Goal: Task Accomplishment & Management: Manage account settings

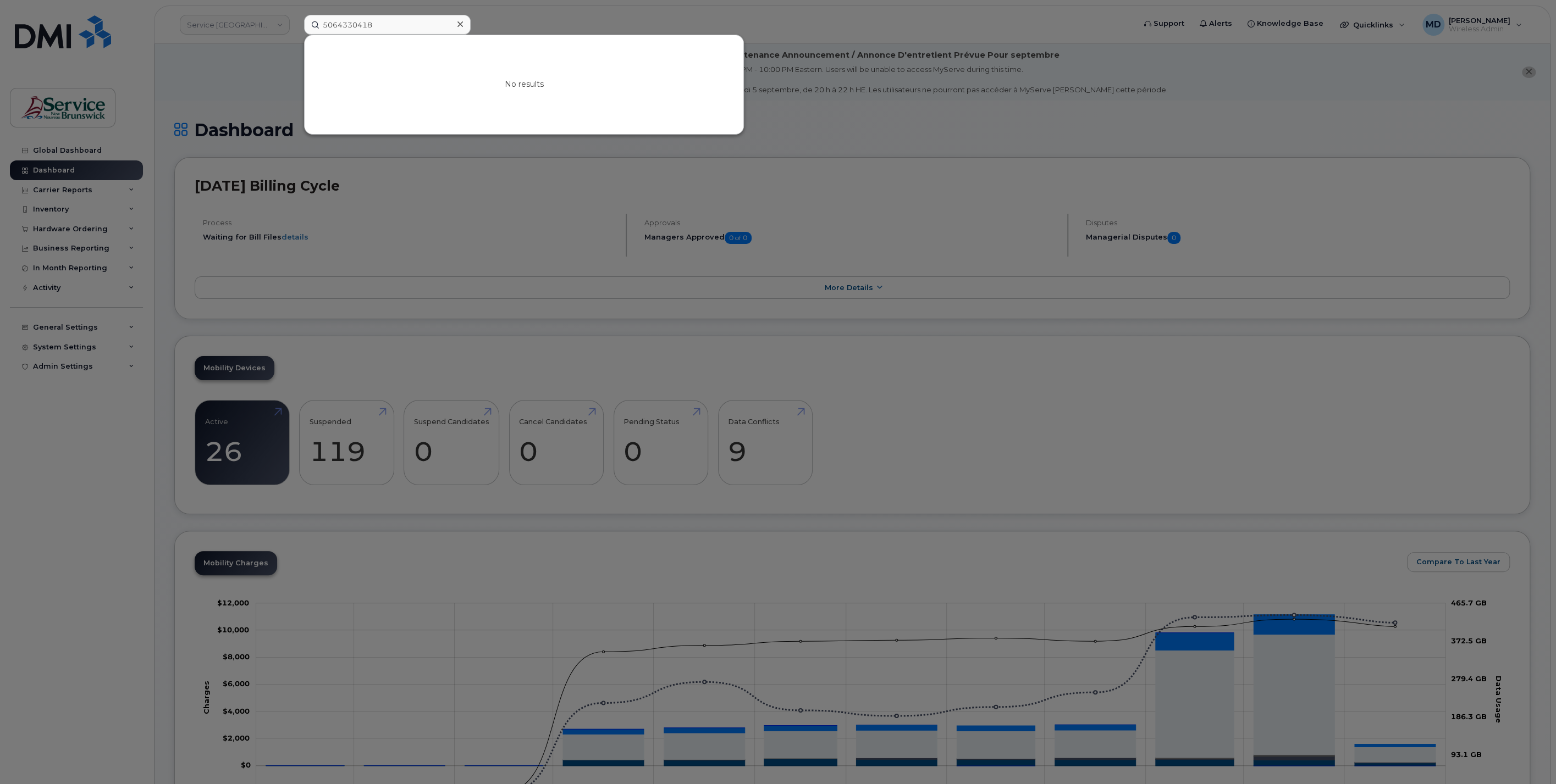
click at [488, 22] on div at bounding box center [778, 392] width 1556 height 784
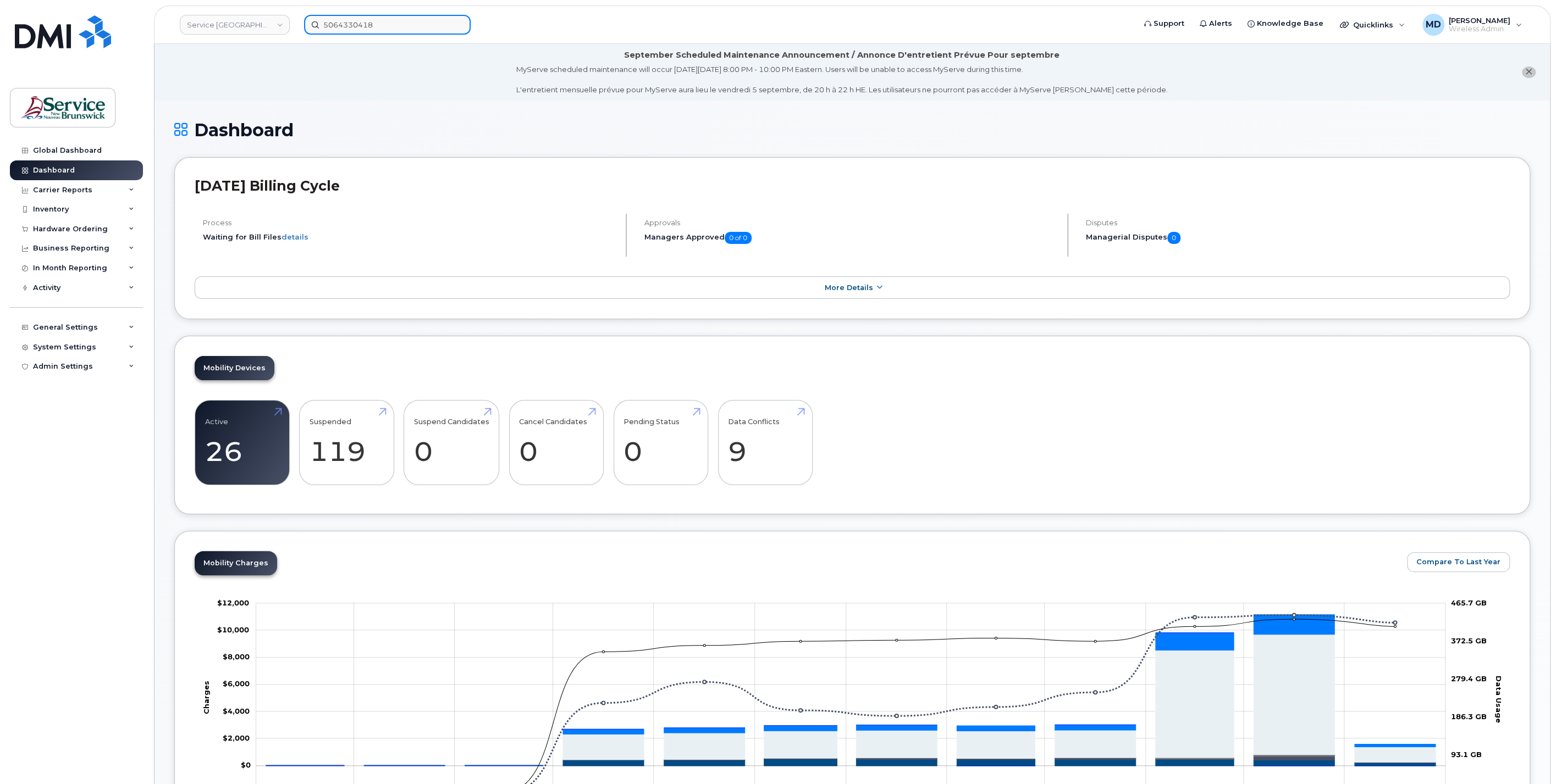
click at [425, 23] on input "5064330418" at bounding box center [387, 25] width 167 height 20
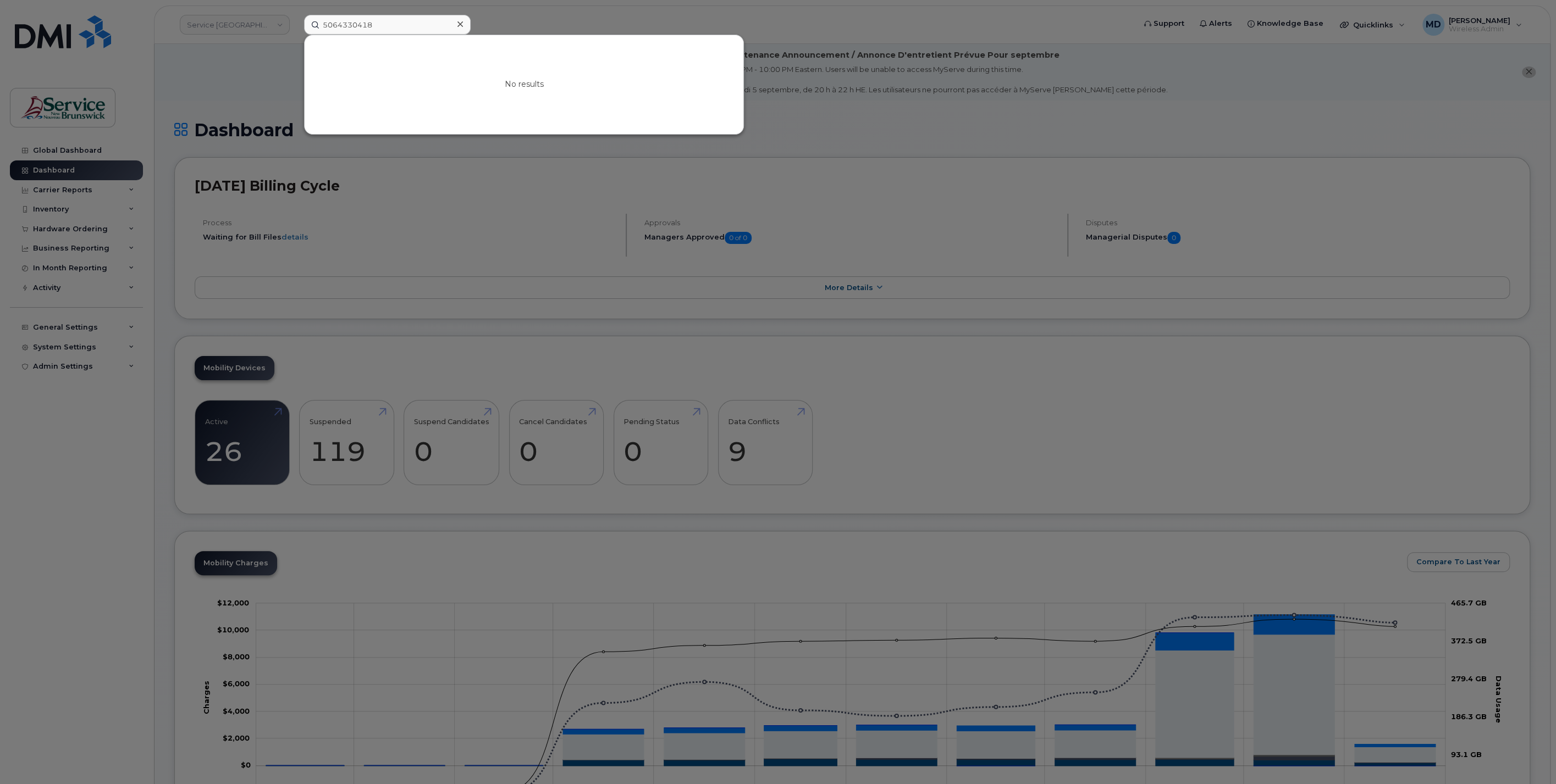
click at [461, 23] on icon at bounding box center [460, 24] width 6 height 6
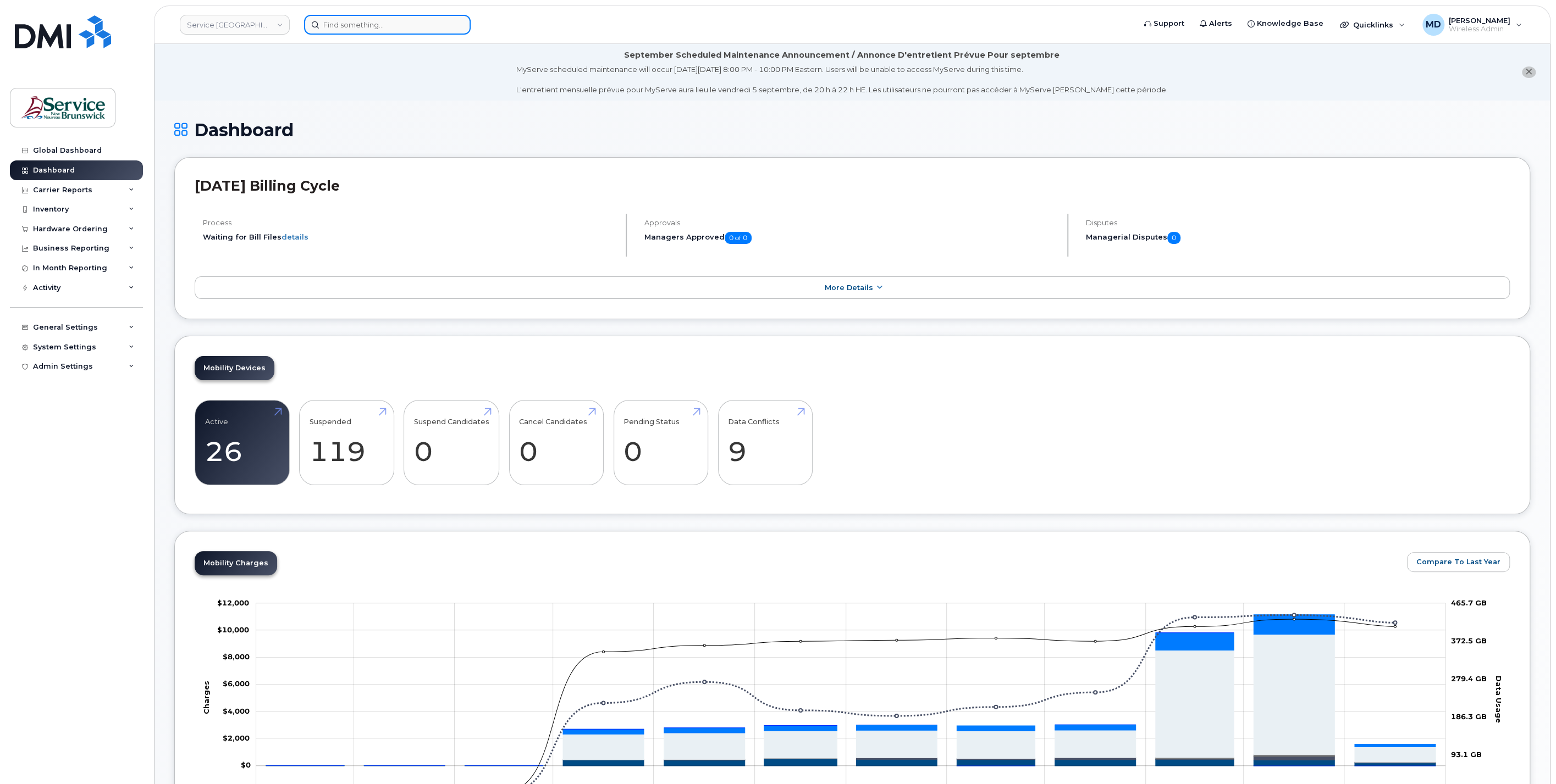
click at [387, 23] on input at bounding box center [387, 25] width 167 height 20
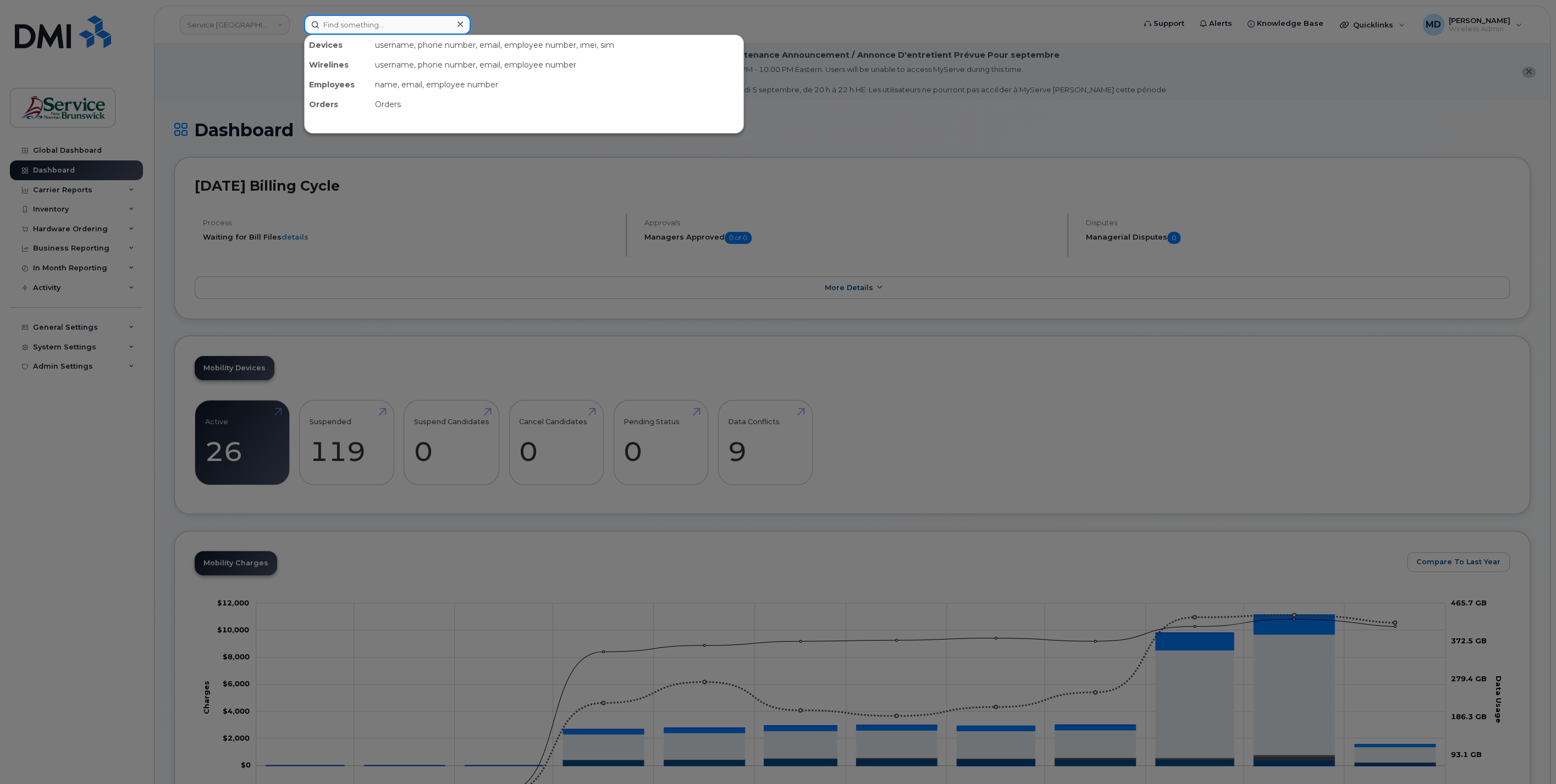
paste input "299149"
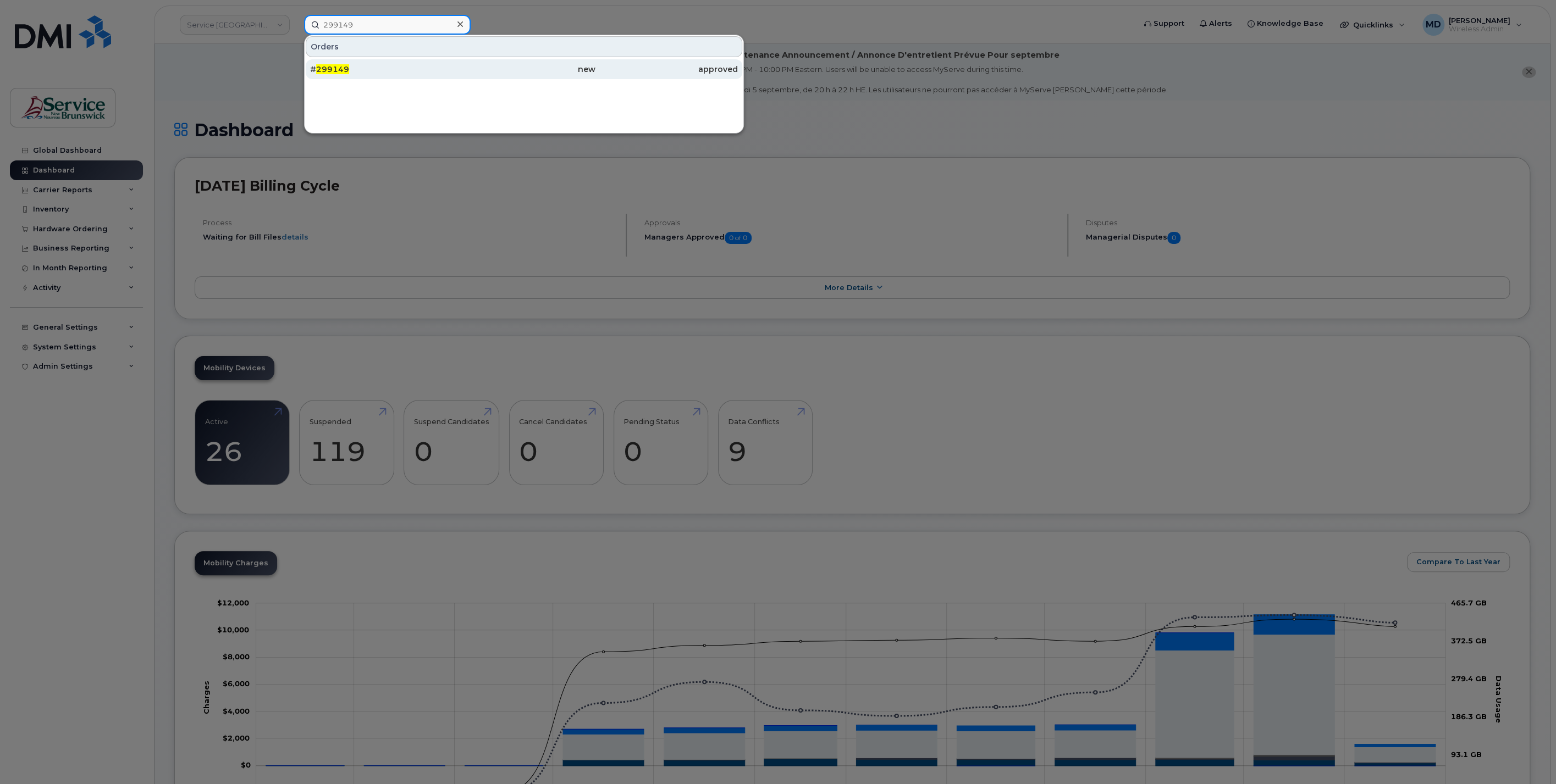
type input "299149"
click at [370, 71] on div "# 299149" at bounding box center [382, 69] width 143 height 11
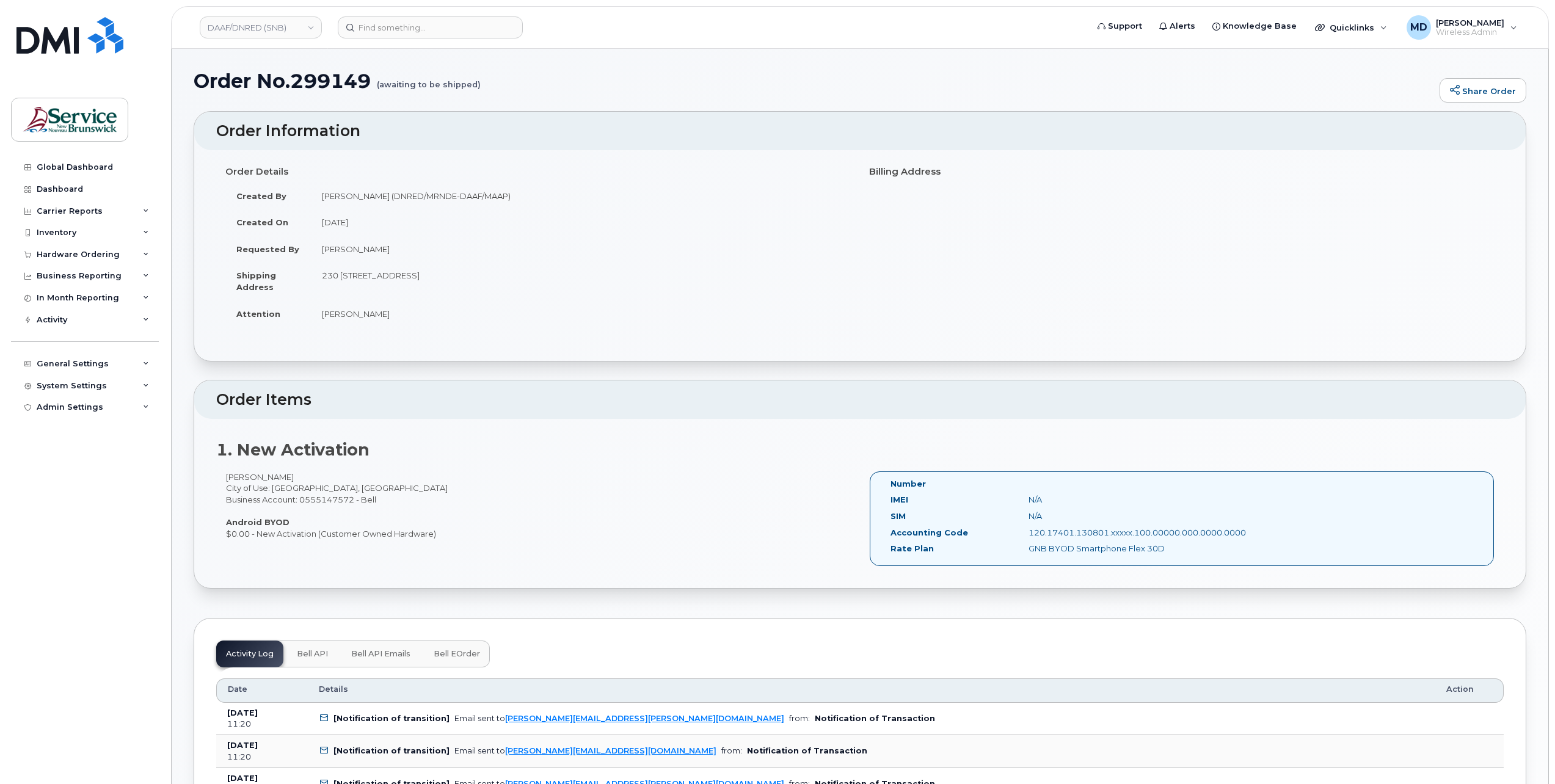
scroll to position [268, 0]
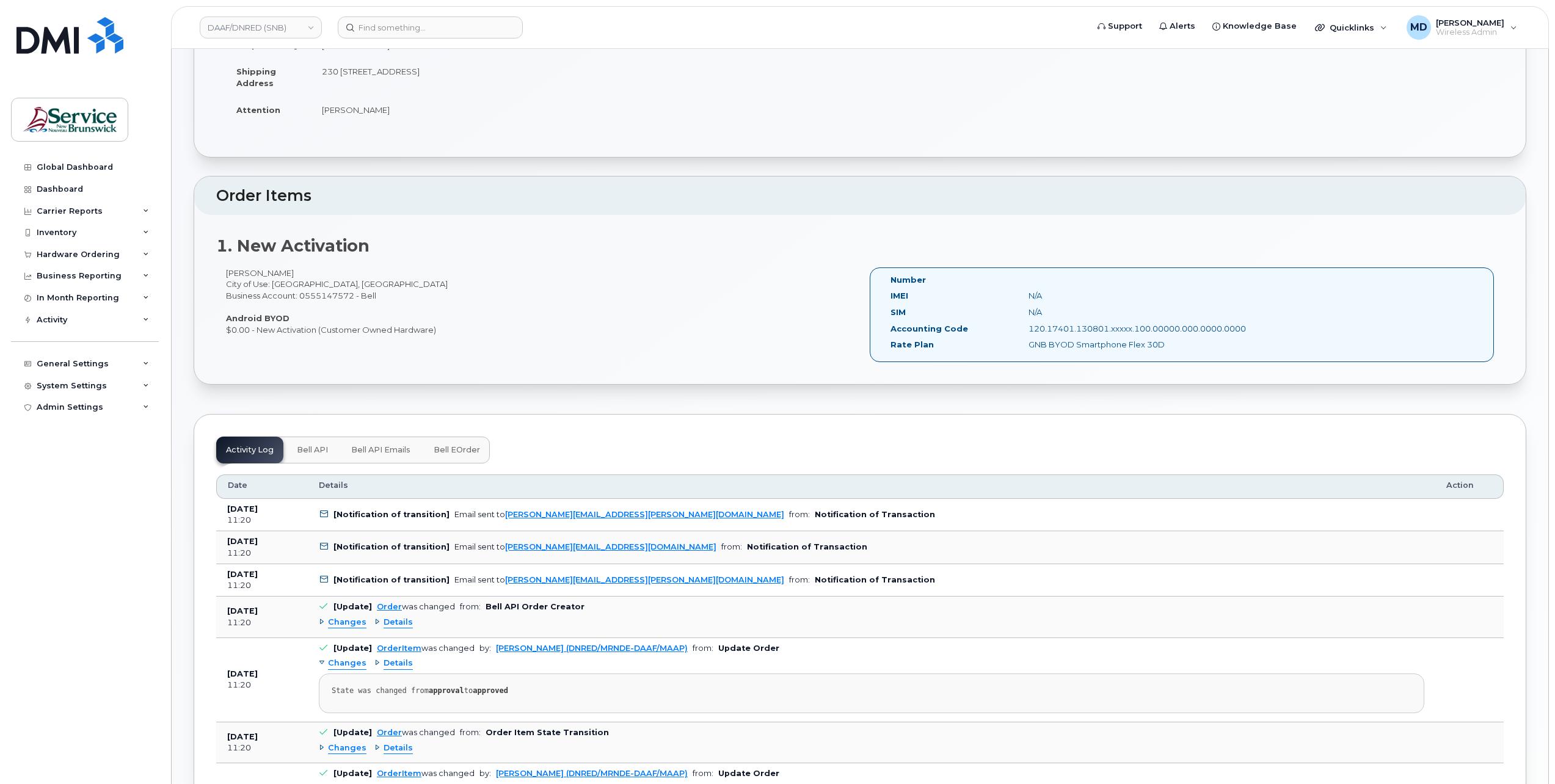
click at [298, 450] on span "Bell API" at bounding box center [312, 450] width 31 height 9
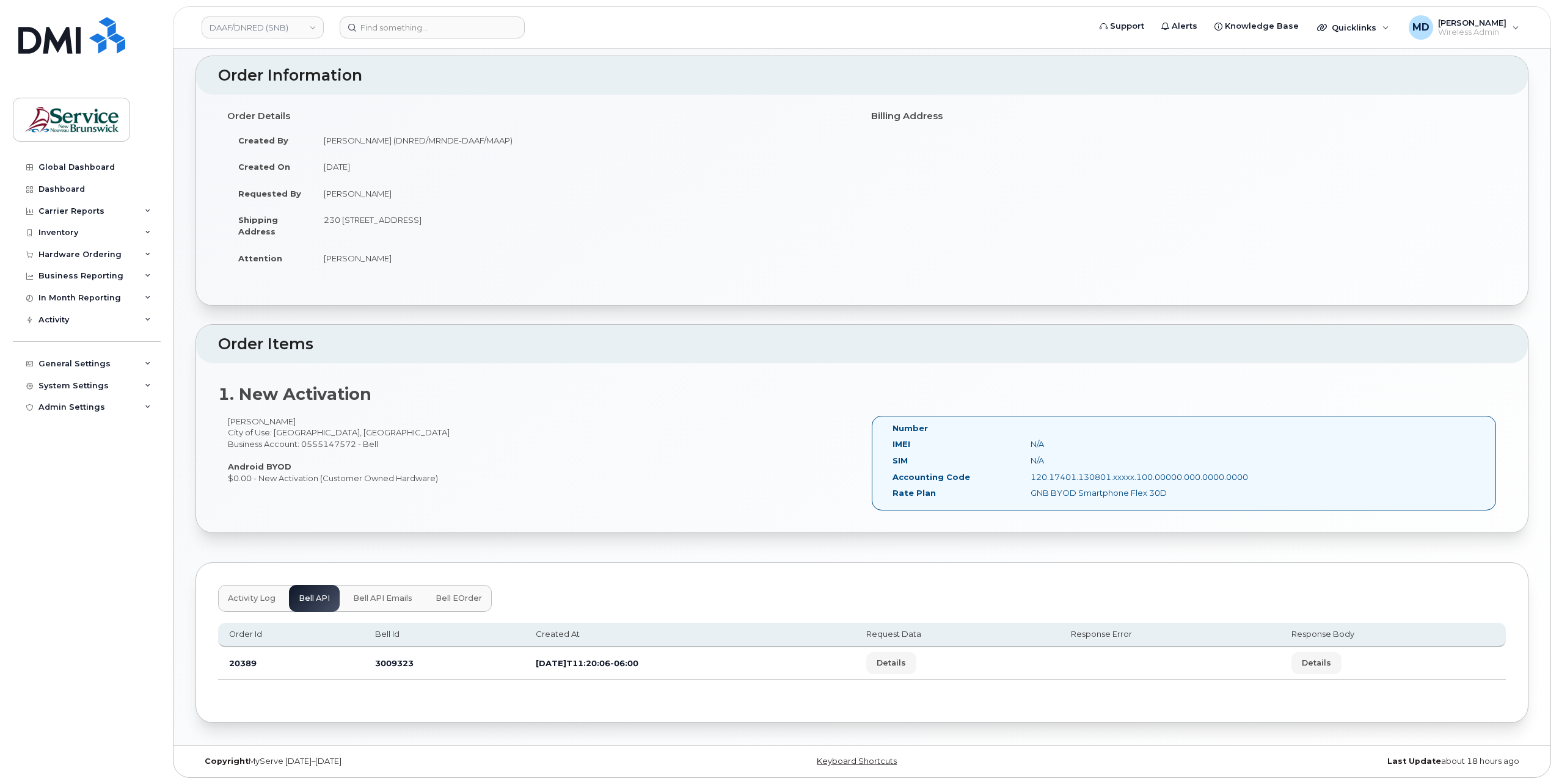
scroll to position [115, 0]
click at [904, 667] on span "Details" at bounding box center [889, 666] width 29 height 12
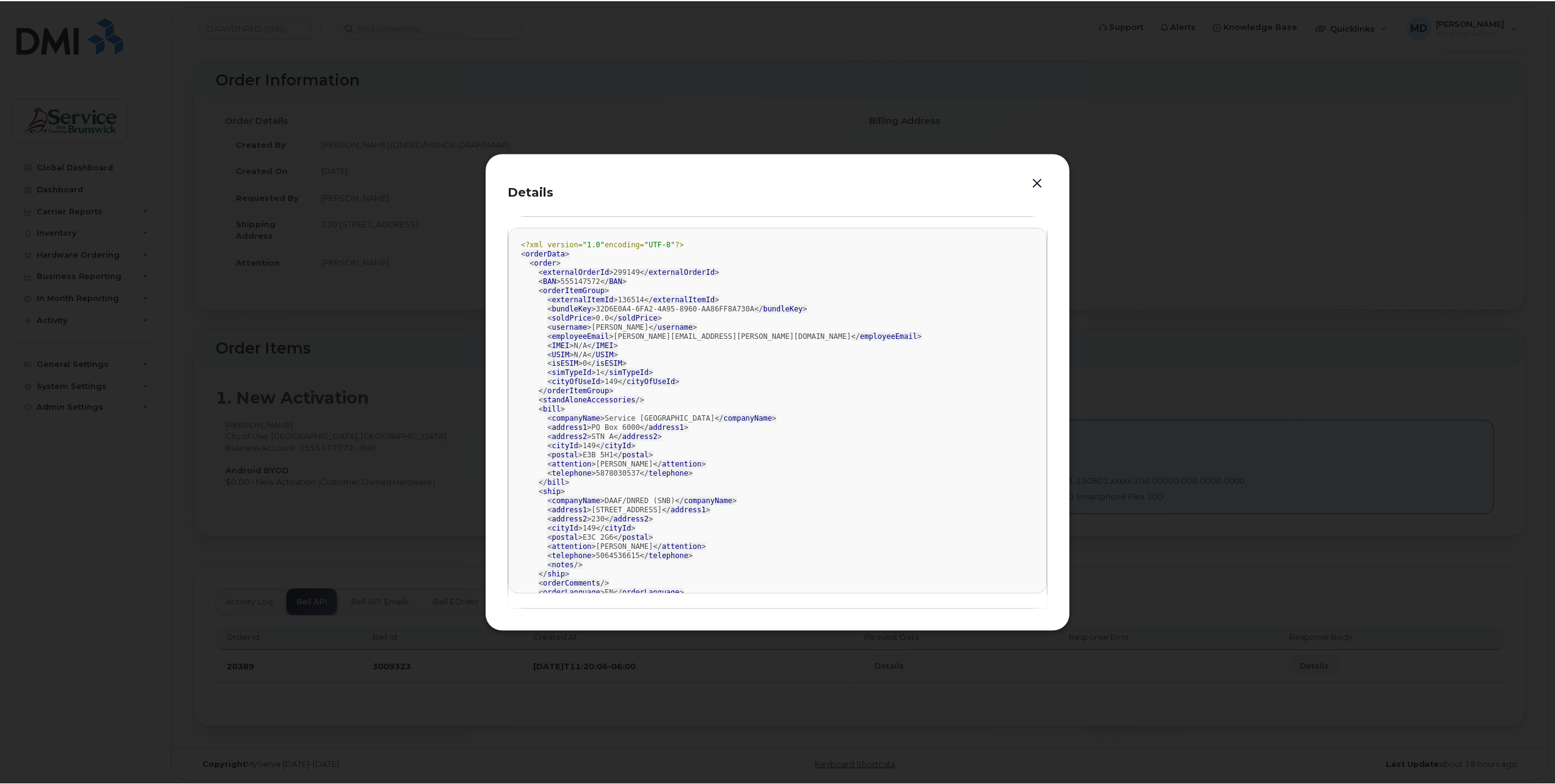
scroll to position [35, 0]
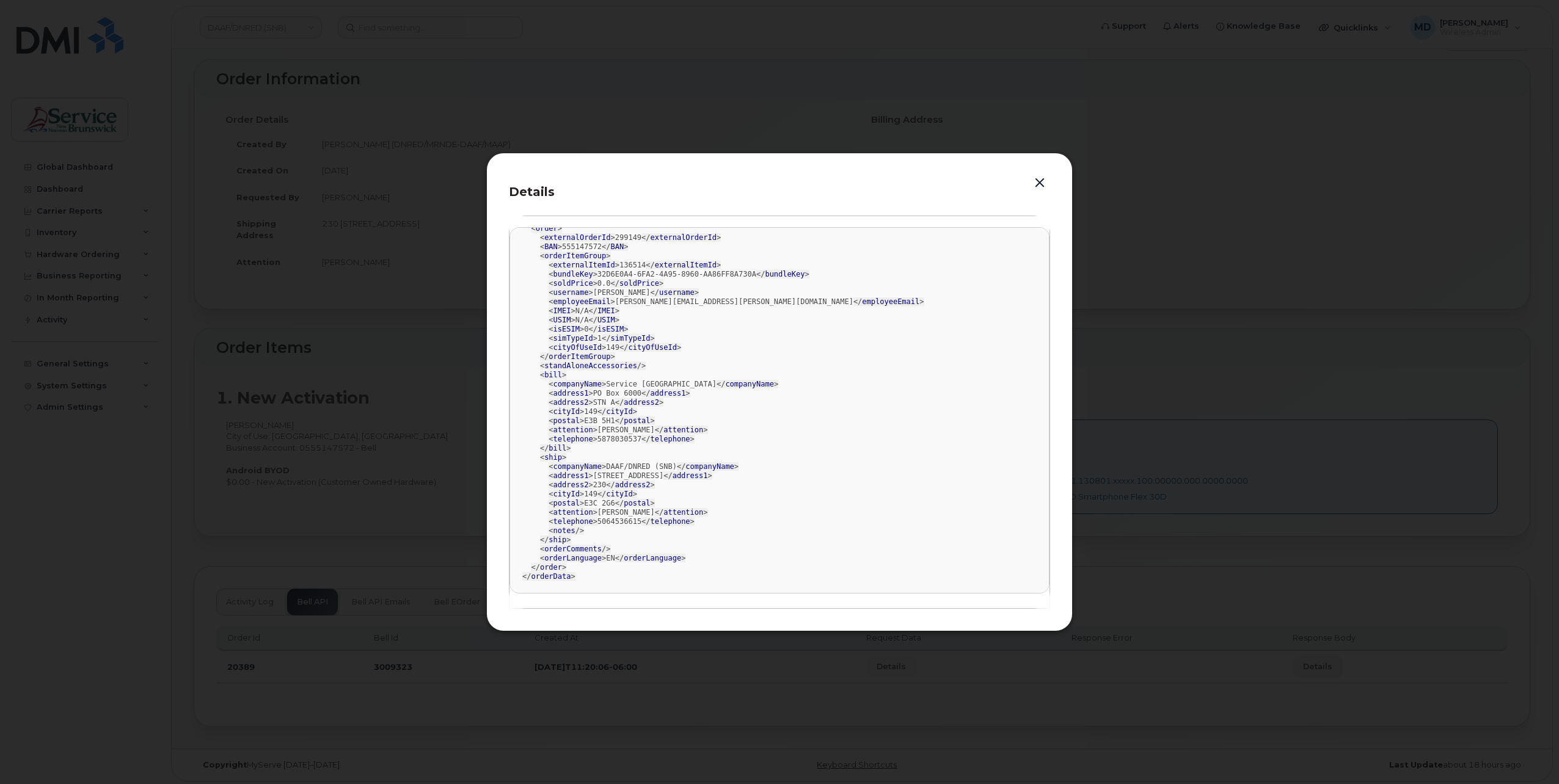
click at [1037, 184] on button "button" at bounding box center [1039, 184] width 18 height 17
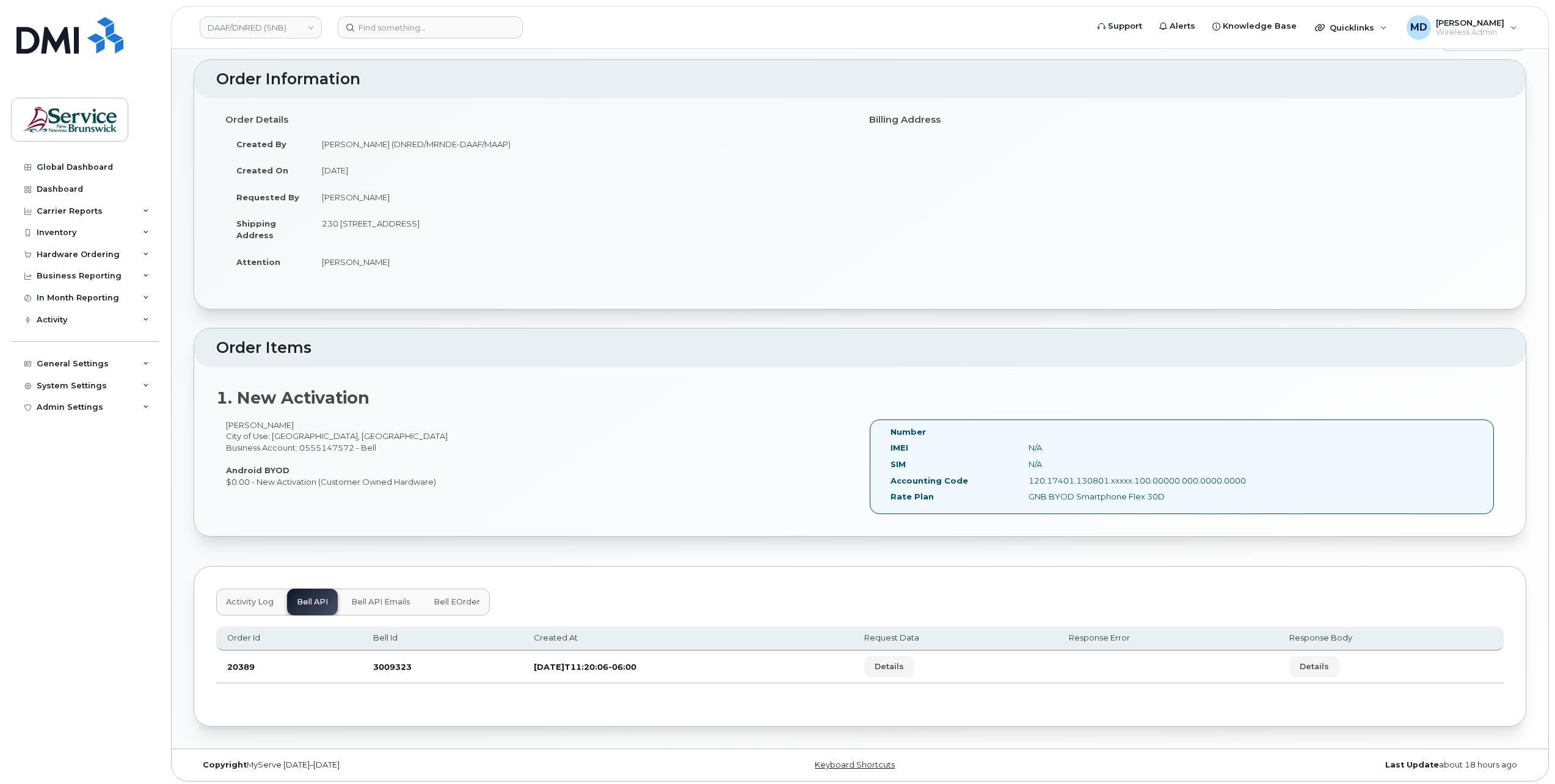
click at [384, 601] on span "Bell API Emails" at bounding box center [380, 602] width 59 height 9
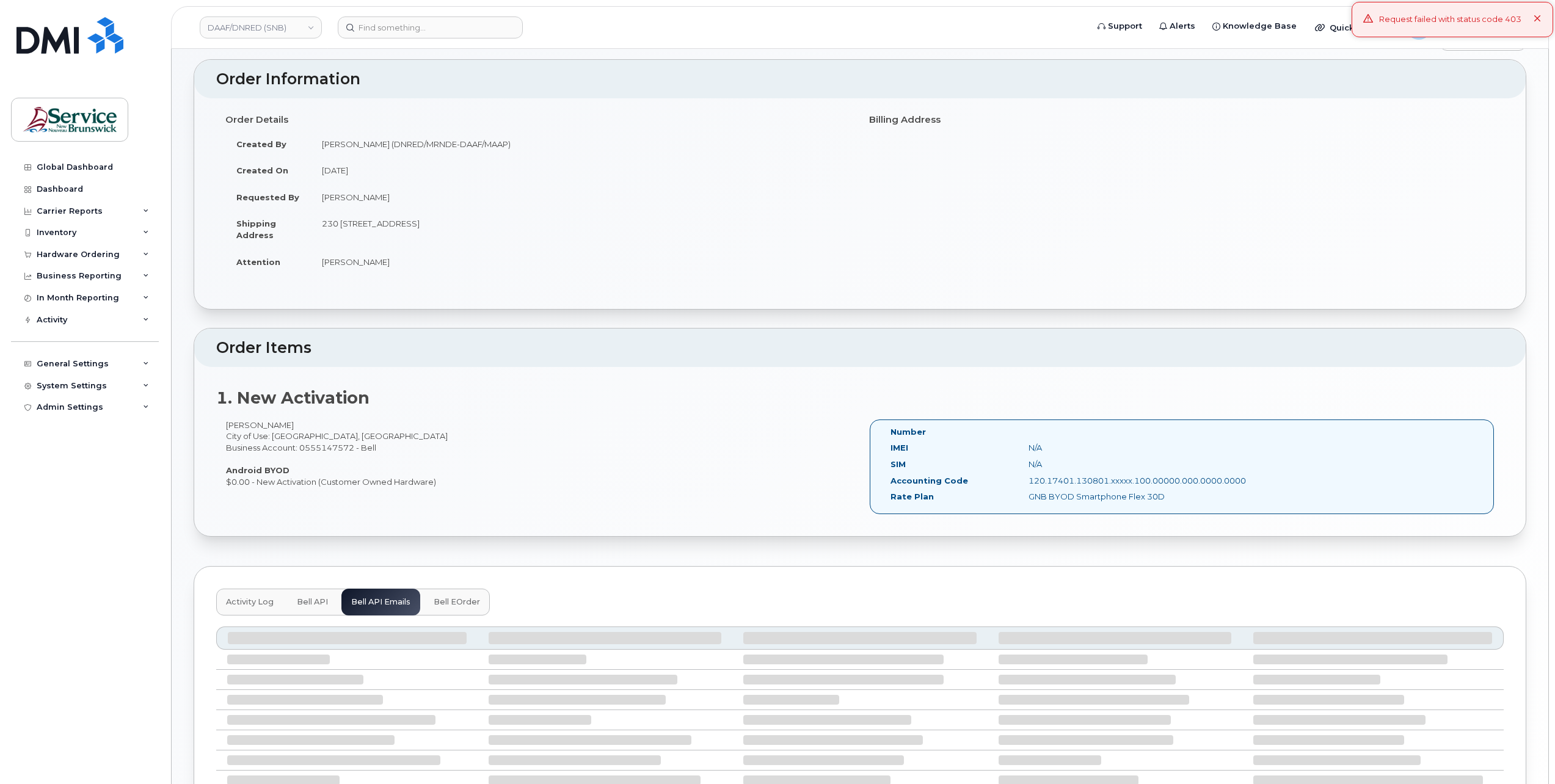
scroll to position [221, 0]
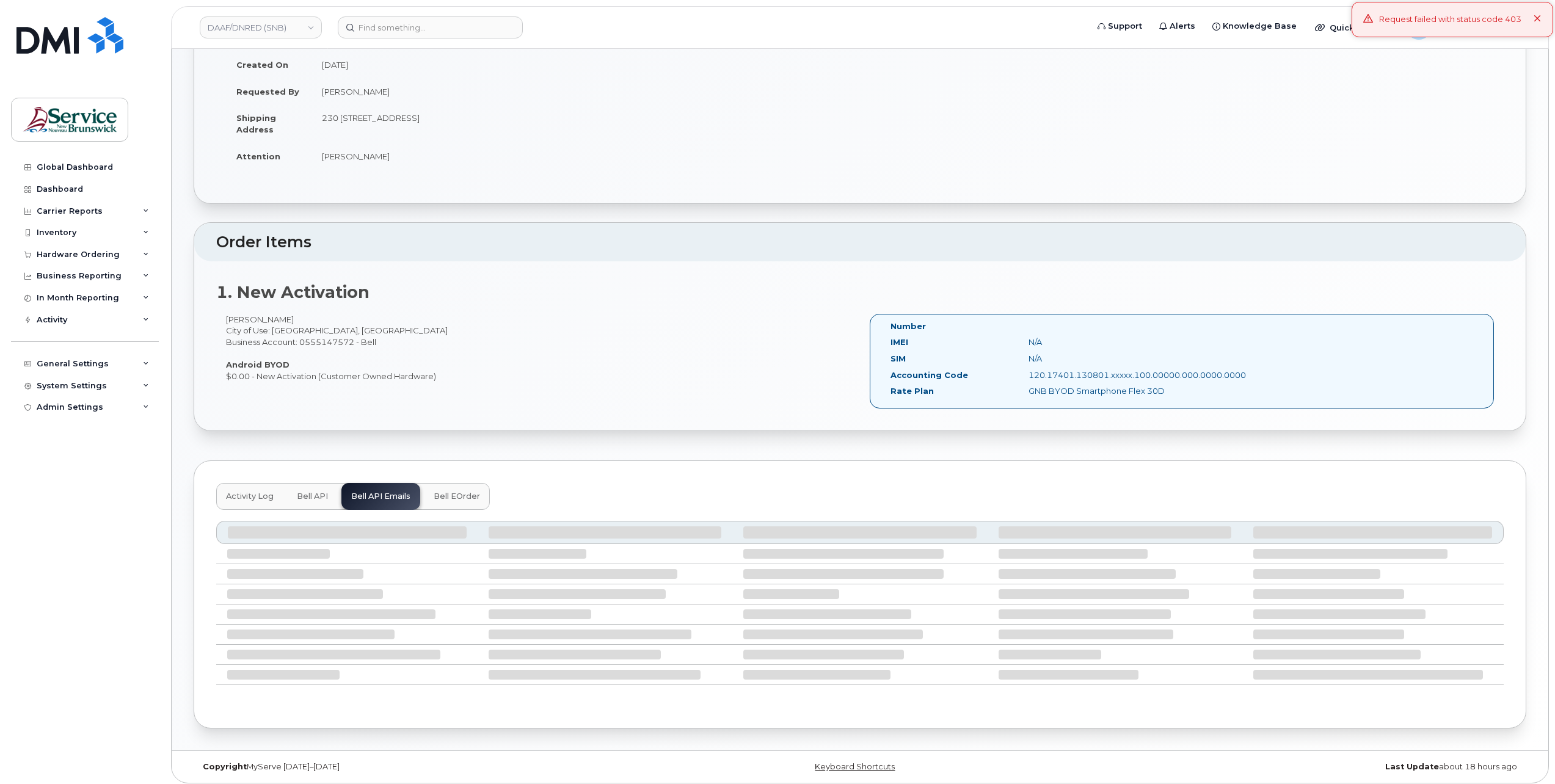
click at [461, 492] on span "Bell eOrder" at bounding box center [456, 496] width 46 height 9
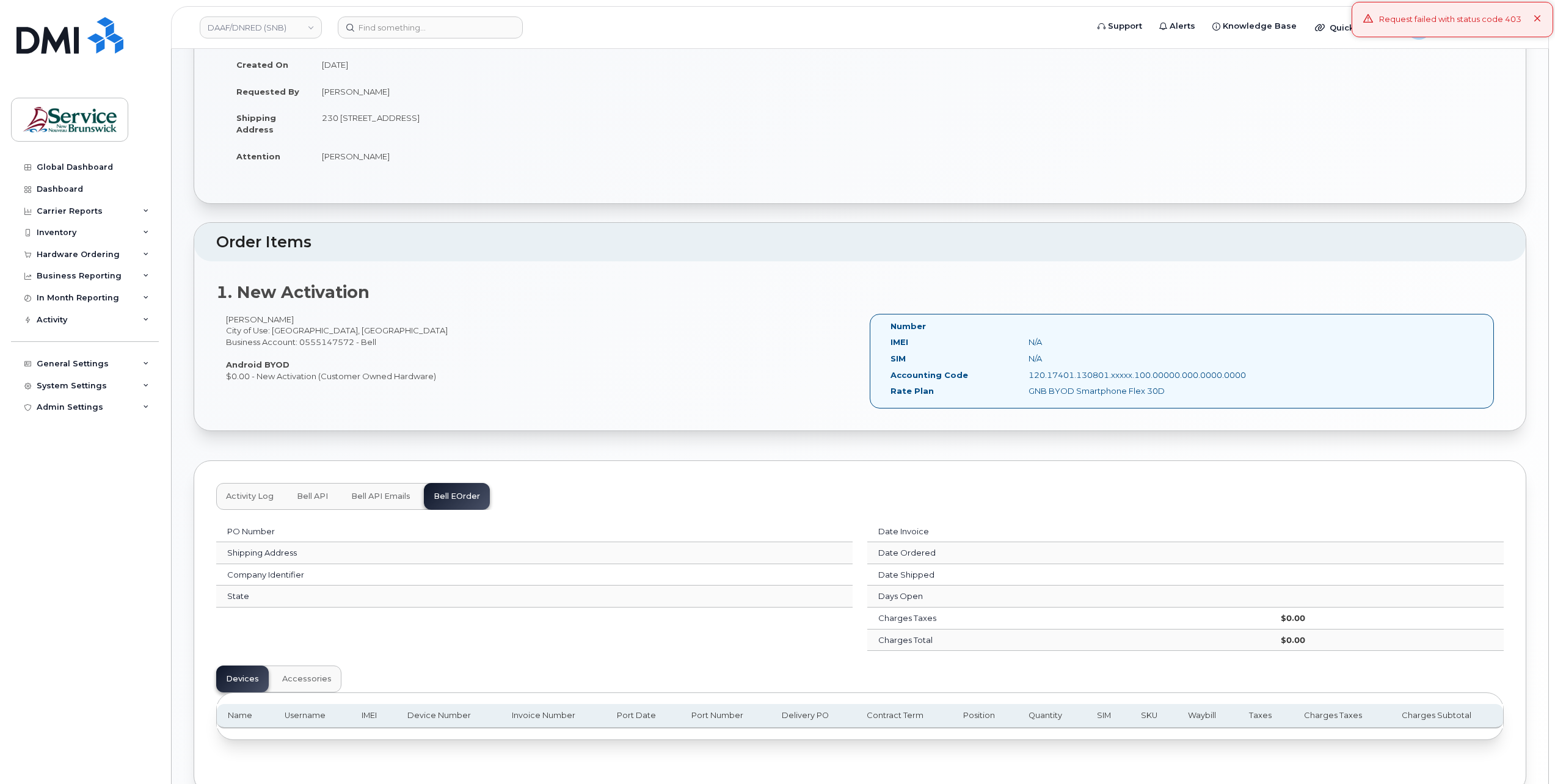
click at [252, 494] on span "Activity Log" at bounding box center [250, 496] width 48 height 9
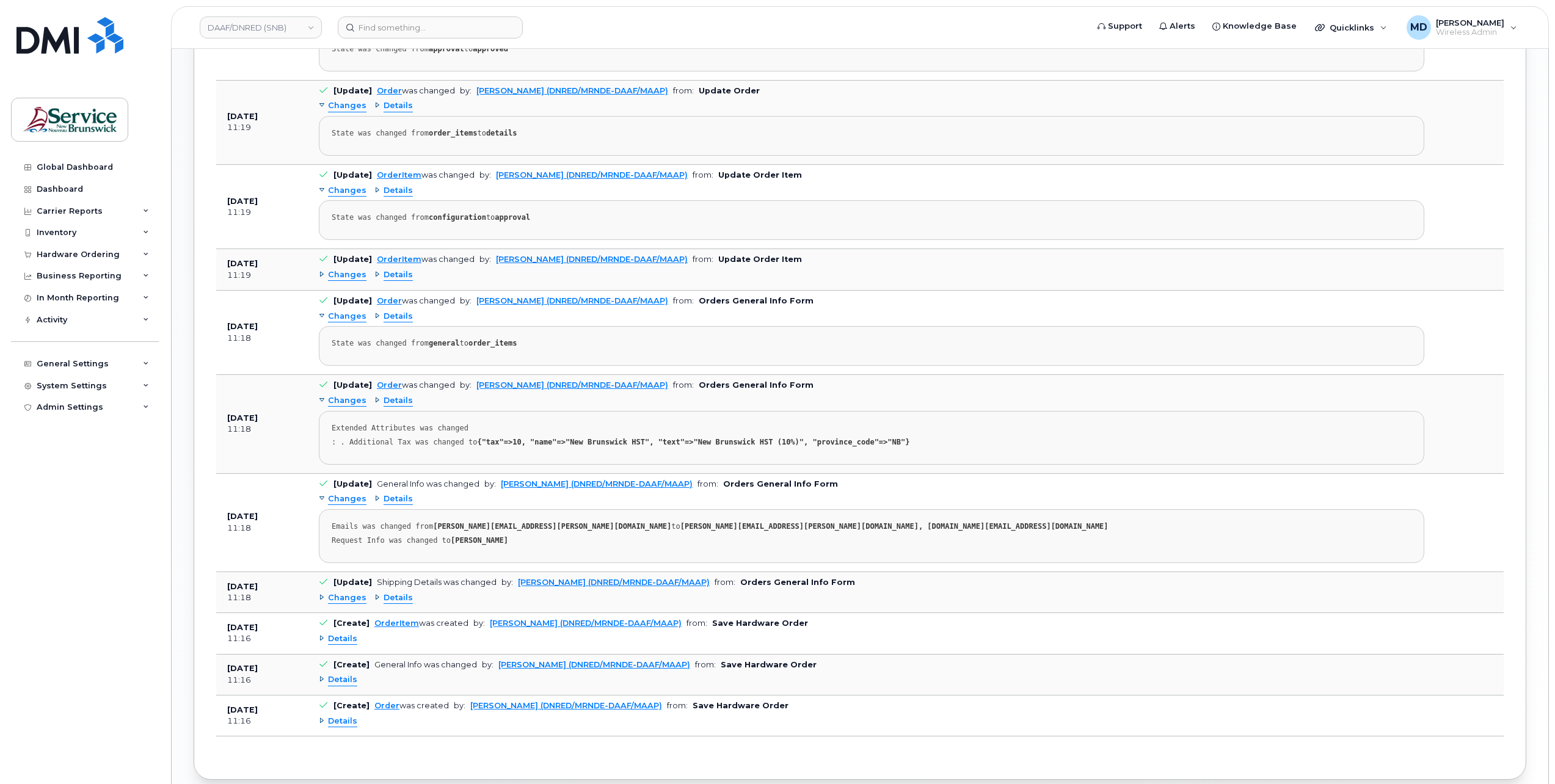
scroll to position [1081, 0]
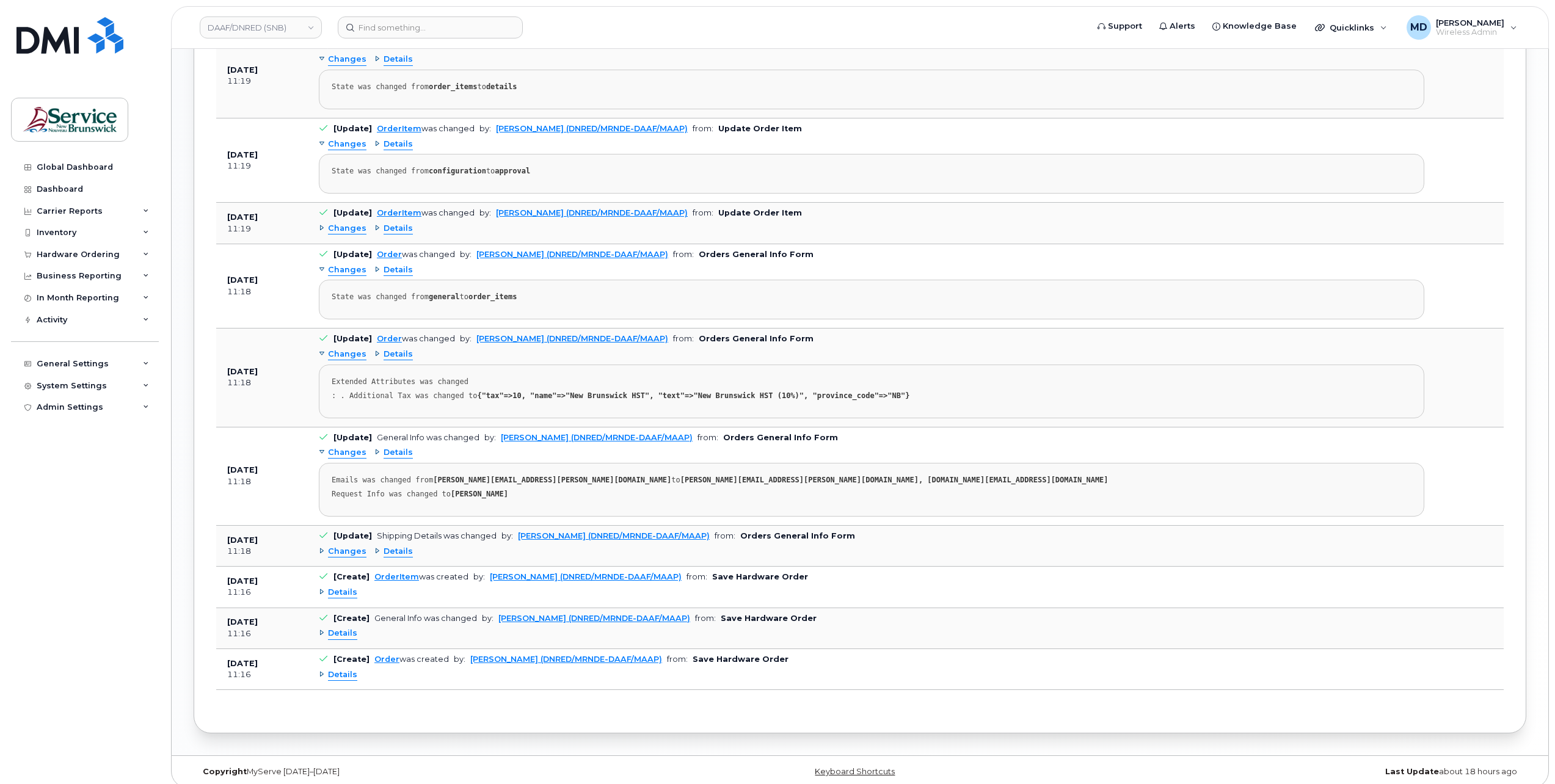
click at [343, 224] on span "Changes" at bounding box center [347, 228] width 38 height 12
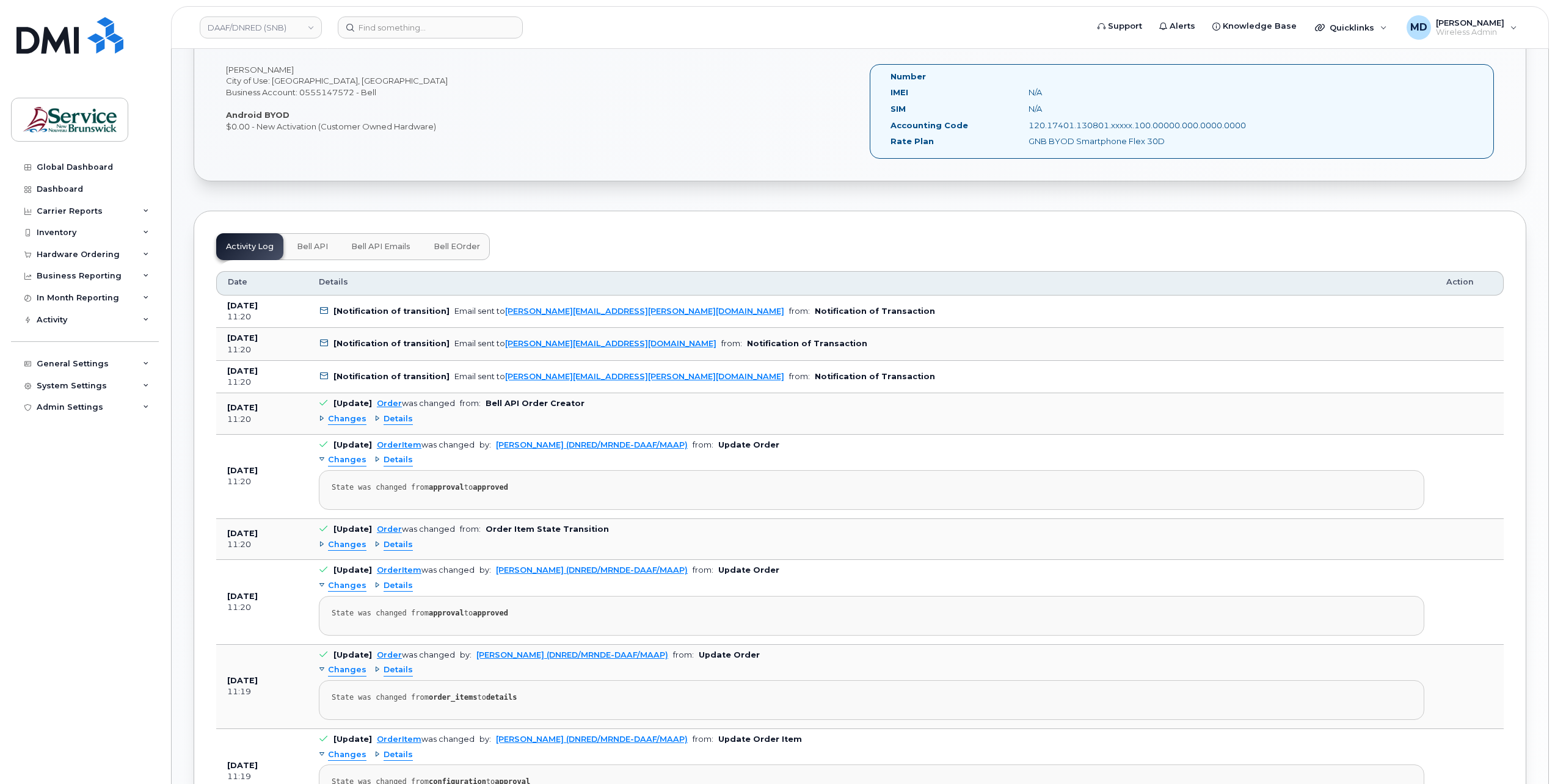
scroll to position [674, 0]
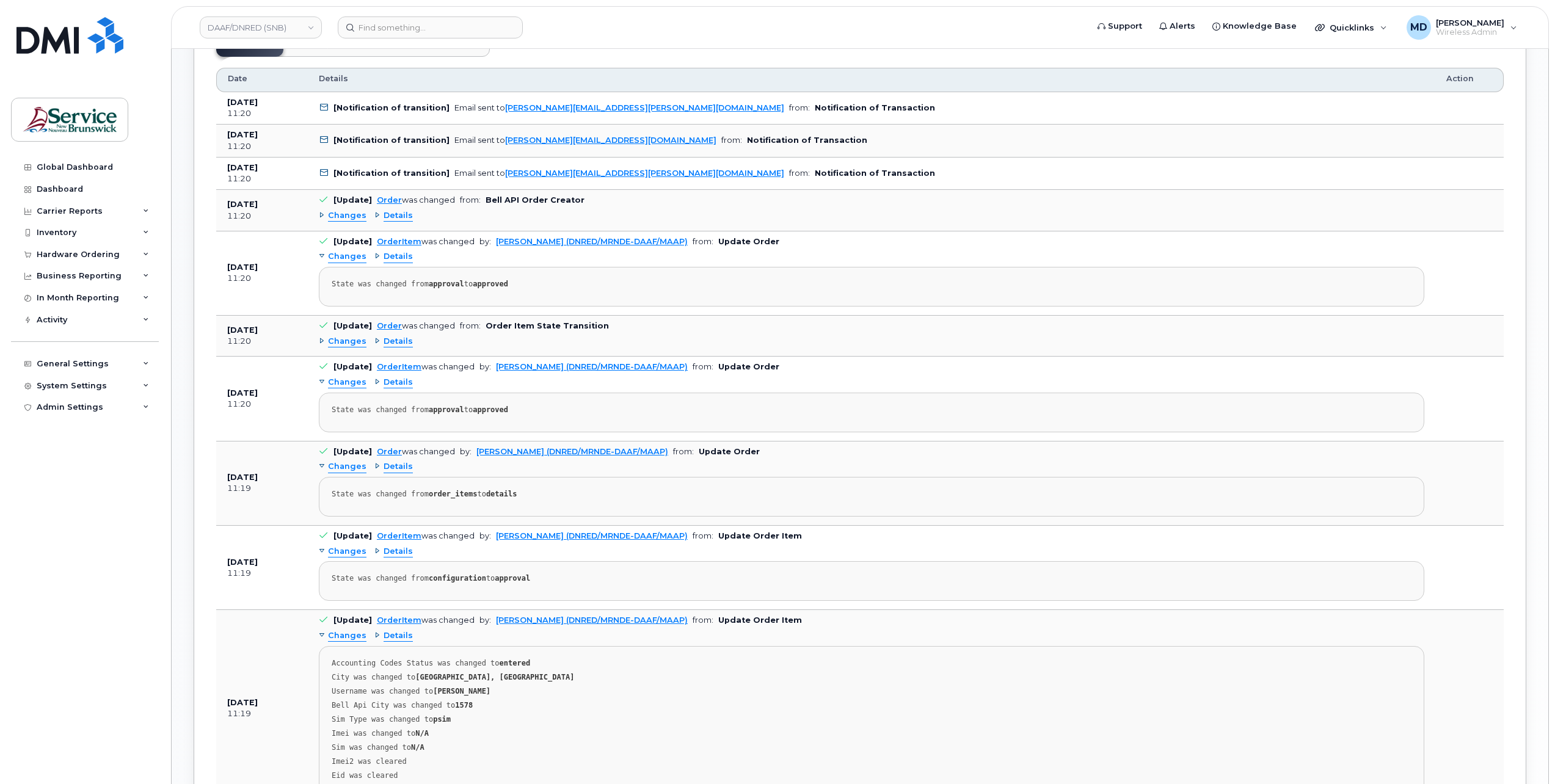
click at [349, 213] on span "Changes" at bounding box center [347, 216] width 38 height 12
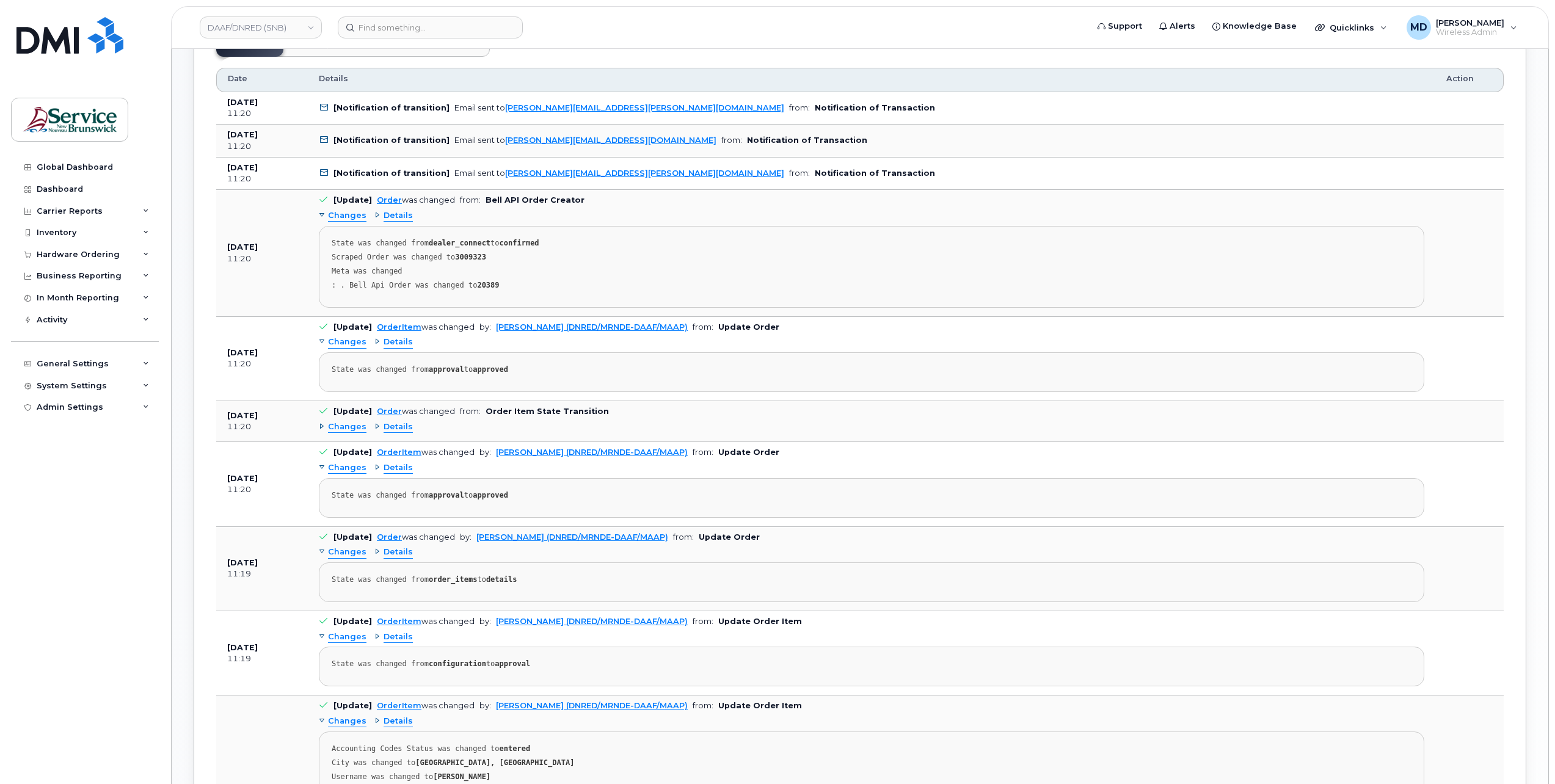
click at [351, 421] on span "Changes" at bounding box center [347, 427] width 38 height 12
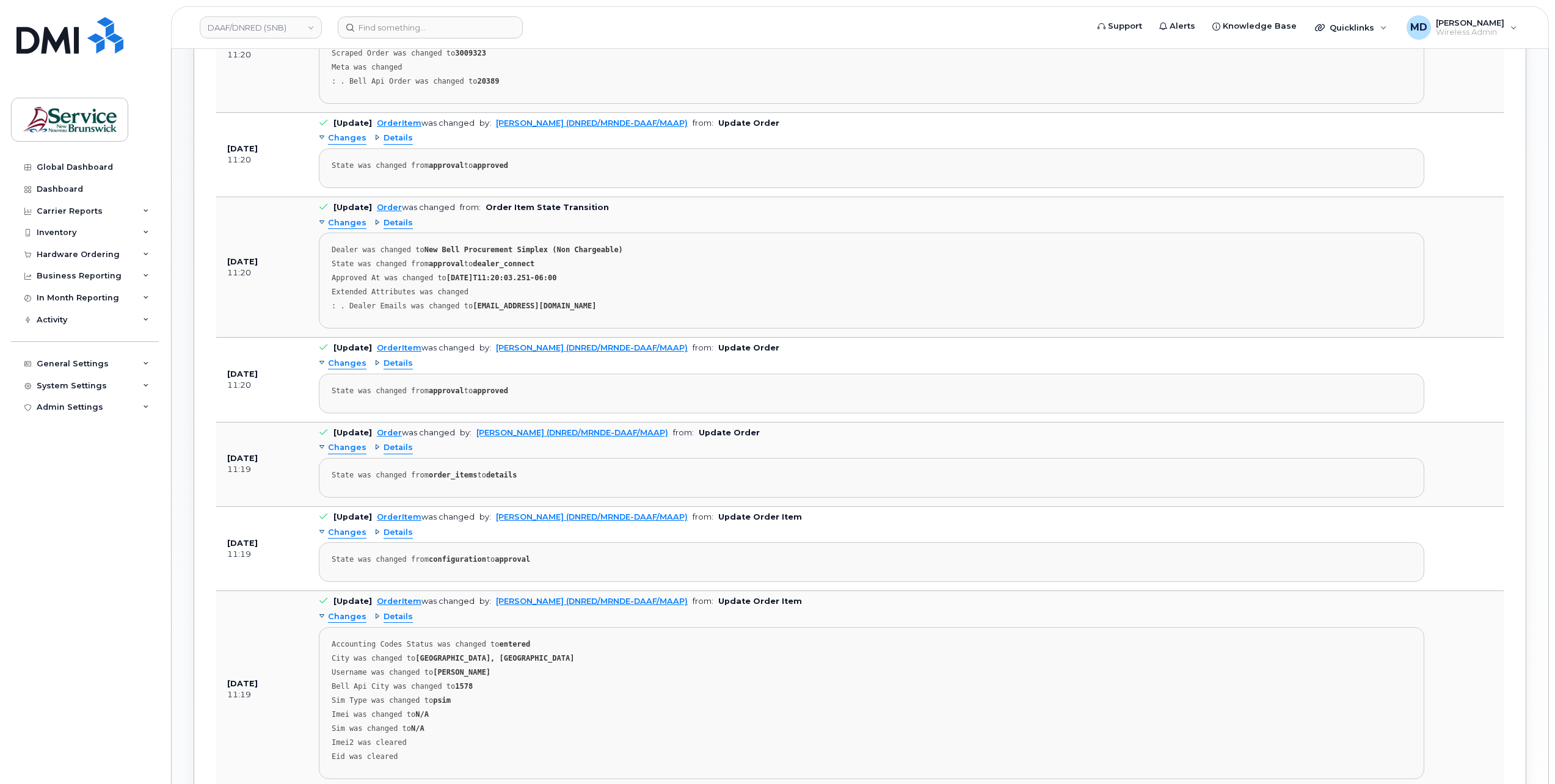
scroll to position [1421, 0]
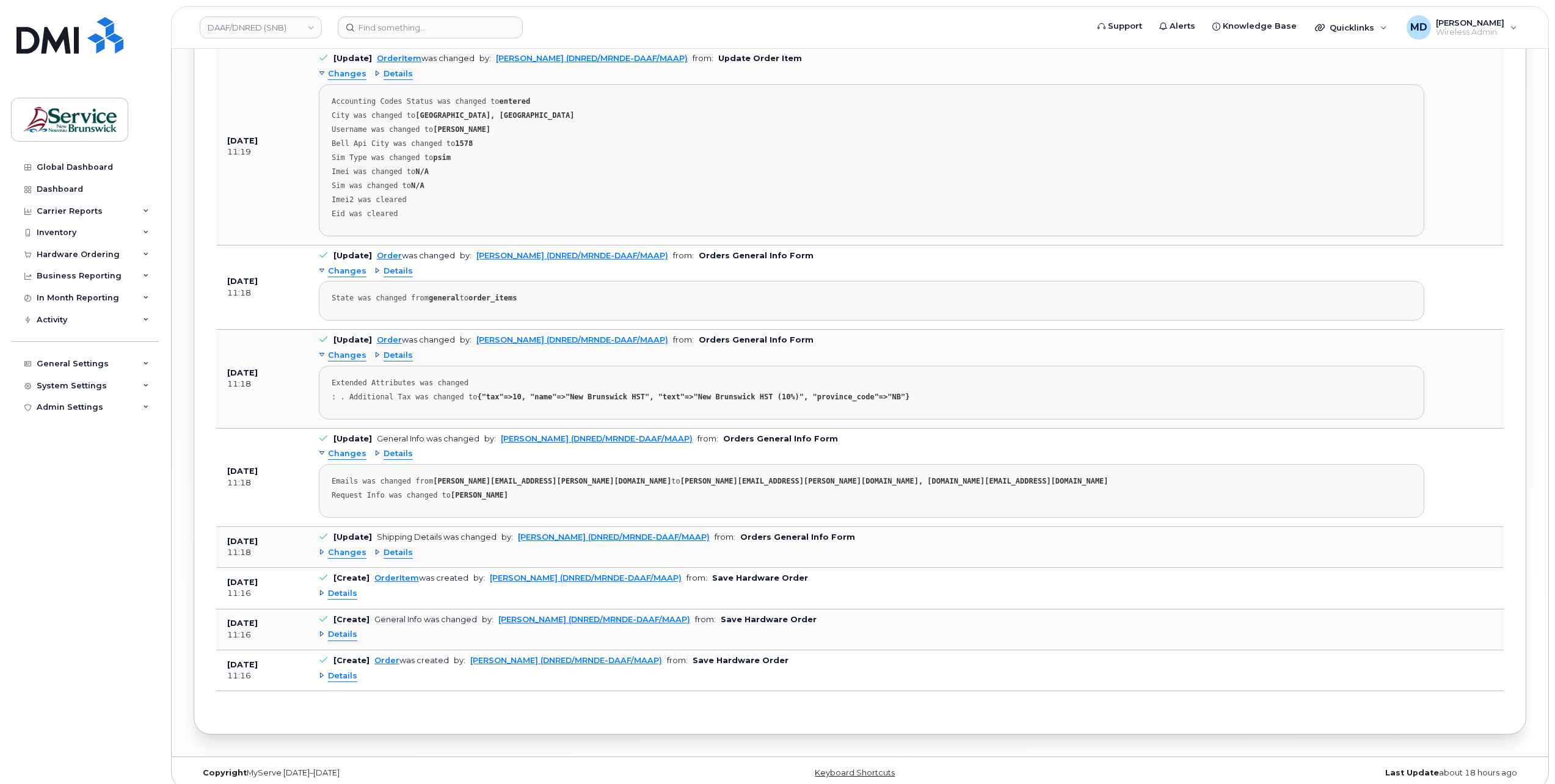
click at [341, 588] on span "Details" at bounding box center [342, 593] width 29 height 12
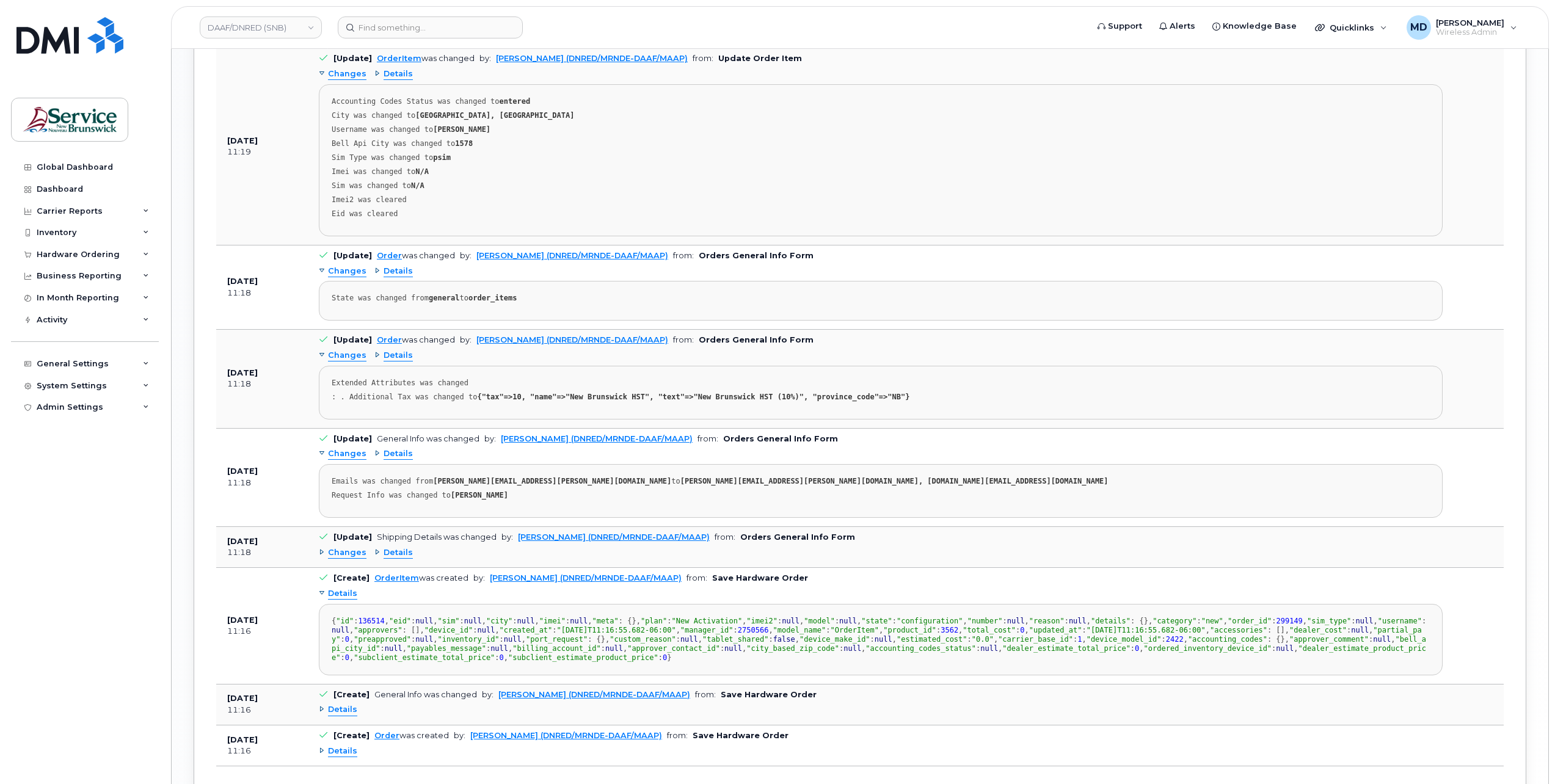
click at [343, 547] on span "Changes" at bounding box center [347, 552] width 38 height 12
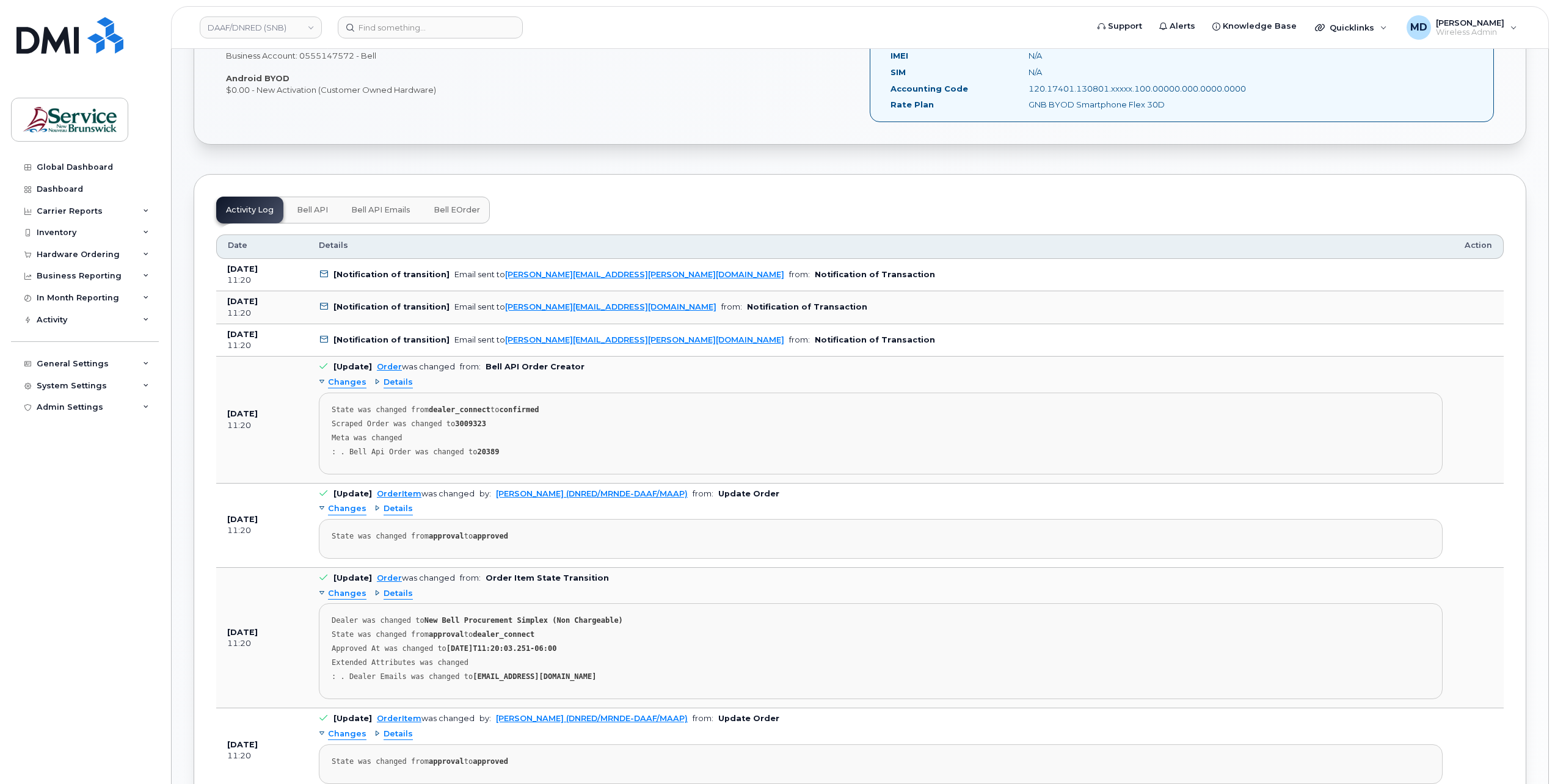
scroll to position [0, 0]
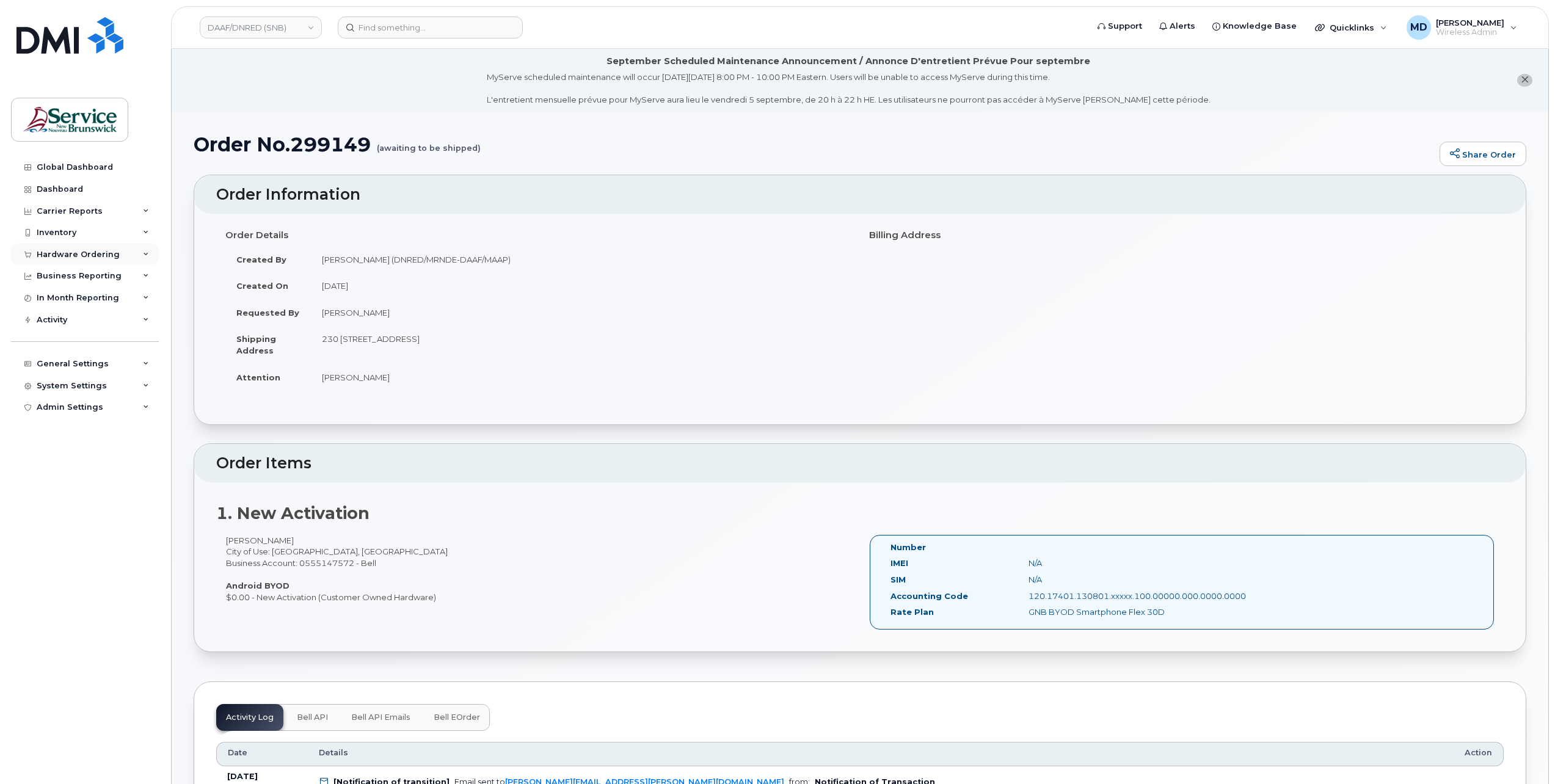
click at [62, 251] on div "Hardware Ordering" at bounding box center [78, 254] width 83 height 9
click at [64, 303] on div "Orders" at bounding box center [57, 301] width 30 height 11
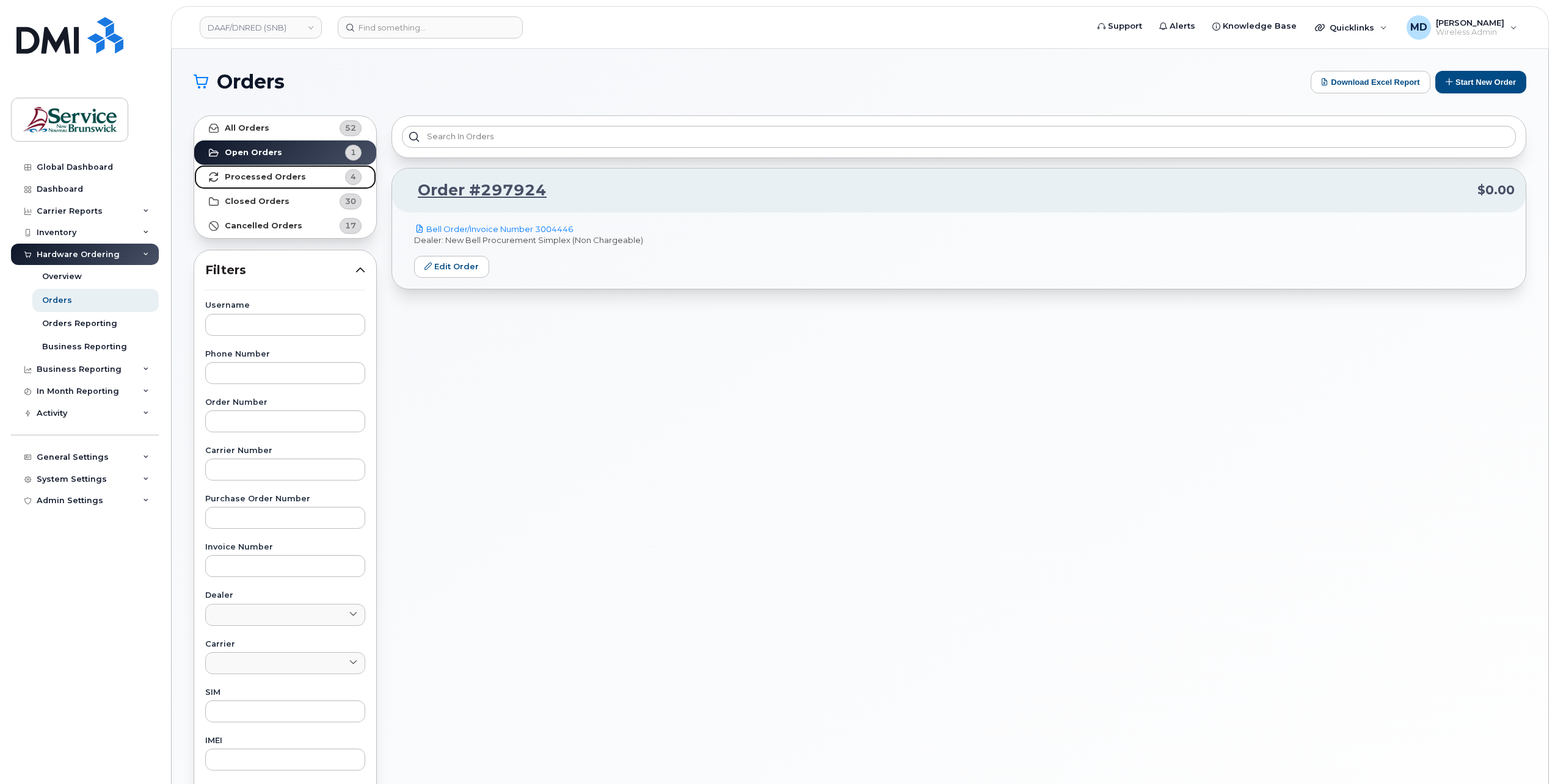
click at [309, 179] on link "Processed Orders 4" at bounding box center [285, 177] width 182 height 24
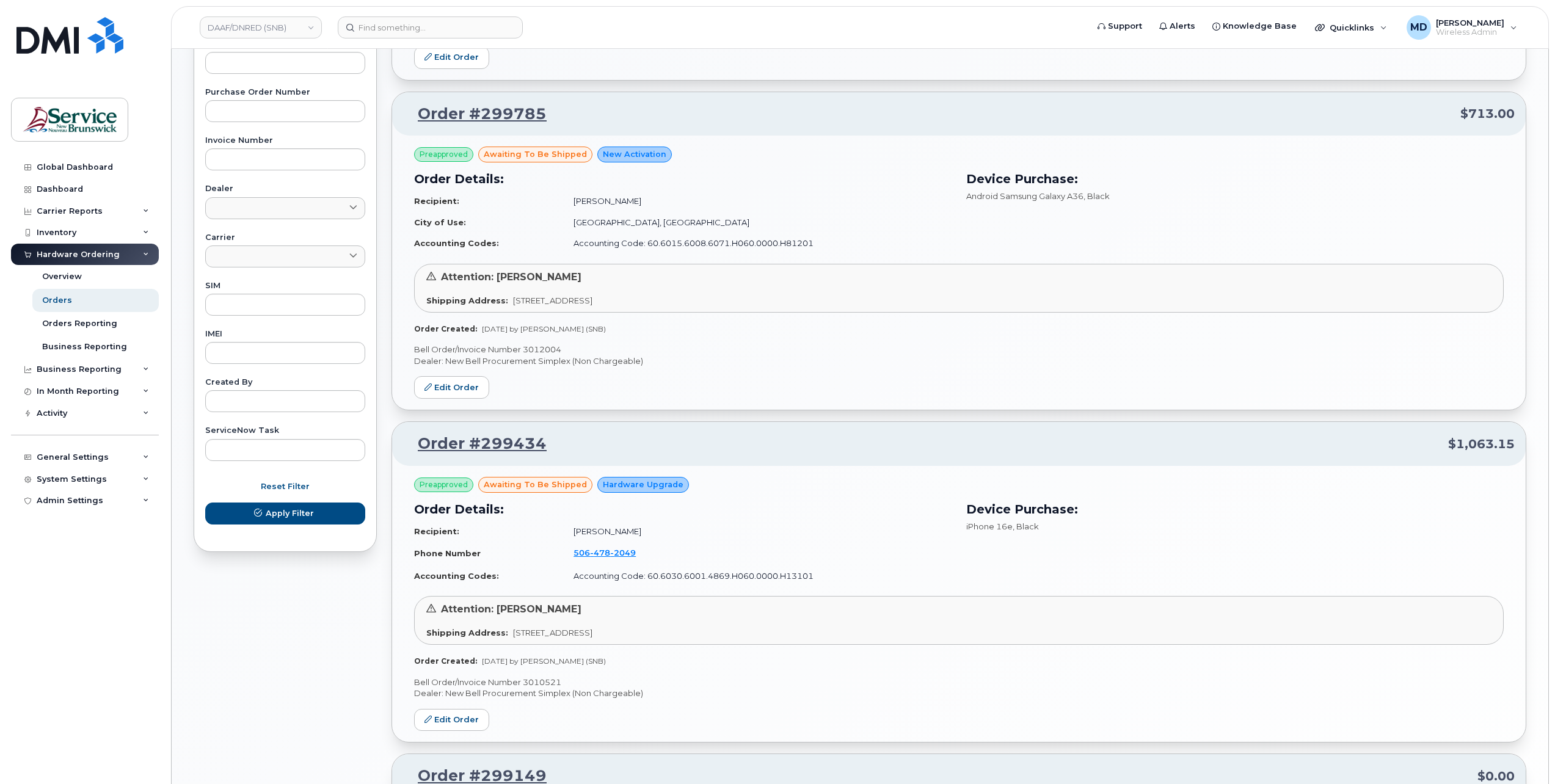
scroll to position [760, 0]
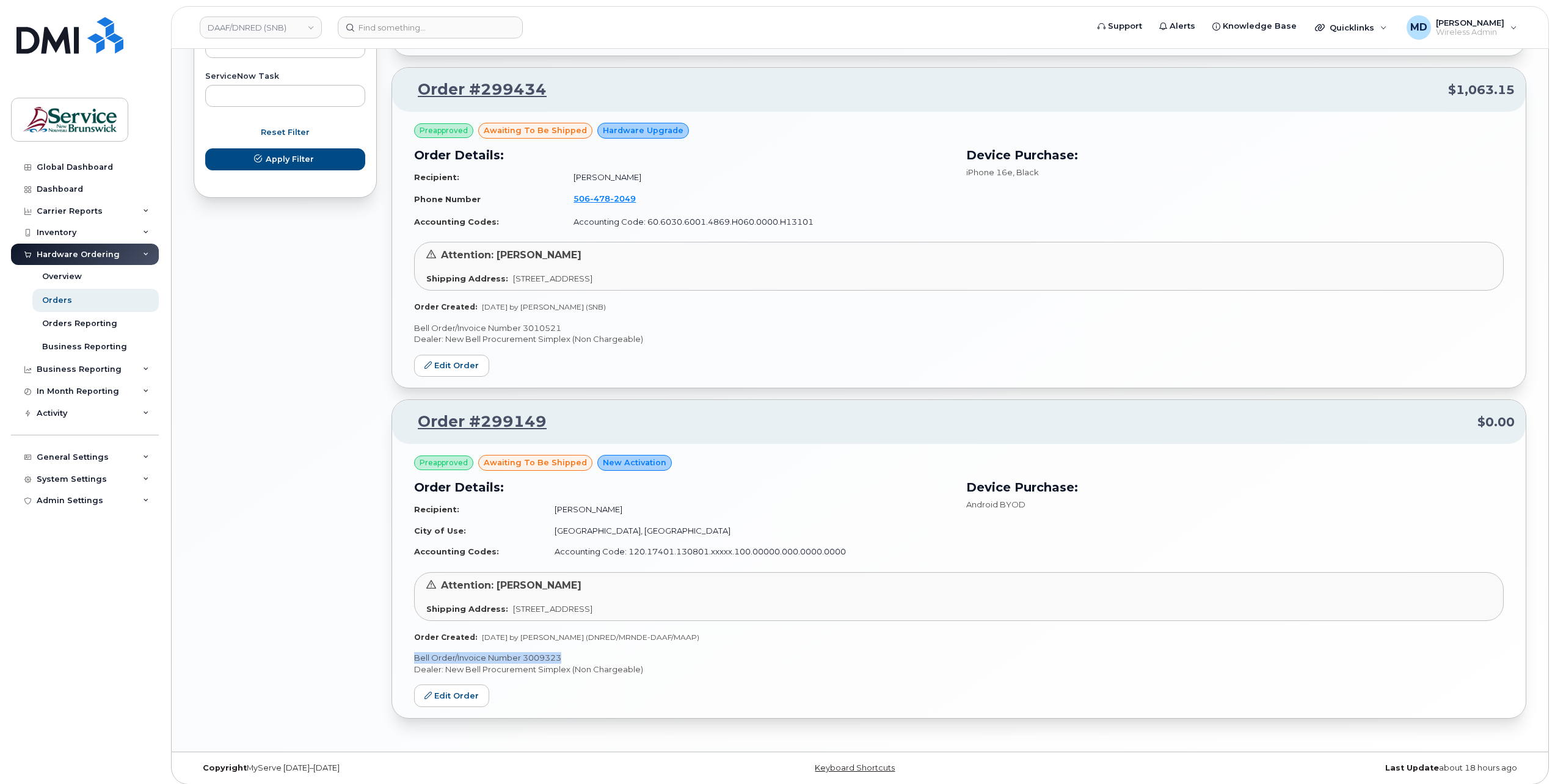
drag, startPoint x: 564, startPoint y: 651, endPoint x: 413, endPoint y: 651, distance: 151.0
click at [413, 651] on div "Preapproved awaiting to be shipped New Activation Order Details: Recipient: Sam…" at bounding box center [959, 581] width 1133 height 274
copy p "Bell Order/Invoice Number 3009323"
click at [337, 621] on div "All Orders 52 Open Orders 1 Processed Orders 4 Closed Orders 30 Cancelled Order…" at bounding box center [285, 42] width 198 height 1390
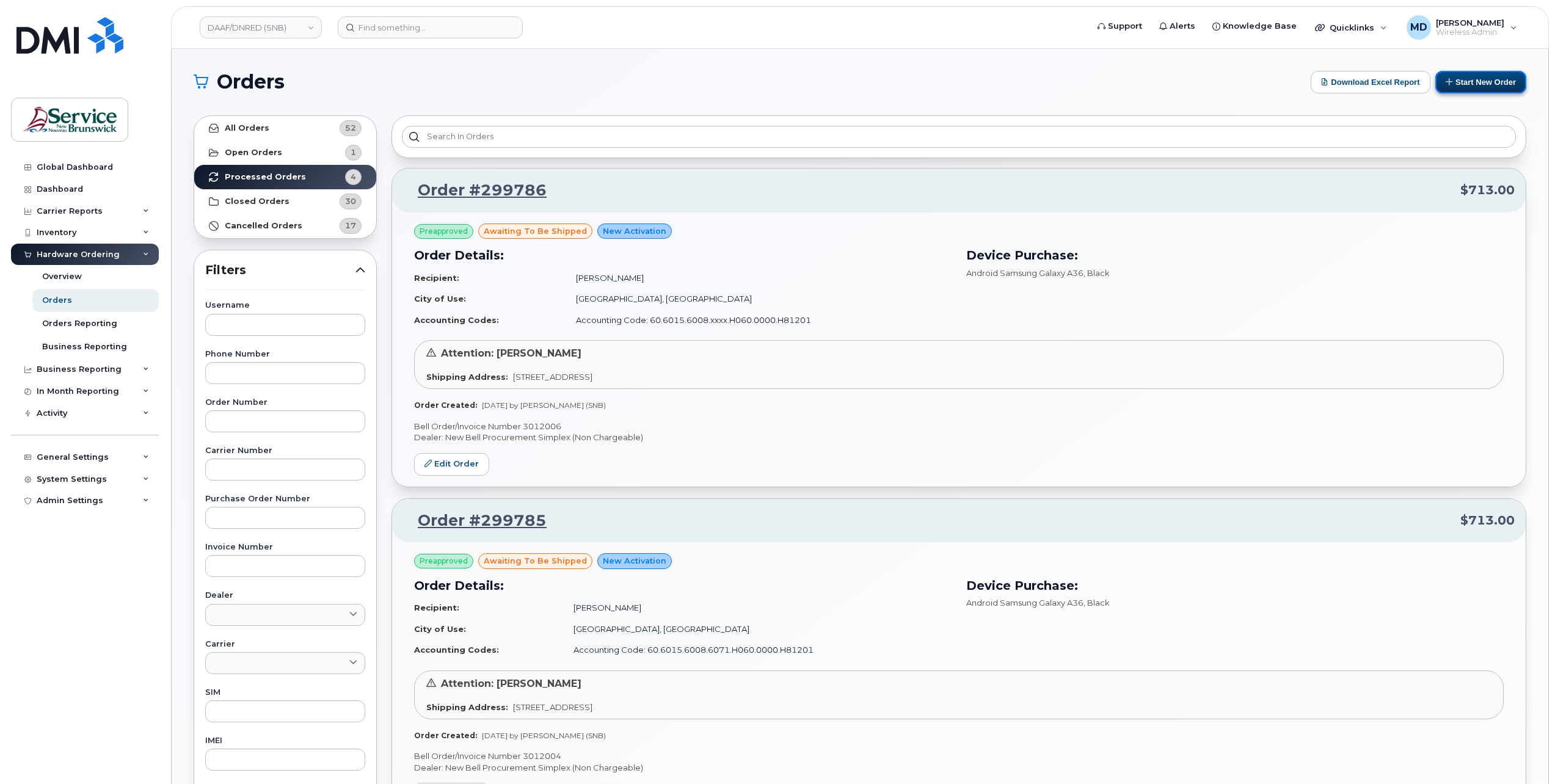
click at [1478, 86] on button "Start New Order" at bounding box center [1480, 82] width 91 height 23
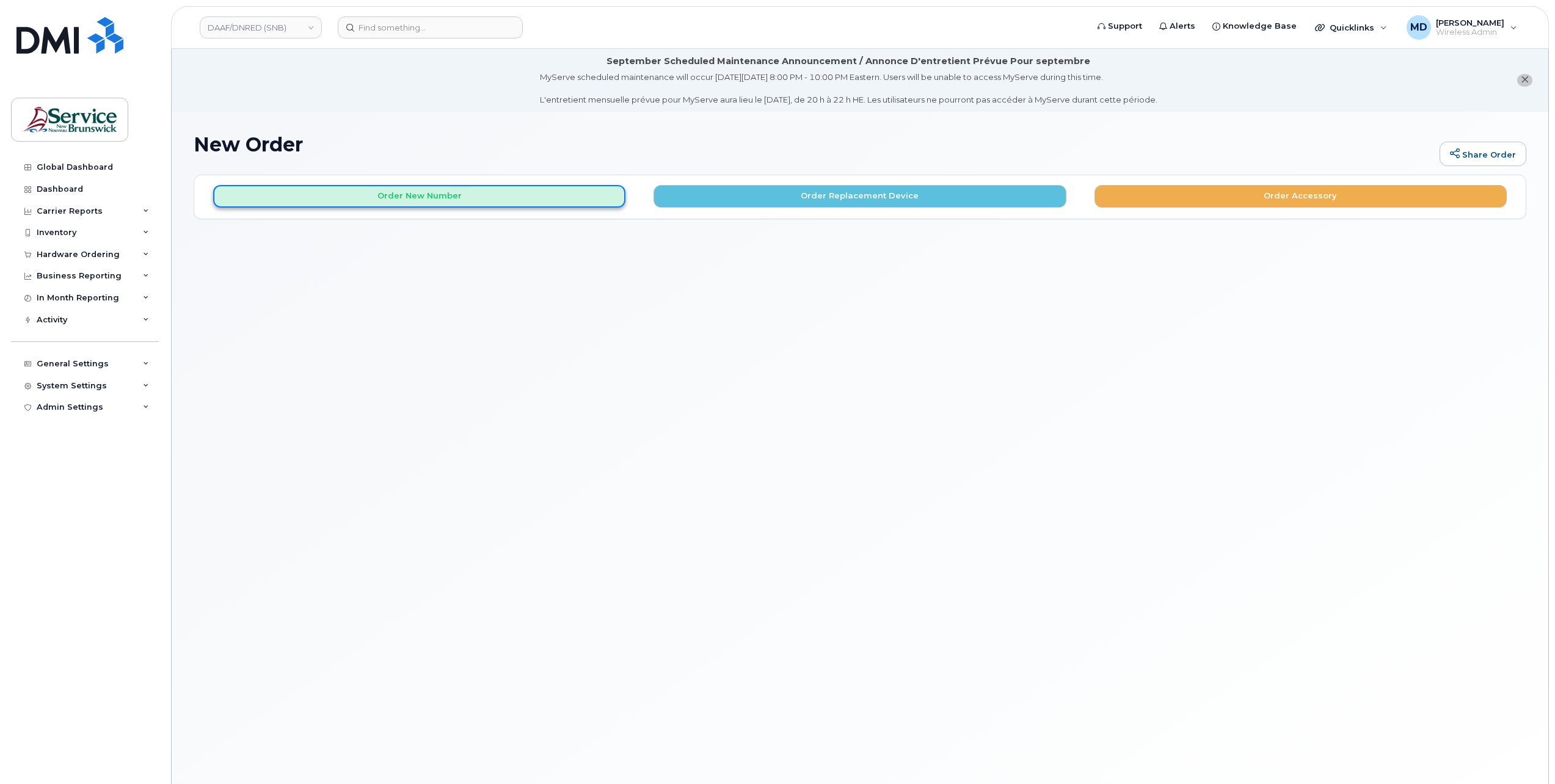
click at [429, 198] on button "Order New Number" at bounding box center [419, 196] width 412 height 23
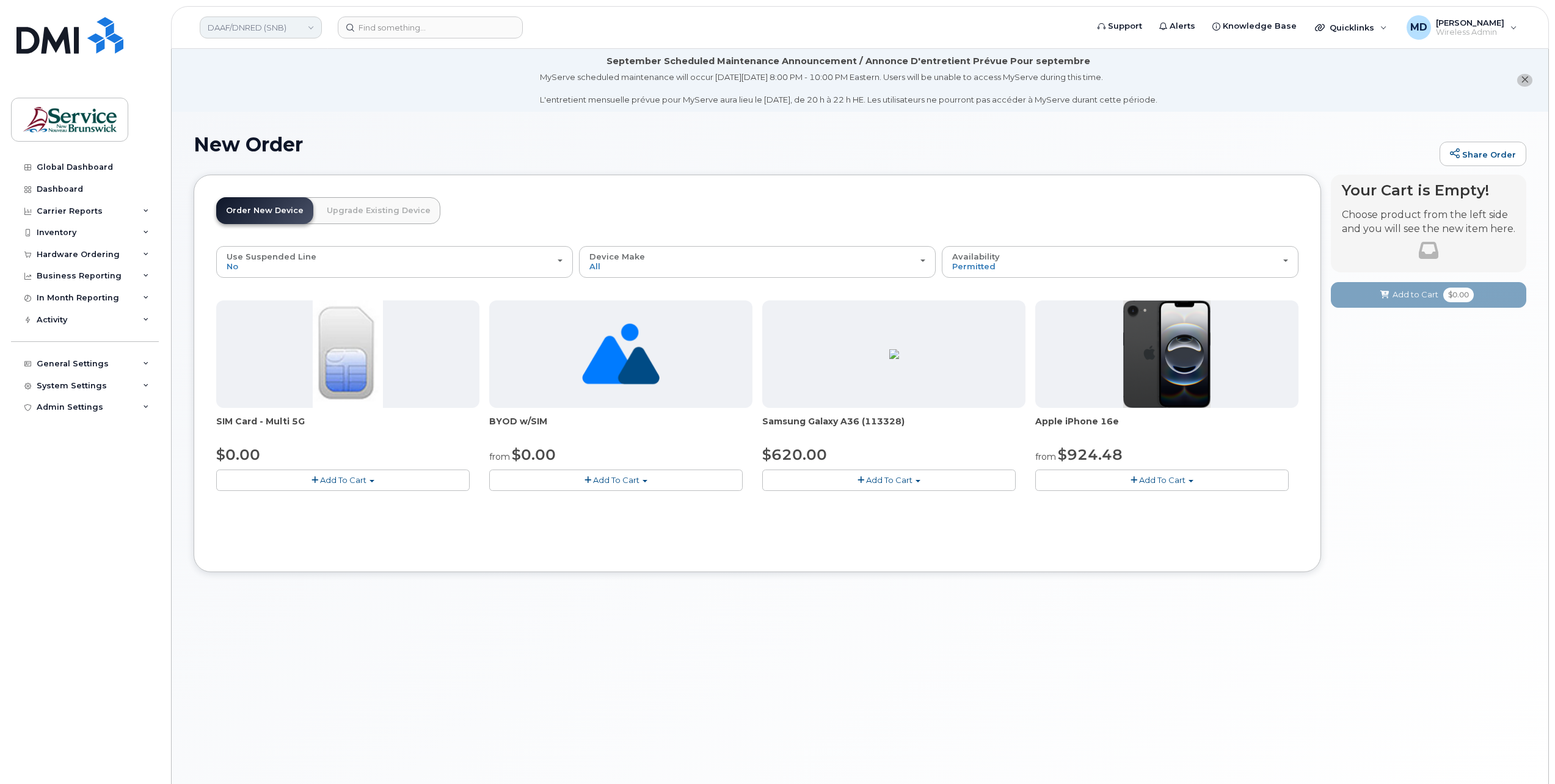
click at [282, 33] on link "DAAF/DNRED (SNB)" at bounding box center [261, 27] width 122 height 22
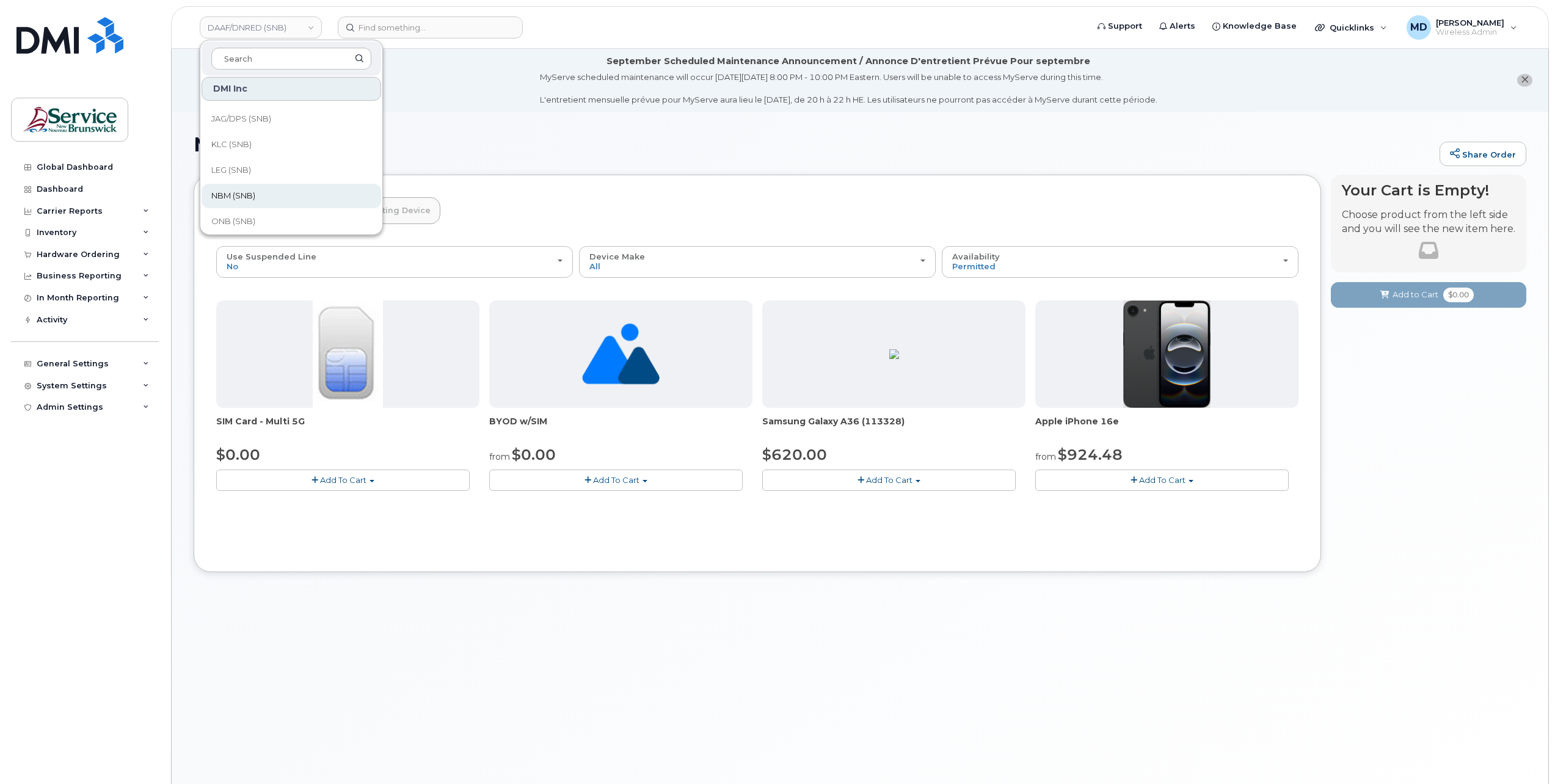
scroll to position [591, 0]
click at [268, 110] on link "SD (SNB)" at bounding box center [291, 114] width 180 height 24
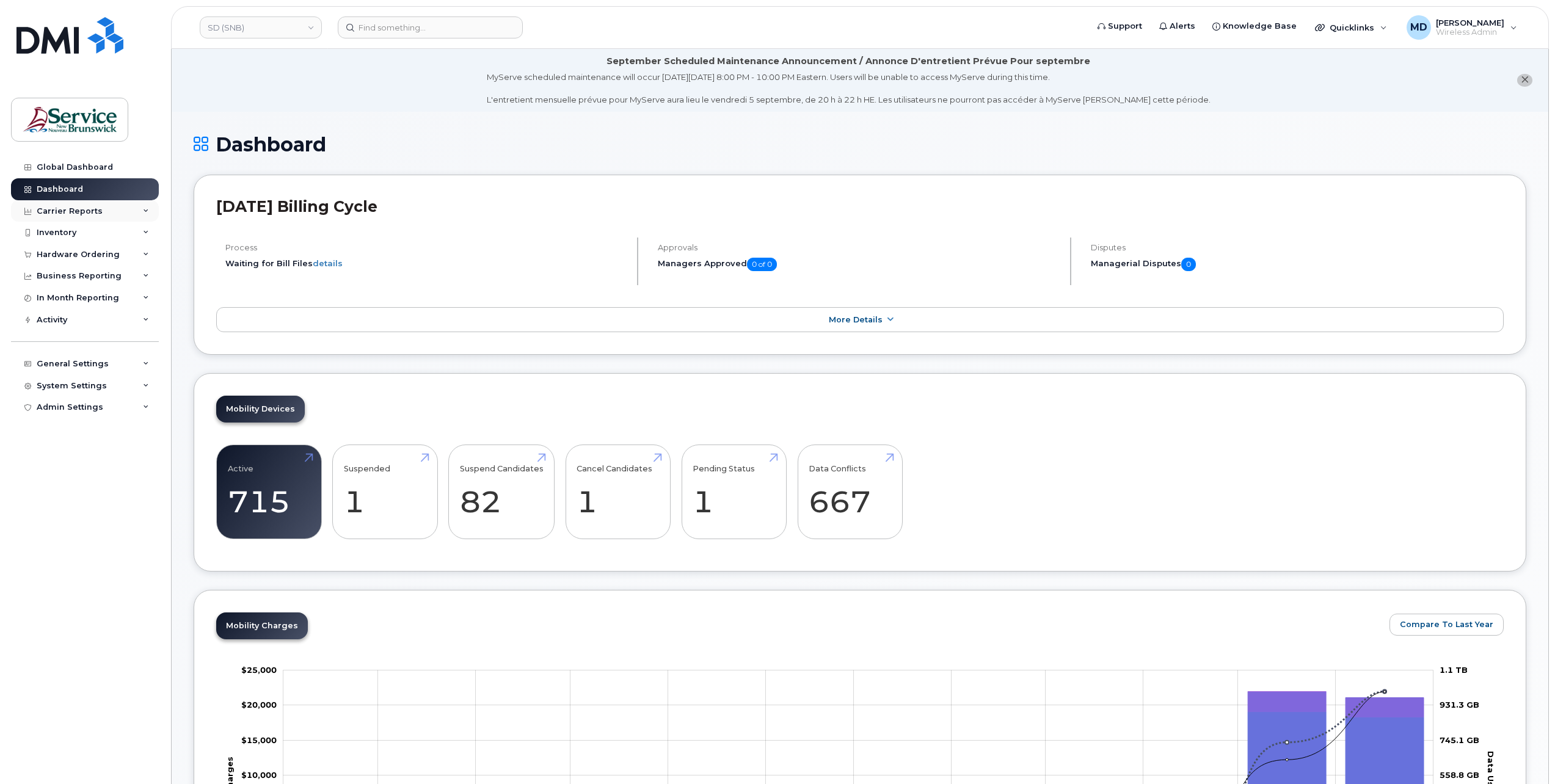
click at [80, 215] on div "Carrier Reports" at bounding box center [70, 211] width 66 height 9
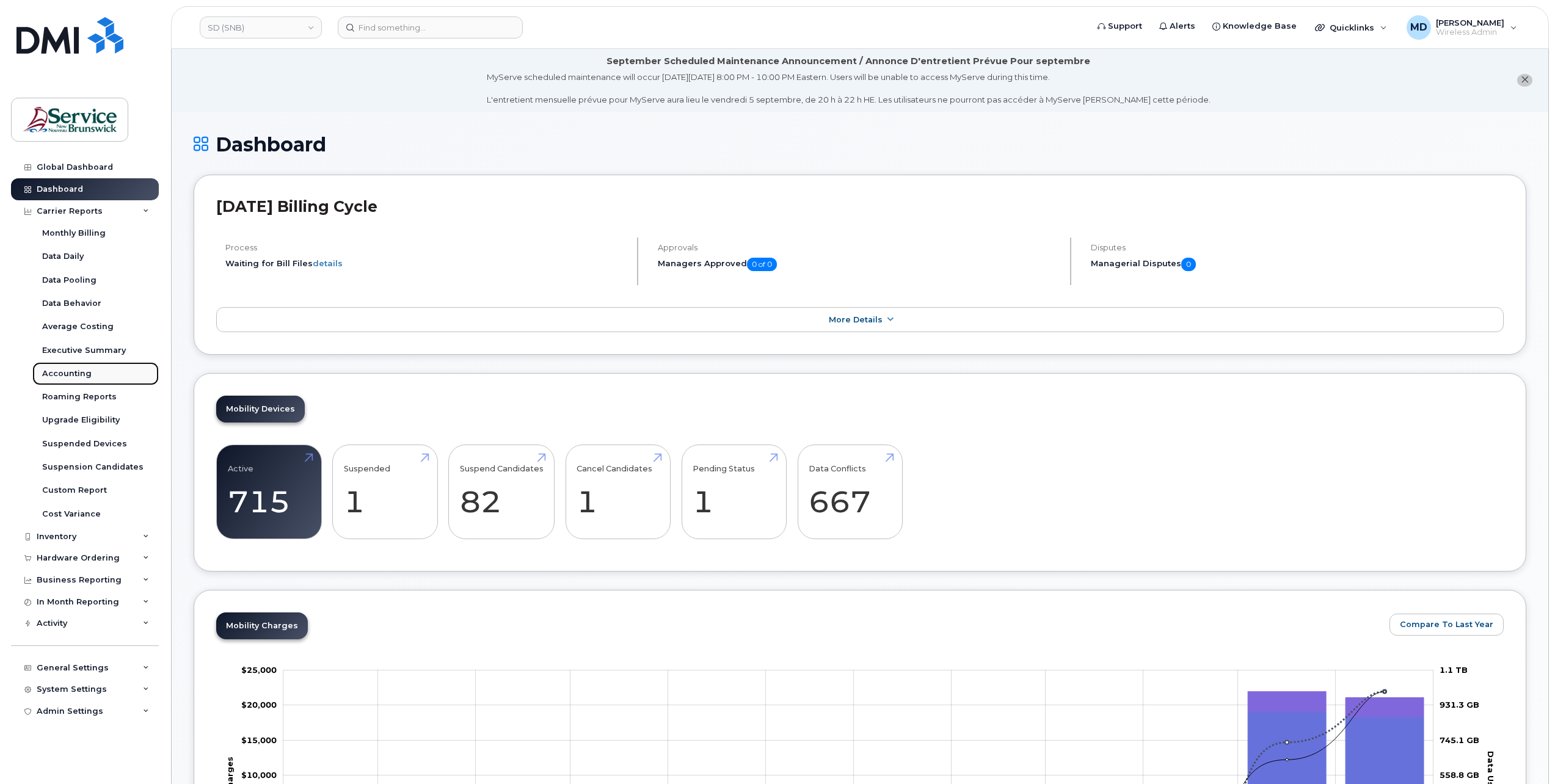
click at [66, 374] on div "Accounting" at bounding box center [67, 374] width 49 height 11
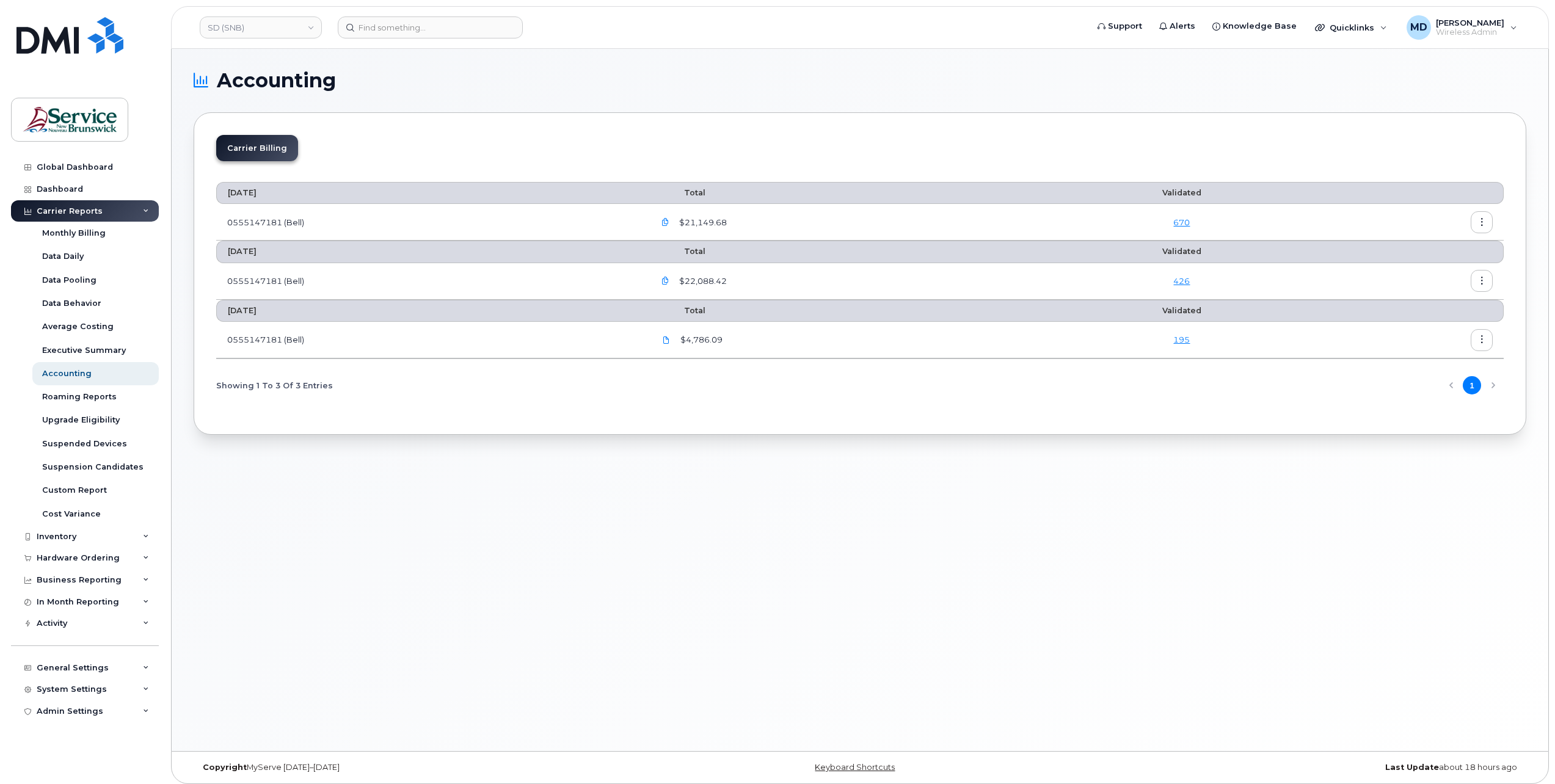
click at [670, 220] on icon "button" at bounding box center [666, 223] width 8 height 8
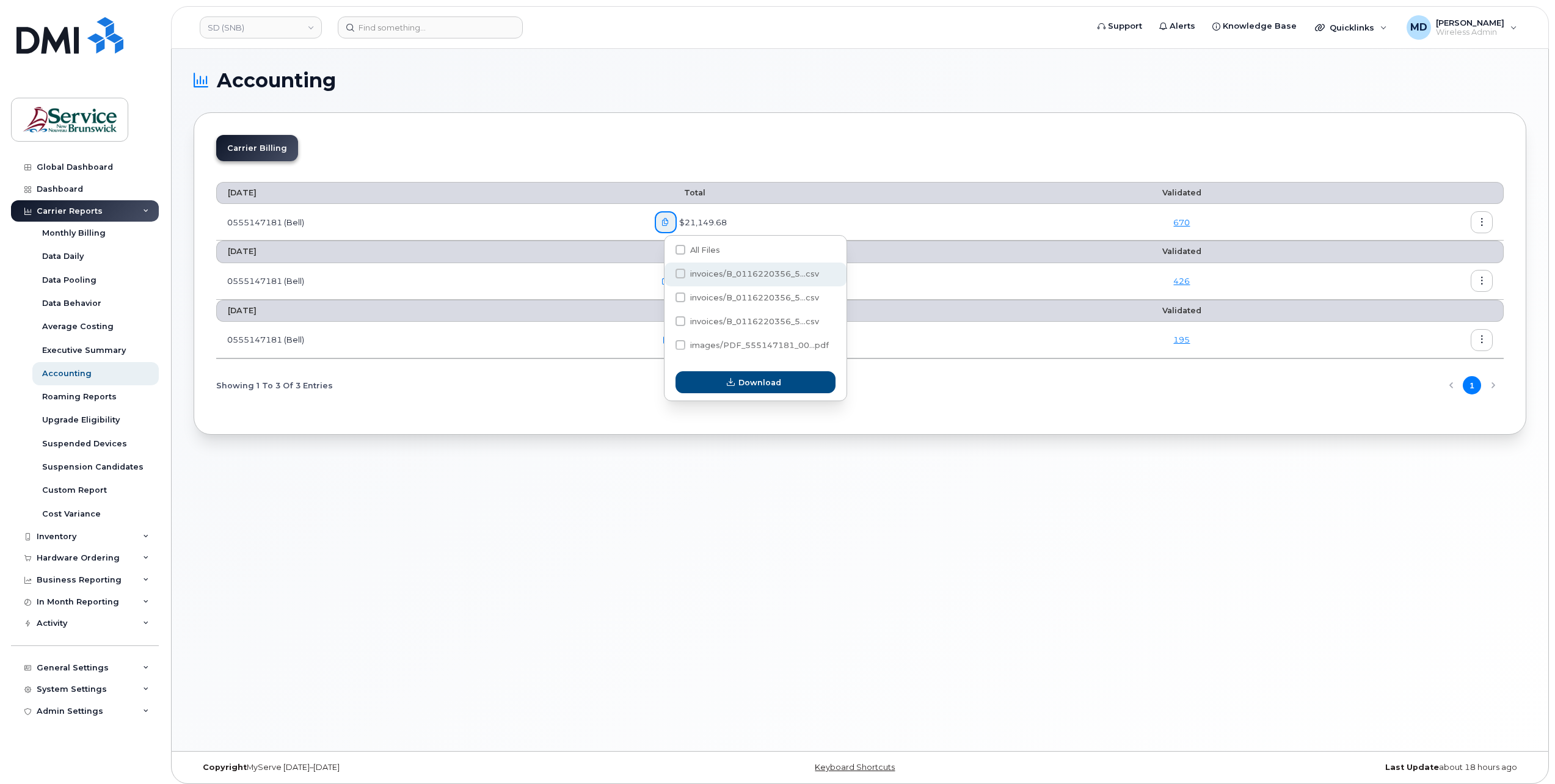
click at [721, 271] on span "invoices/B_0116220356_5...csv" at bounding box center [754, 274] width 129 height 9
click at [667, 271] on input "invoices/B_0116220356_5...csv" at bounding box center [664, 274] width 6 height 6
checkbox input "true"
click at [725, 384] on button "Download" at bounding box center [756, 382] width 160 height 22
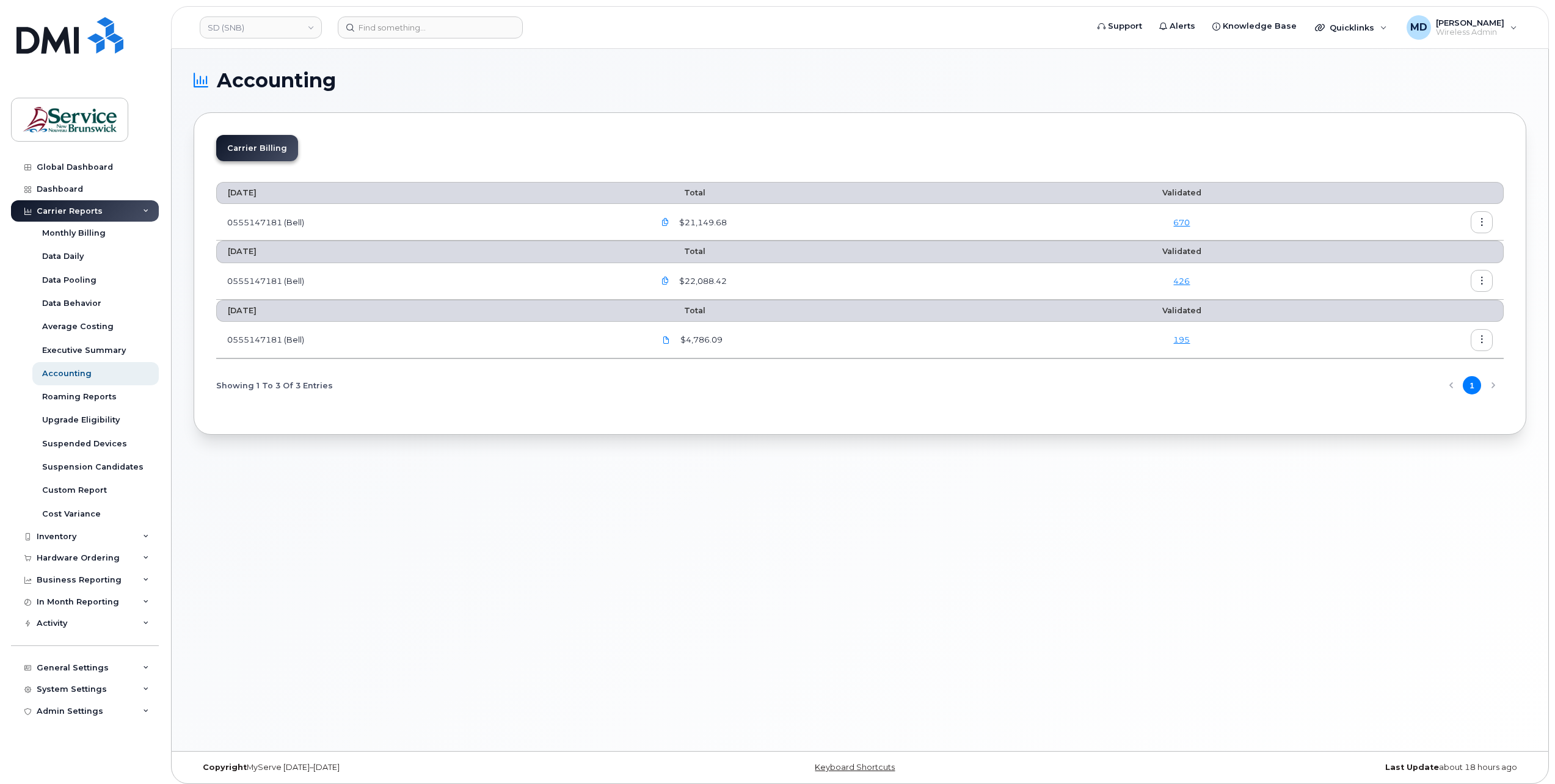
click at [670, 220] on icon "button" at bounding box center [666, 223] width 8 height 8
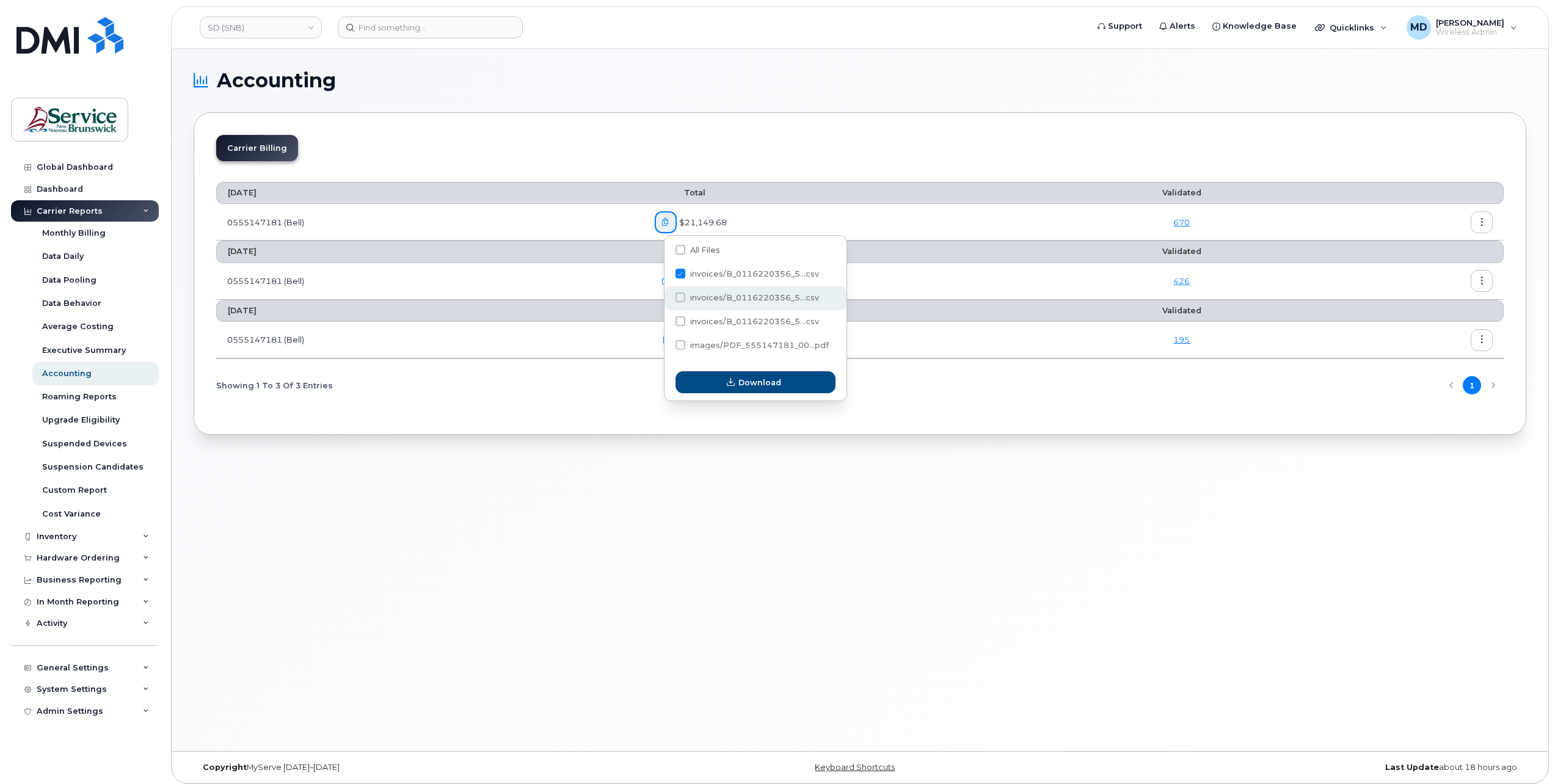
click at [698, 298] on span "invoices/B_0116220356_5...csv" at bounding box center [754, 297] width 129 height 9
click at [667, 298] on input "invoices/B_0116220356_5...csv" at bounding box center [664, 298] width 6 height 6
checkbox input "true"
click at [681, 277] on span at bounding box center [681, 273] width 9 height 9
click at [667, 277] on input "invoices/B_0116220356_5...csv" at bounding box center [664, 274] width 6 height 6
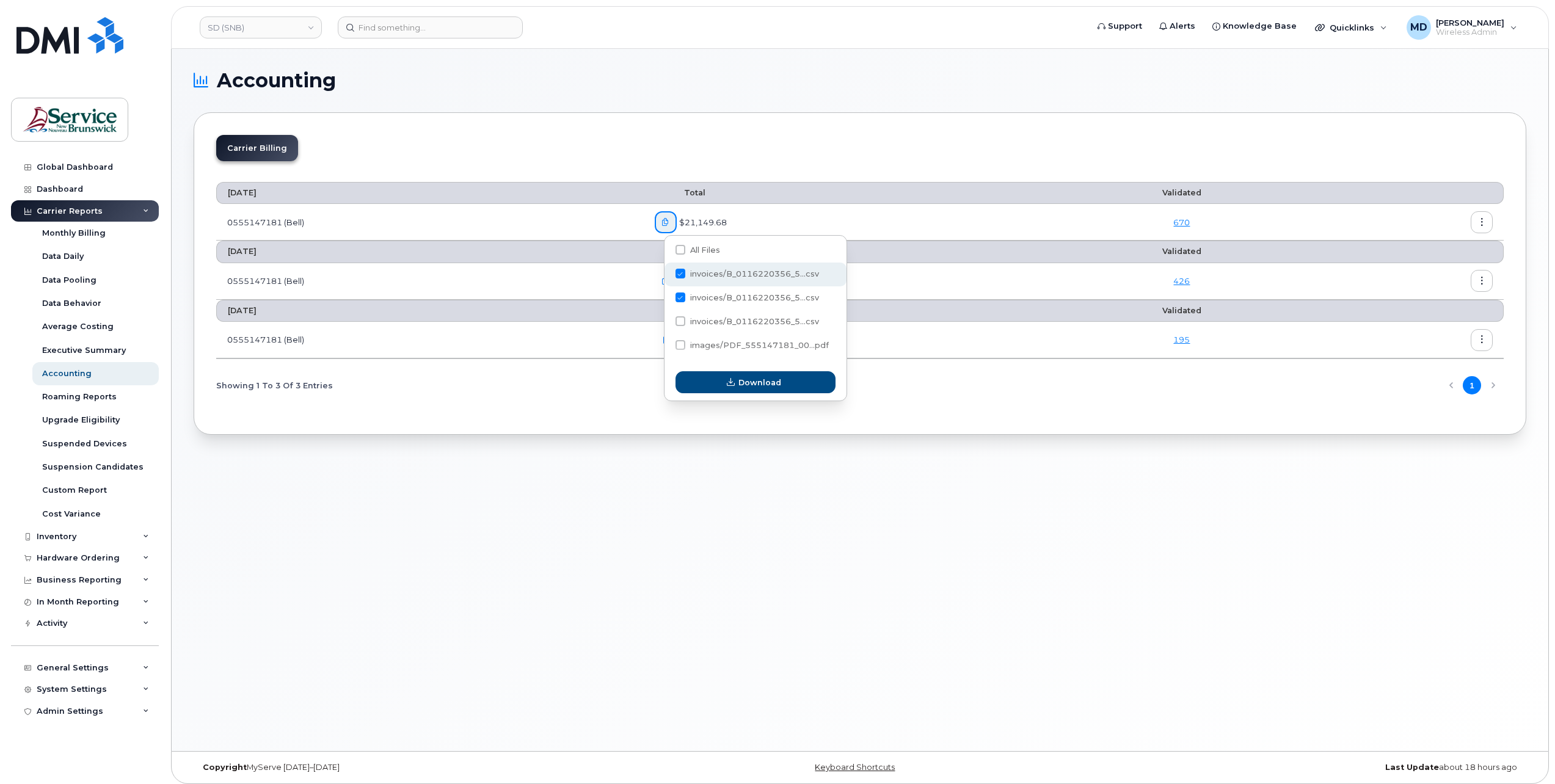
checkbox input "false"
click at [725, 387] on span "button" at bounding box center [731, 382] width 12 height 12
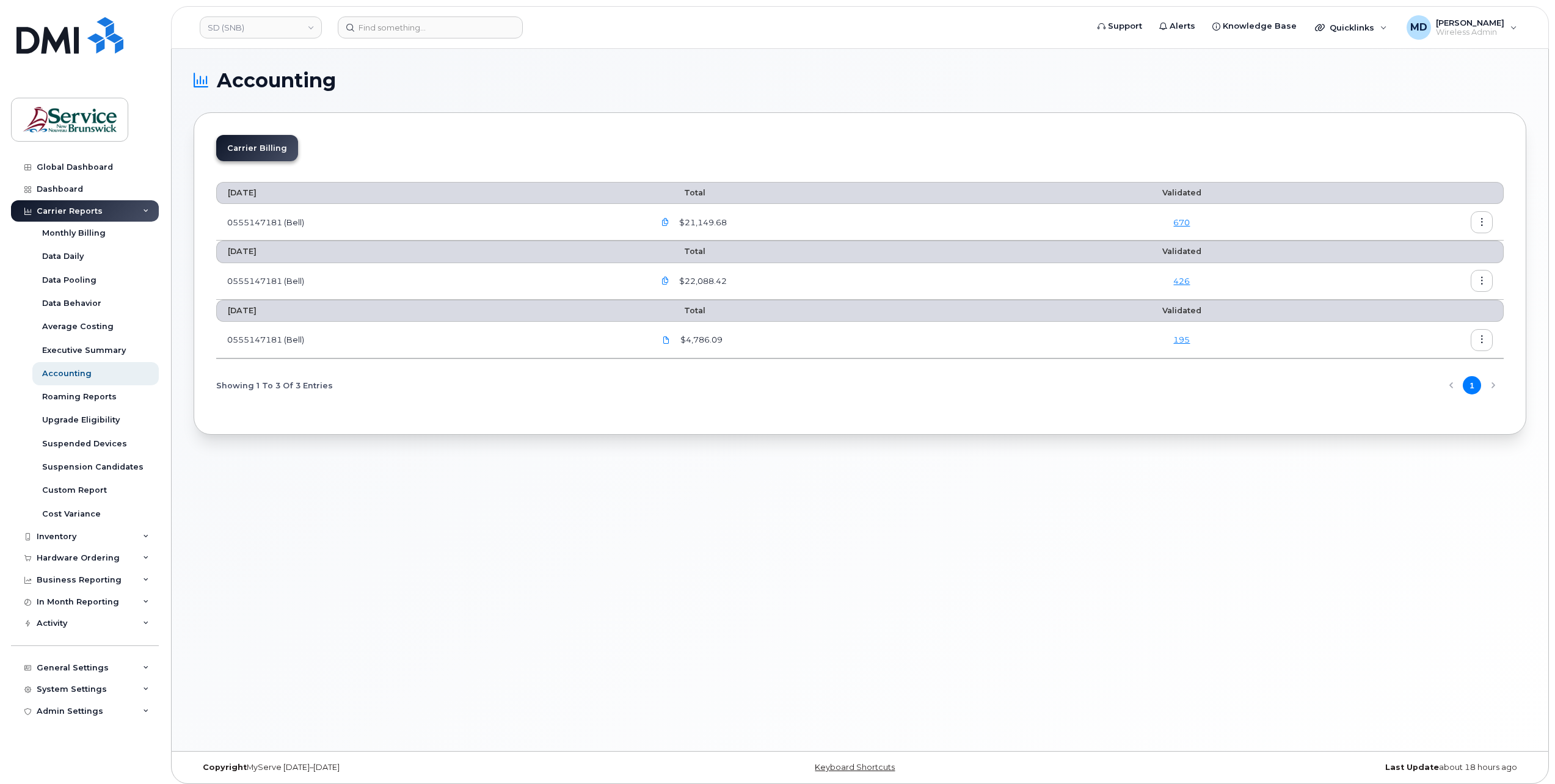
click at [674, 227] on button "button" at bounding box center [666, 222] width 22 height 22
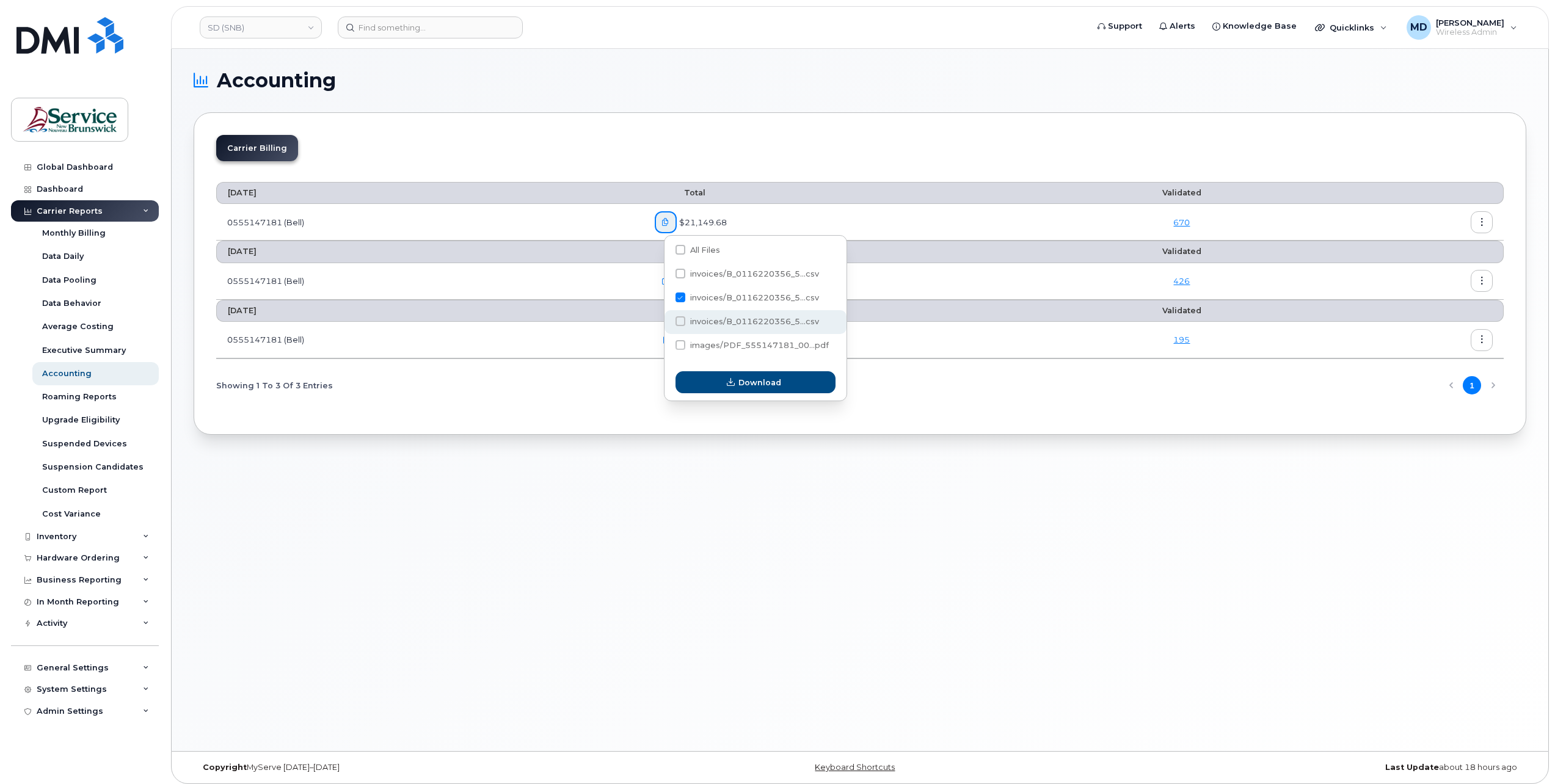
click at [679, 323] on span at bounding box center [681, 321] width 9 height 9
click at [667, 323] on input "invoices/B_0116220356_5...csv" at bounding box center [664, 322] width 6 height 6
checkbox input "true"
click at [682, 298] on span at bounding box center [681, 297] width 9 height 9
click at [667, 298] on input "invoices/B_0116220356_5...csv" at bounding box center [664, 298] width 6 height 6
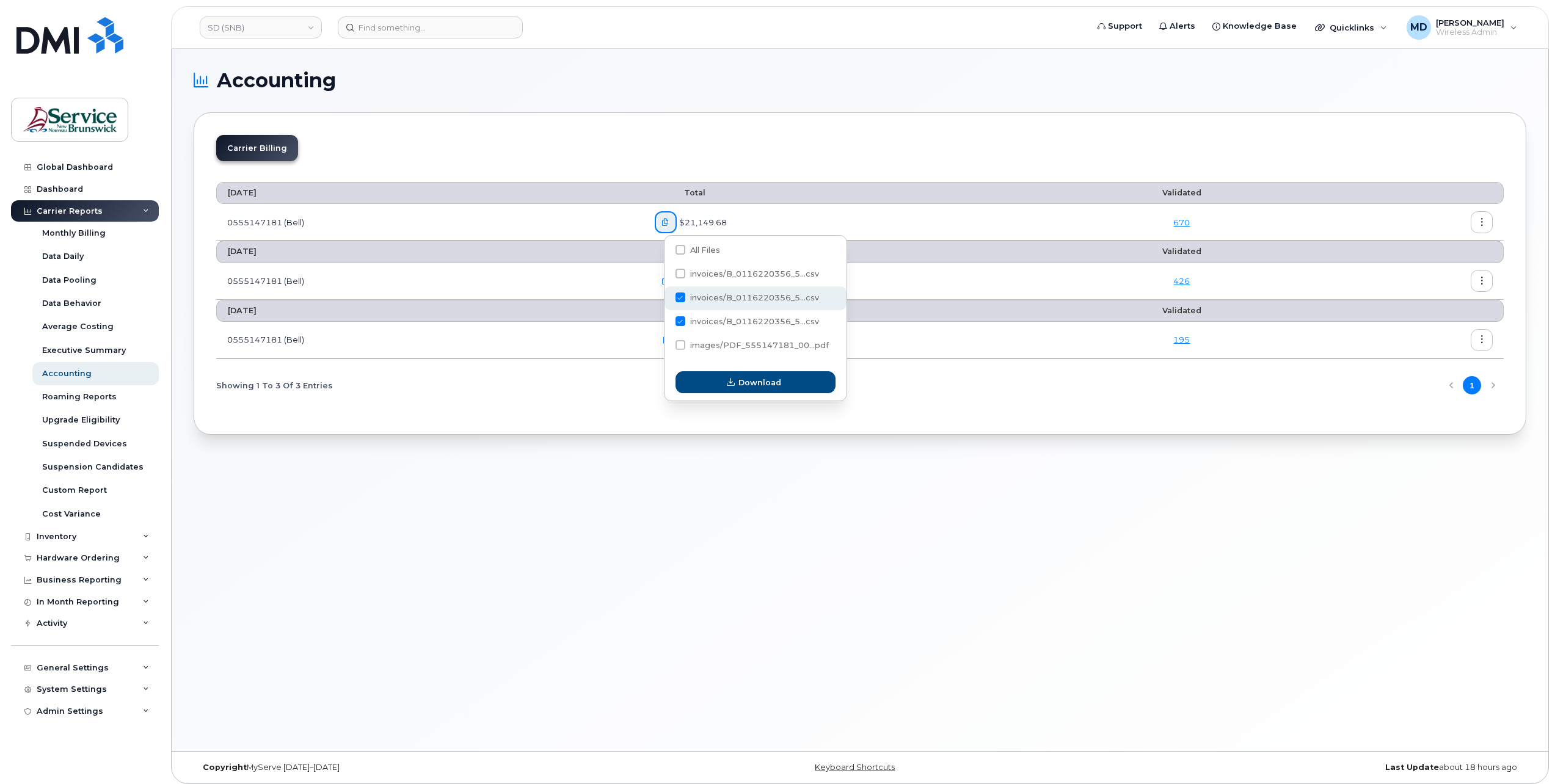
checkbox input "false"
click at [725, 380] on button "Download" at bounding box center [756, 382] width 160 height 22
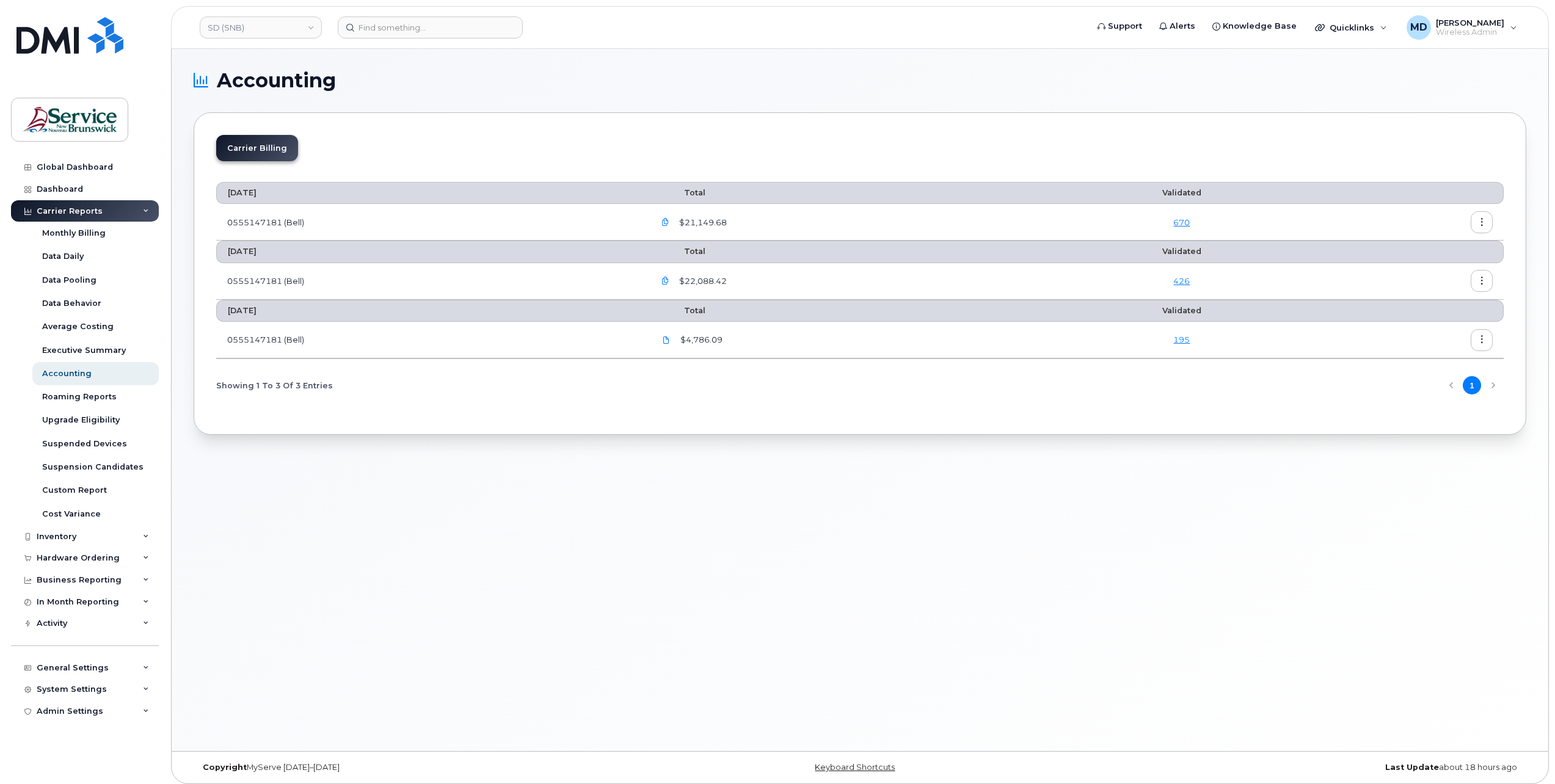
click at [670, 221] on icon "button" at bounding box center [666, 223] width 8 height 8
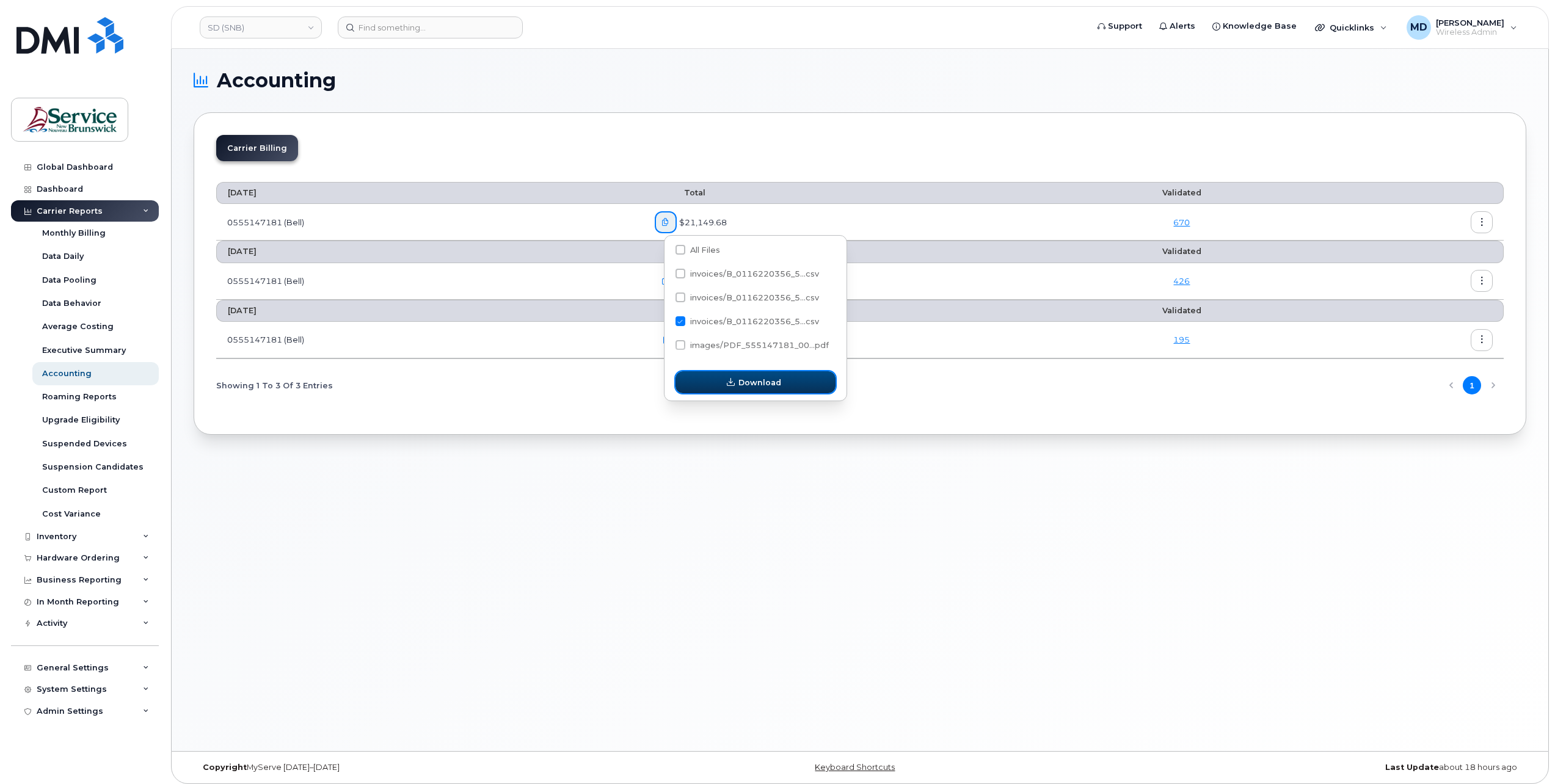
click at [733, 381] on icon "button" at bounding box center [731, 382] width 8 height 8
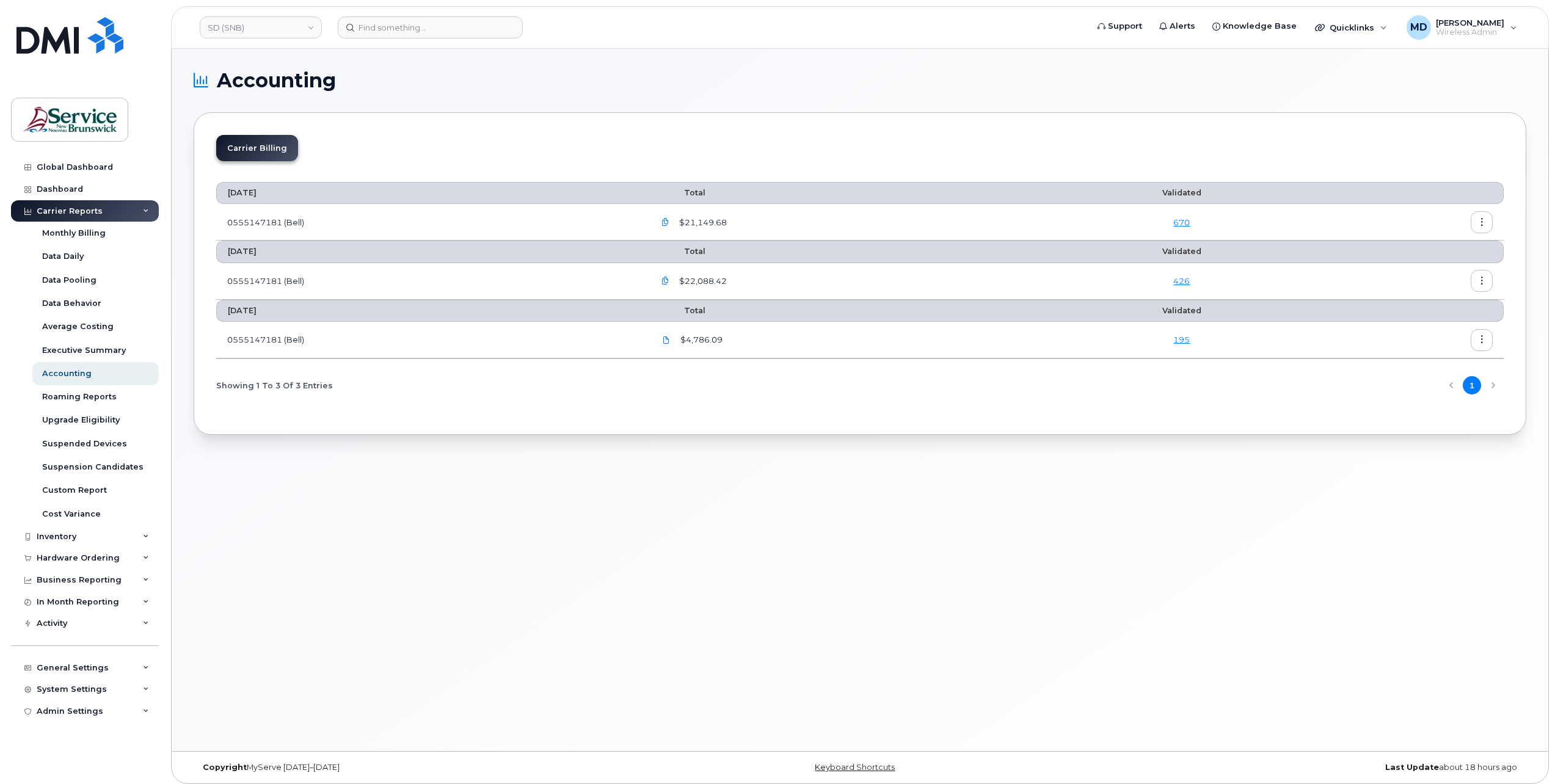
click at [670, 221] on icon "button" at bounding box center [666, 223] width 8 height 8
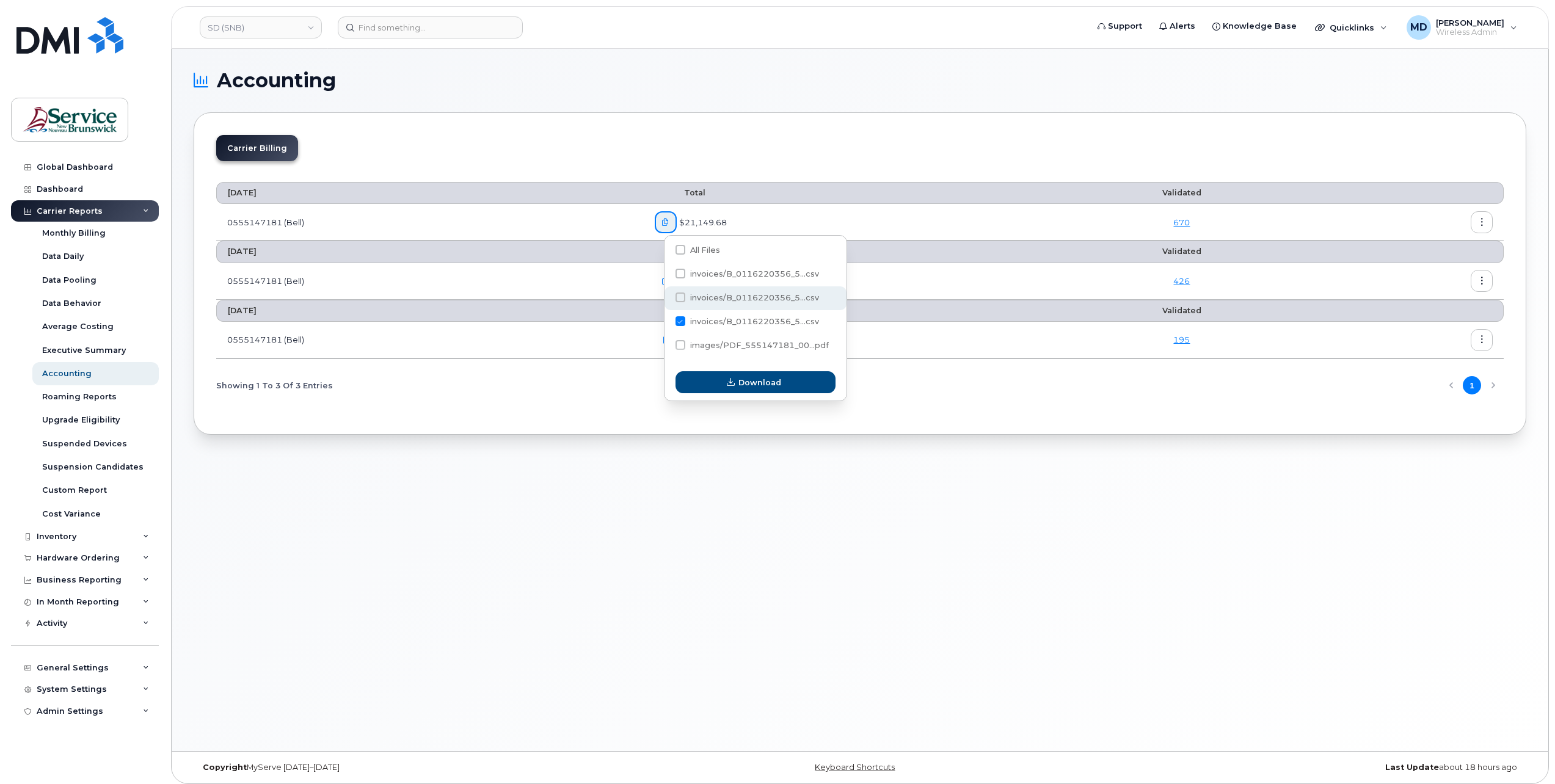
click at [692, 304] on span "invoices/B_0116220356_5...csv" at bounding box center [747, 300] width 144 height 9
checkbox input "true"
click at [681, 323] on span at bounding box center [681, 321] width 9 height 9
click at [667, 323] on input "invoices/B_0116220356_5...csv" at bounding box center [664, 322] width 6 height 6
checkbox input "false"
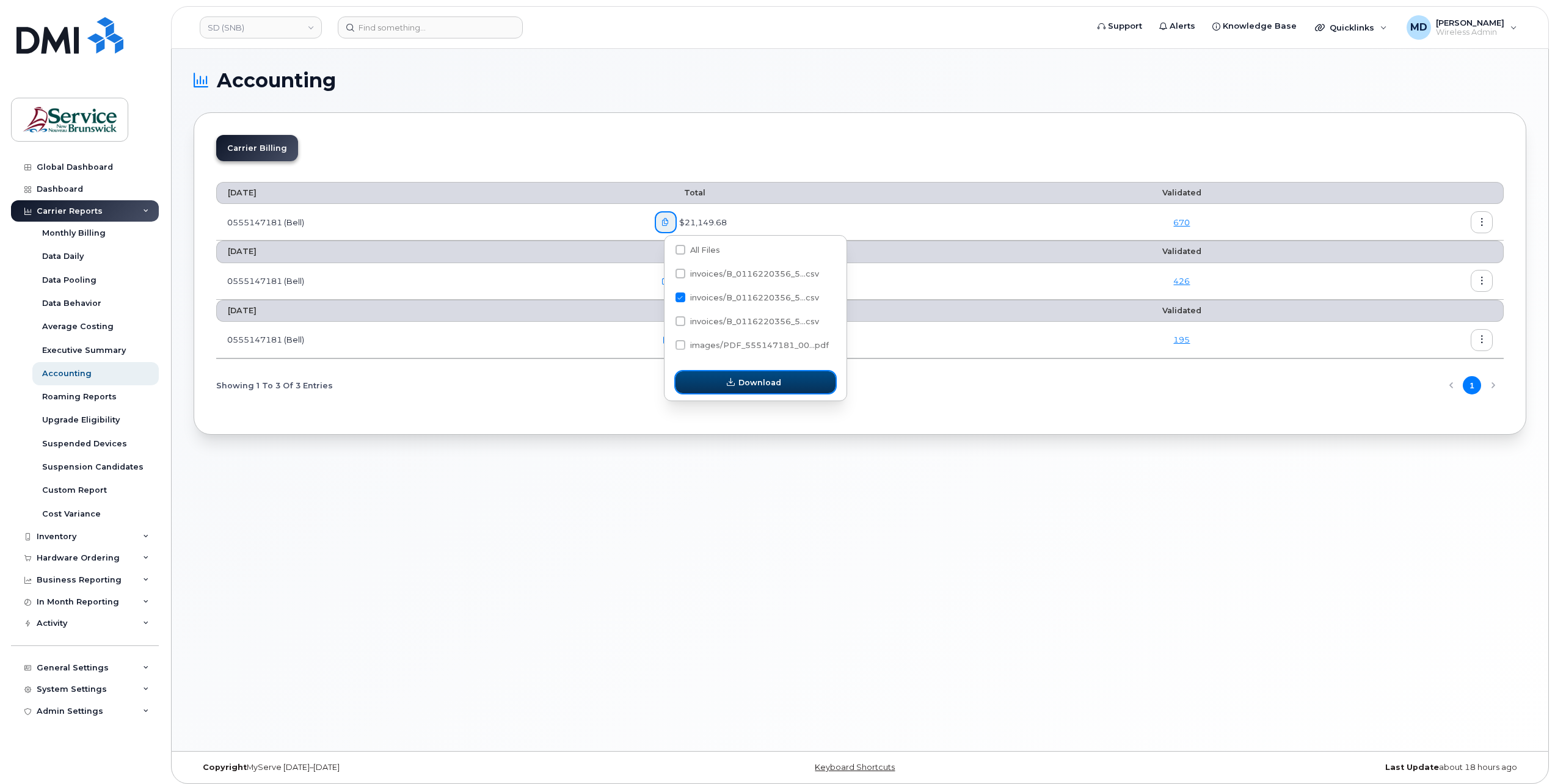
click at [738, 384] on button "Download" at bounding box center [756, 382] width 160 height 22
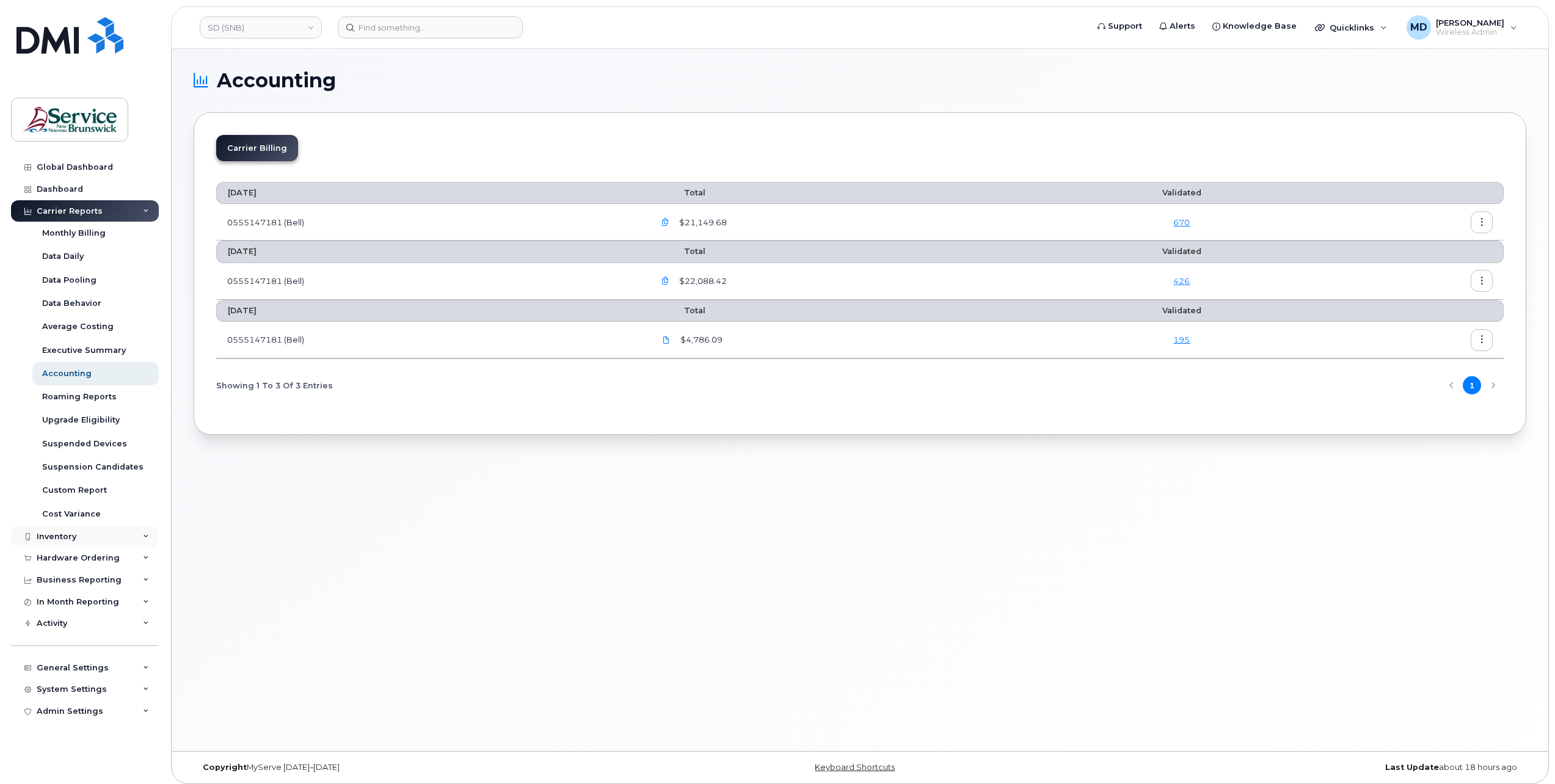
click at [60, 532] on div "Inventory" at bounding box center [57, 537] width 40 height 9
click at [55, 560] on div "Mobility Devices" at bounding box center [77, 559] width 69 height 11
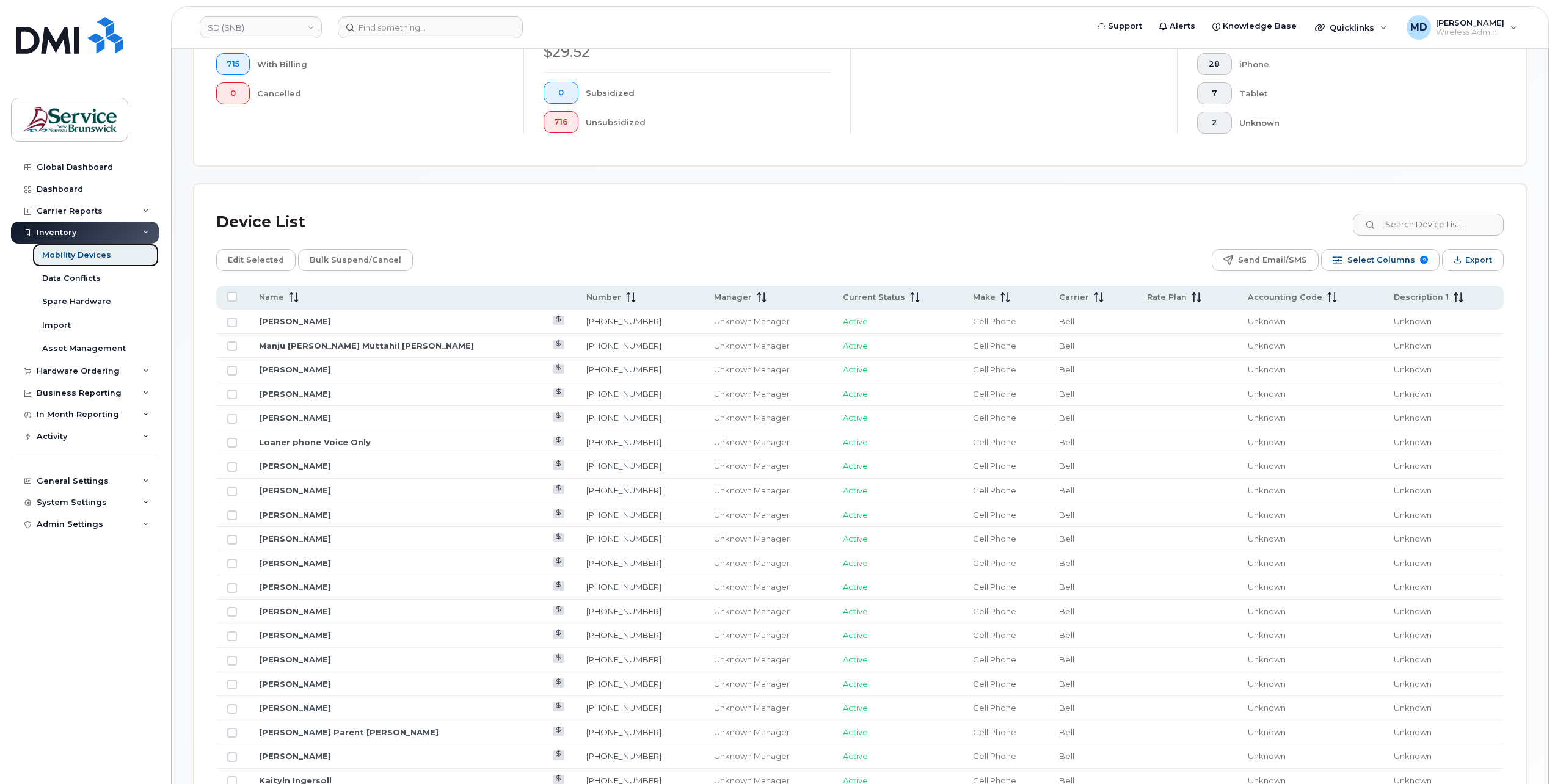
scroll to position [611, 0]
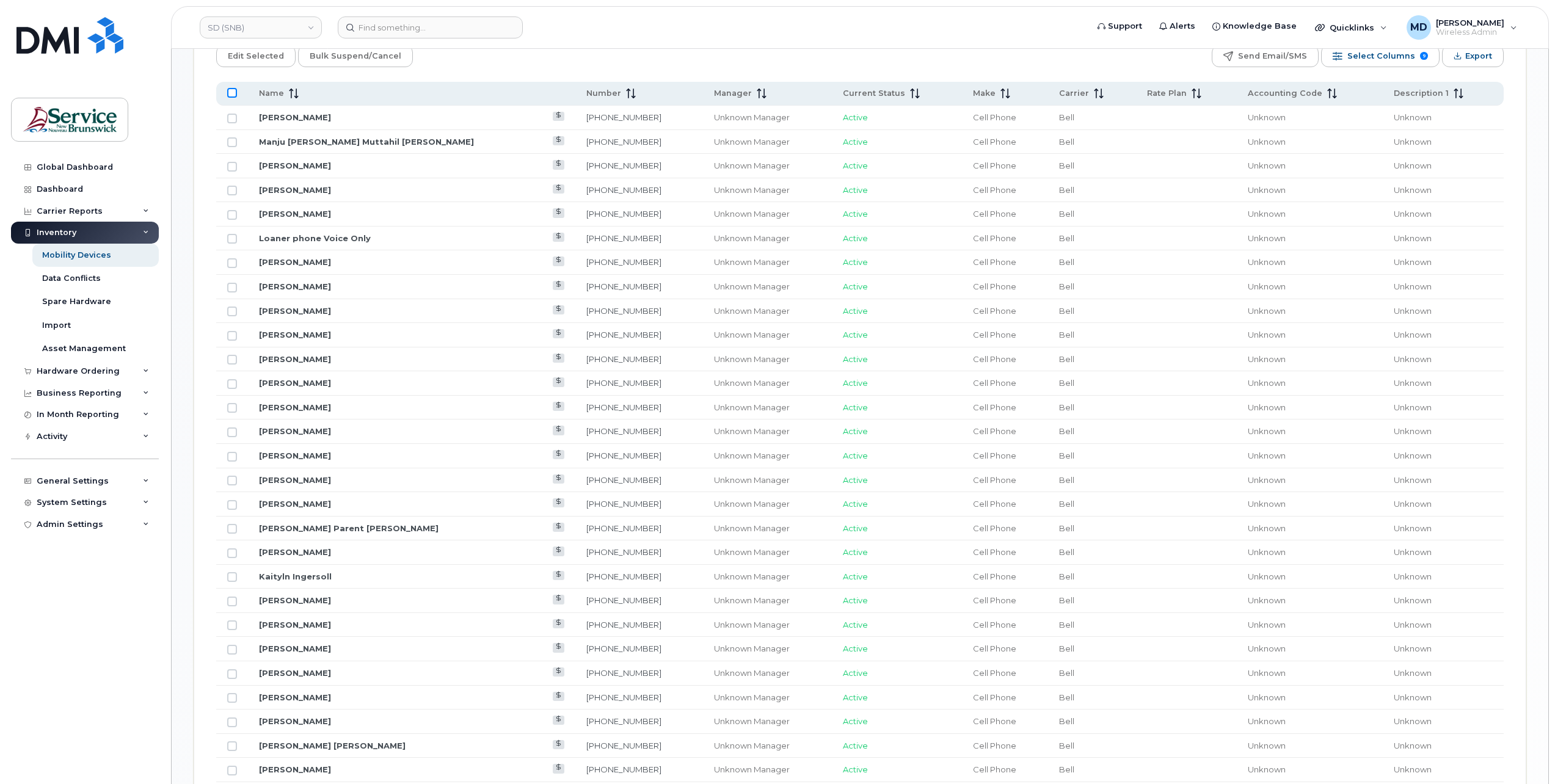
click at [235, 92] on input "All items unselected" at bounding box center [232, 93] width 9 height 9
checkbox input "true"
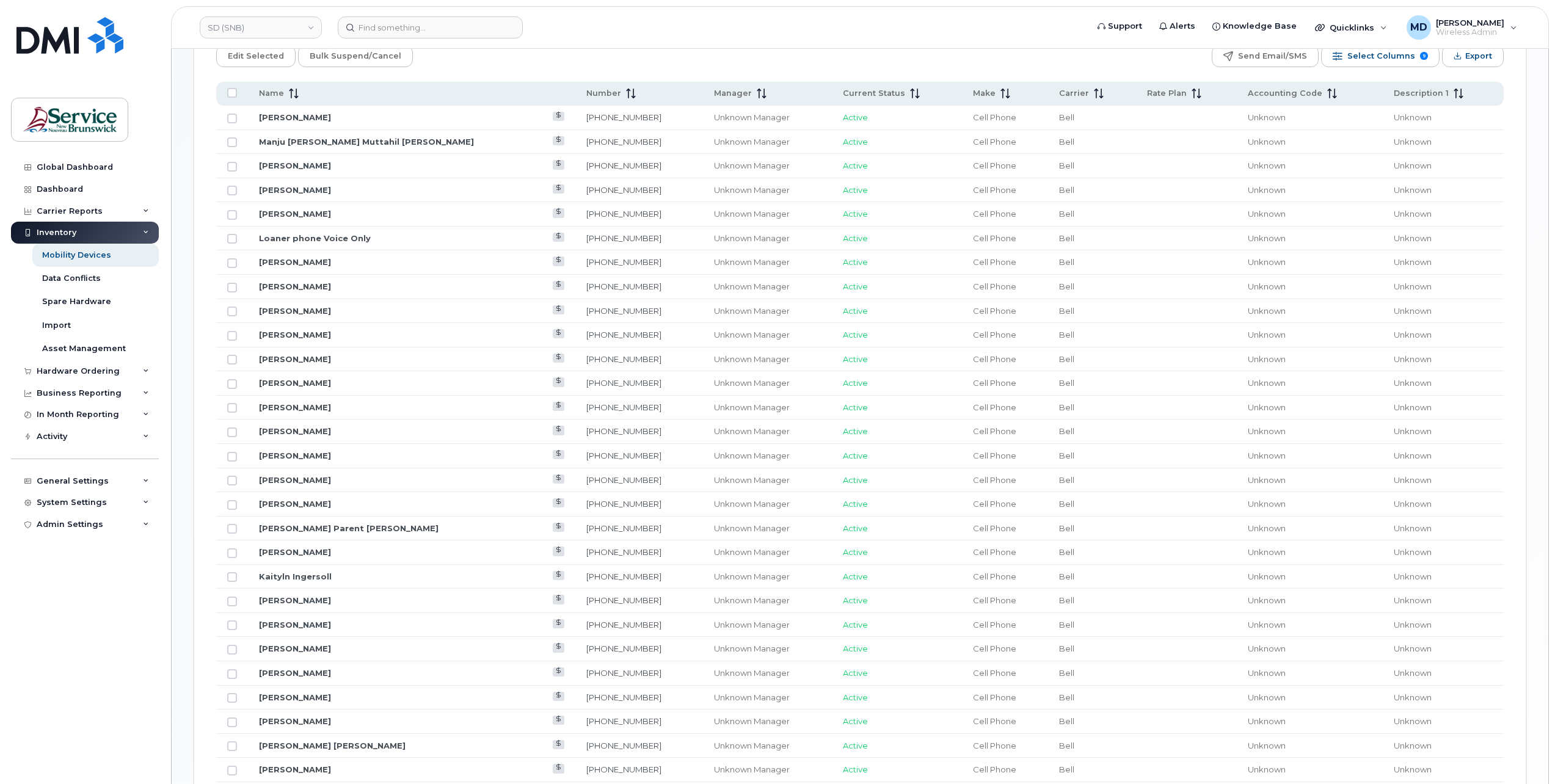
checkbox input "true"
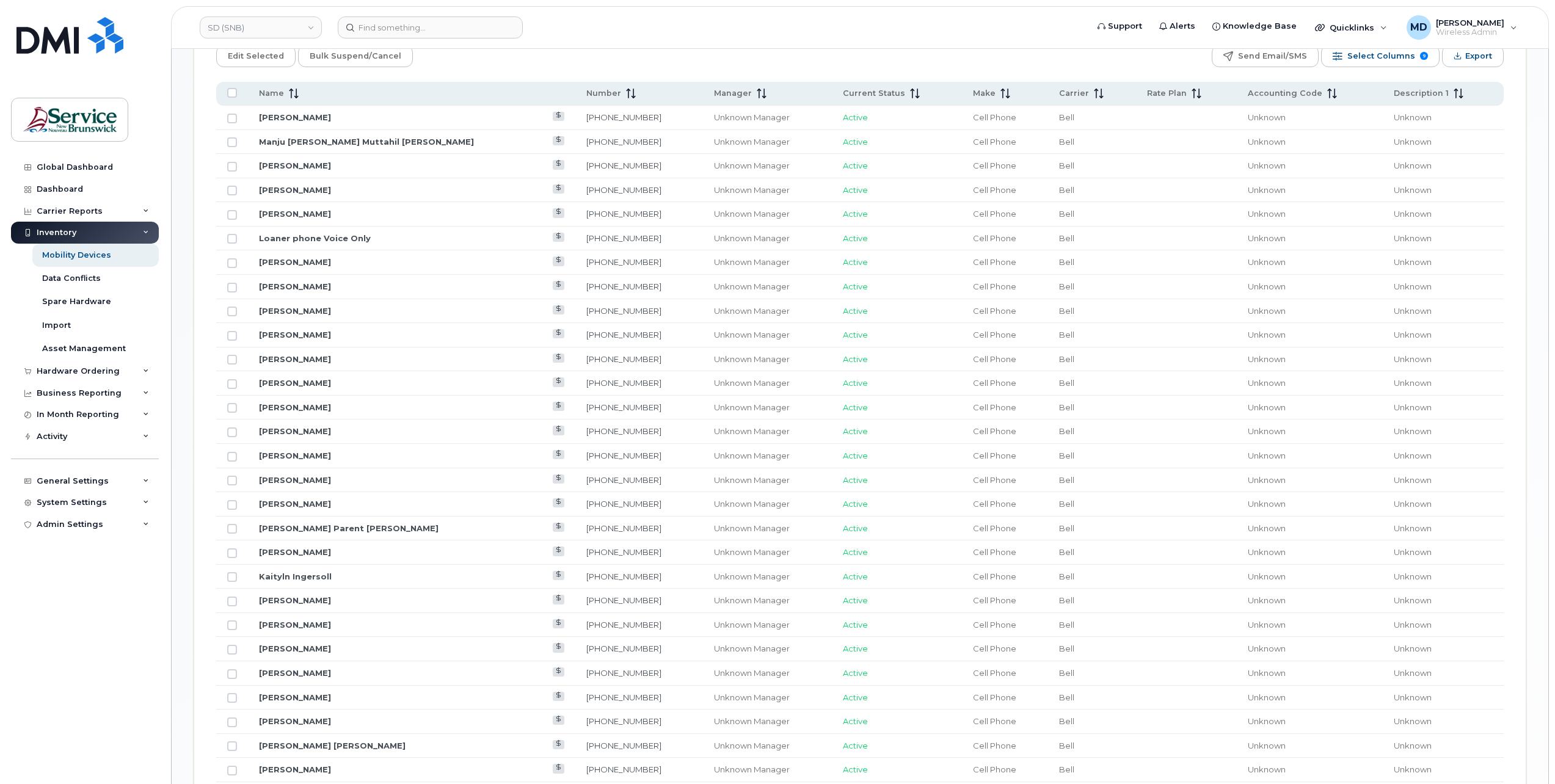
checkbox input "true"
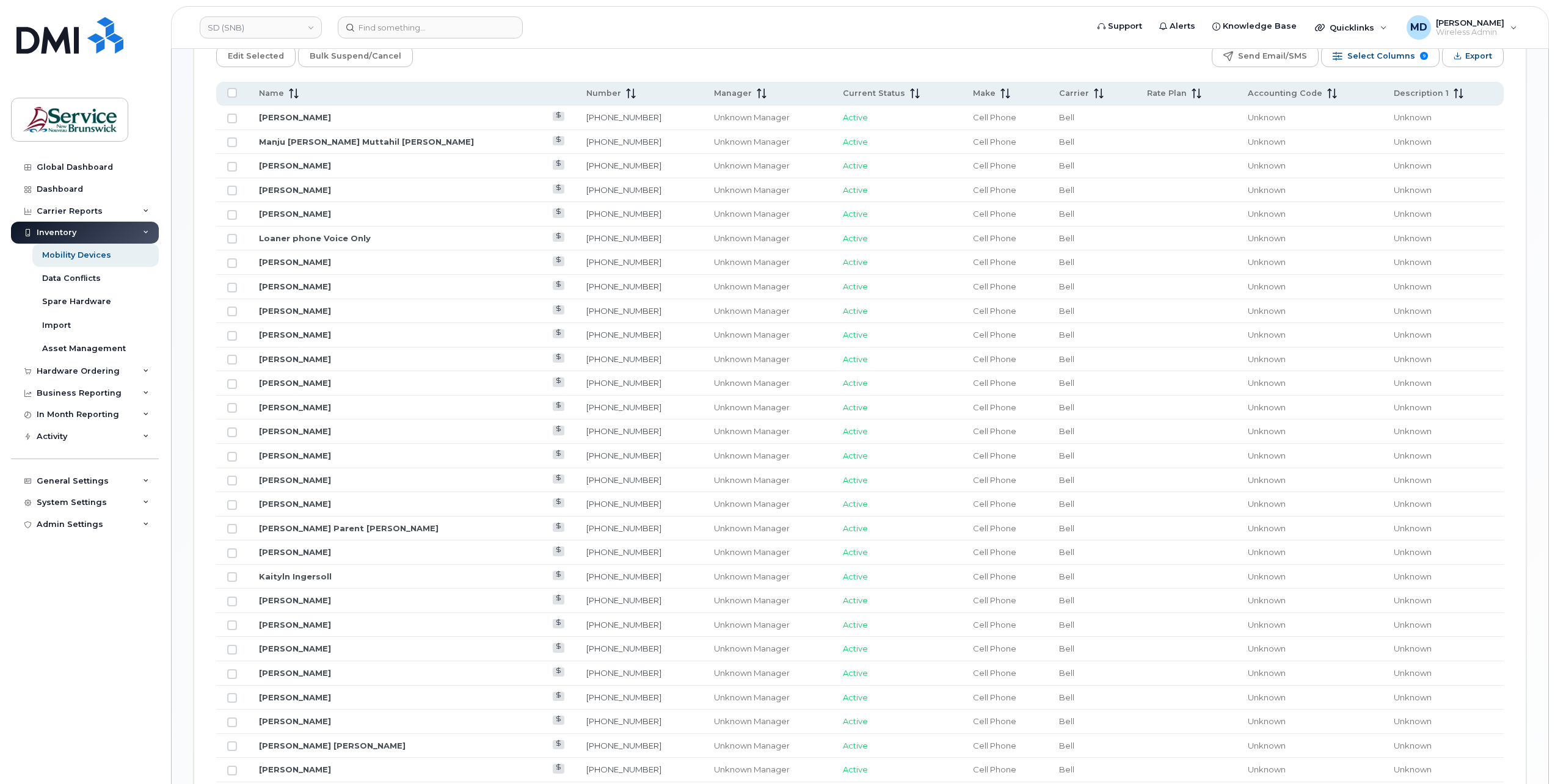
checkbox input "true"
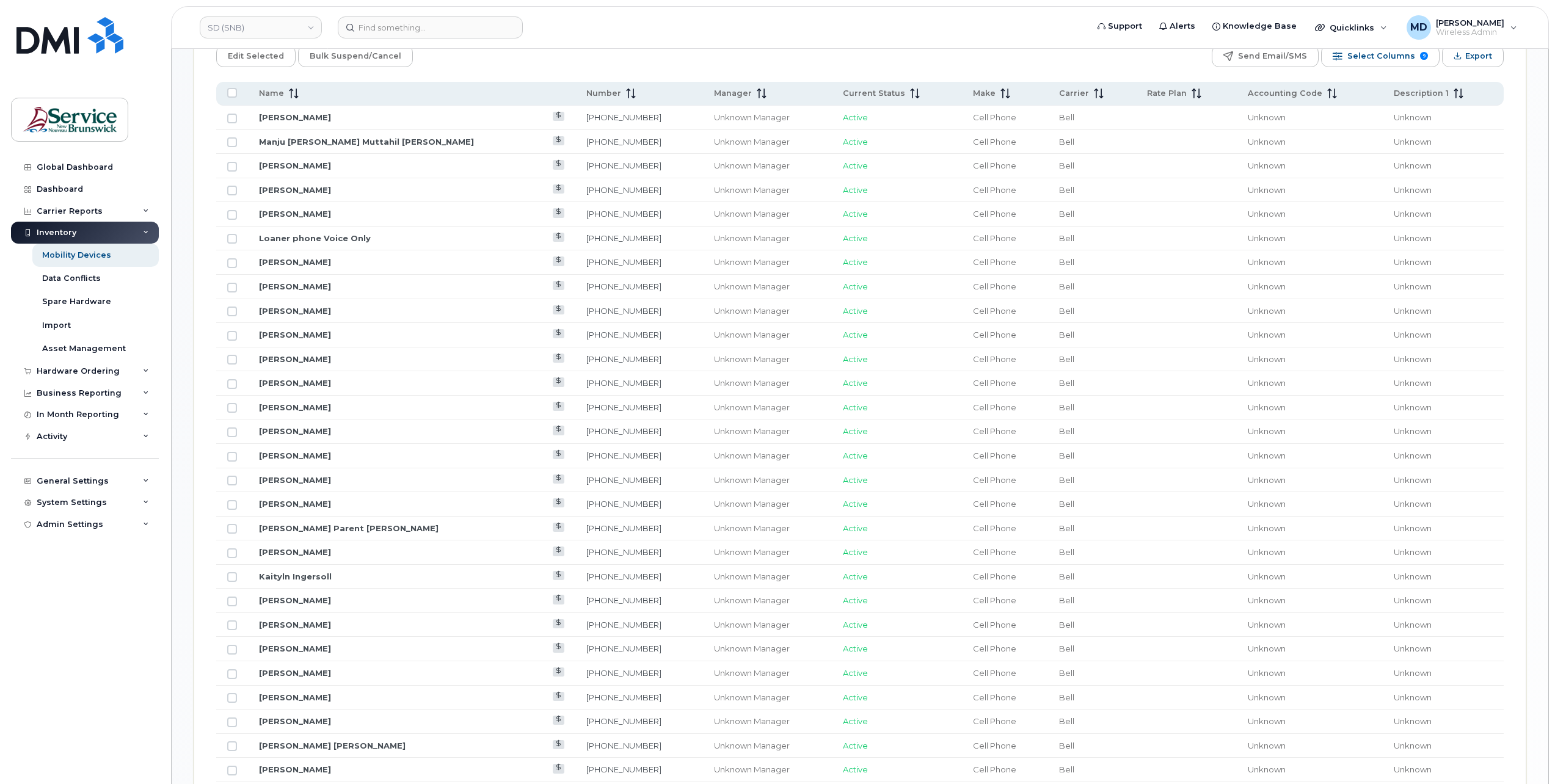
checkbox input "true"
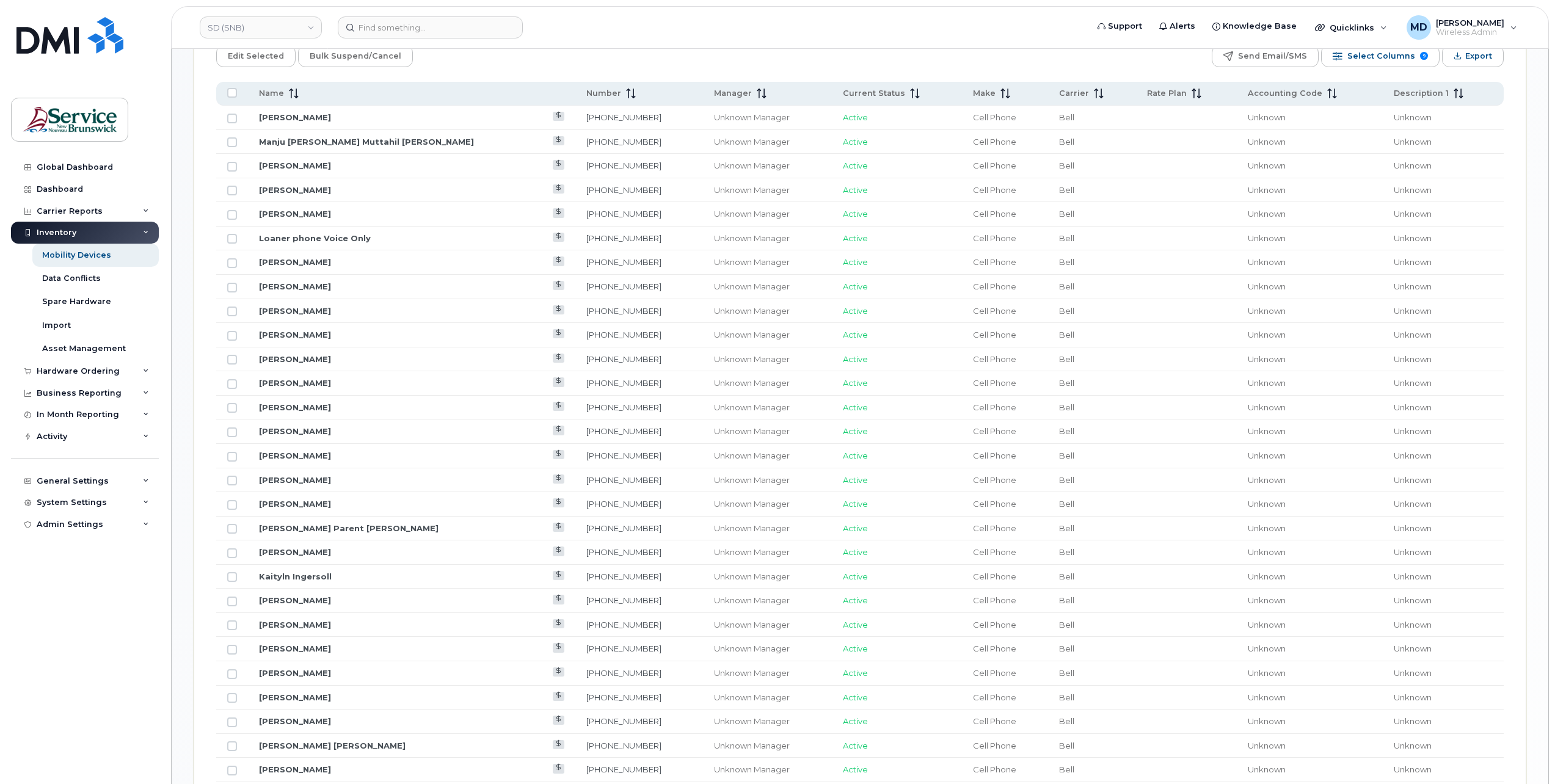
checkbox input "true"
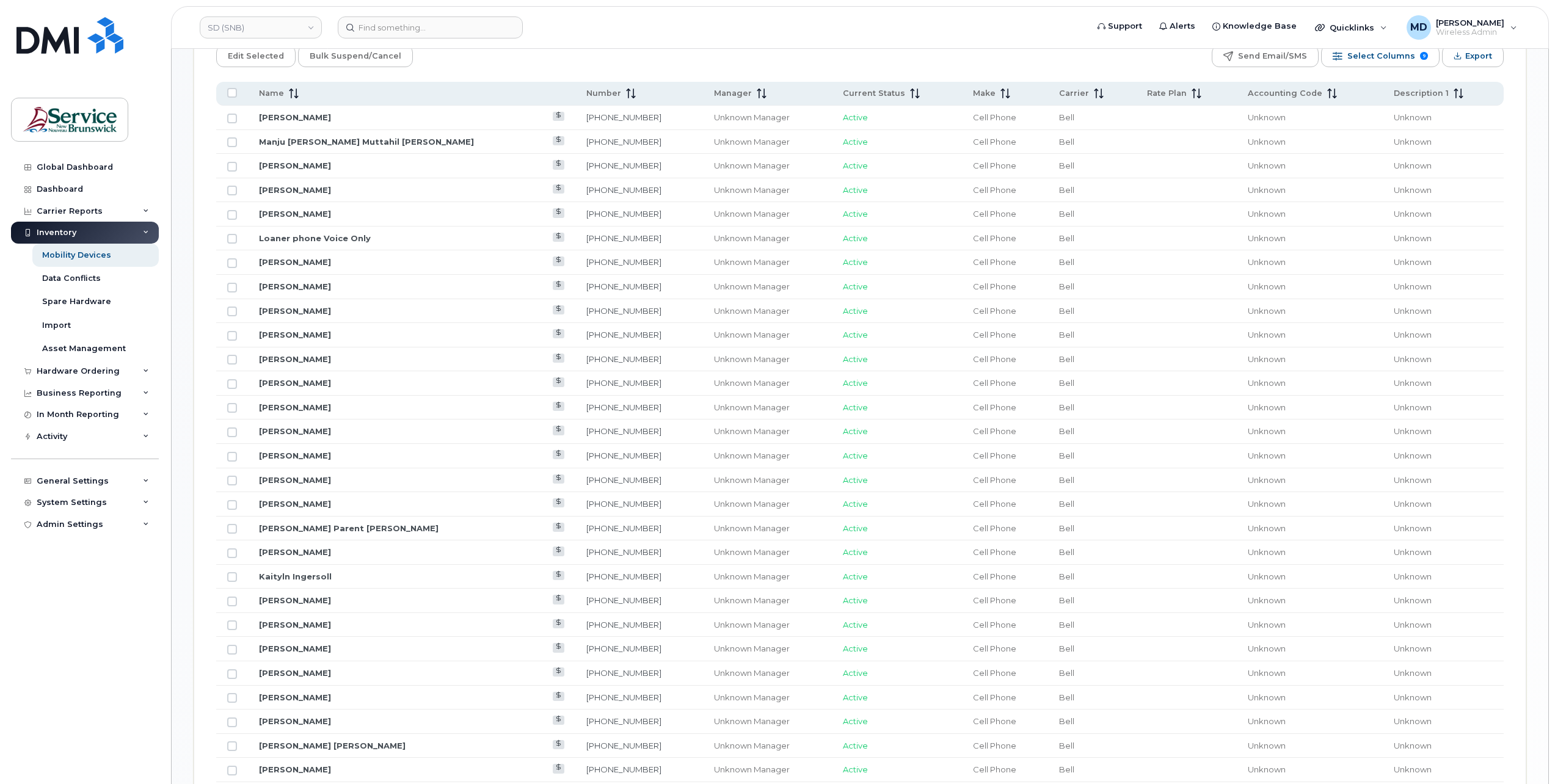
checkbox input "true"
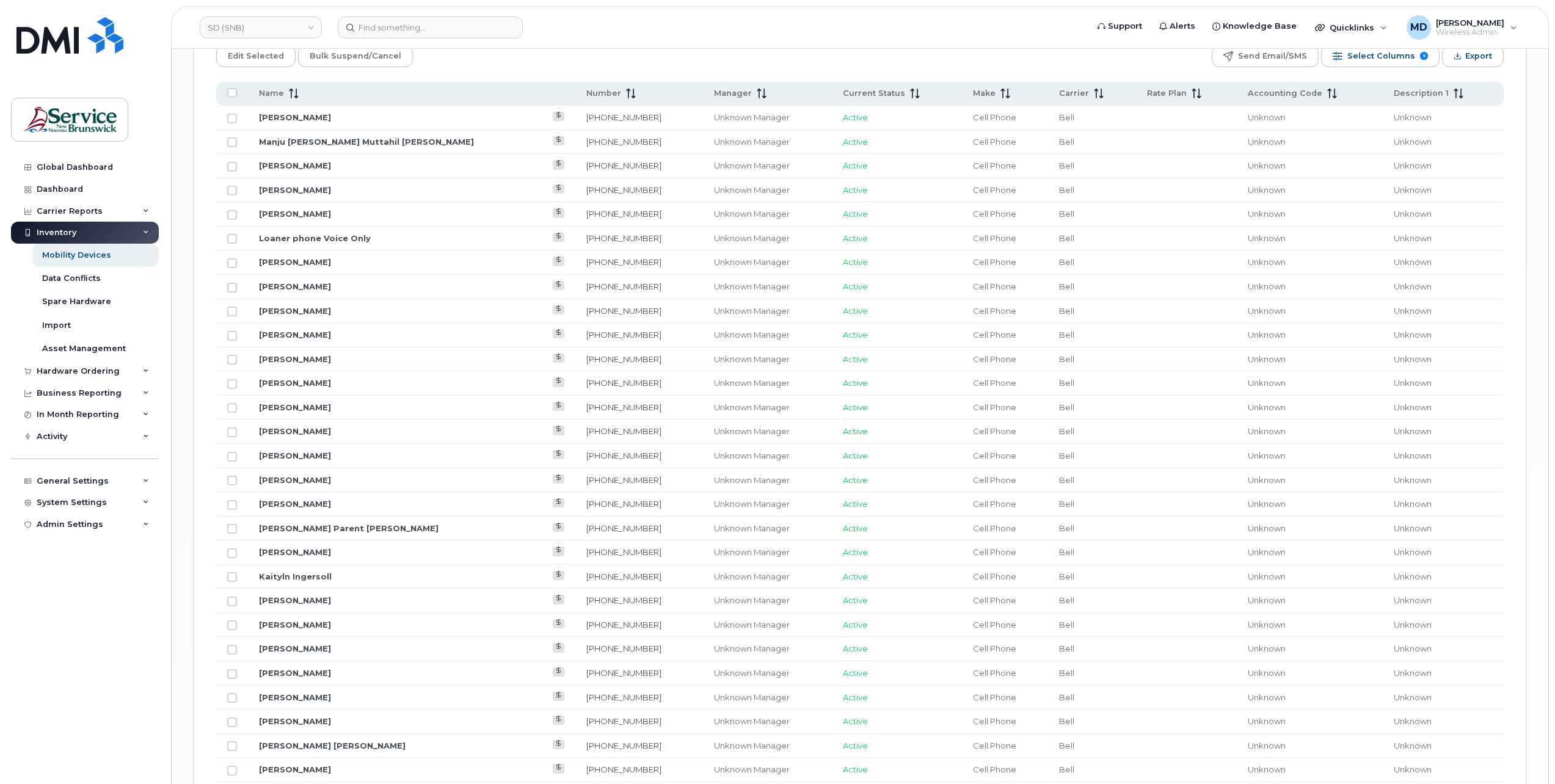
checkbox input "true"
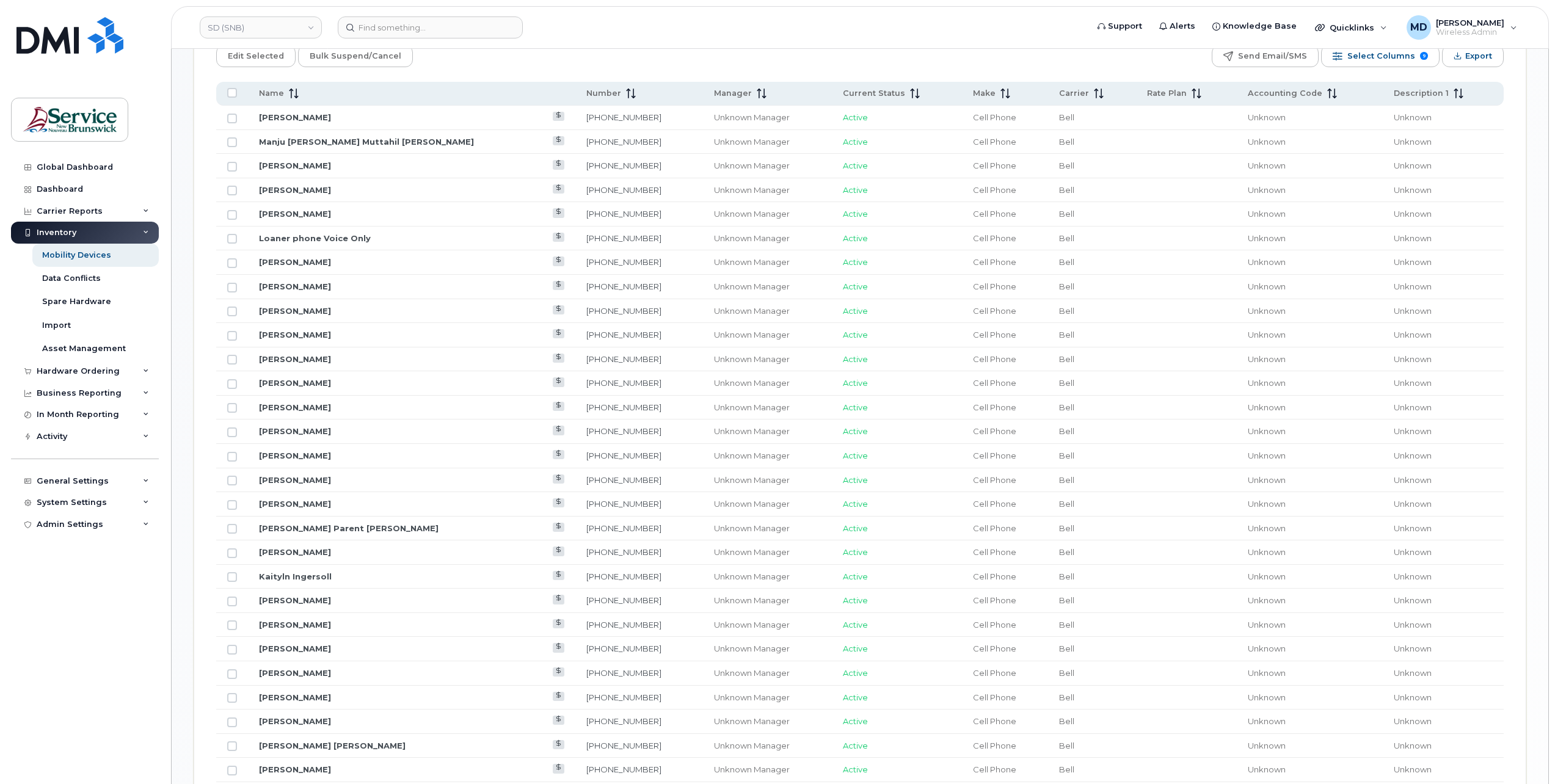
checkbox input "true"
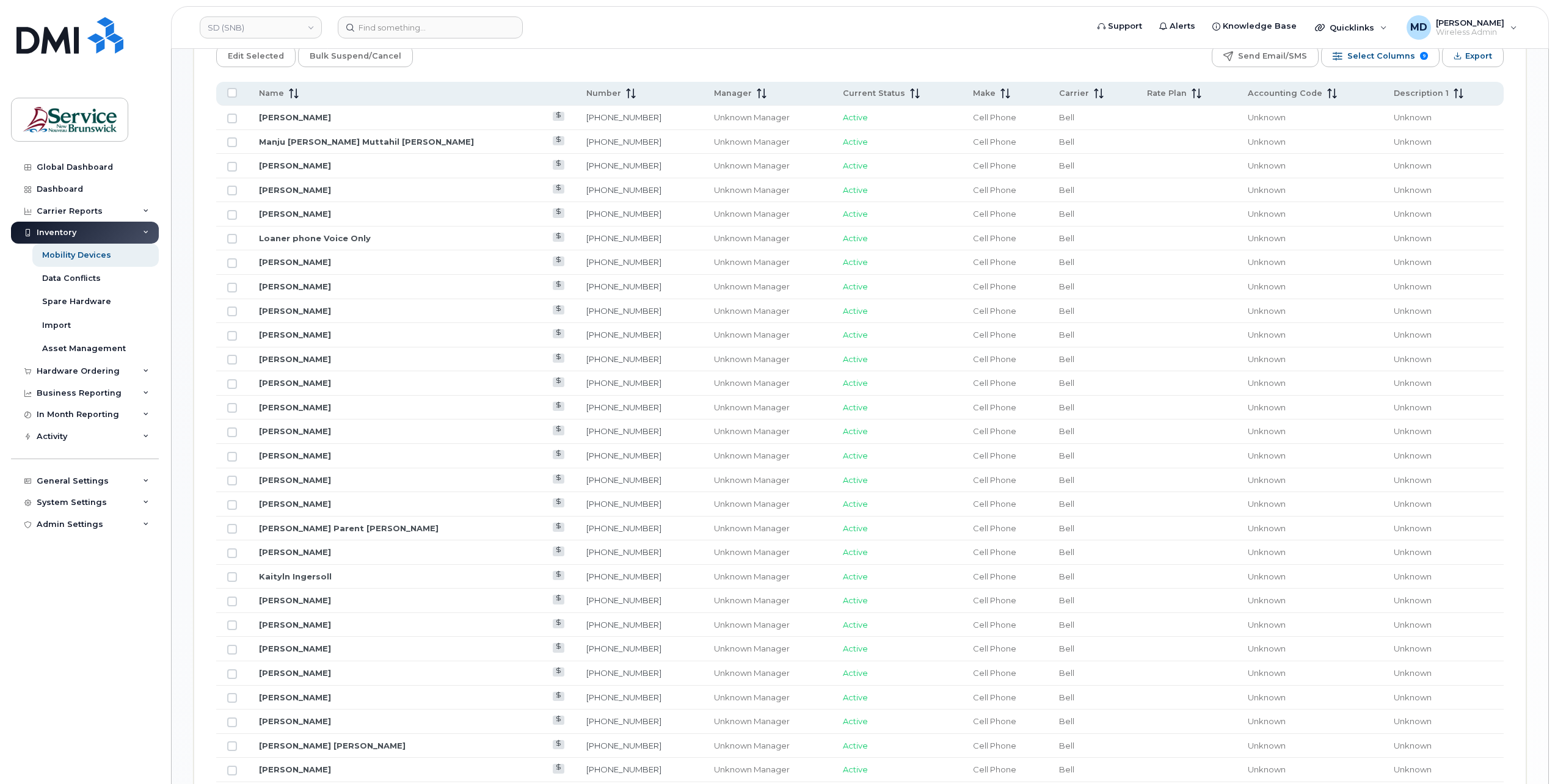
checkbox input "true"
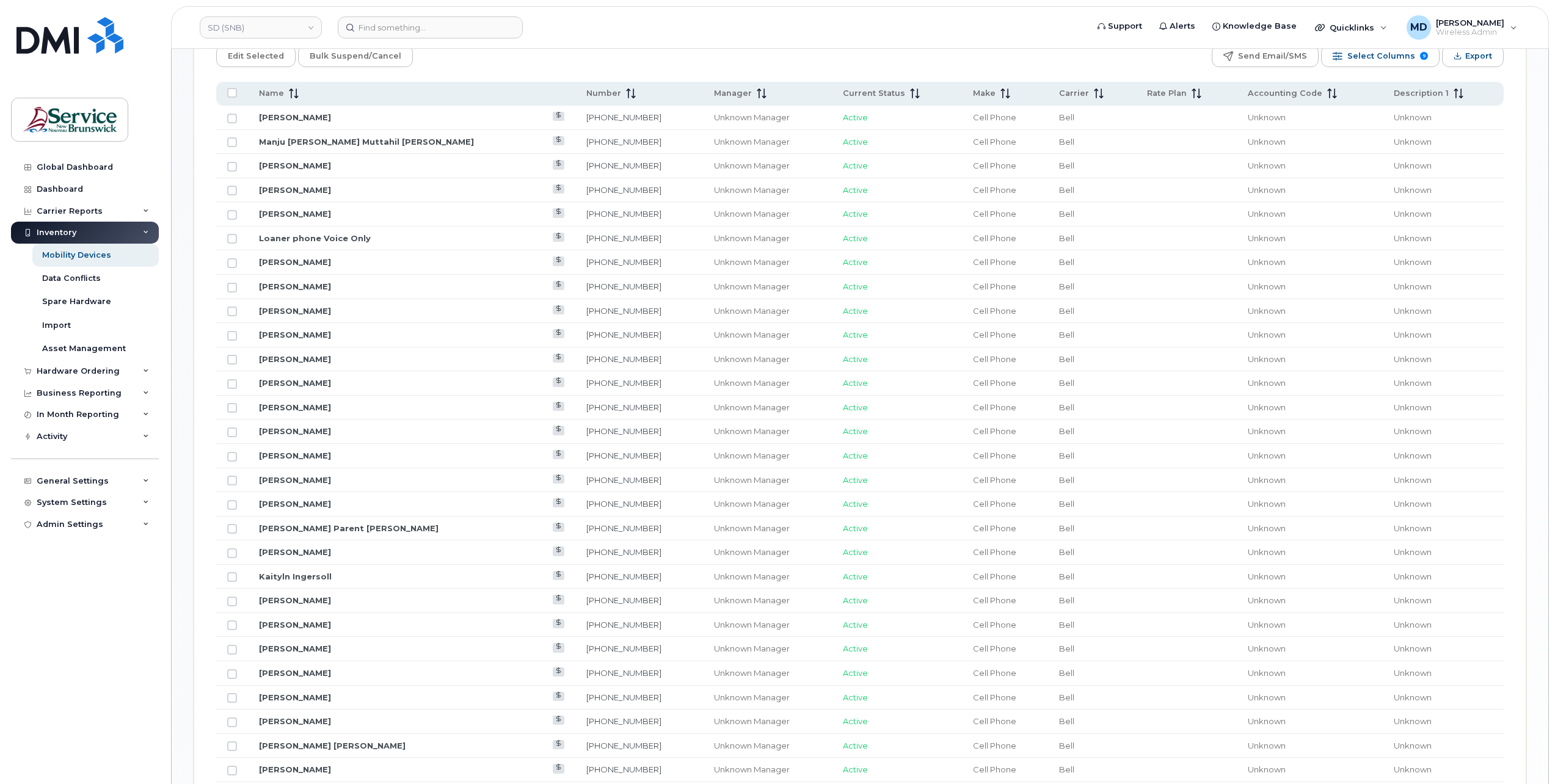
checkbox input "true"
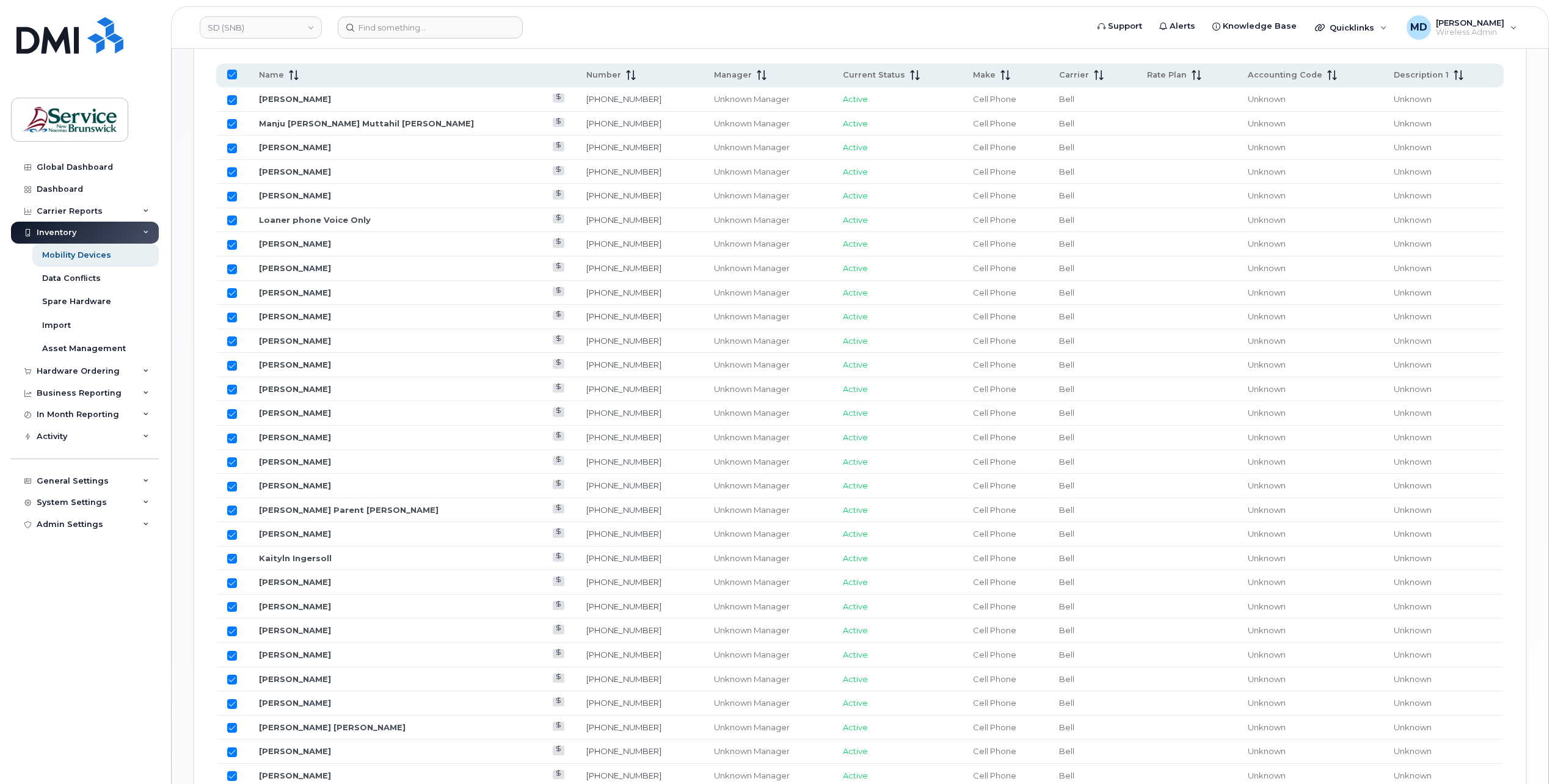
scroll to position [425, 0]
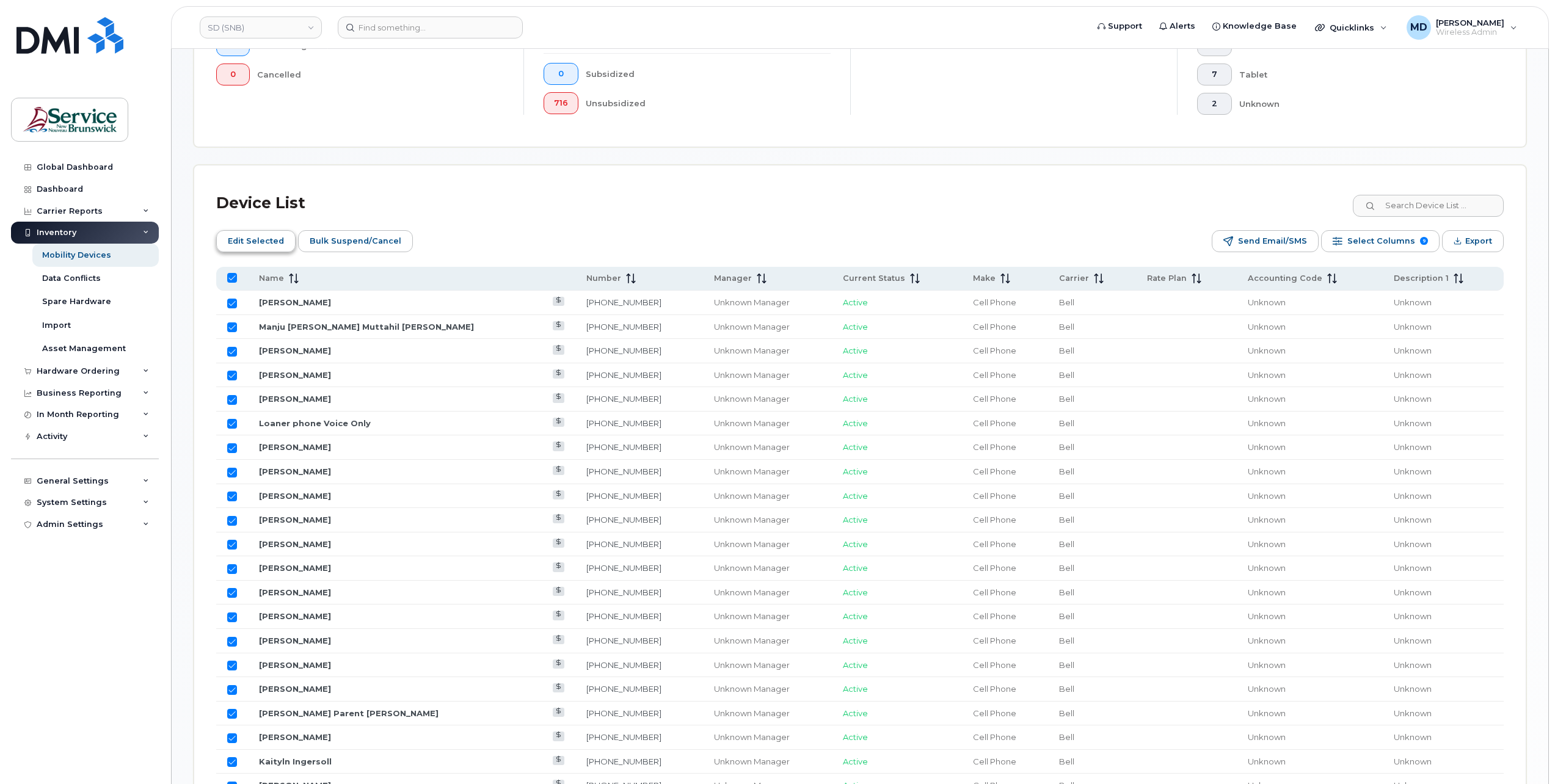
click at [251, 235] on span "Edit Selected" at bounding box center [256, 241] width 57 height 18
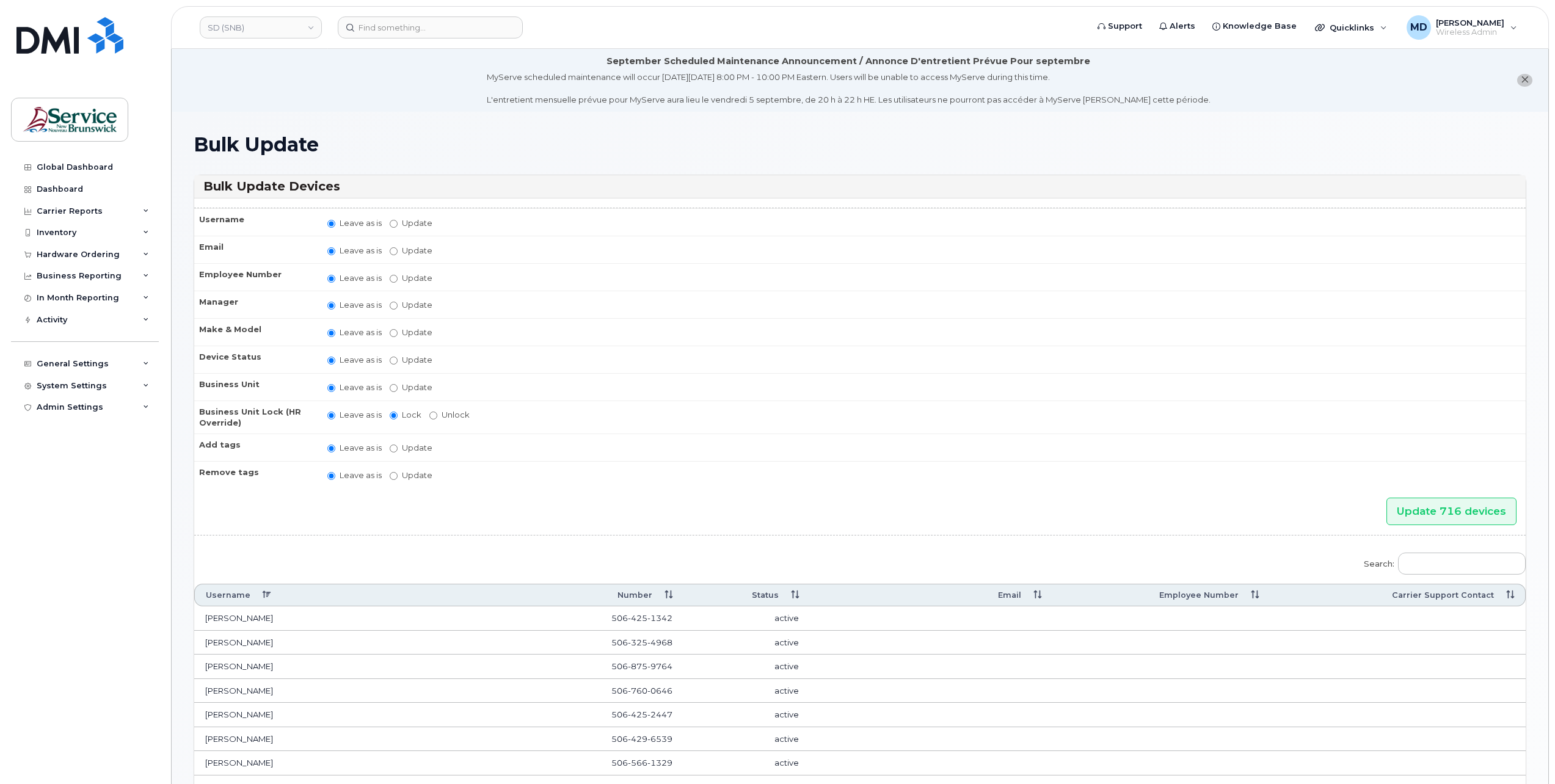
click at [398, 381] on label "Update" at bounding box center [411, 387] width 42 height 12
click at [398, 384] on input "Update" at bounding box center [393, 388] width 8 height 8
radio input "true"
radio input "false"
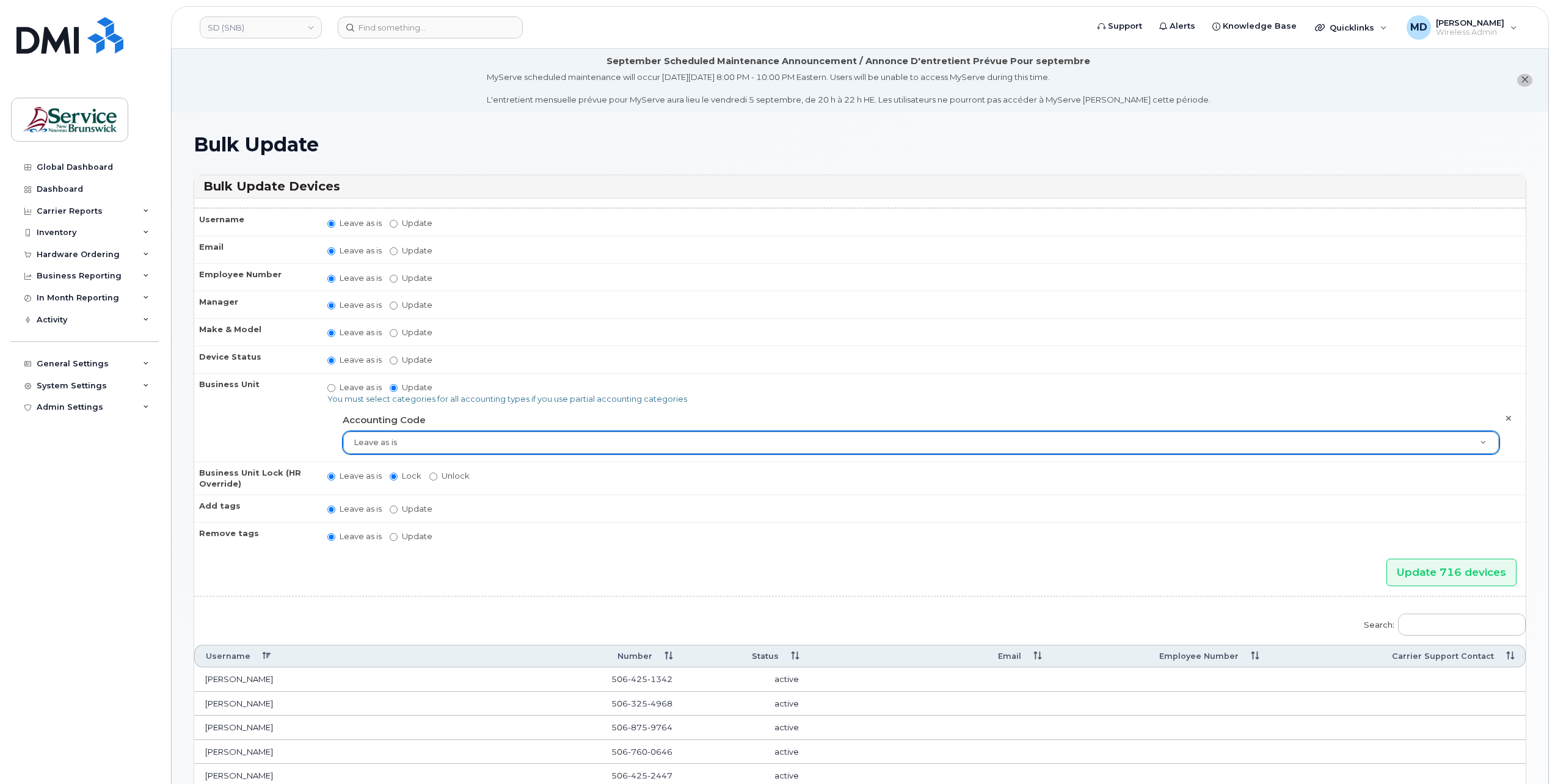
click at [1524, 79] on icon "close notification" at bounding box center [1524, 79] width 8 height 8
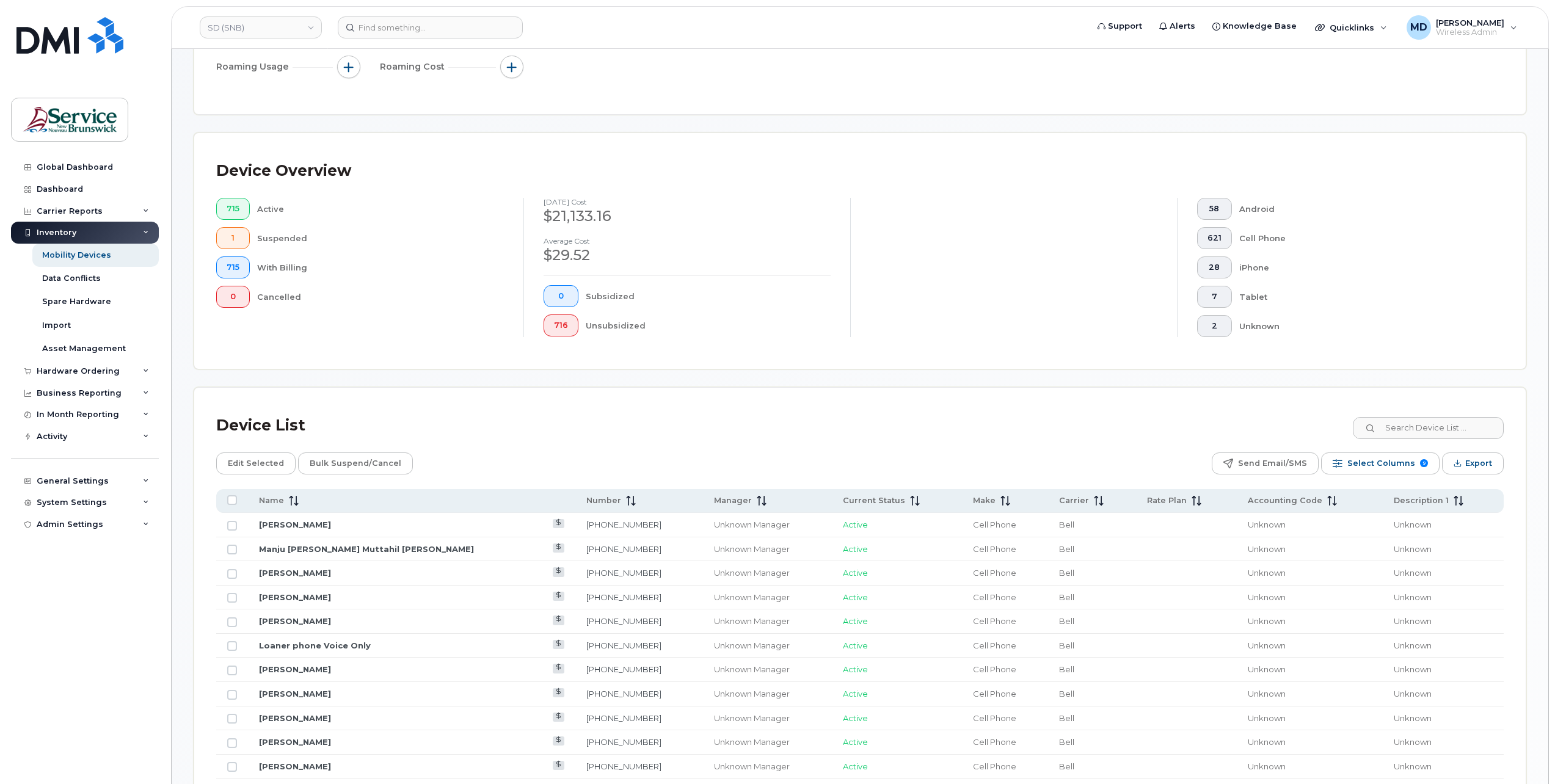
scroll to position [407, 0]
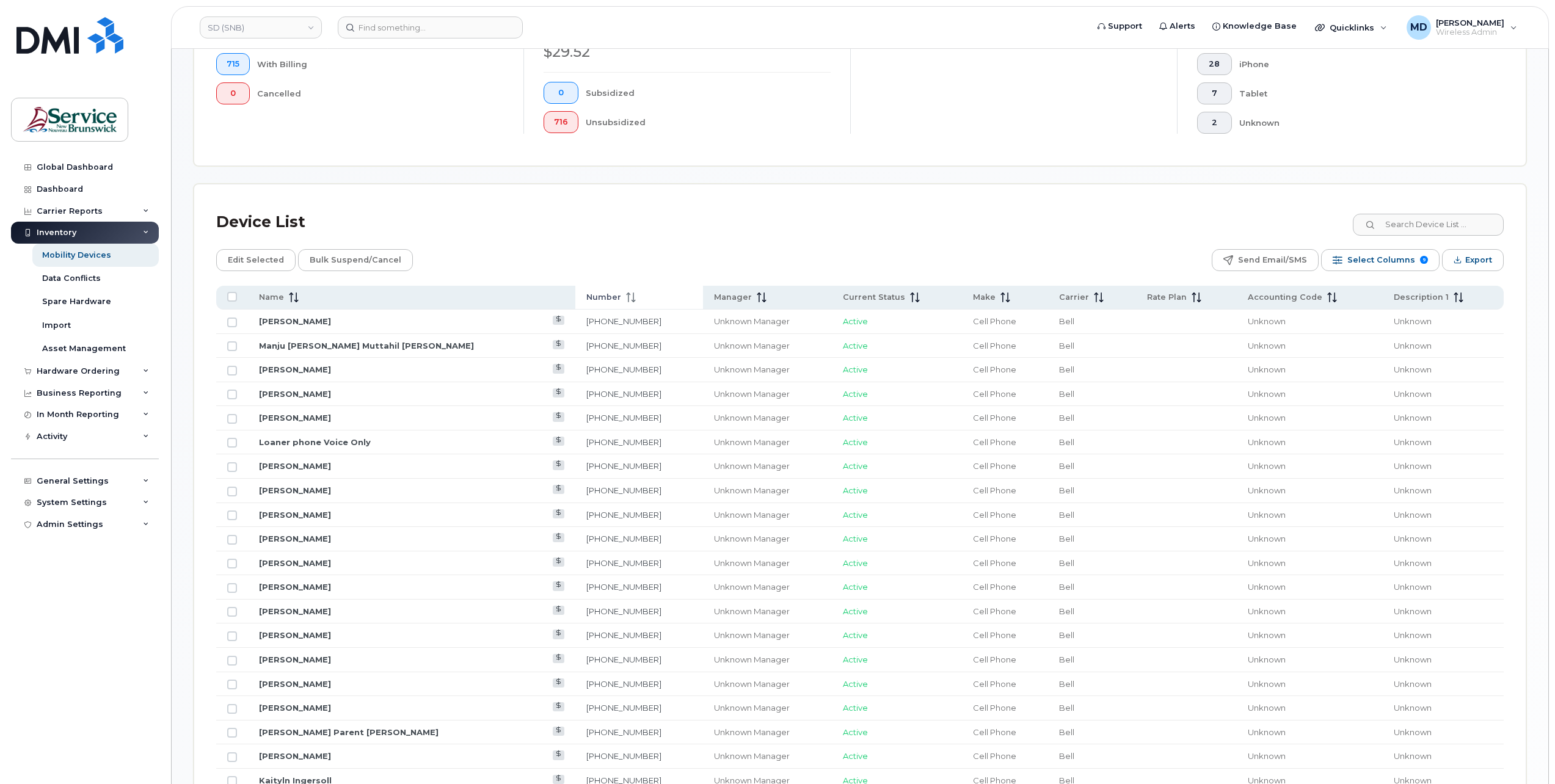
click at [586, 294] on span "Number" at bounding box center [604, 297] width 35 height 11
click at [586, 301] on span "Number" at bounding box center [604, 297] width 35 height 11
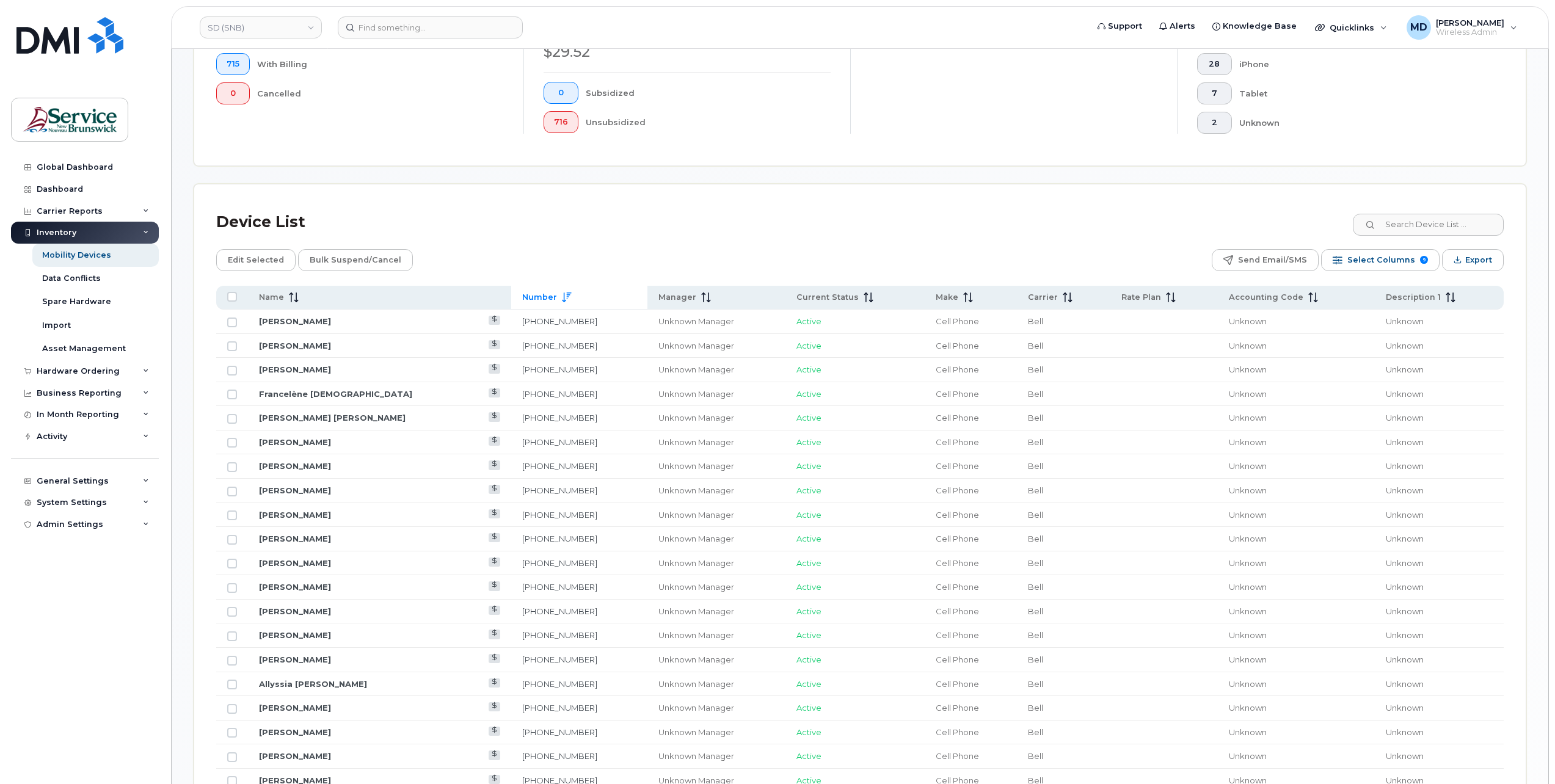
click at [522, 301] on span "Number" at bounding box center [539, 297] width 35 height 11
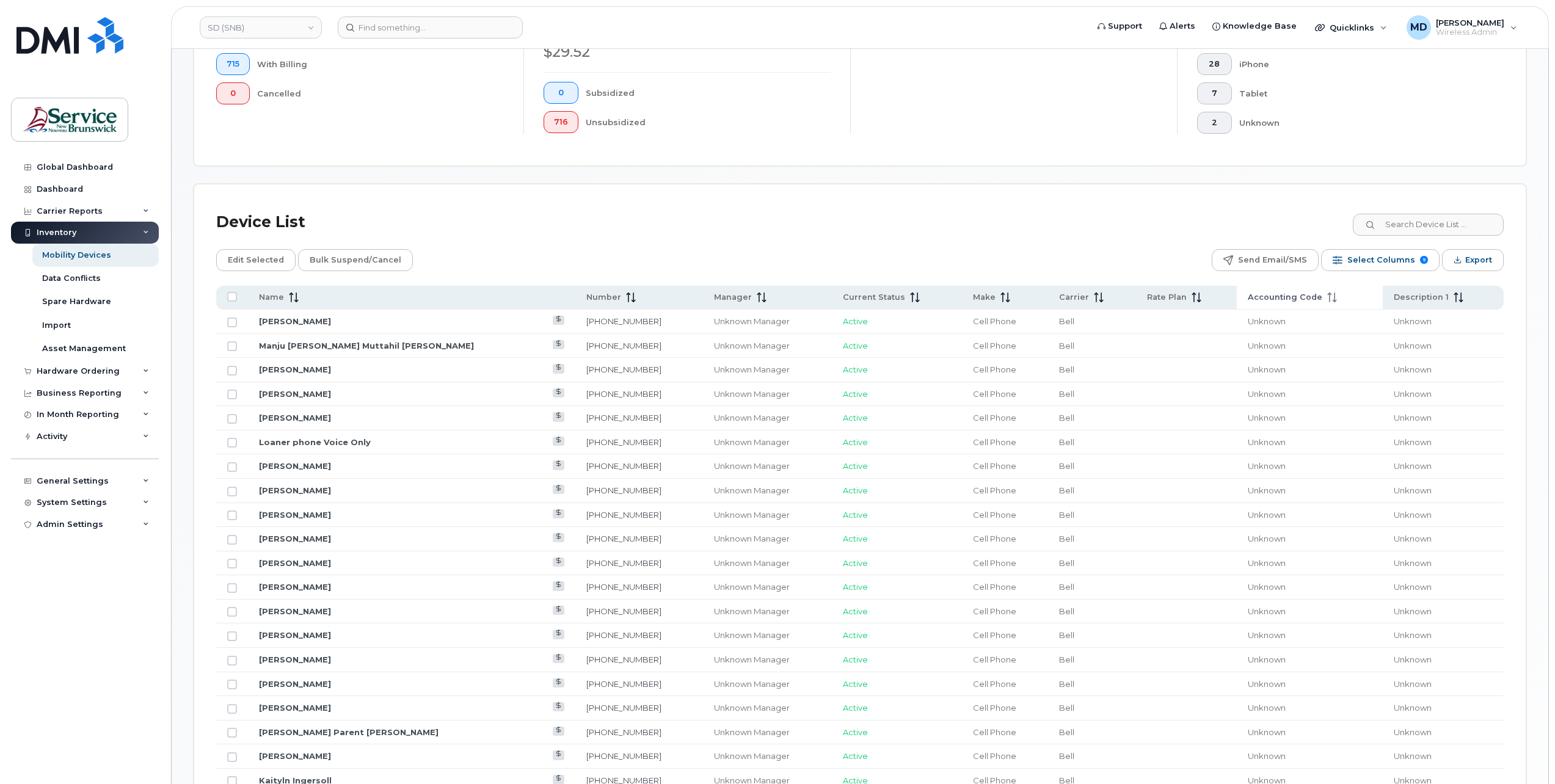
click at [1268, 298] on span "Accounting Code" at bounding box center [1285, 297] width 75 height 11
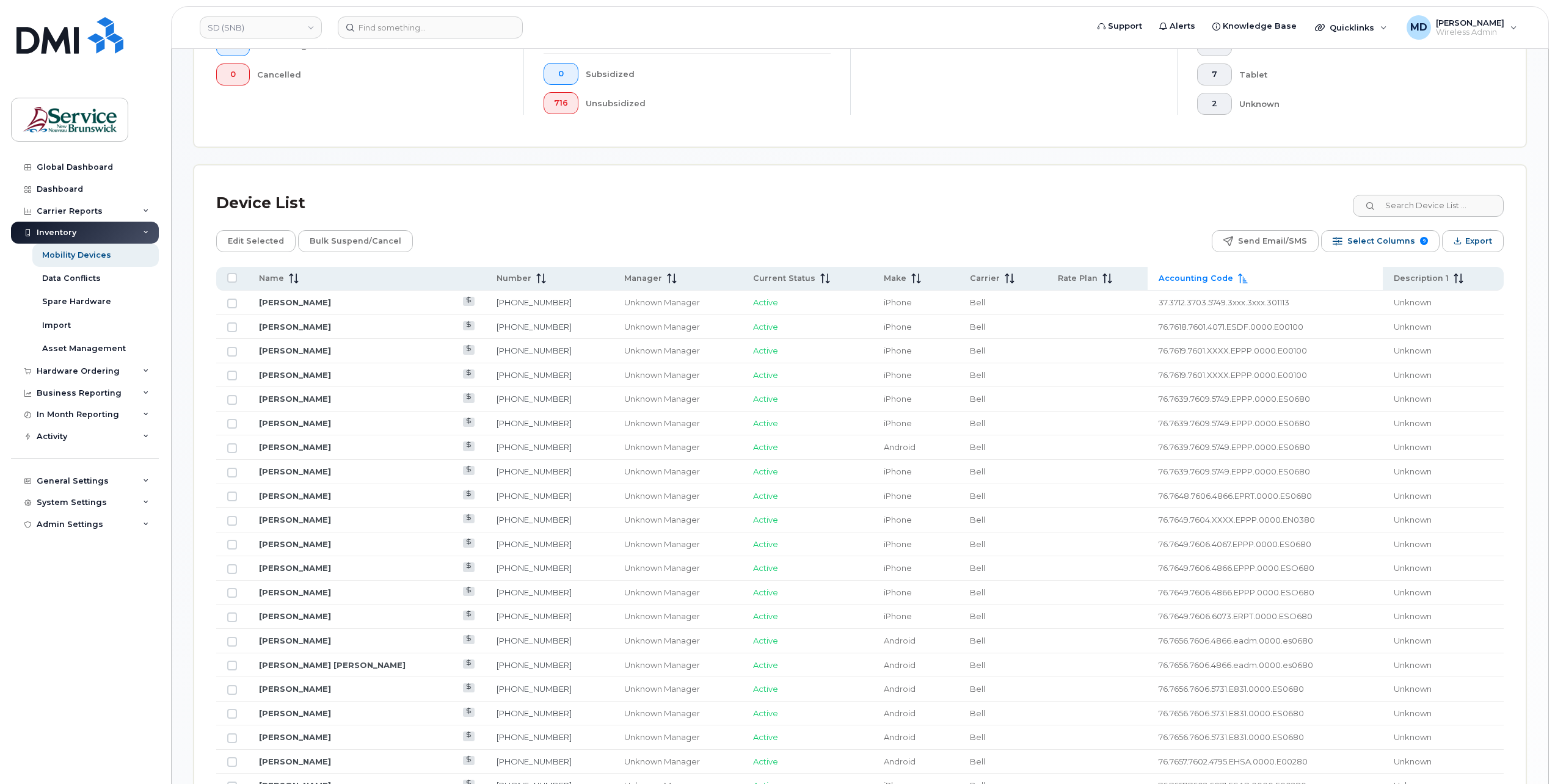
scroll to position [222, 0]
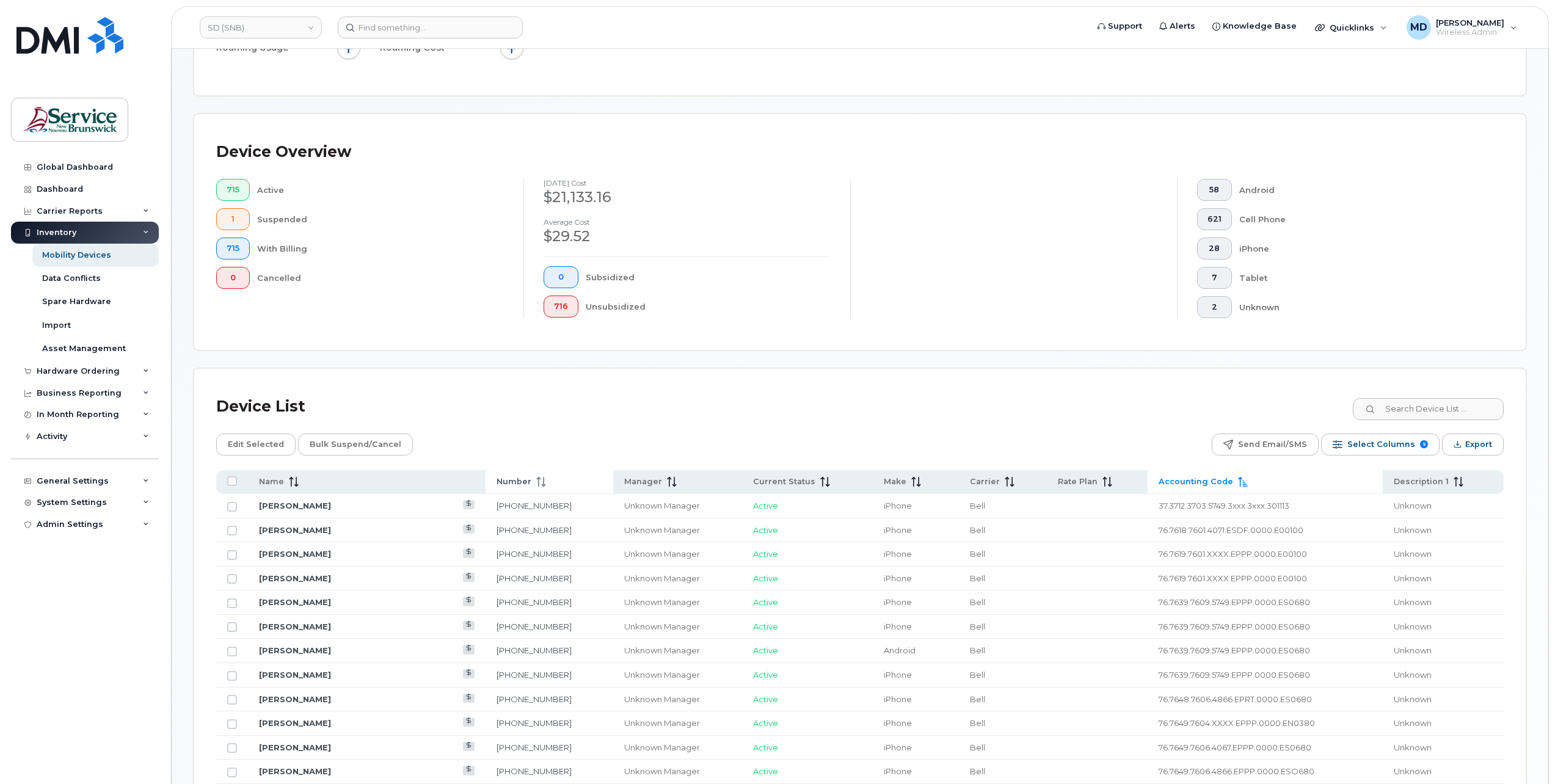
click at [497, 480] on span "Number" at bounding box center [514, 482] width 35 height 11
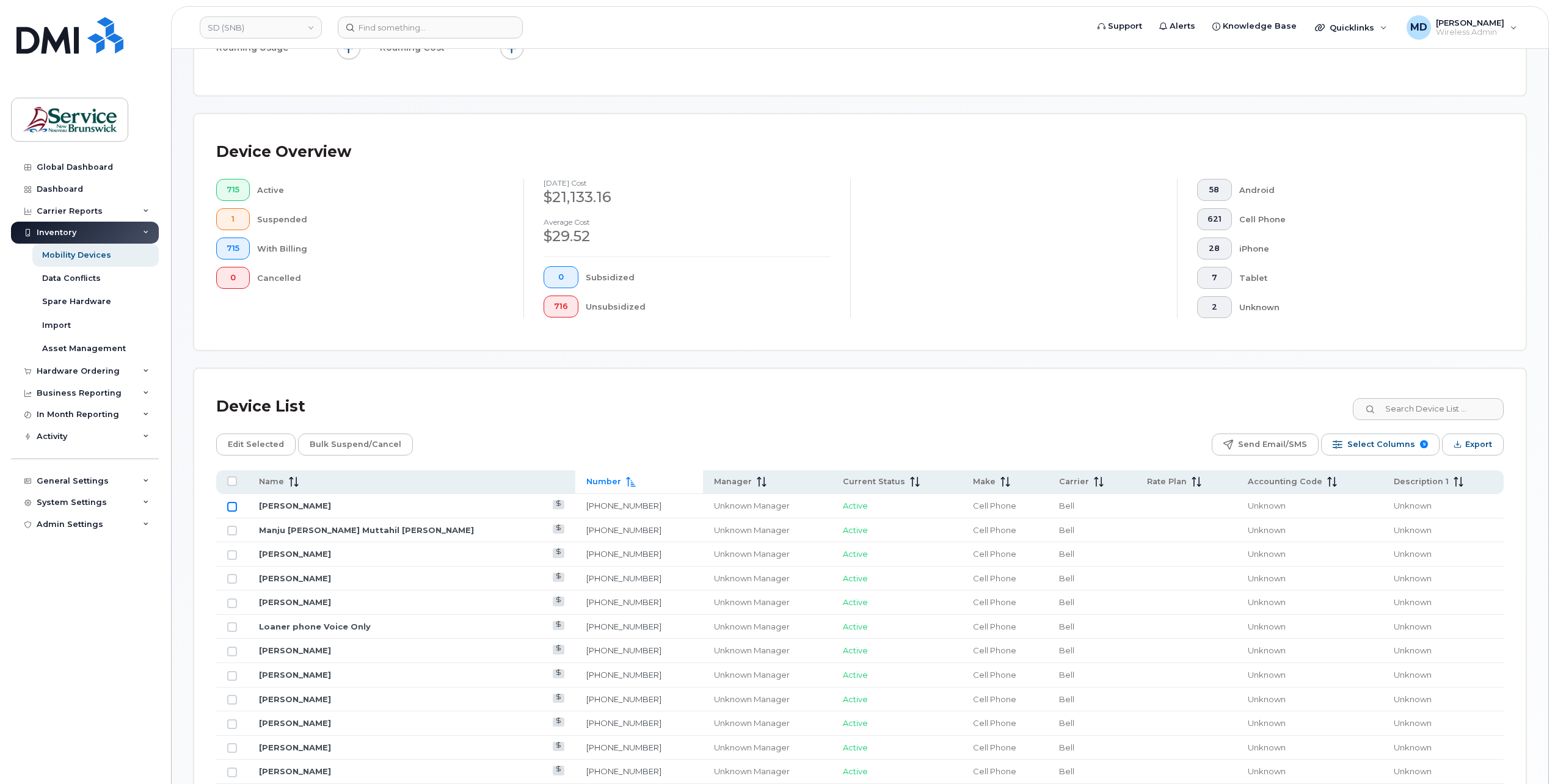
click at [235, 503] on input "Row Unselected" at bounding box center [232, 507] width 9 height 9
checkbox input "true"
click at [233, 527] on input "Row Unselected" at bounding box center [232, 531] width 9 height 9
checkbox input "true"
click at [268, 444] on span "Edit Selected" at bounding box center [256, 444] width 57 height 18
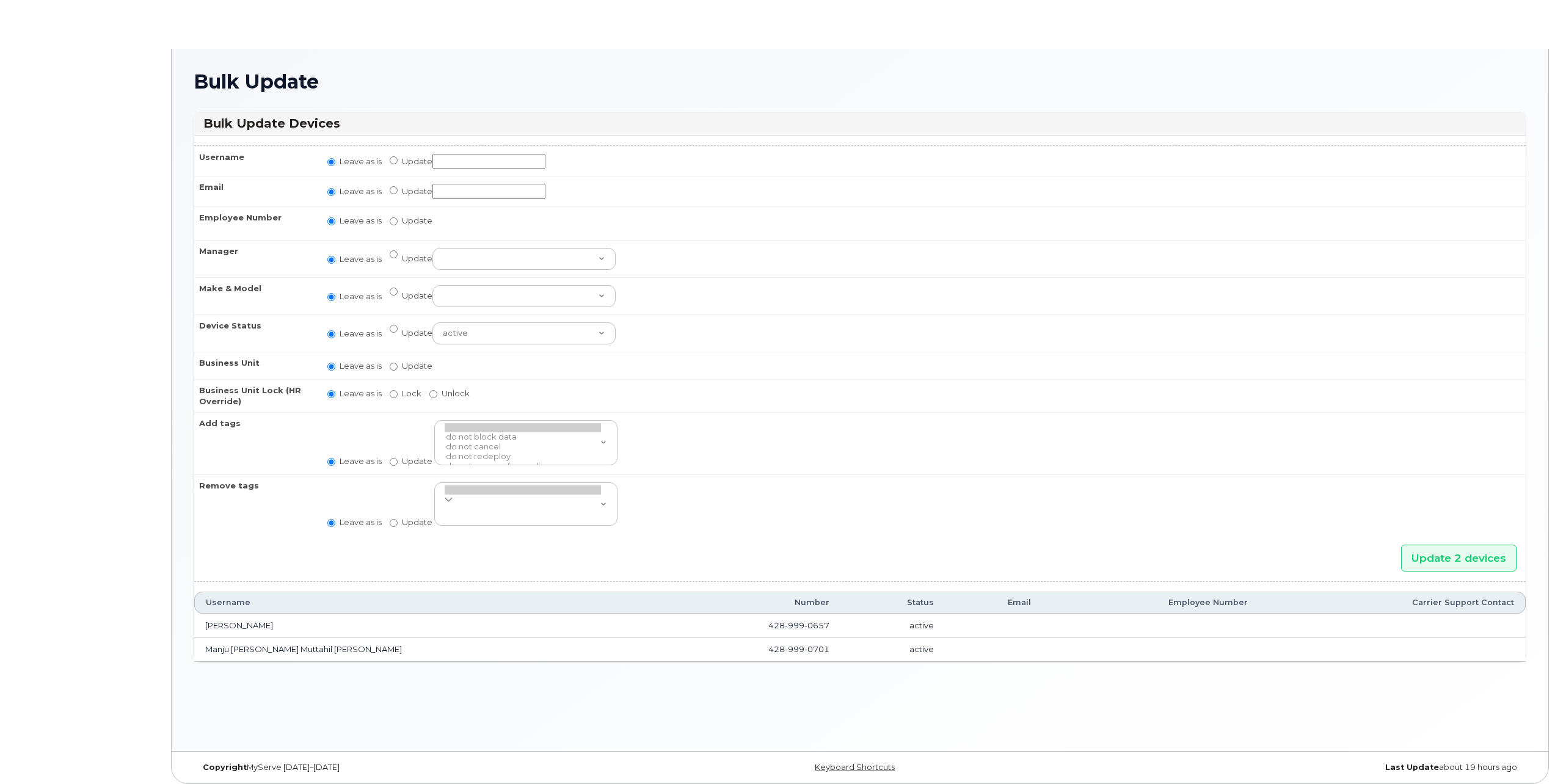
radio input "true"
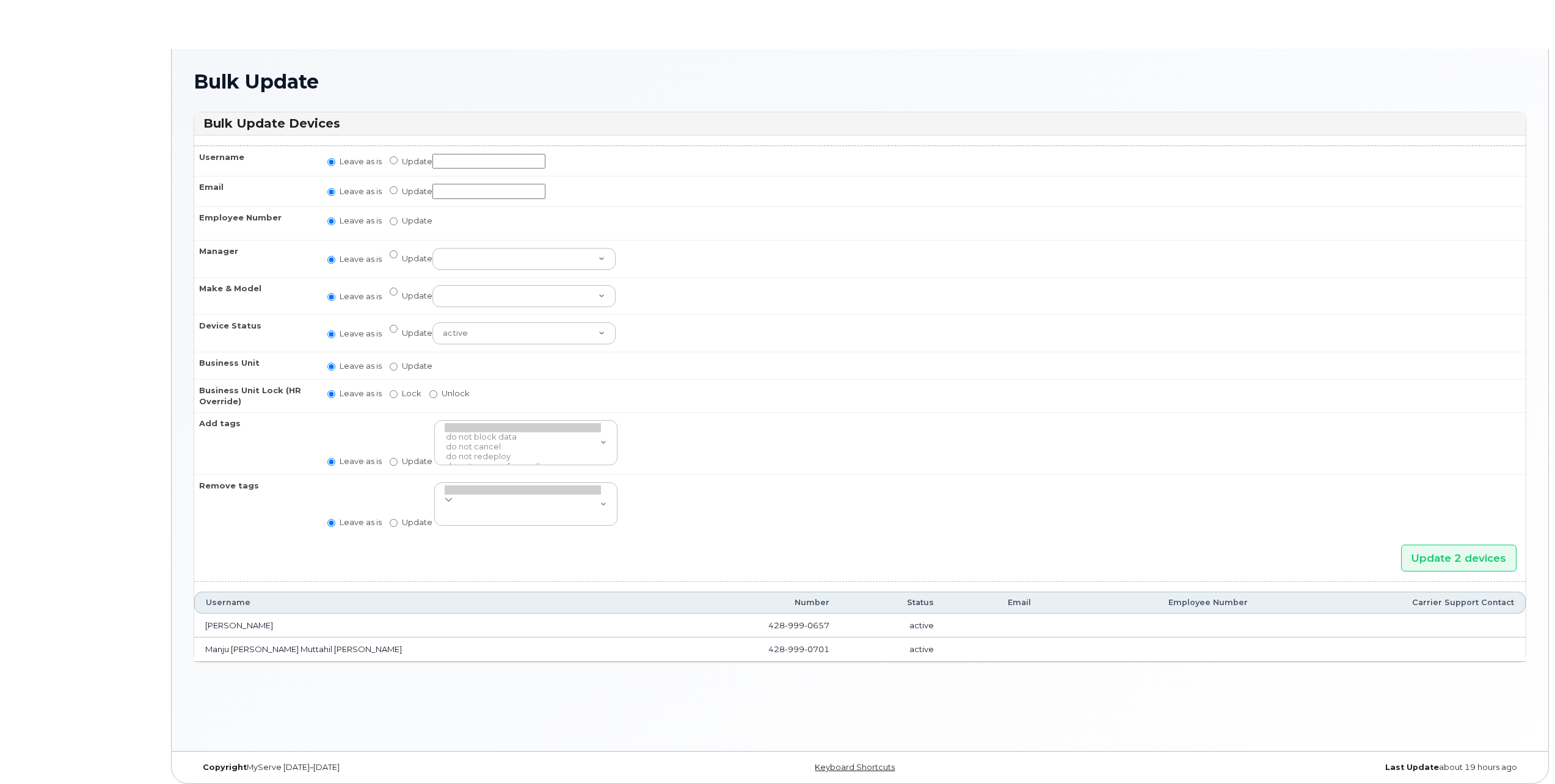
radio input "true"
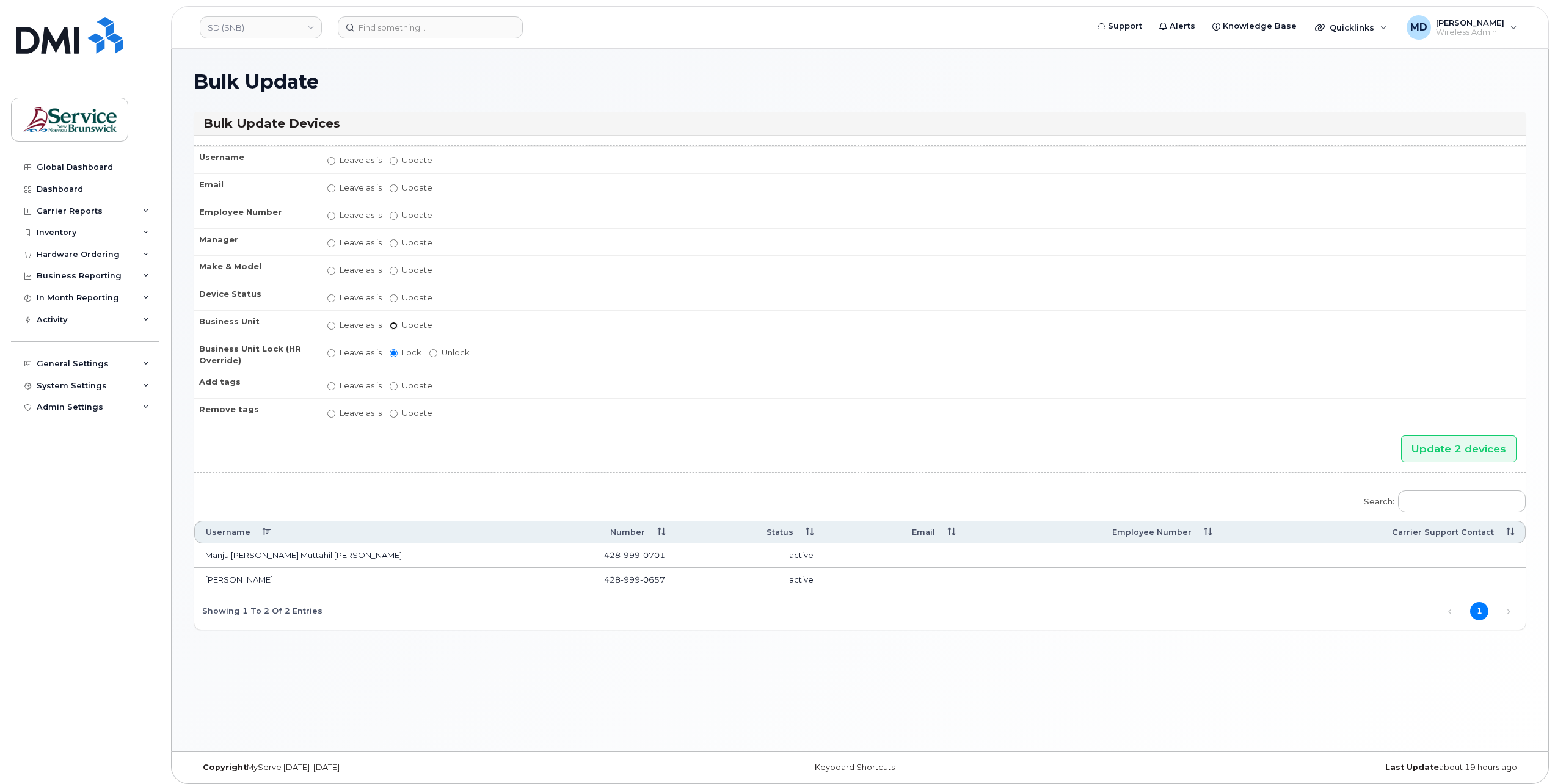
click at [395, 323] on input "Update" at bounding box center [393, 326] width 8 height 8
radio input "true"
radio input "false"
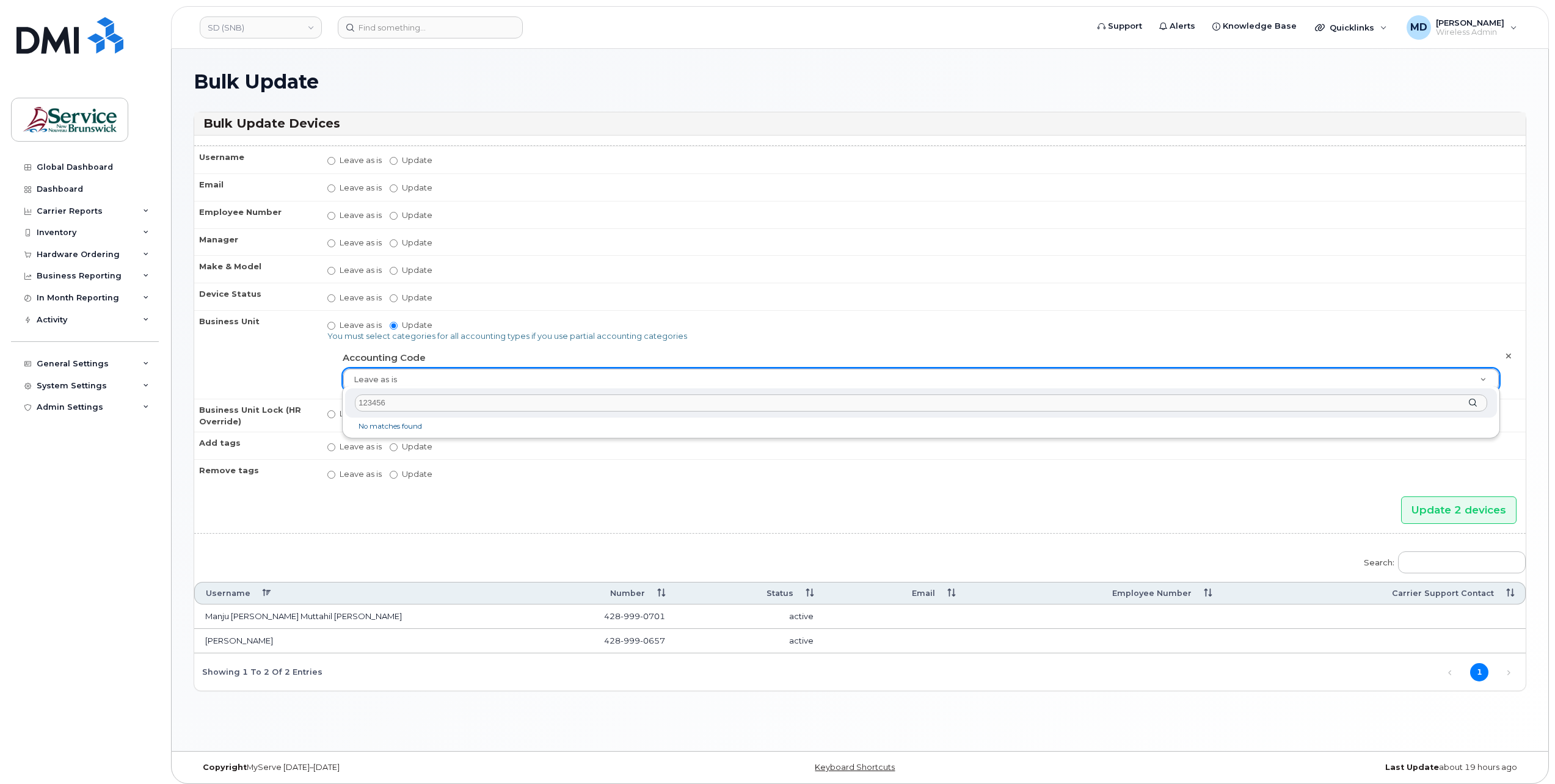
drag, startPoint x: 380, startPoint y: 399, endPoint x: 329, endPoint y: 400, distance: 51.0
click at [329, 400] on body "SD (SNB) Support Alerts Knowledge Base Quicklinks Suspend / Cancel Device Chang…" at bounding box center [777, 395] width 1555 height 790
type input "7"
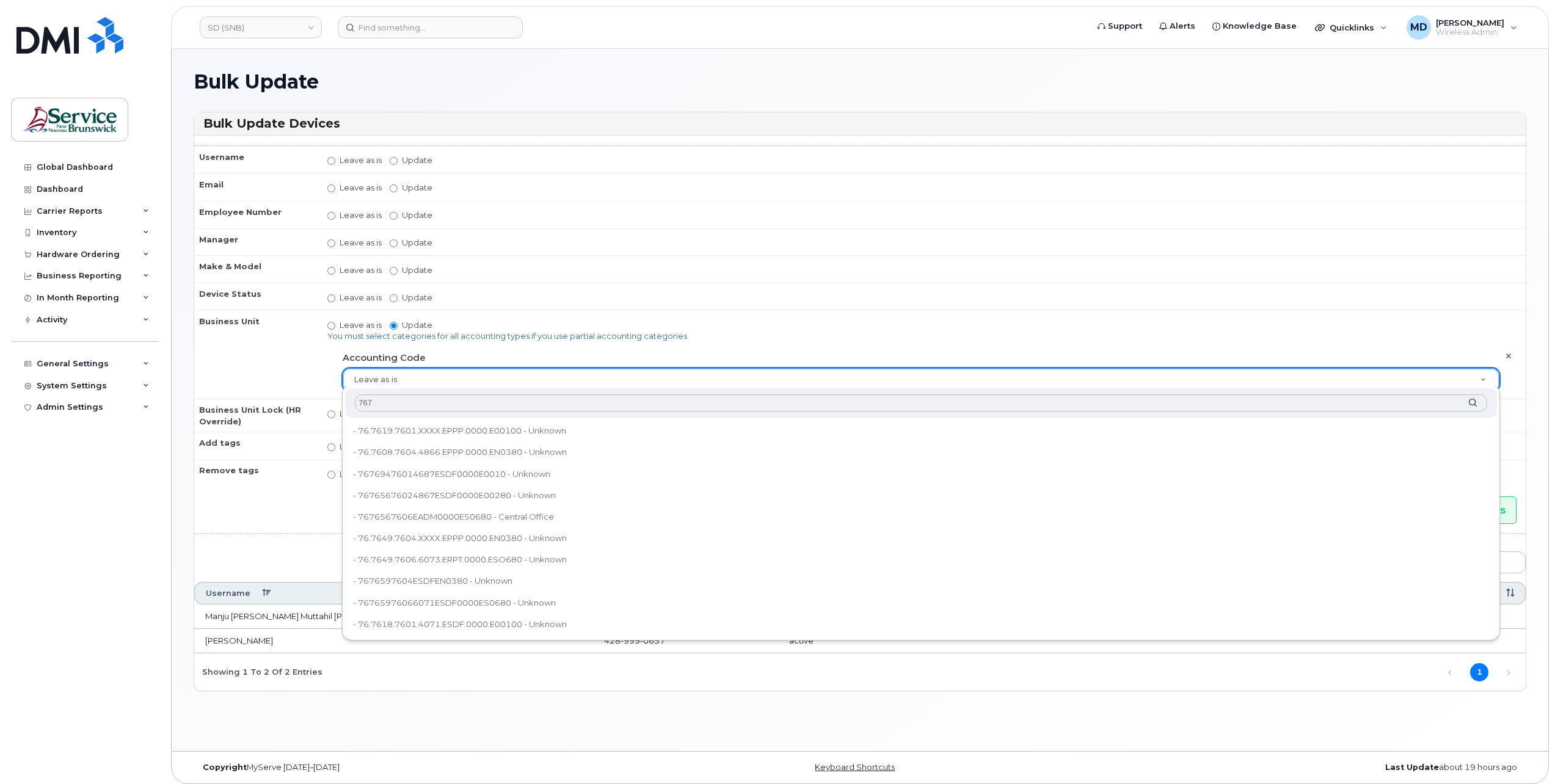
type input "7676"
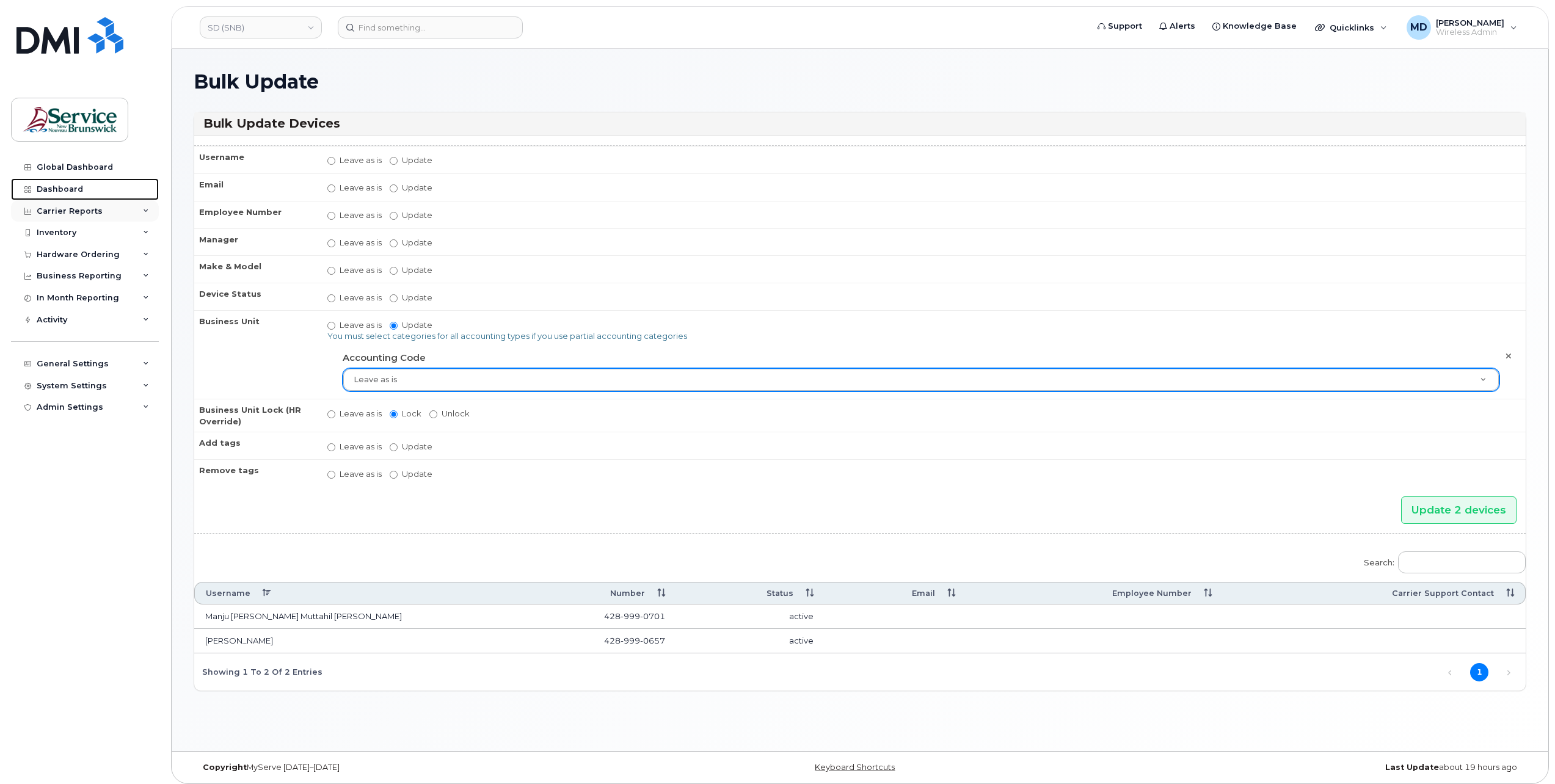
drag, startPoint x: 57, startPoint y: 188, endPoint x: 51, endPoint y: 210, distance: 22.8
click at [57, 188] on div "Dashboard" at bounding box center [60, 189] width 46 height 9
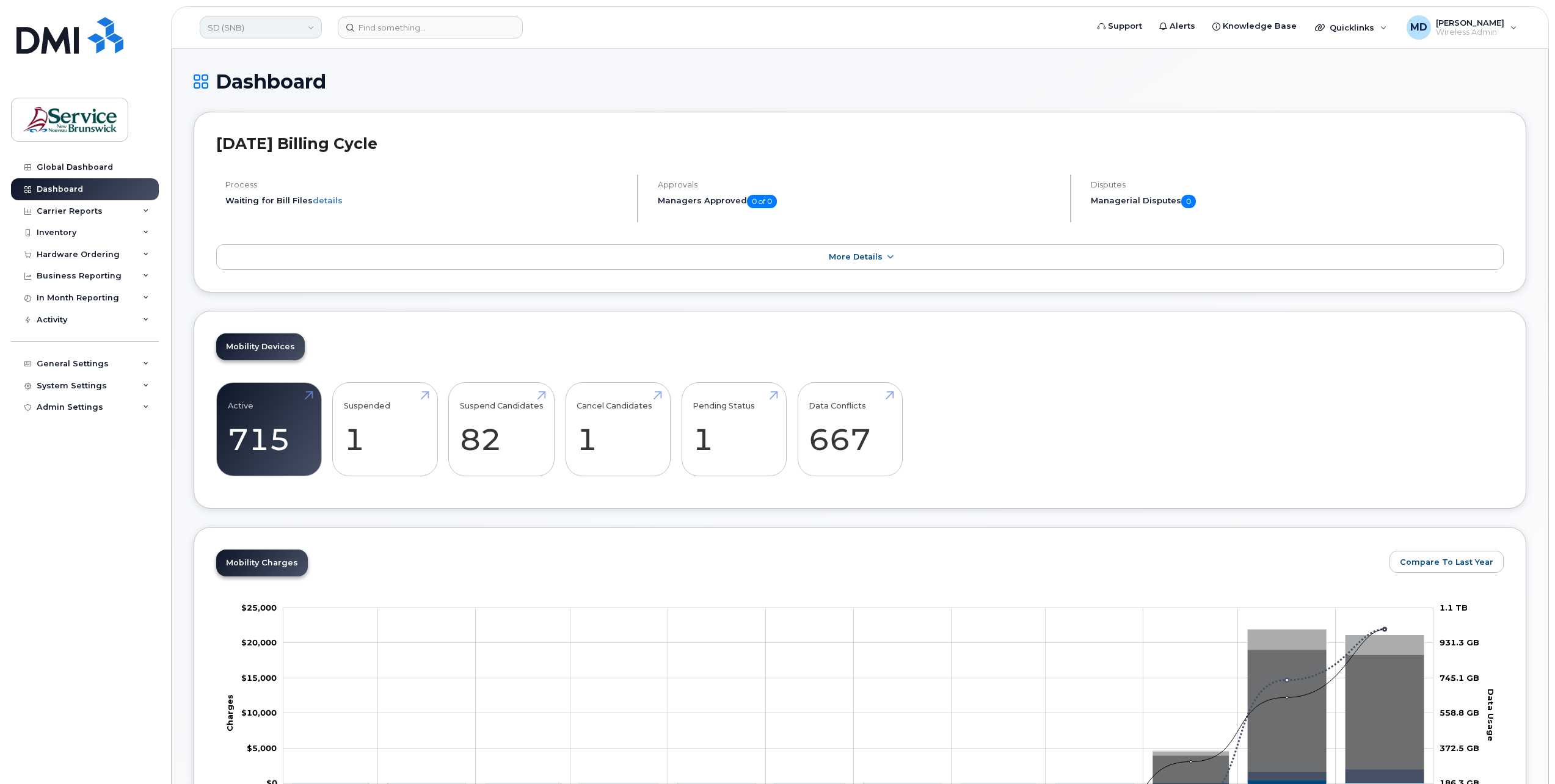
click at [279, 35] on link "SD (SNB)" at bounding box center [261, 27] width 122 height 22
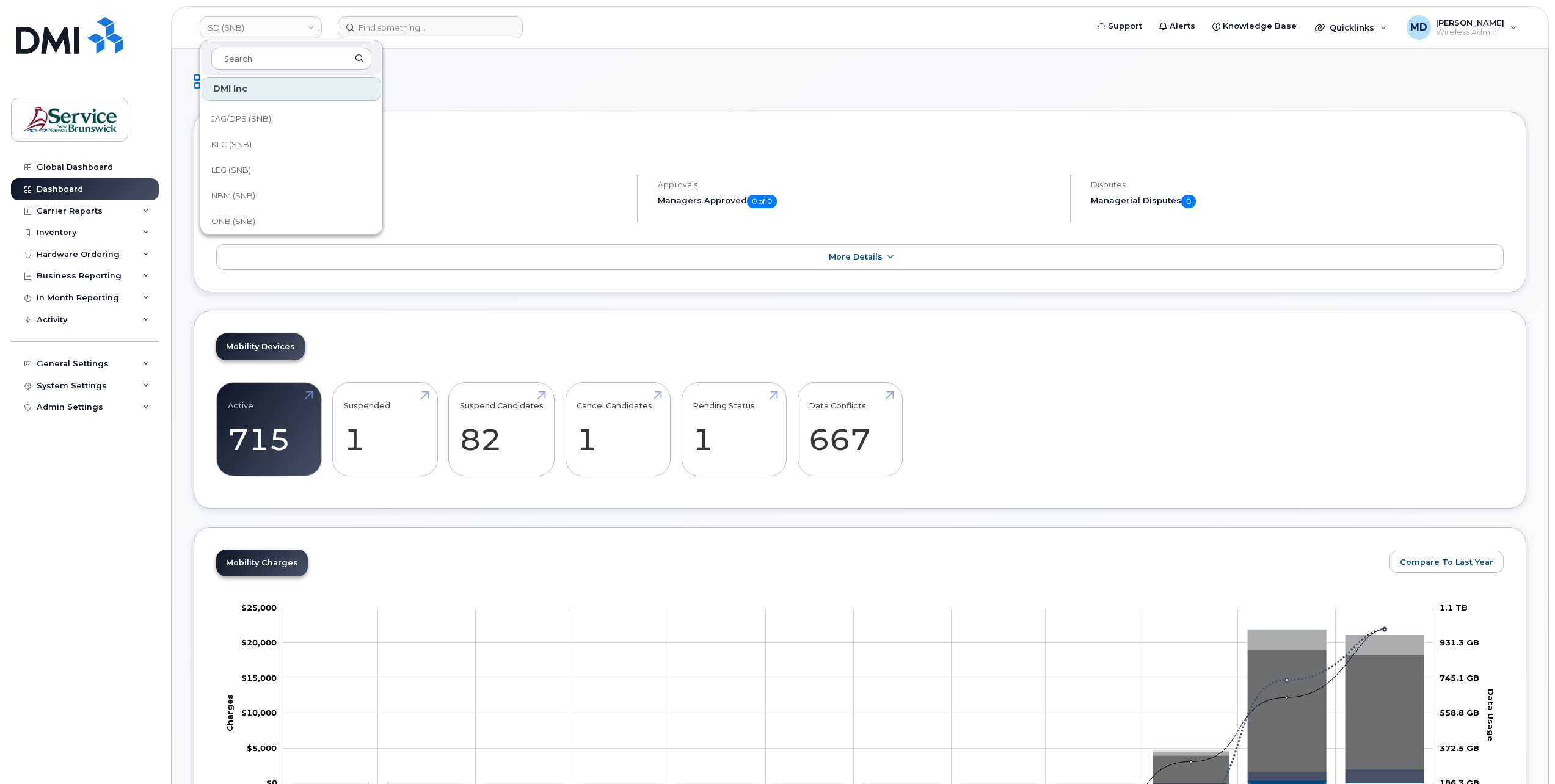
scroll to position [591, 0]
click at [272, 134] on span "Service [GEOGRAPHIC_DATA] (SNB)" at bounding box center [281, 140] width 141 height 24
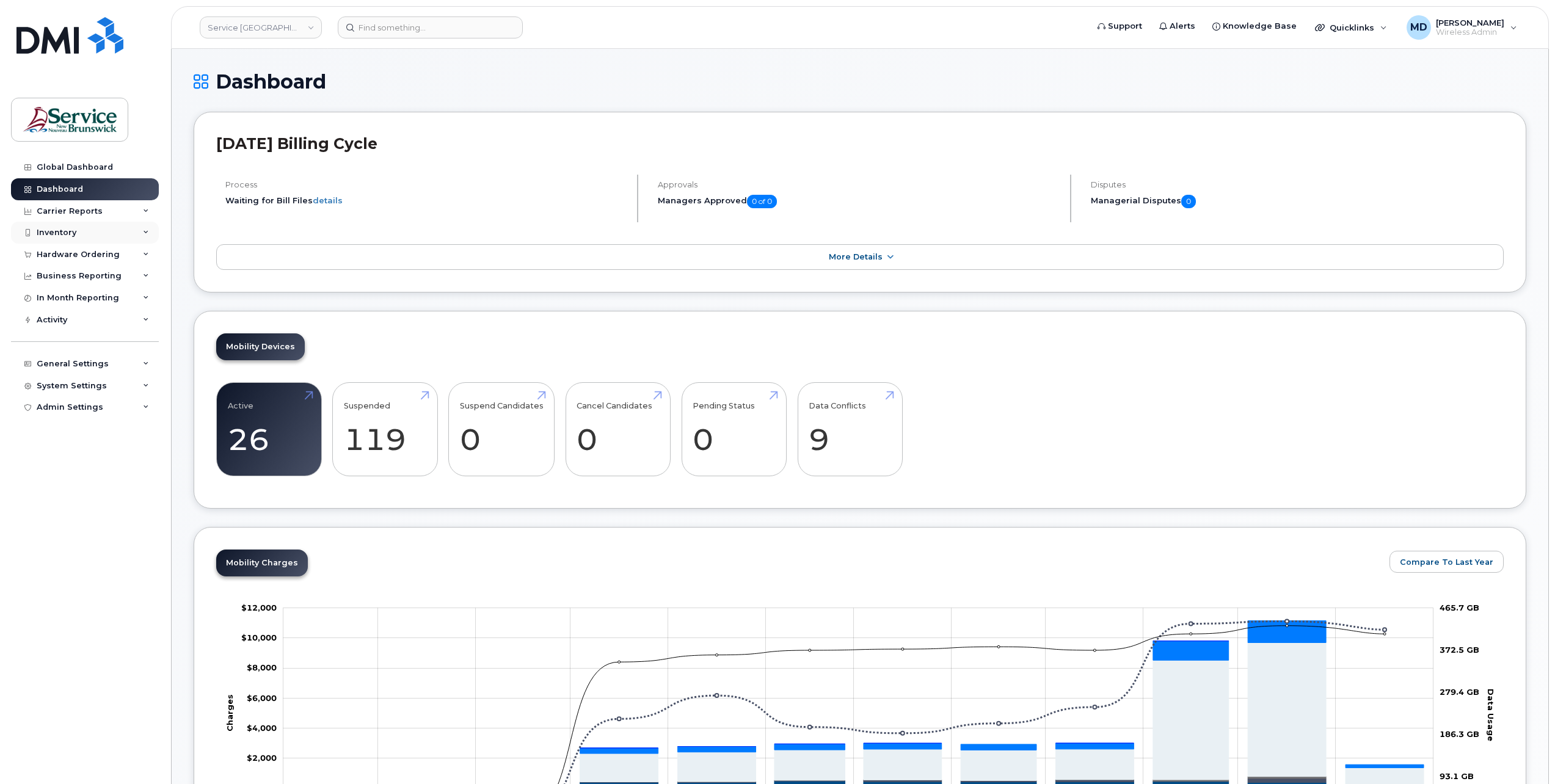
click at [75, 232] on div "Inventory" at bounding box center [85, 232] width 148 height 22
click at [75, 259] on div "Hardware Ordering" at bounding box center [85, 254] width 148 height 22
click at [68, 299] on div "Orders" at bounding box center [57, 301] width 30 height 11
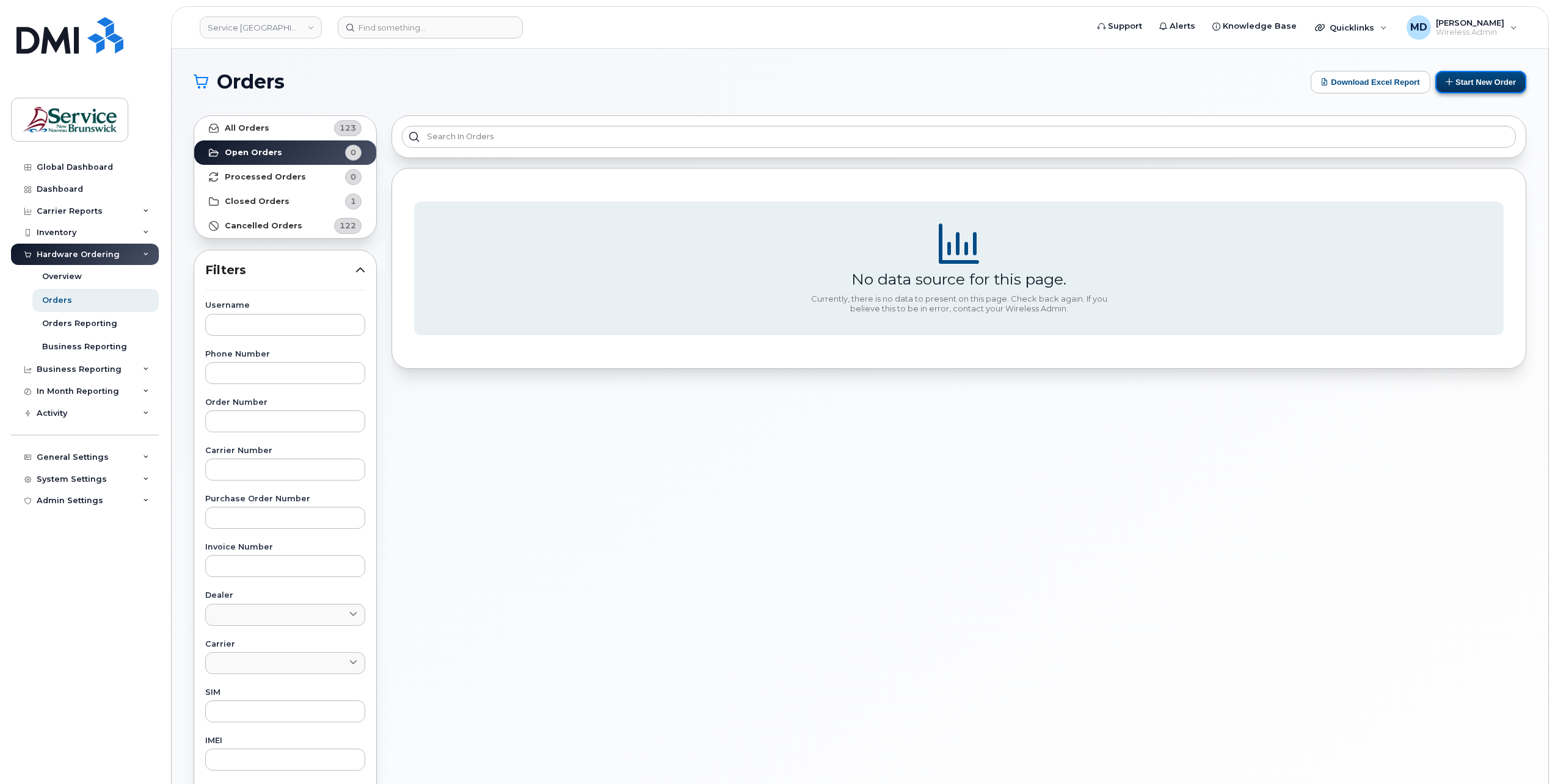
click at [1477, 75] on button "Start New Order" at bounding box center [1480, 82] width 91 height 23
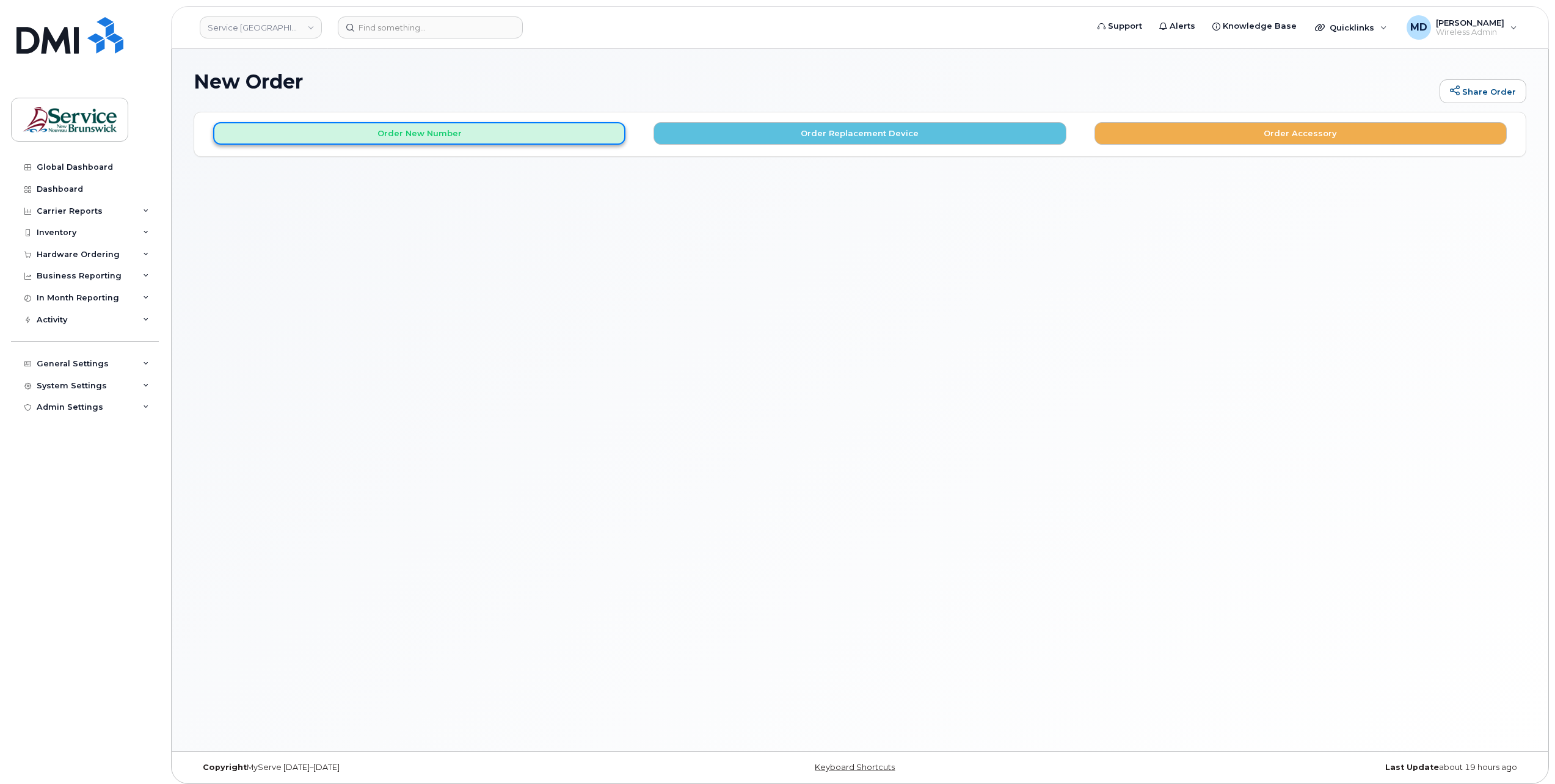
click at [520, 137] on button "Order New Number" at bounding box center [419, 133] width 412 height 23
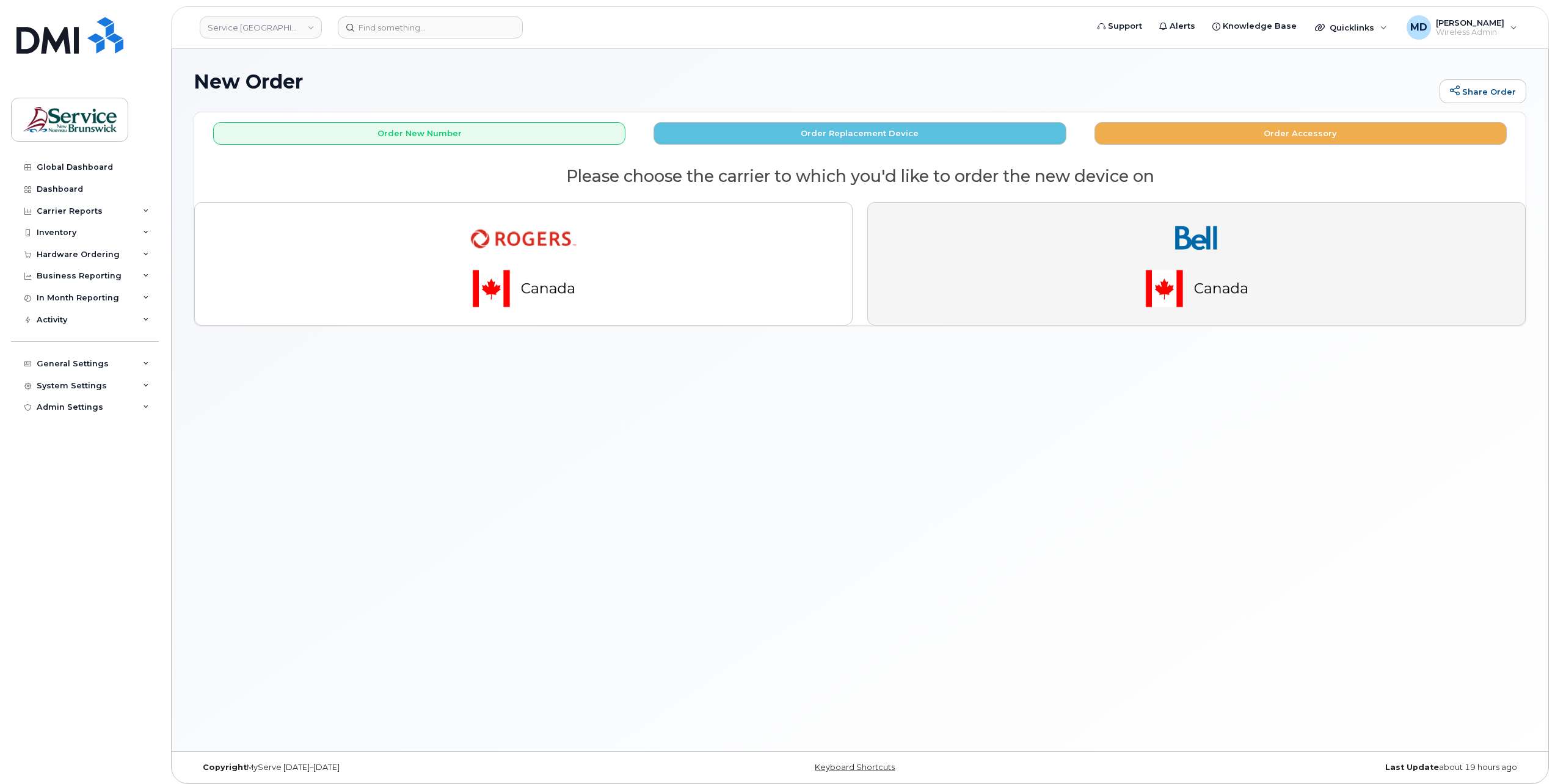
click at [1133, 272] on img "button" at bounding box center [1196, 264] width 171 height 103
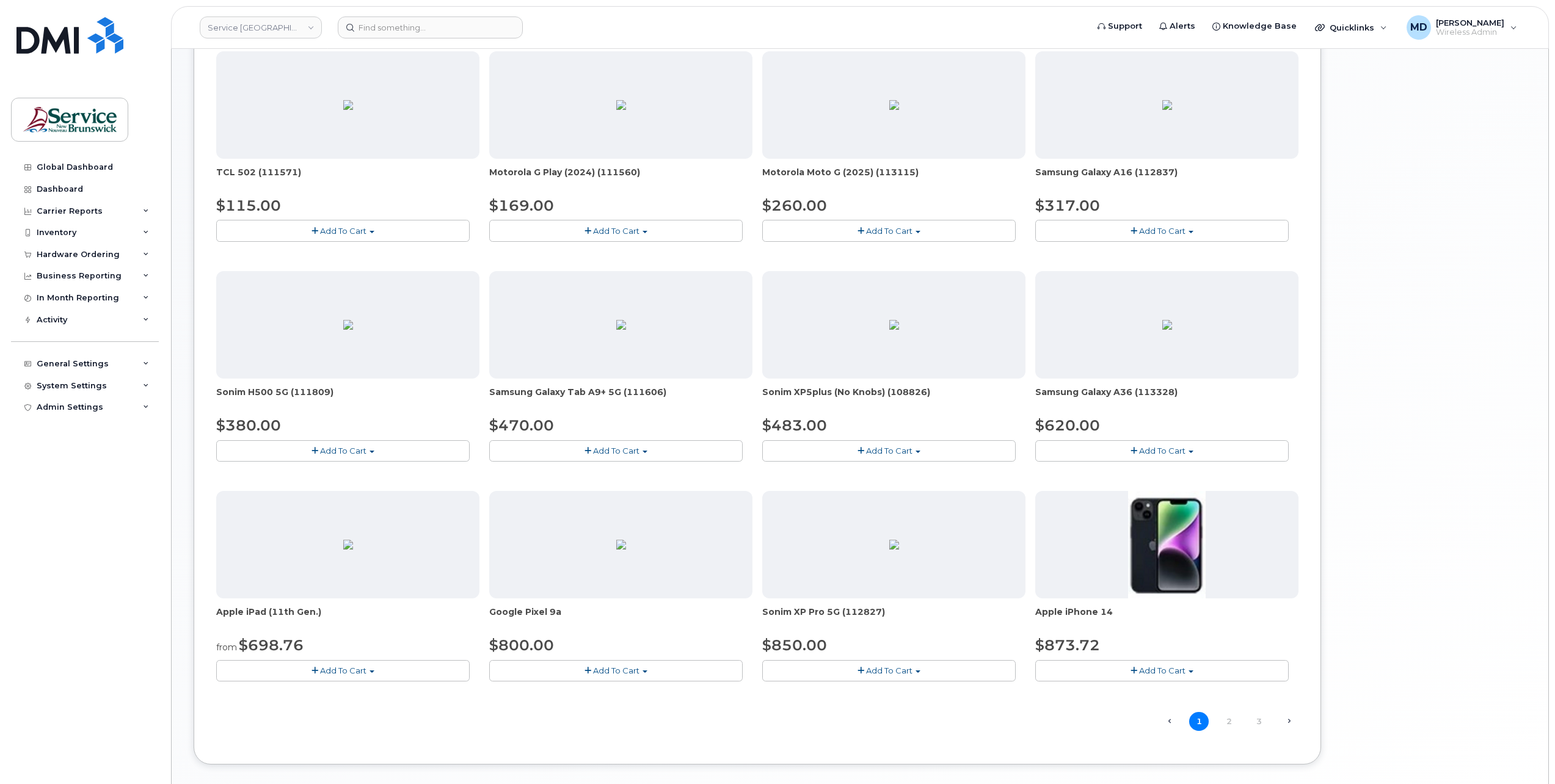
scroll to position [463, 0]
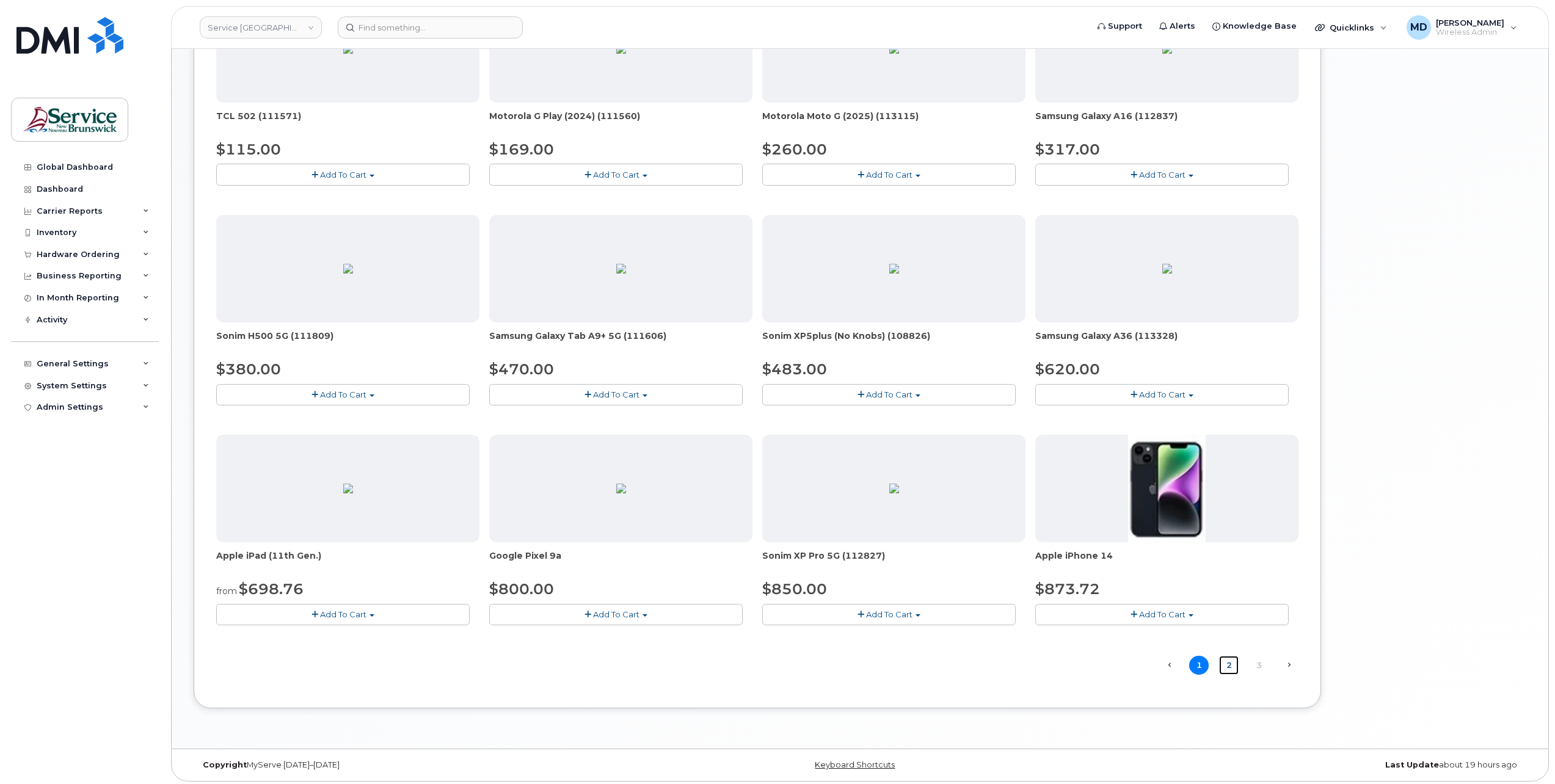
click at [1226, 665] on link "2" at bounding box center [1228, 665] width 20 height 19
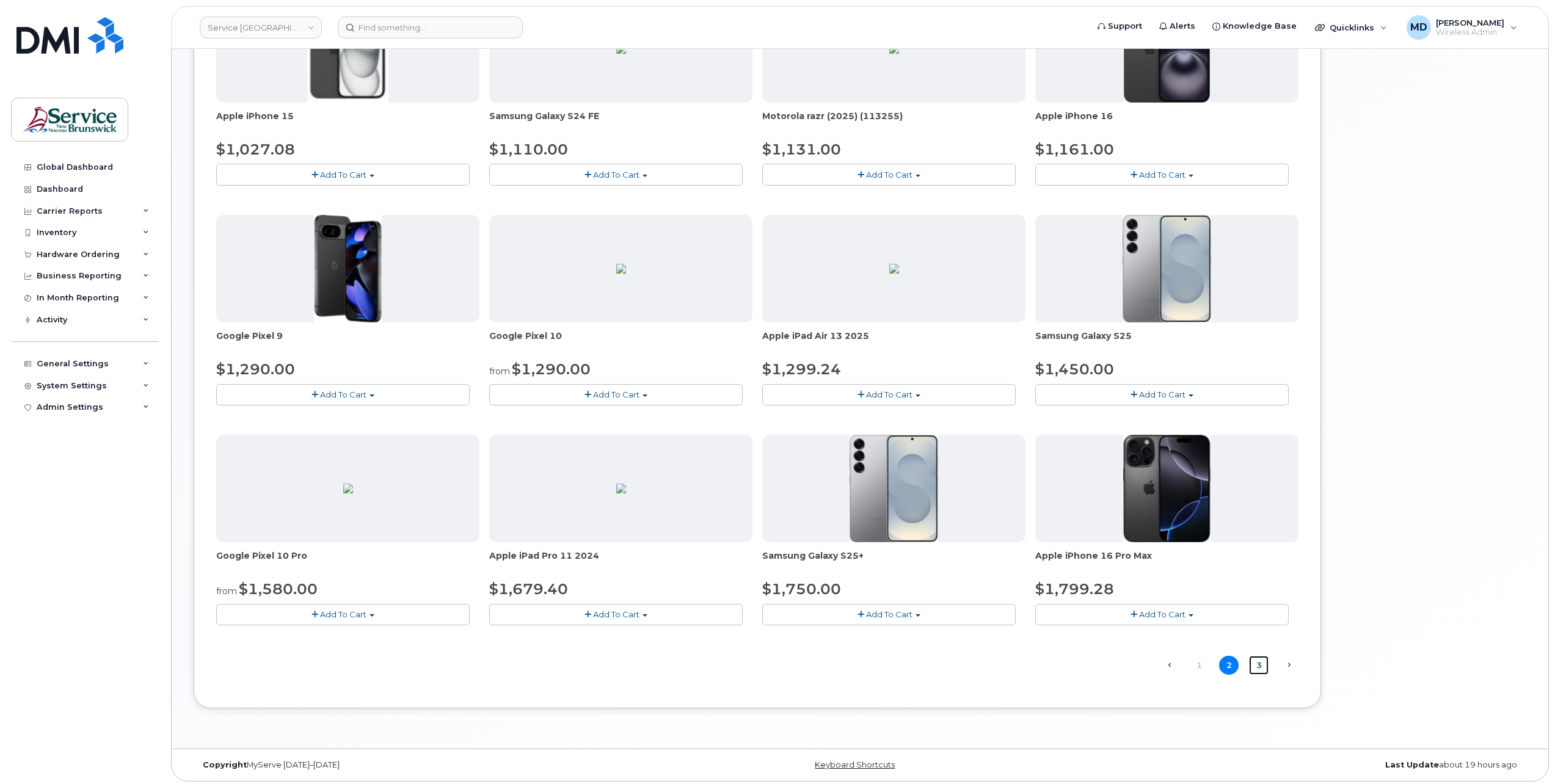
click at [1259, 662] on link "3" at bounding box center [1258, 665] width 20 height 19
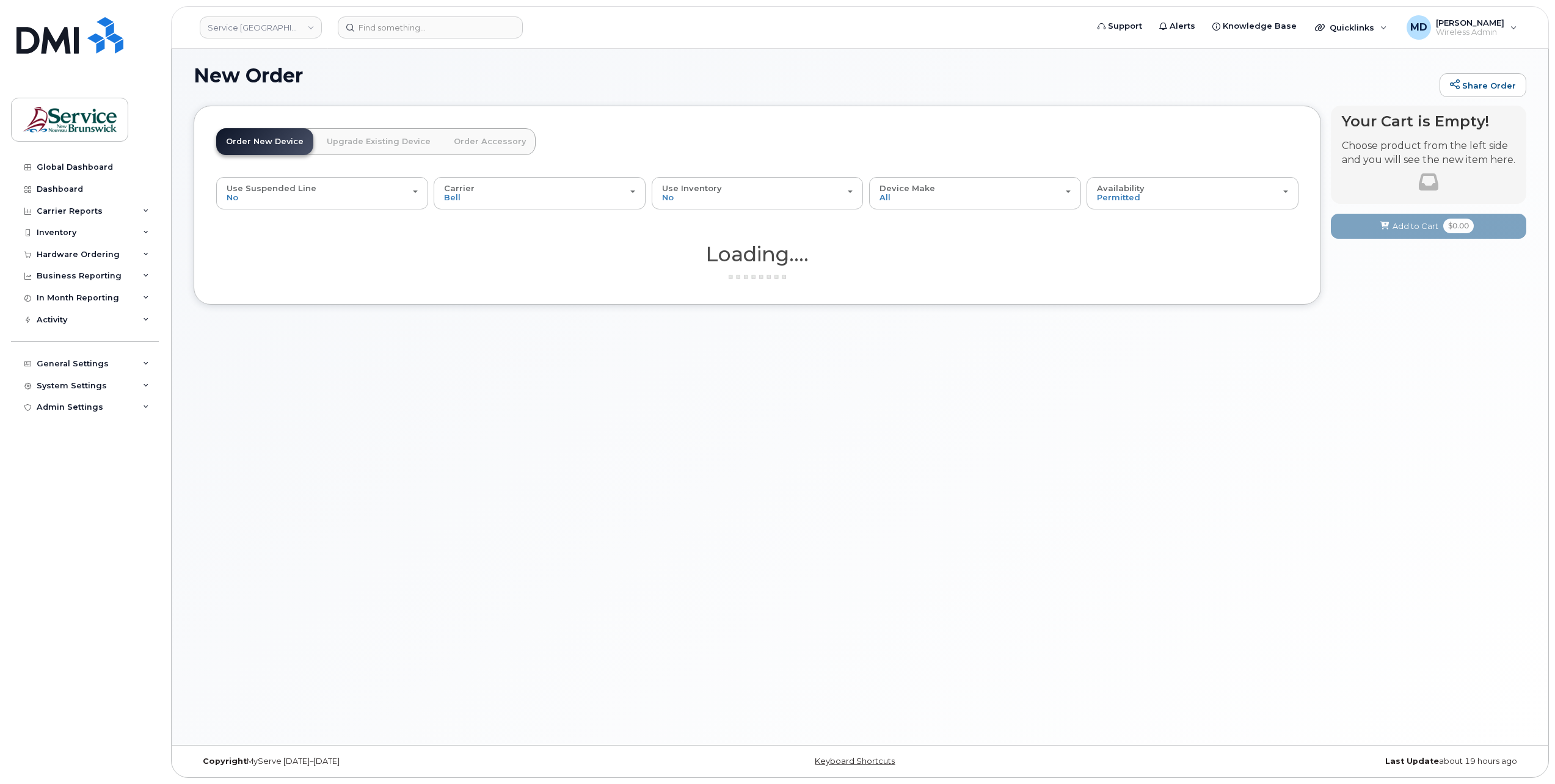
scroll to position [5, 0]
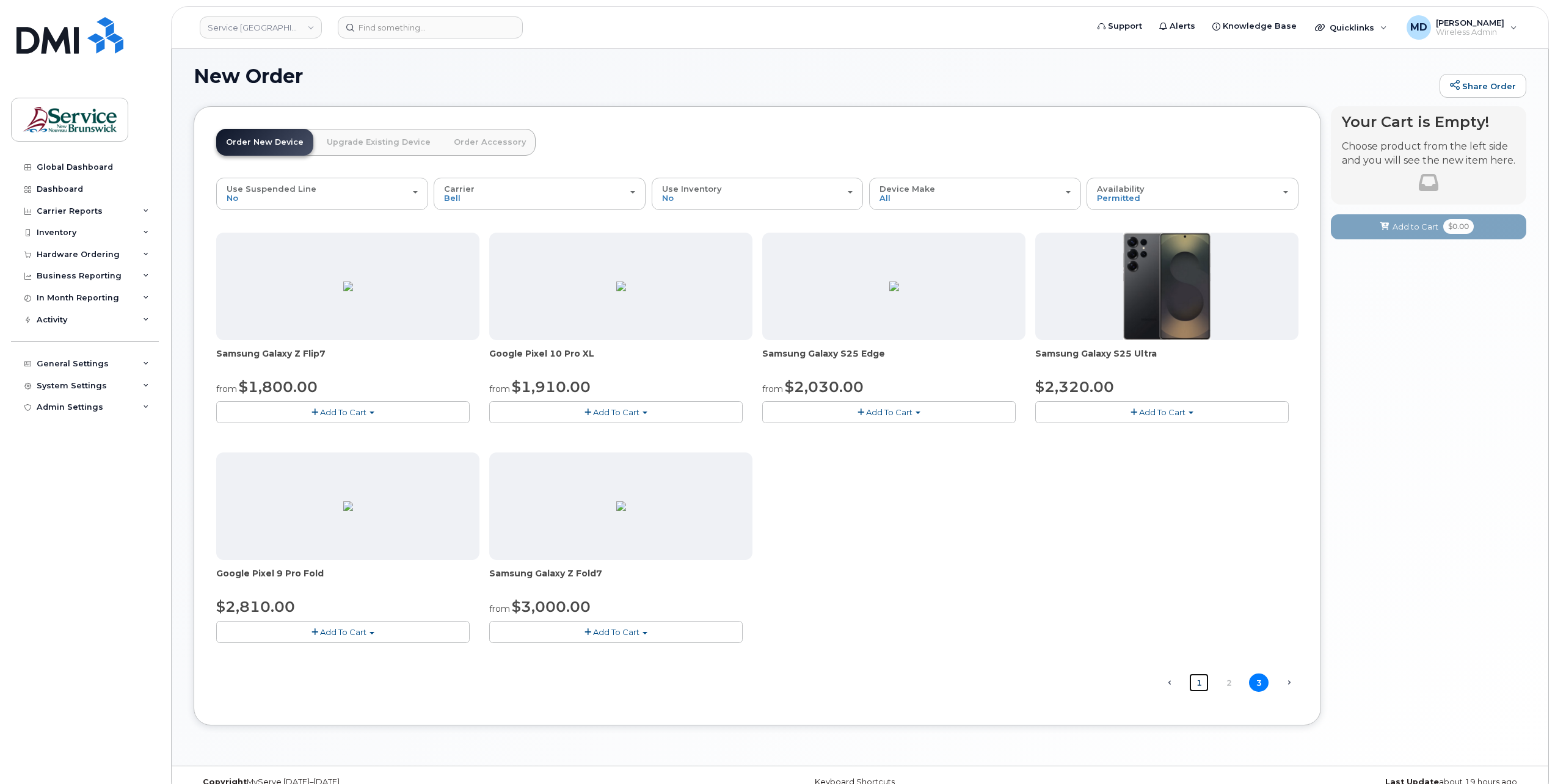
click at [1199, 679] on link "1" at bounding box center [1199, 683] width 20 height 19
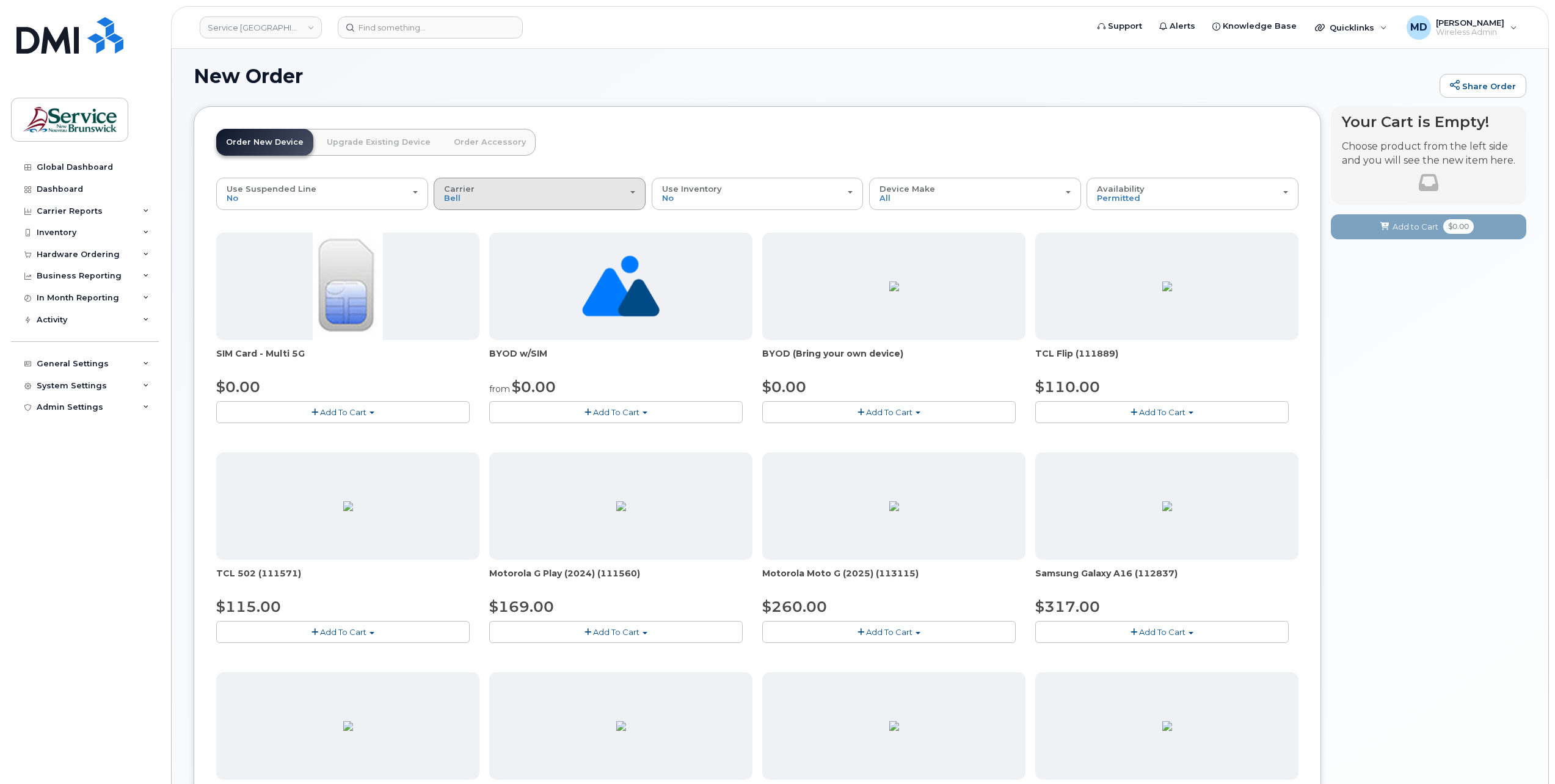
click at [520, 191] on div "Carrier [PERSON_NAME] Bell" at bounding box center [540, 194] width 192 height 19
click at [384, 195] on div "Use Suspended Line No" at bounding box center [323, 194] width 192 height 19
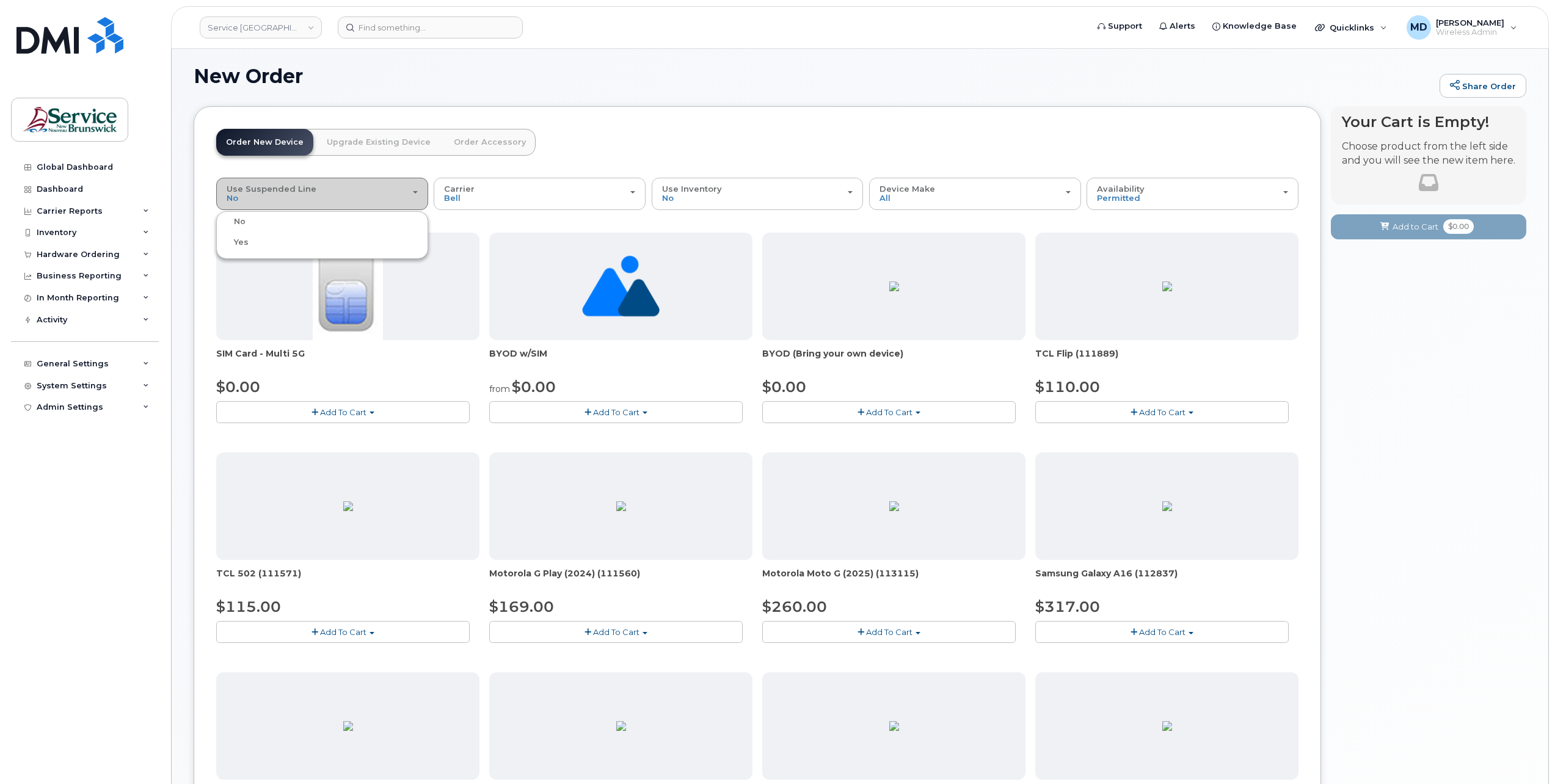
click at [387, 193] on div "Use Suspended Line No" at bounding box center [323, 194] width 192 height 19
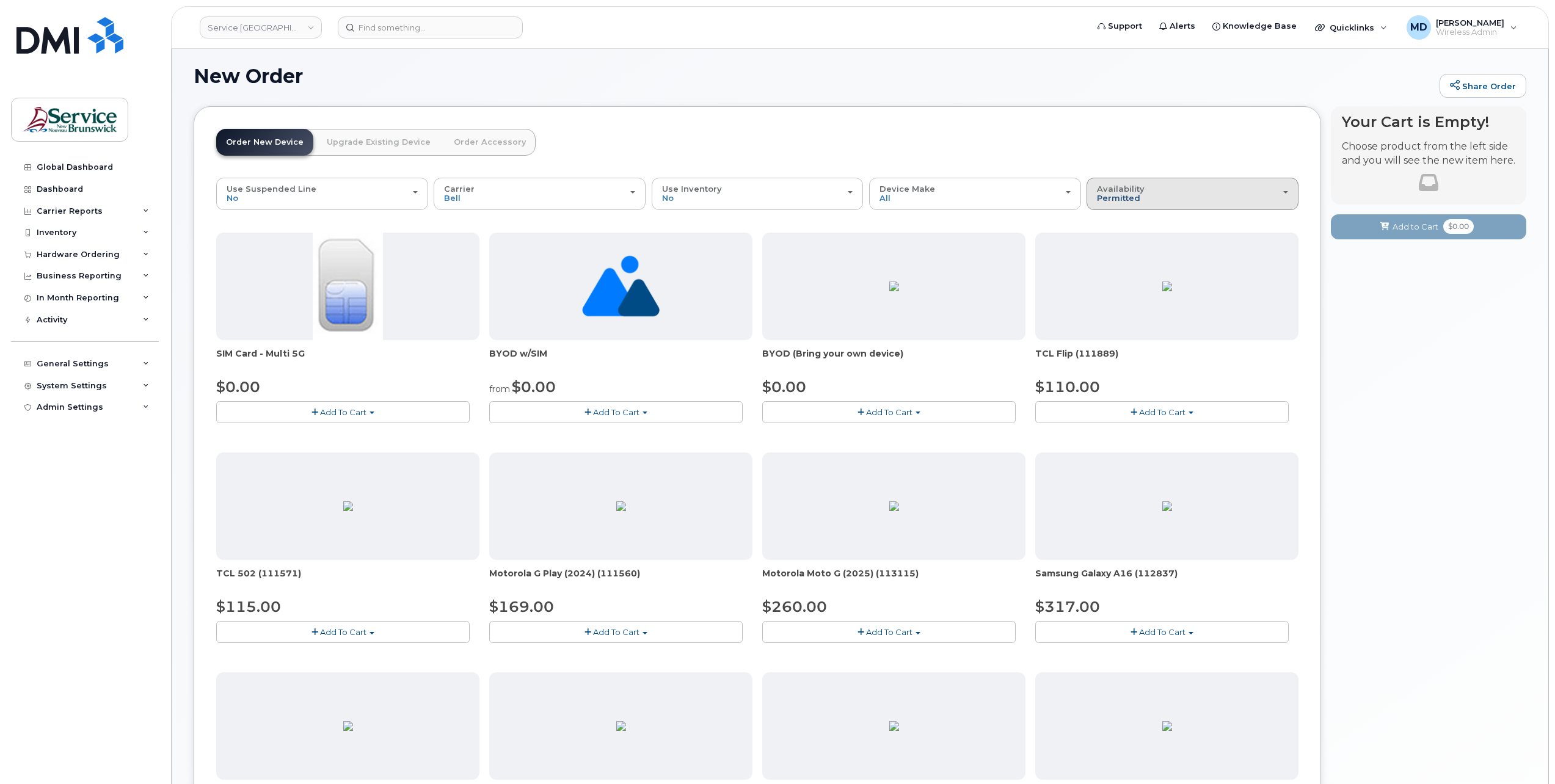
click at [1135, 193] on span "Permitted" at bounding box center [1118, 198] width 43 height 9
click at [1105, 246] on label "All" at bounding box center [1102, 242] width 26 height 15
click at [0, 0] on input "All" at bounding box center [0, 0] width 0 height 0
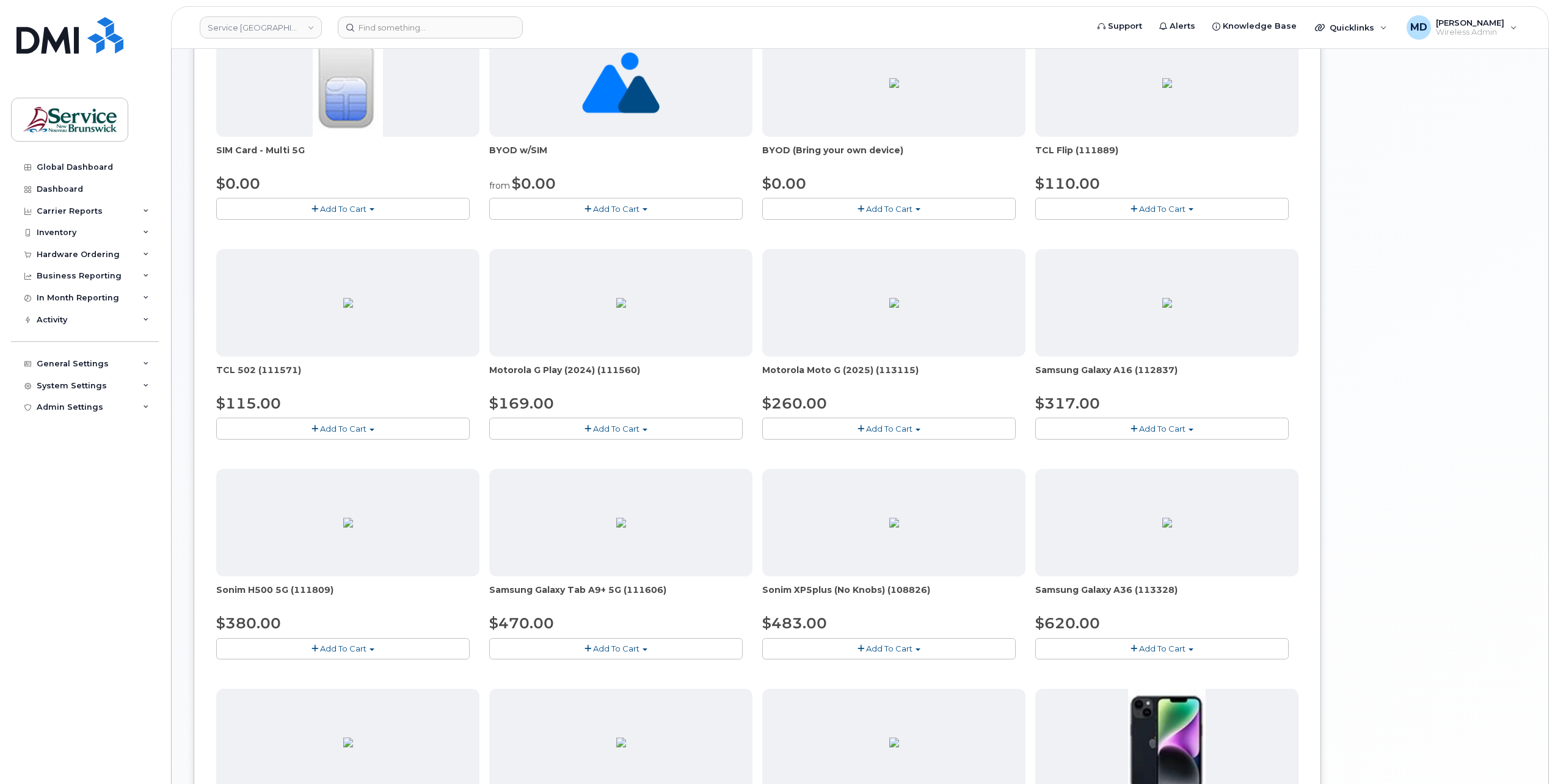
scroll to position [0, 0]
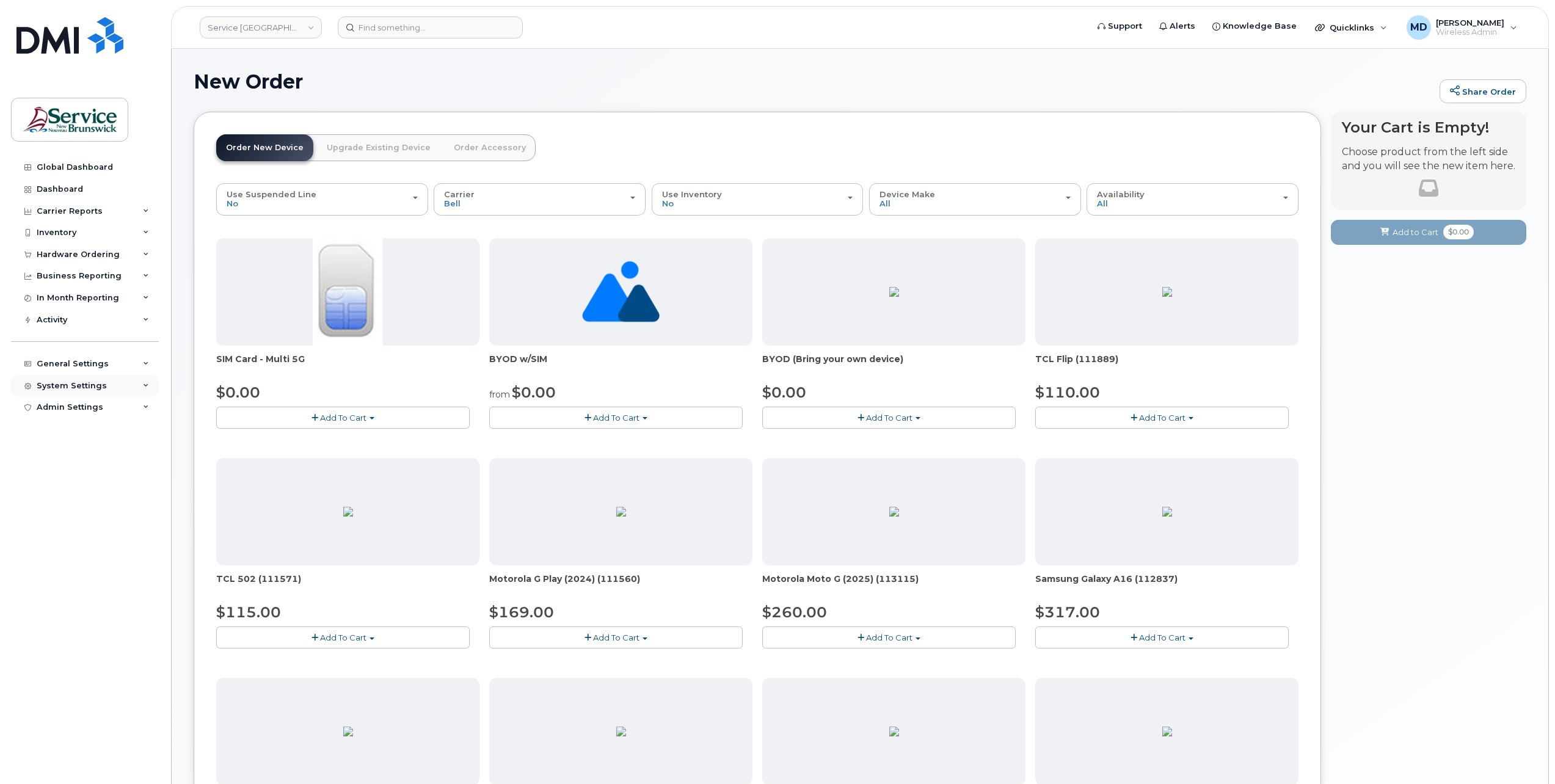
click at [78, 381] on div "System Settings" at bounding box center [71, 386] width 70 height 9
click at [81, 549] on div "Hardware Ordering" at bounding box center [84, 549] width 83 height 11
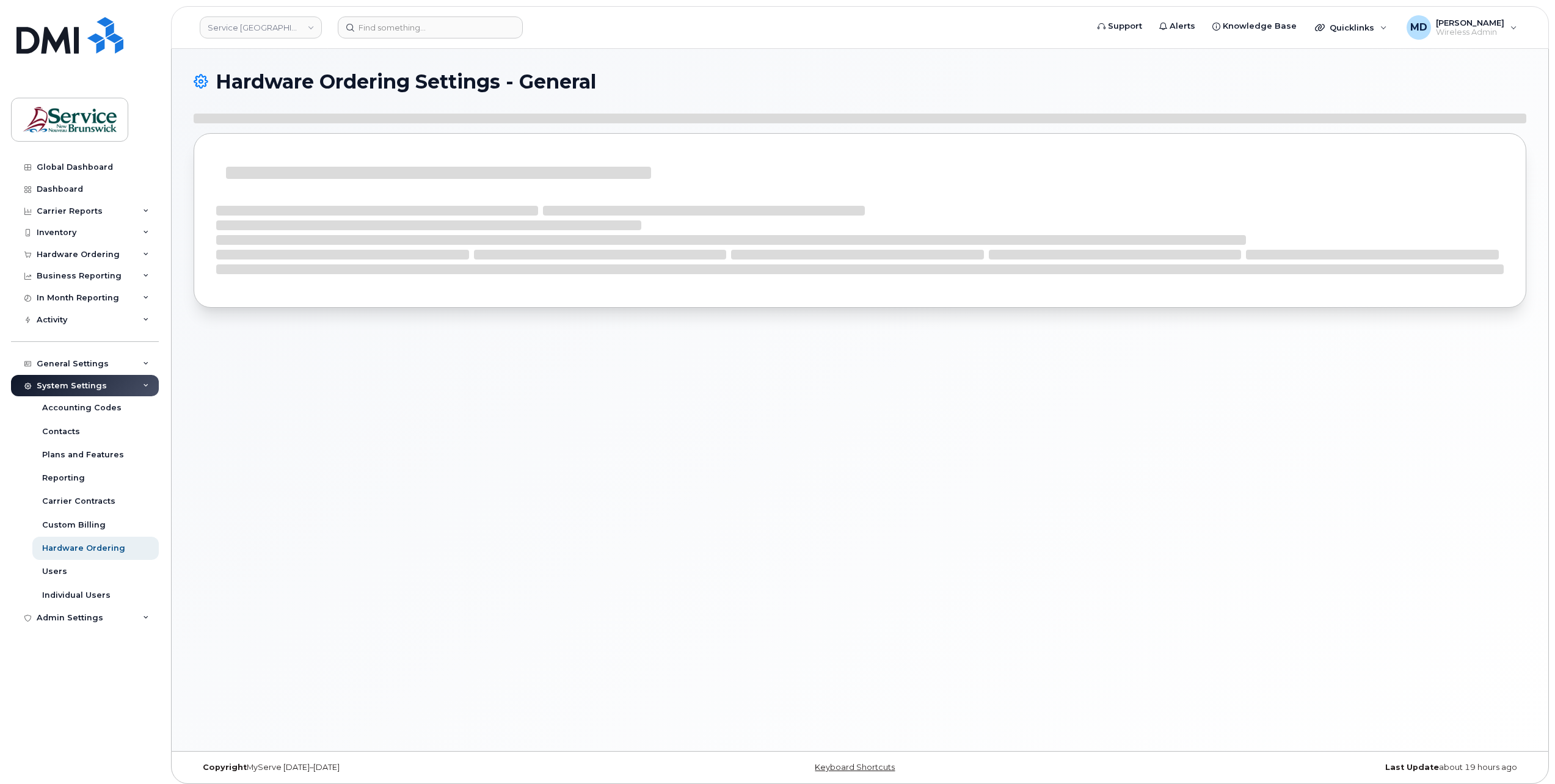
select select "admins"
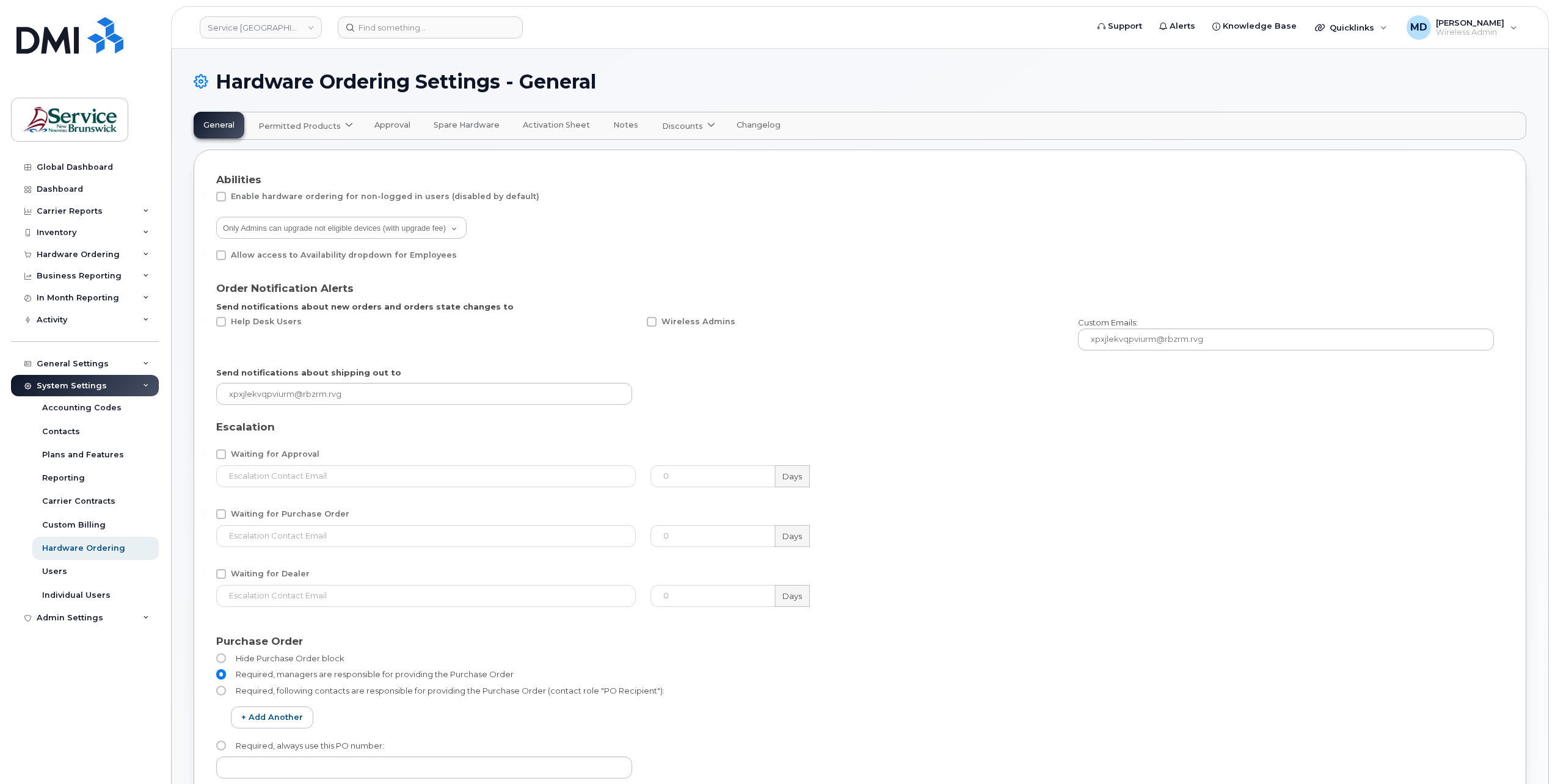
click at [316, 127] on span "Permitted Products" at bounding box center [299, 126] width 82 height 12
click at [285, 159] on div "Bell available" at bounding box center [322, 155] width 121 height 15
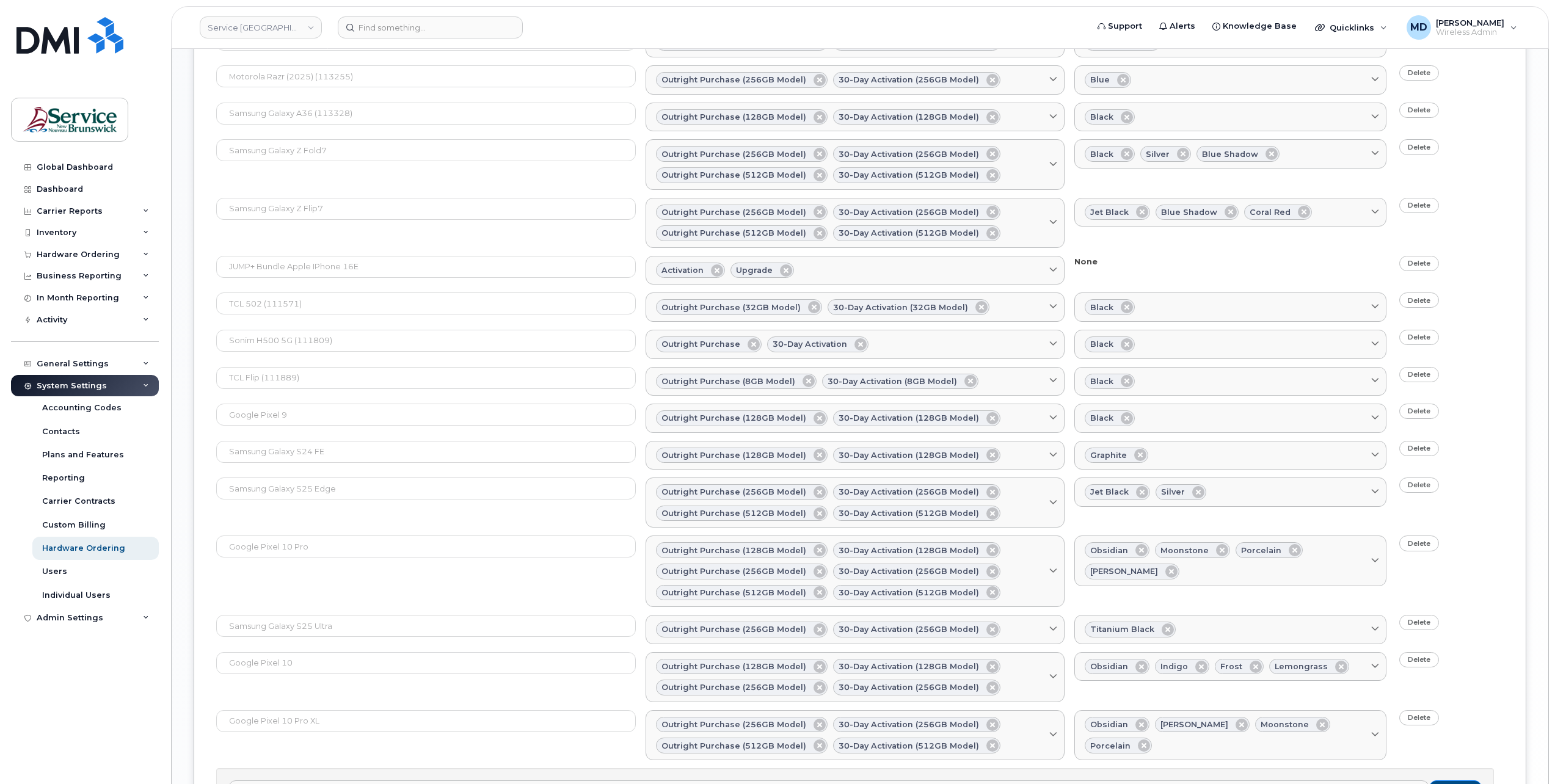
scroll to position [1186, 0]
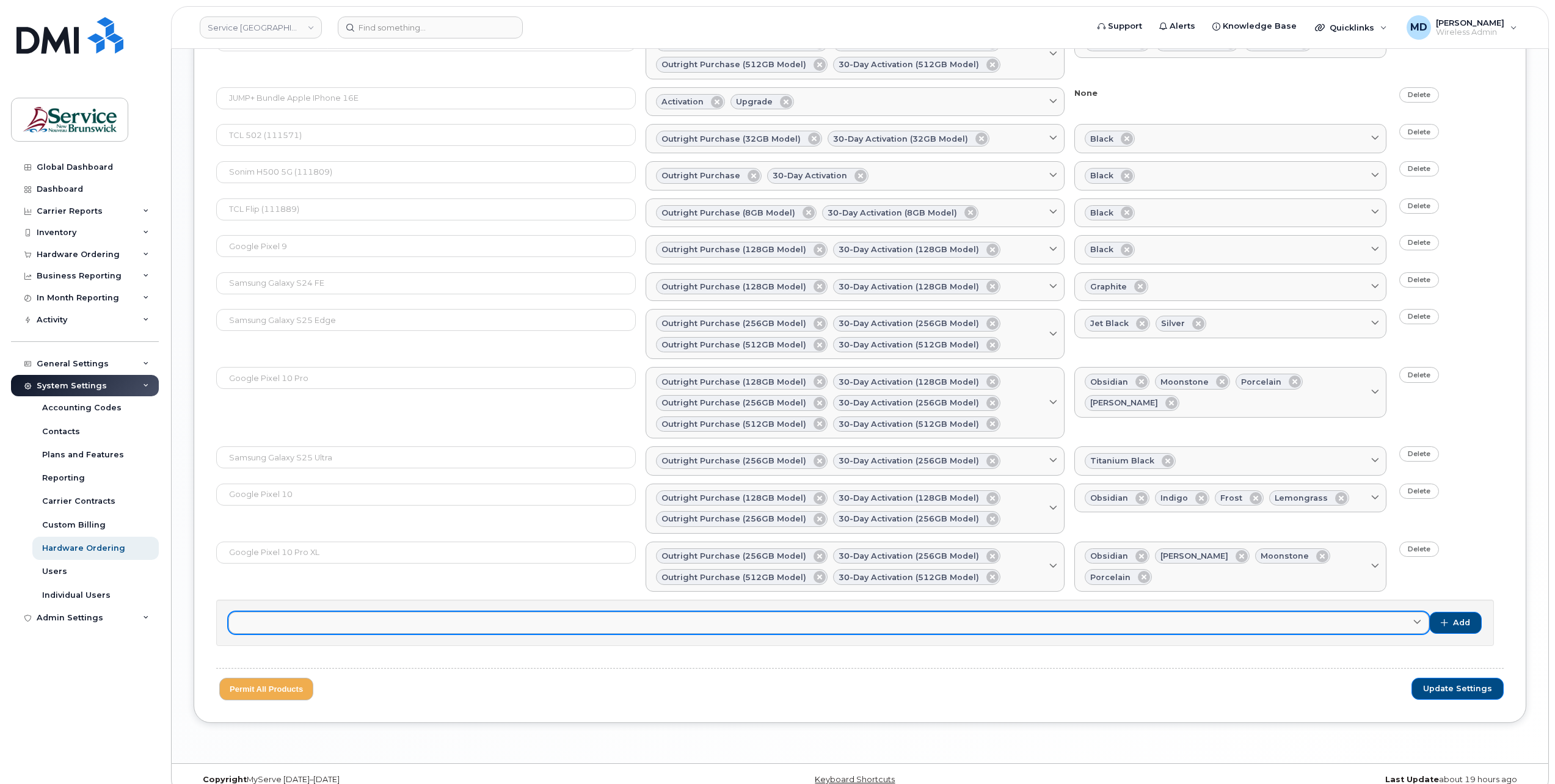
click at [447, 612] on link at bounding box center [829, 623] width 1201 height 22
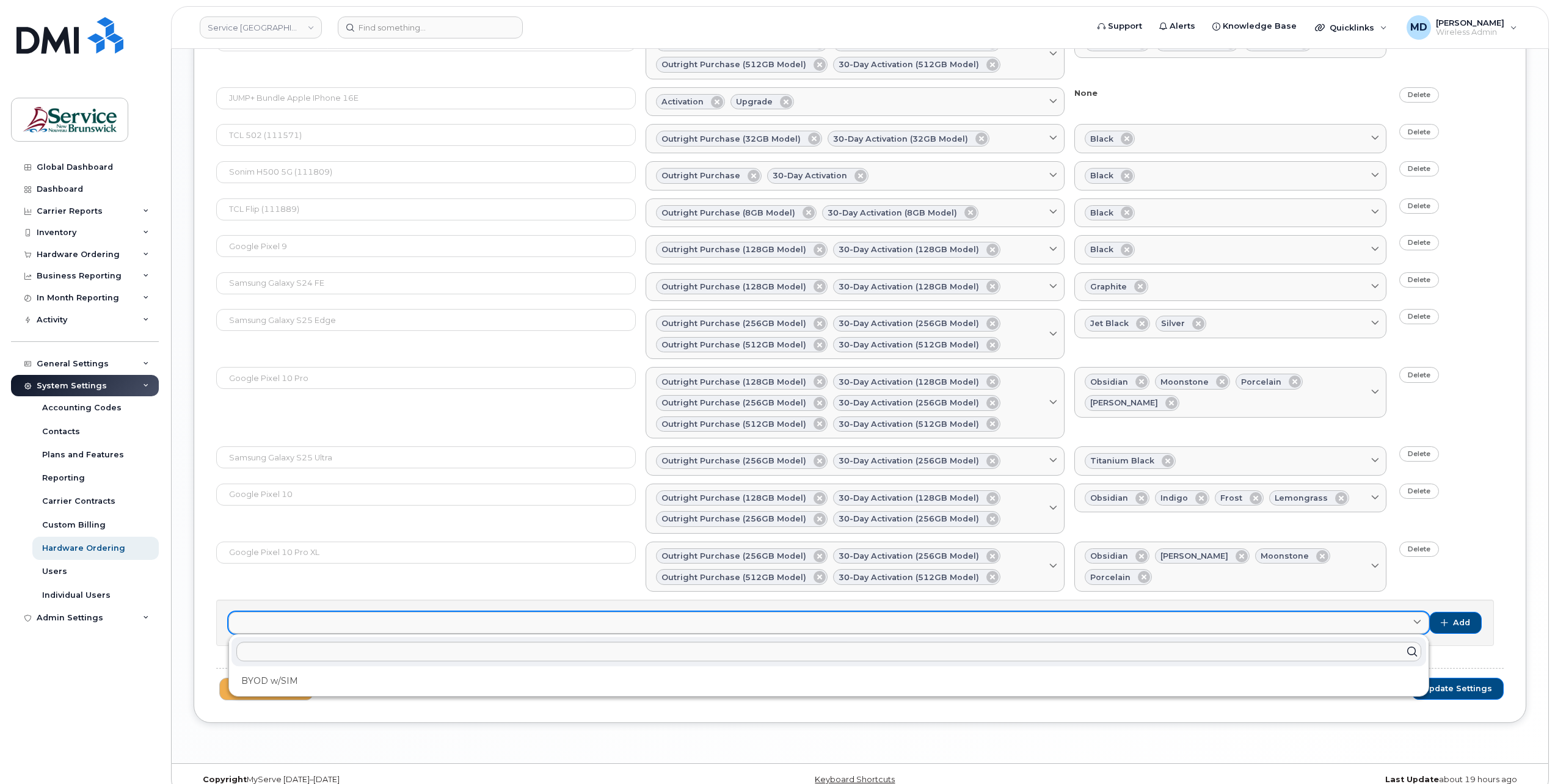
click at [447, 612] on link at bounding box center [829, 623] width 1201 height 22
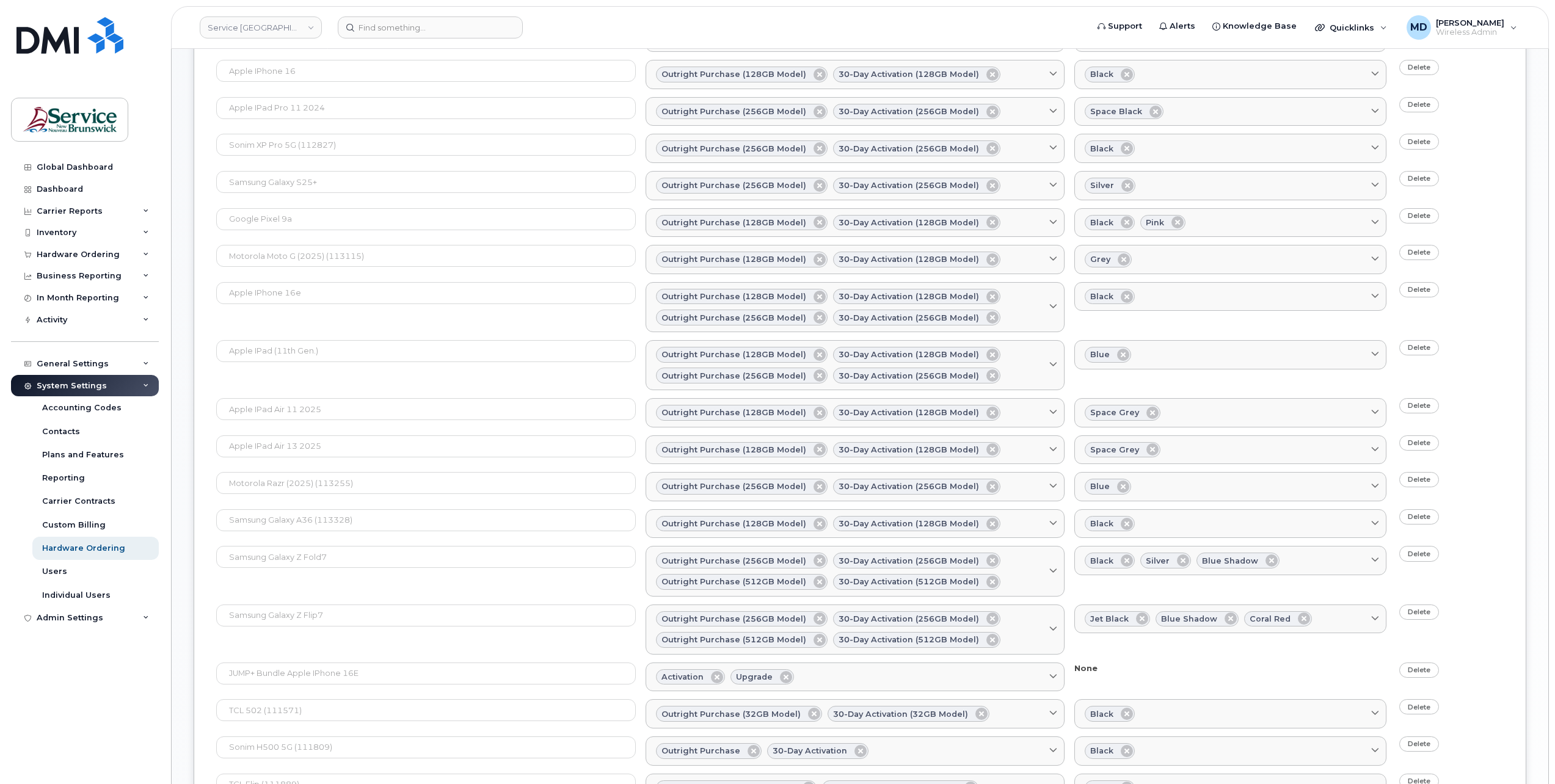
scroll to position [0, 0]
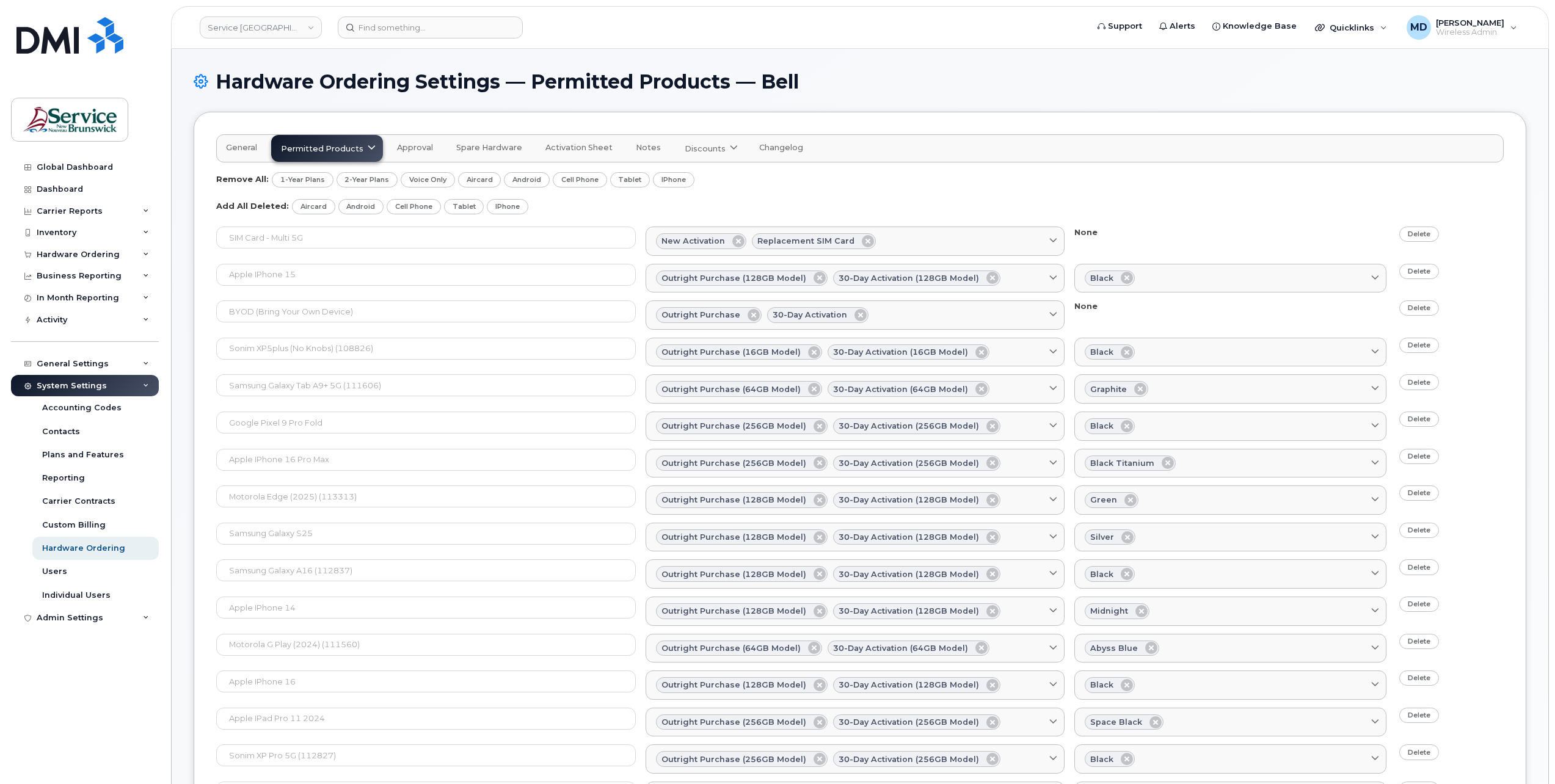
click at [241, 150] on span "General" at bounding box center [242, 148] width 31 height 9
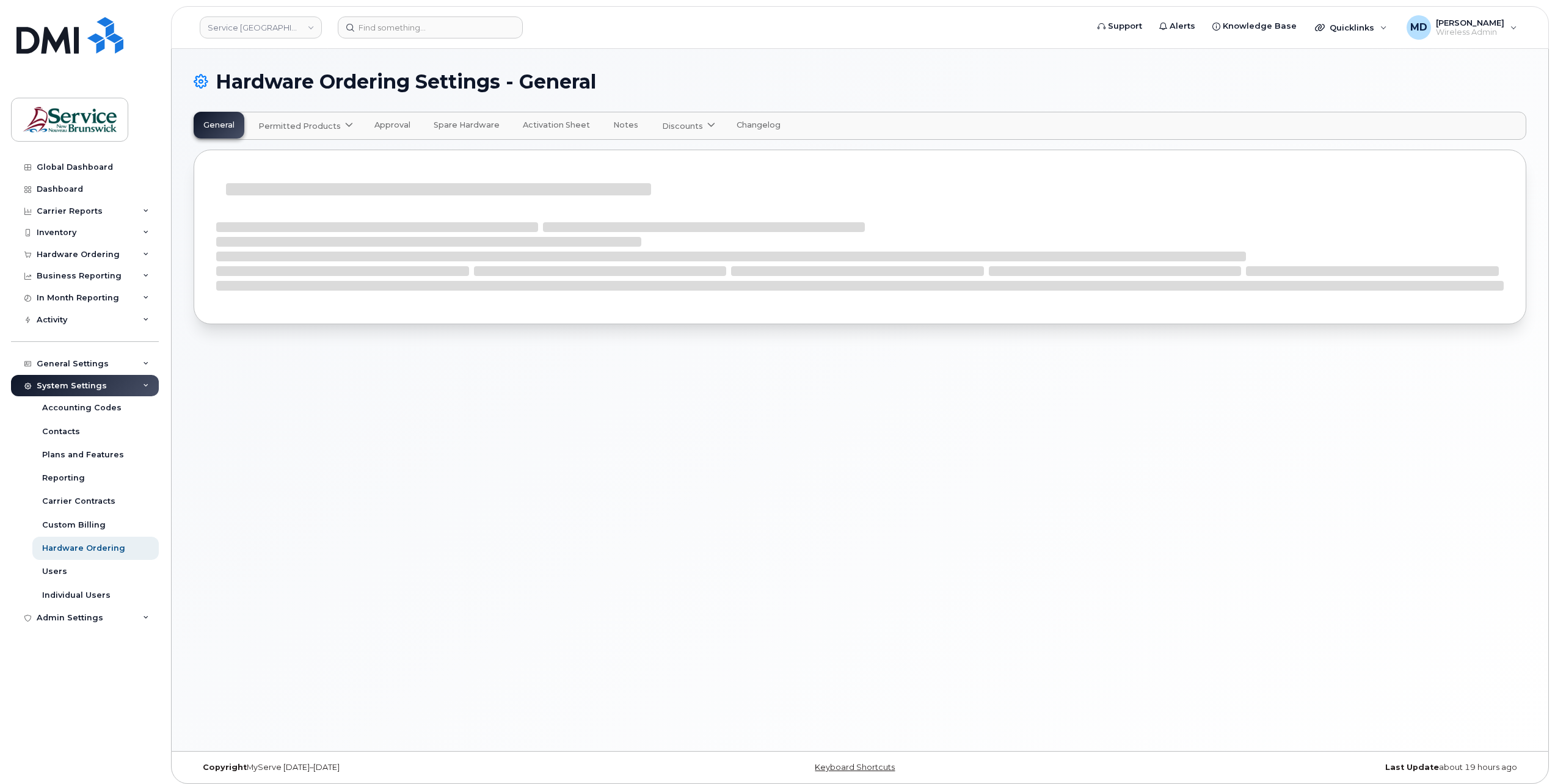
select select "admins"
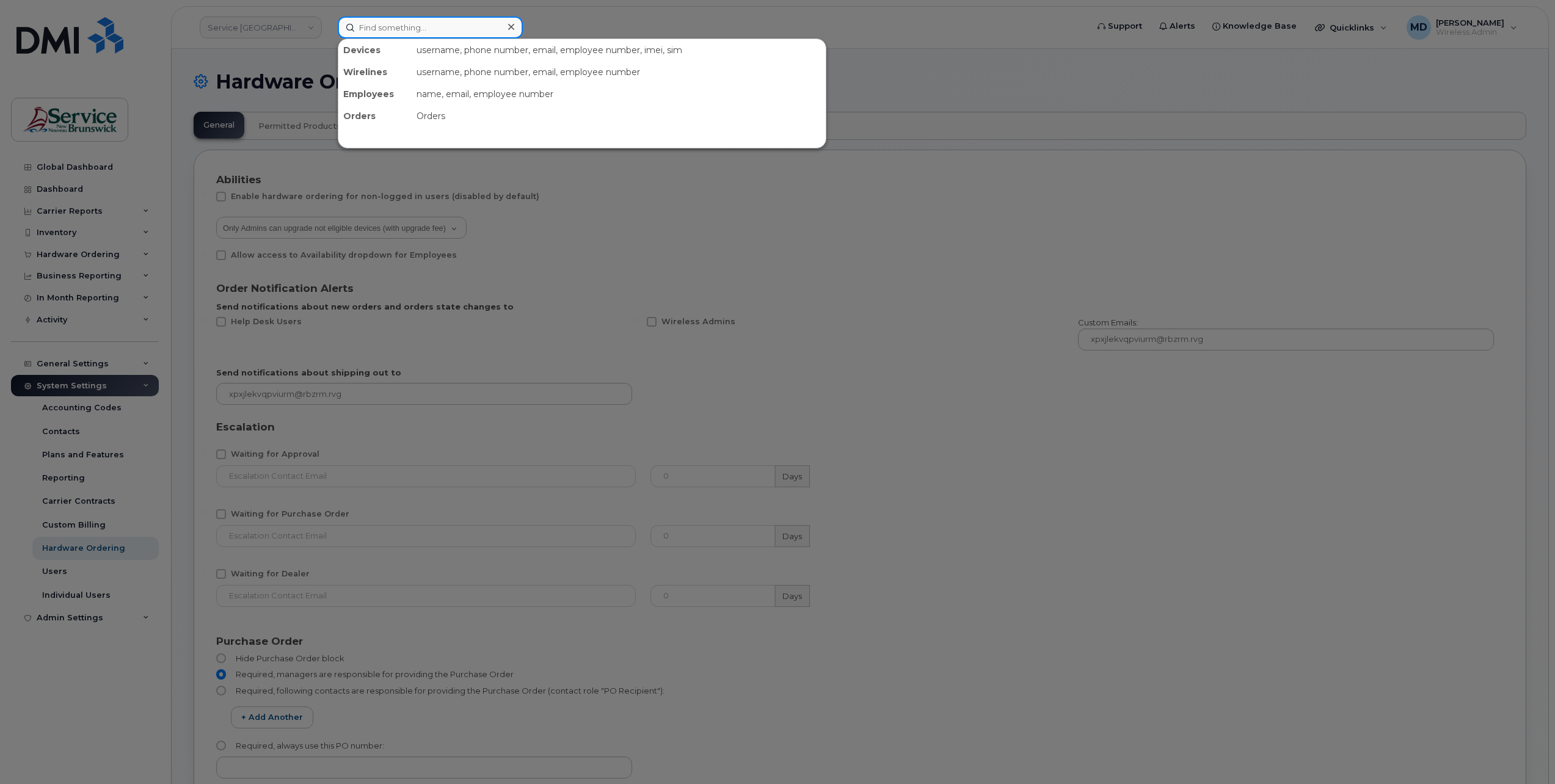
click at [379, 25] on input at bounding box center [430, 27] width 185 height 22
paste input "506) 651-1283"
click at [381, 28] on input "506) 651-1283" at bounding box center [430, 27] width 185 height 22
click at [425, 29] on input "5066511283" at bounding box center [430, 27] width 185 height 22
click at [454, 25] on input "5066511283" at bounding box center [430, 27] width 185 height 22
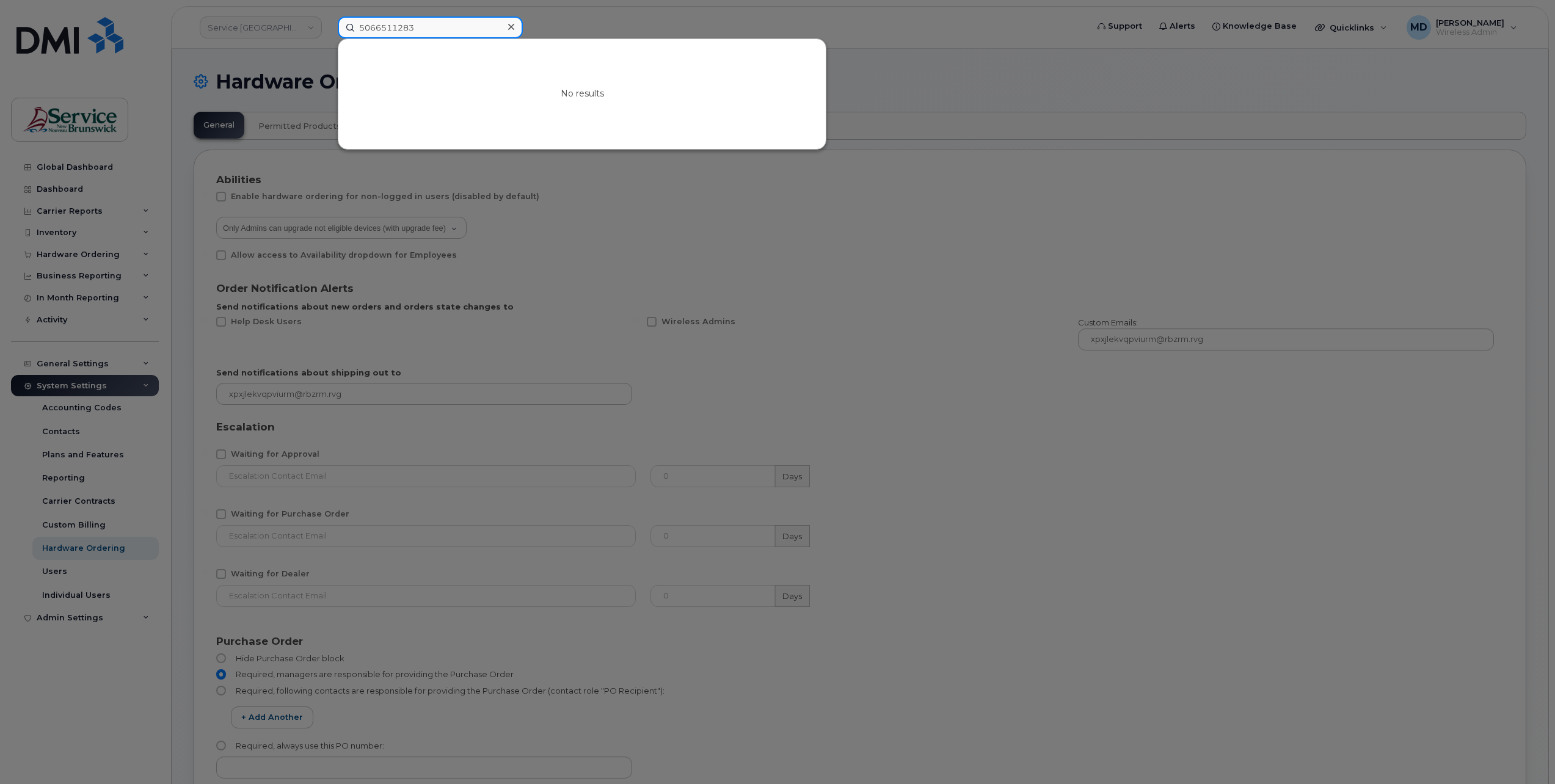
type input "5066511283"
click at [509, 24] on icon at bounding box center [511, 27] width 6 height 9
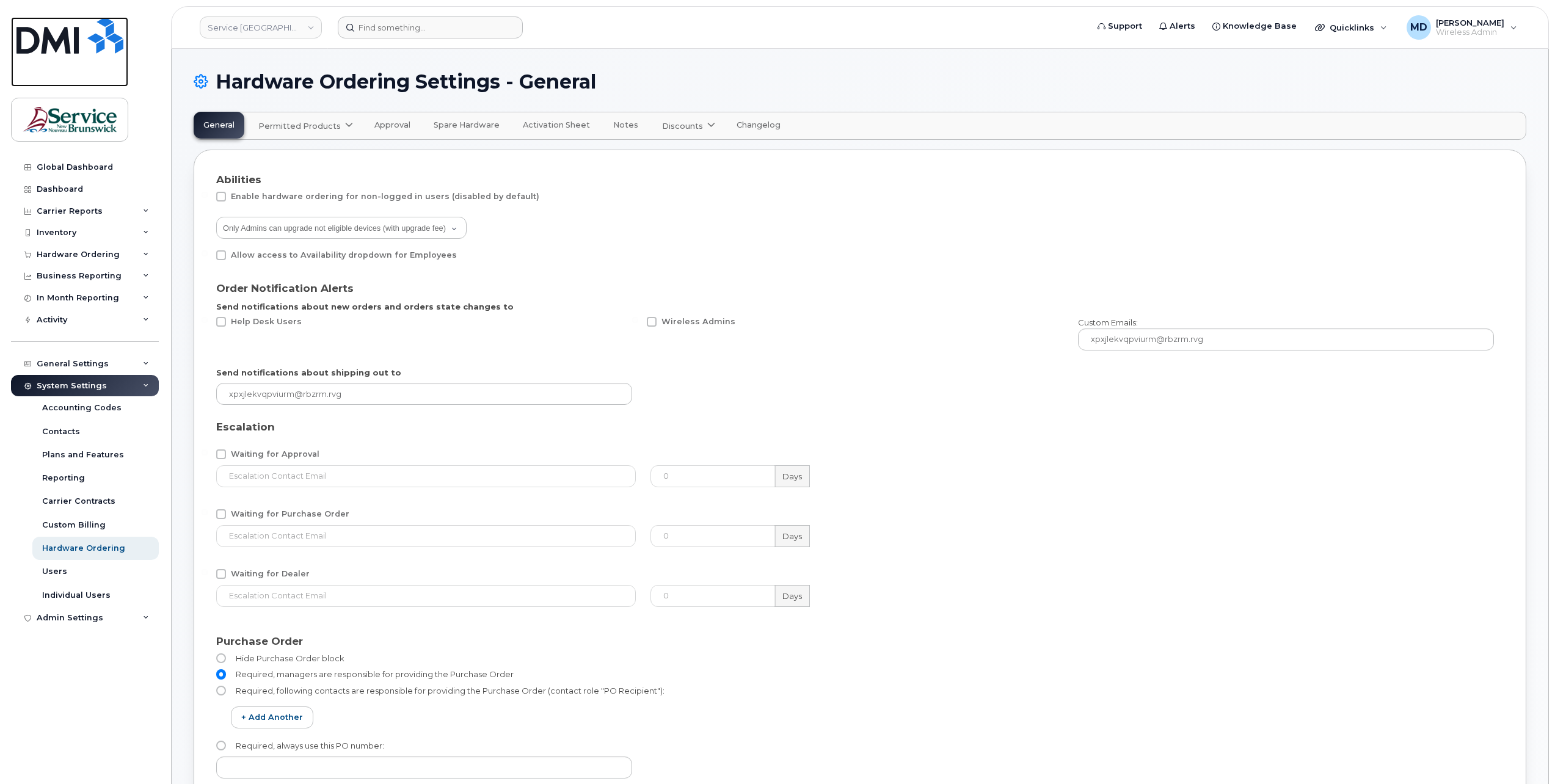
drag, startPoint x: 65, startPoint y: 37, endPoint x: 75, endPoint y: 60, distance: 25.1
click at [65, 37] on img at bounding box center [70, 35] width 107 height 37
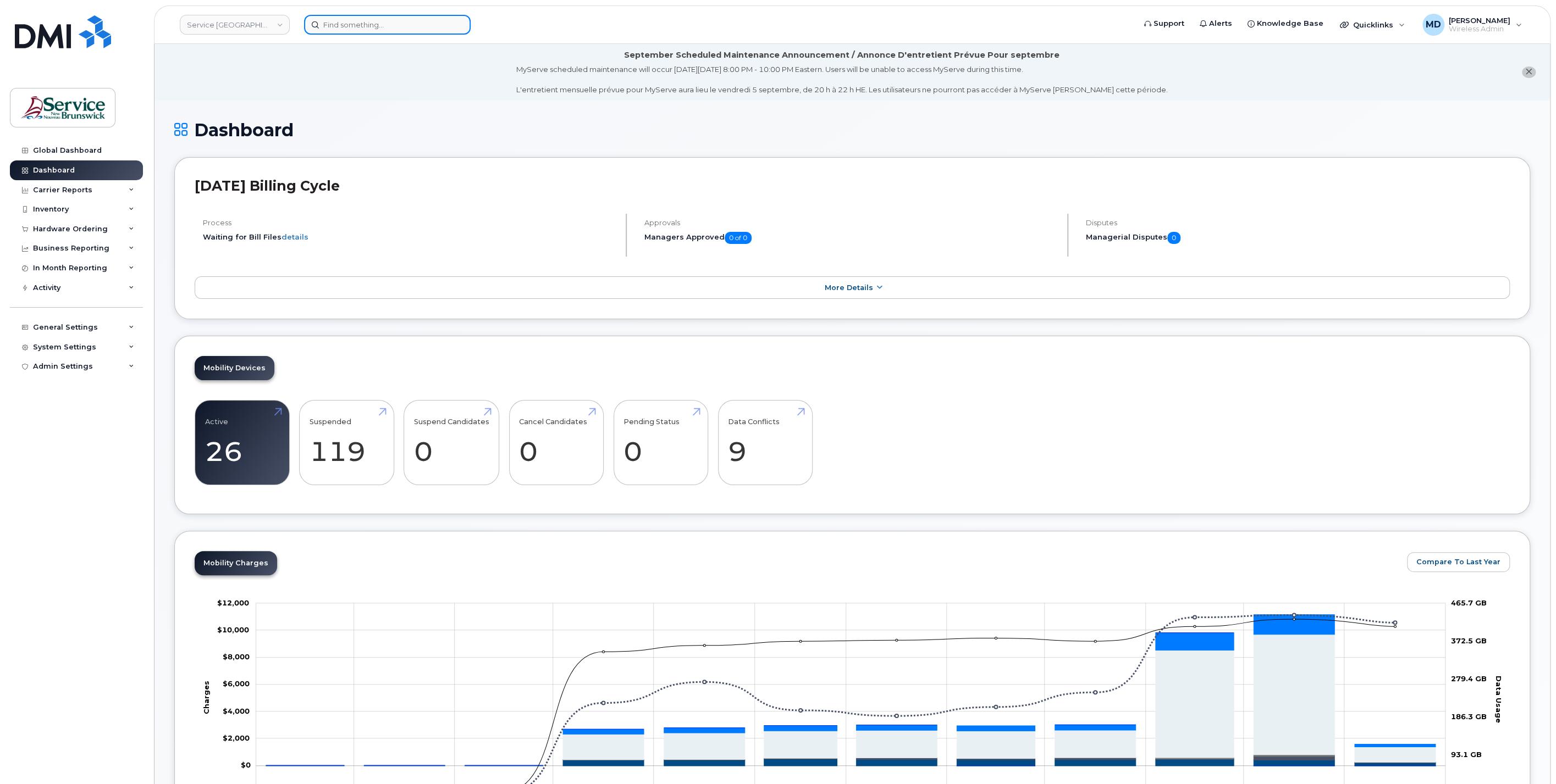
click at [333, 25] on input at bounding box center [387, 25] width 167 height 20
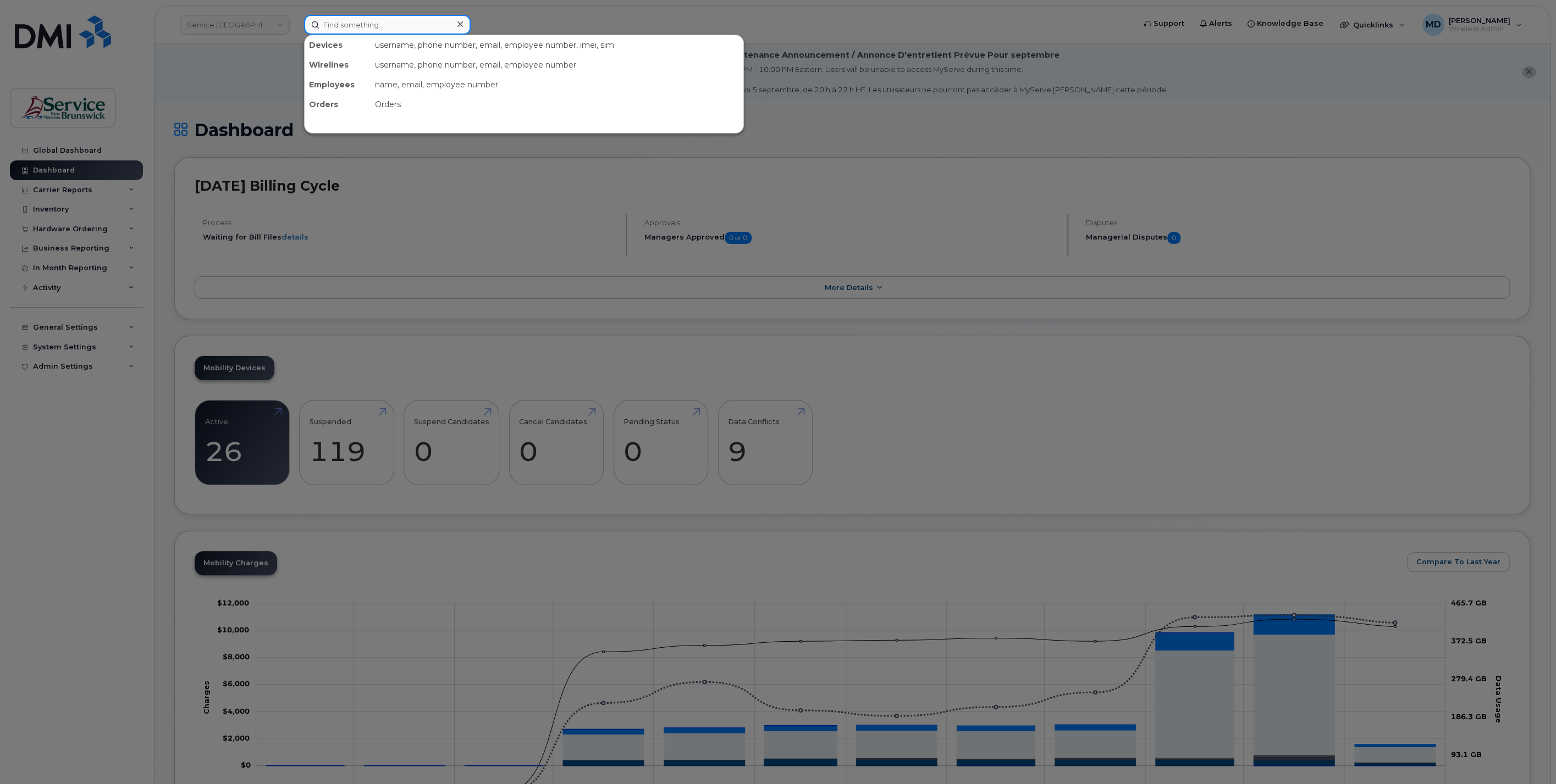
paste input "506-380-5193"
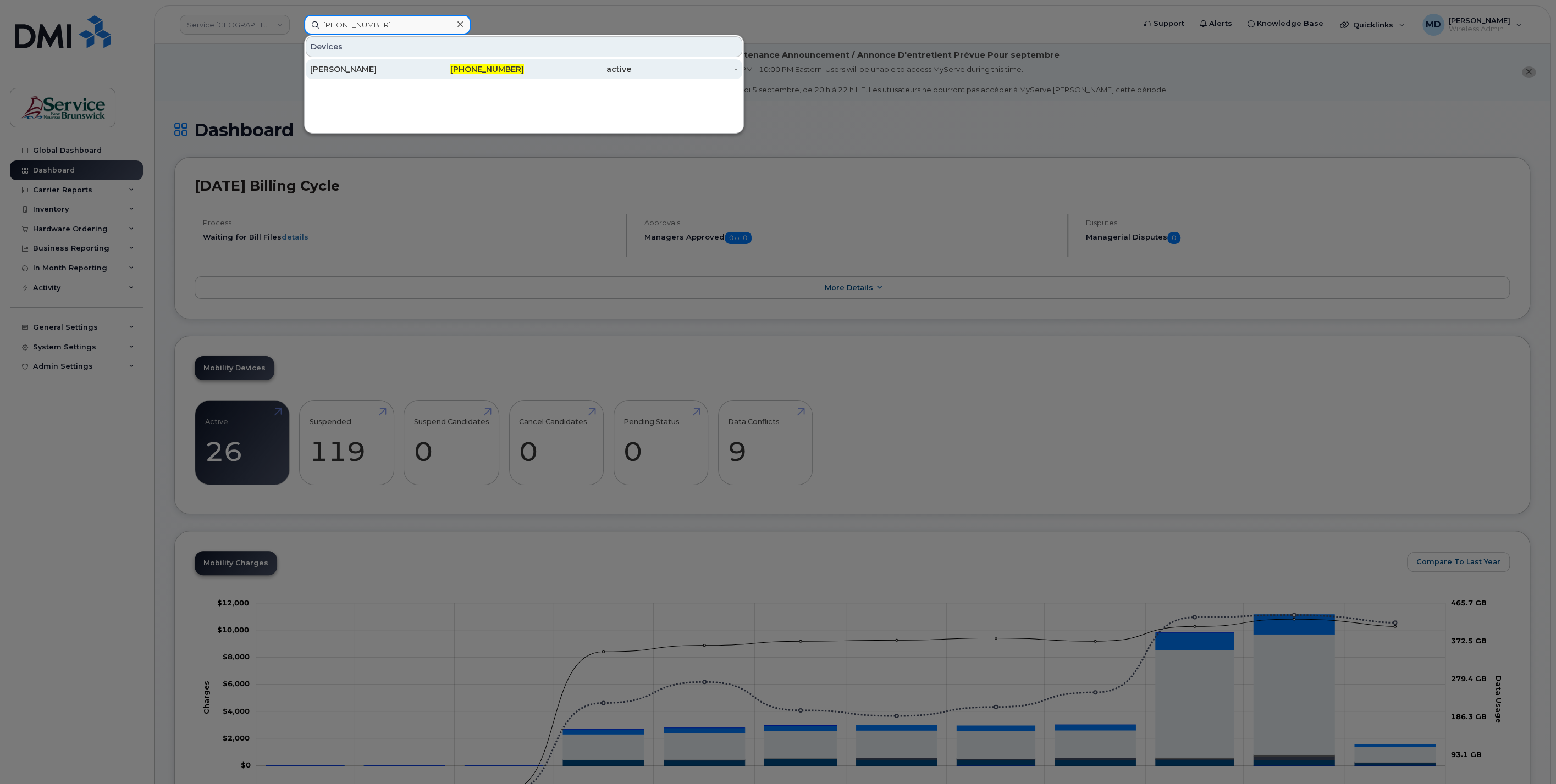
type input "506-380-5193"
click at [365, 69] on div "Reynaldo Wage" at bounding box center [364, 69] width 107 height 11
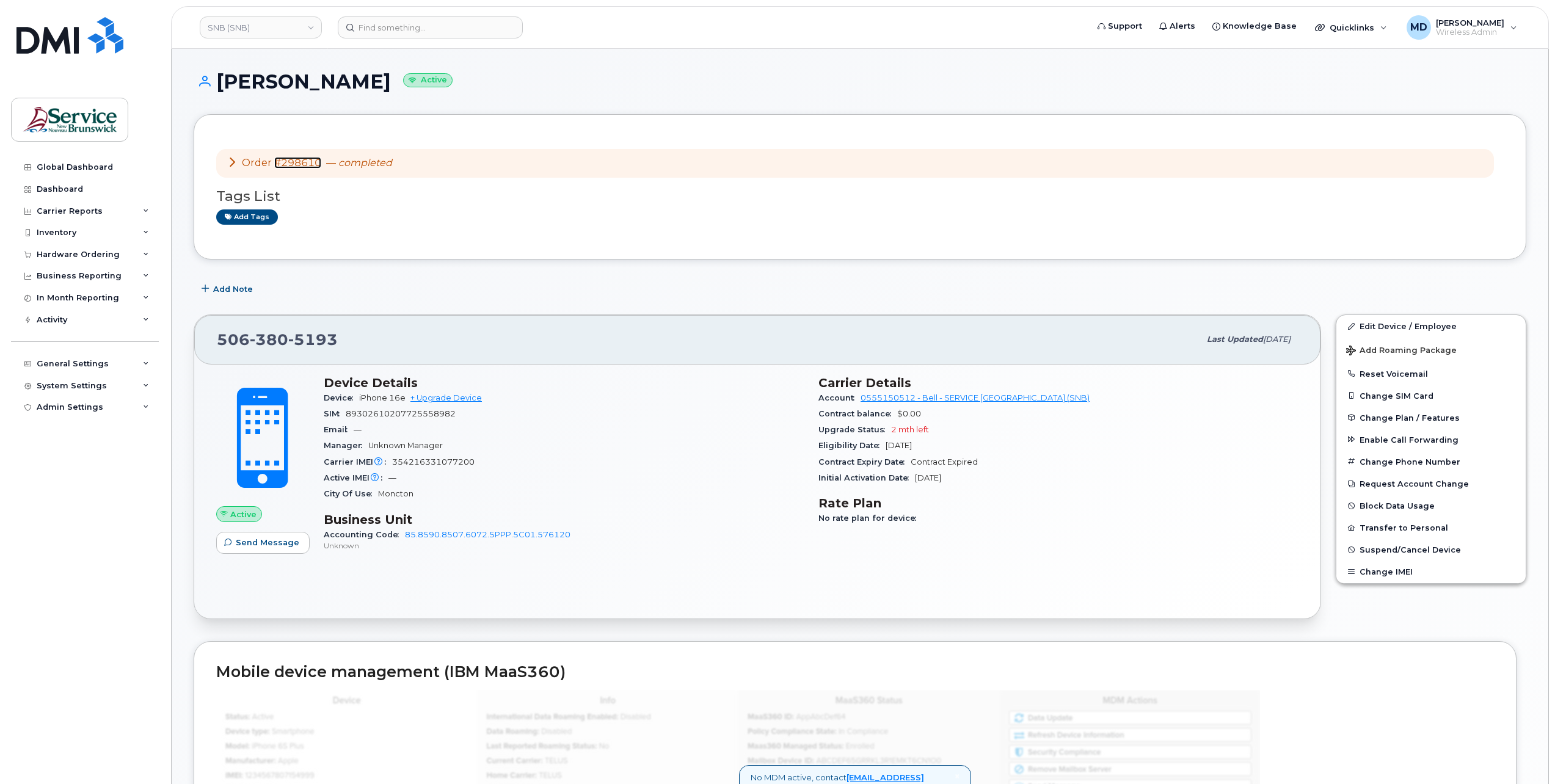
click at [309, 166] on link "#298610" at bounding box center [297, 162] width 47 height 12
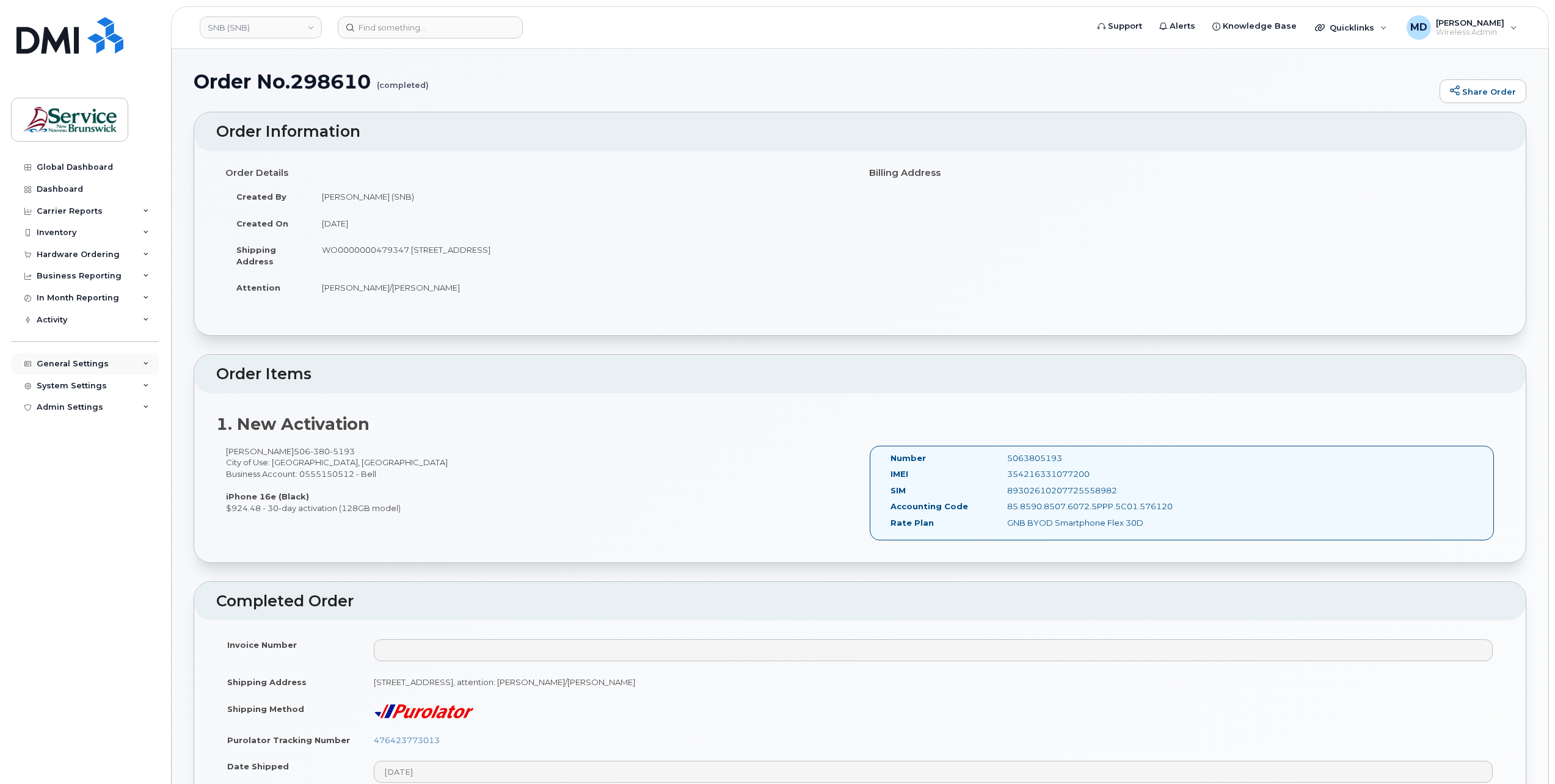
click at [77, 366] on div "General Settings" at bounding box center [73, 364] width 72 height 9
click at [279, 33] on link "SNB (SNB)" at bounding box center [261, 27] width 122 height 22
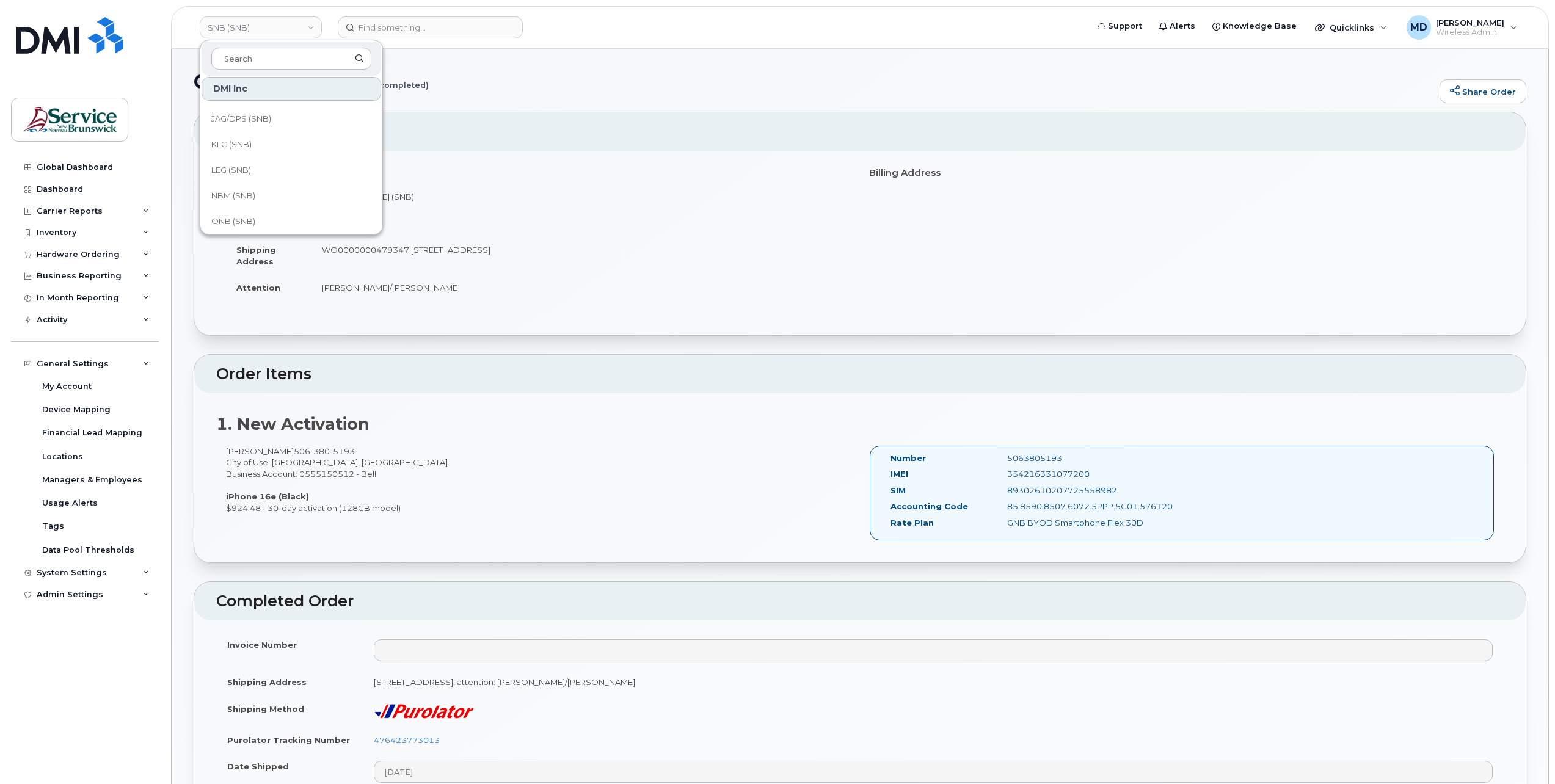
scroll to position [591, 0]
click at [272, 139] on span "Service [GEOGRAPHIC_DATA] (SNB)" at bounding box center [281, 140] width 141 height 24
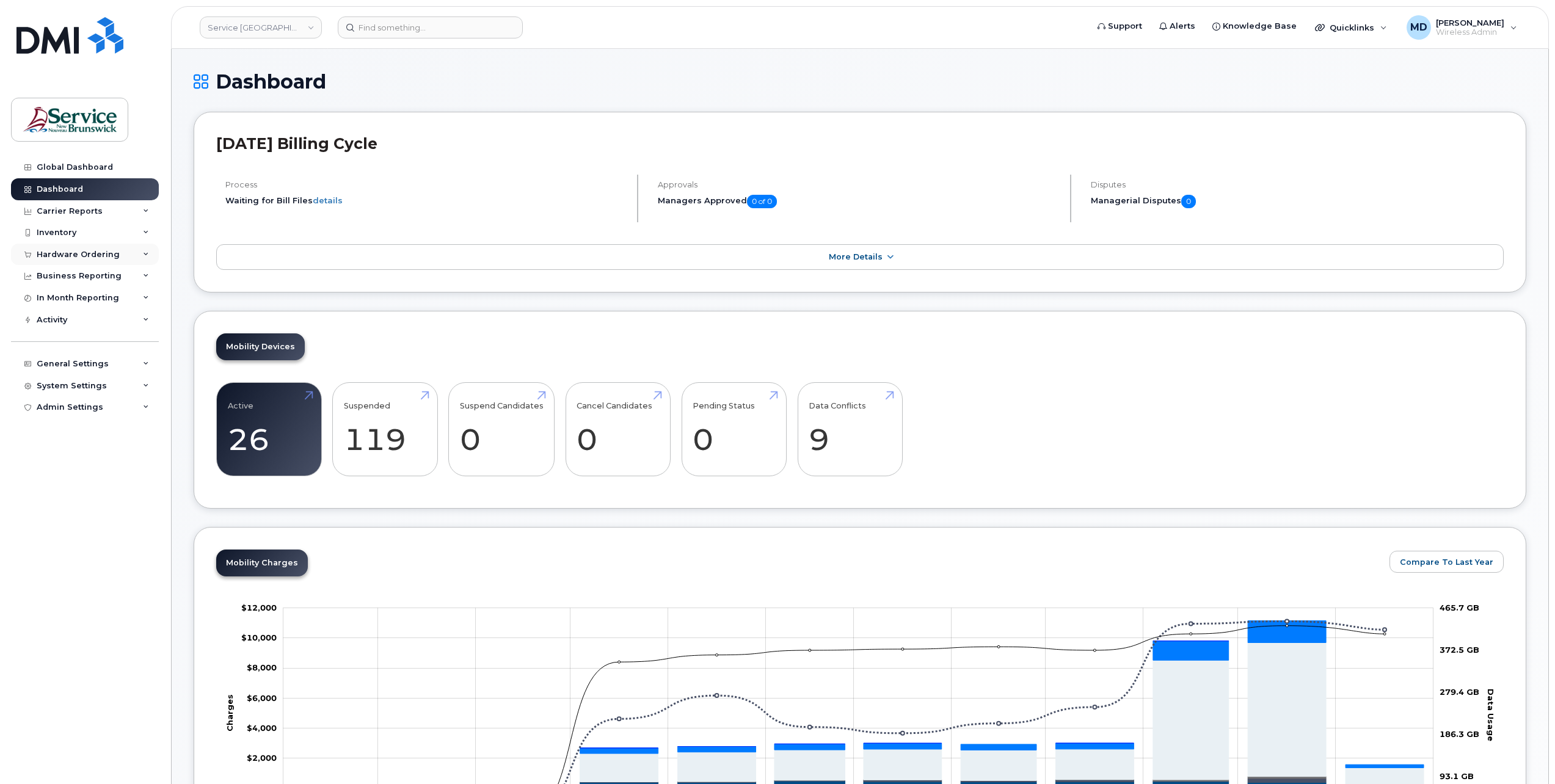
click at [75, 256] on div "Hardware Ordering" at bounding box center [78, 254] width 83 height 9
click at [62, 297] on div "Orders" at bounding box center [57, 301] width 30 height 11
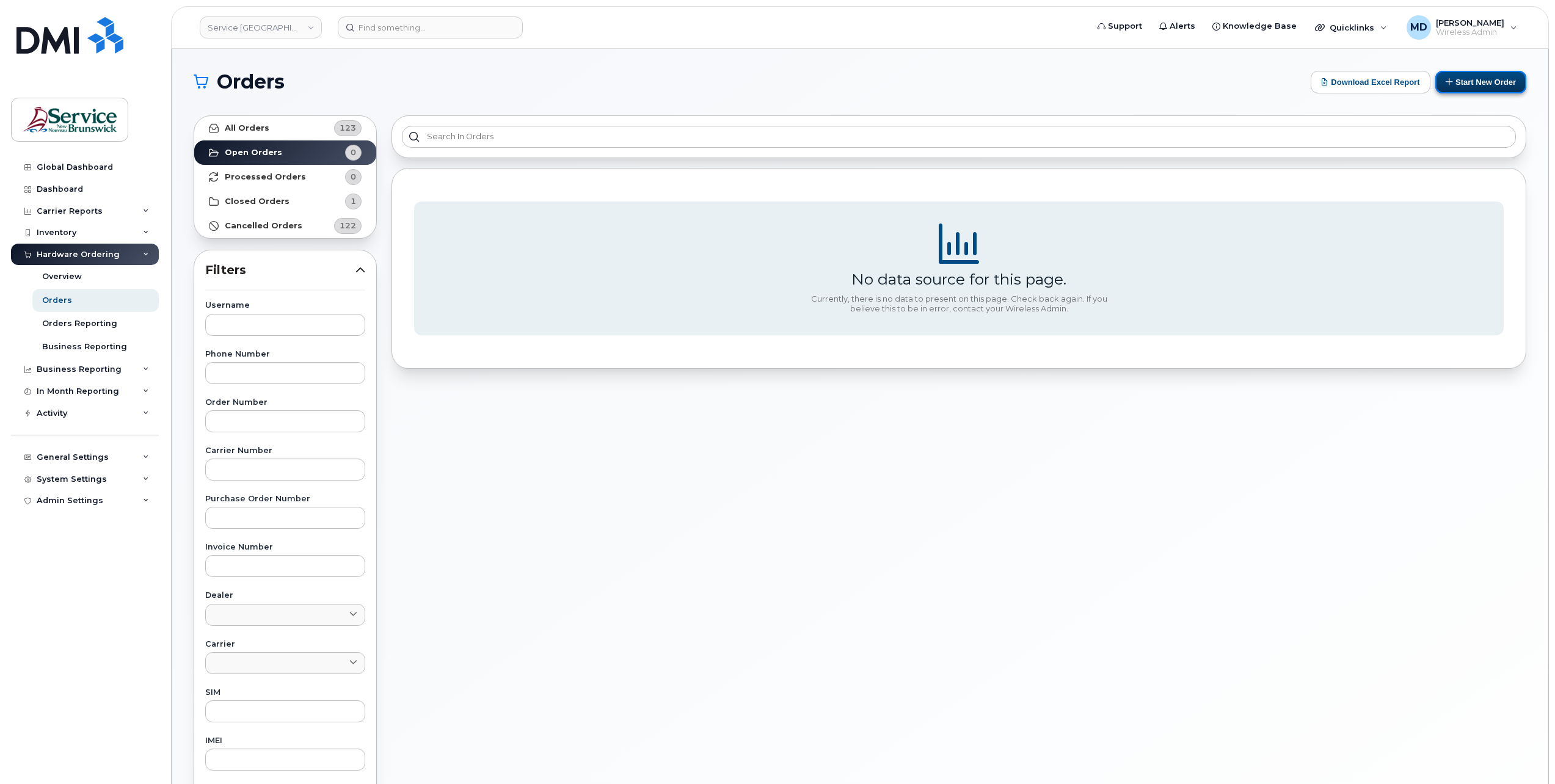
click at [1489, 84] on button "Start New Order" at bounding box center [1480, 82] width 91 height 23
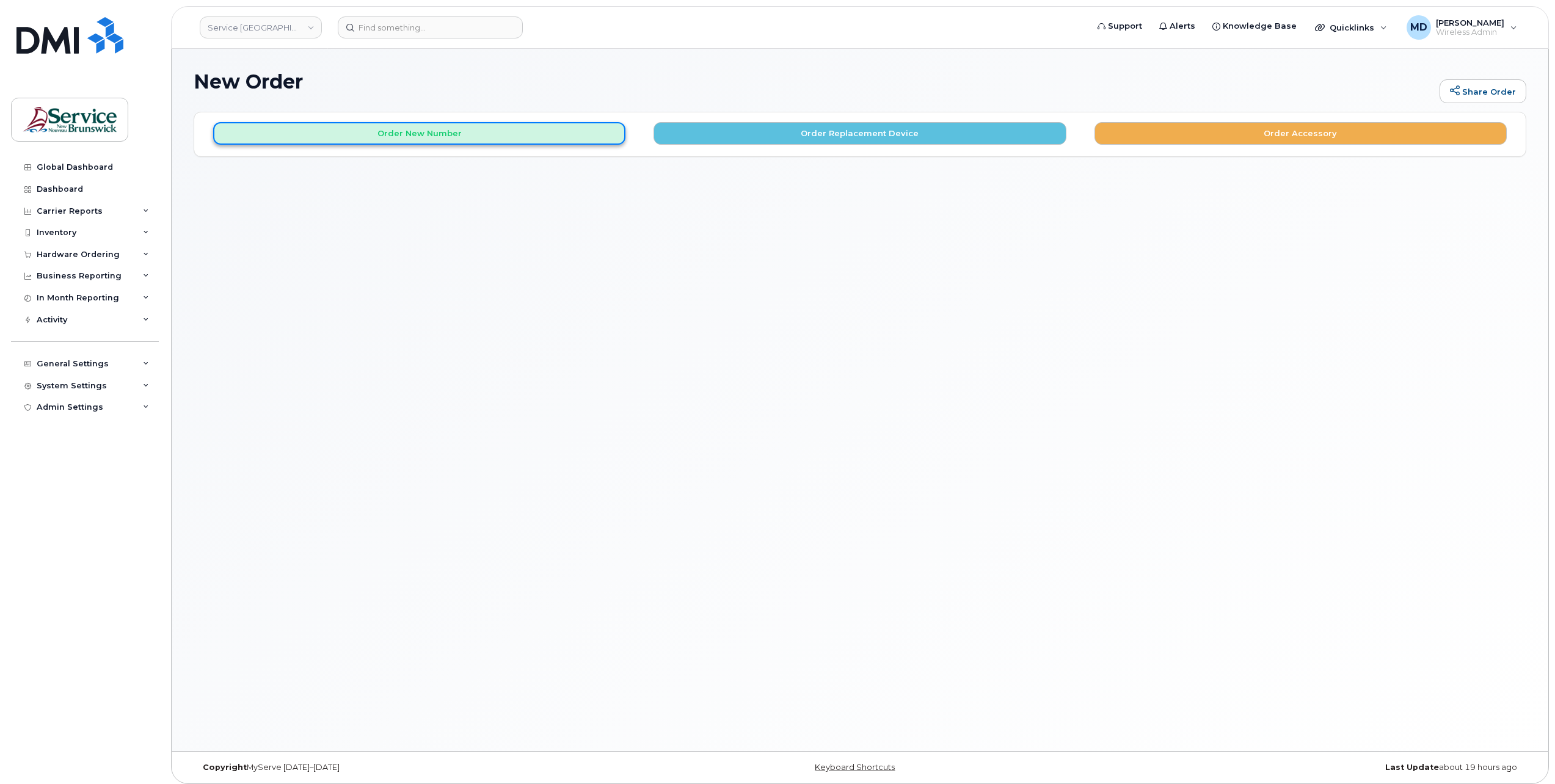
click at [472, 142] on button "Order New Number" at bounding box center [419, 133] width 412 height 23
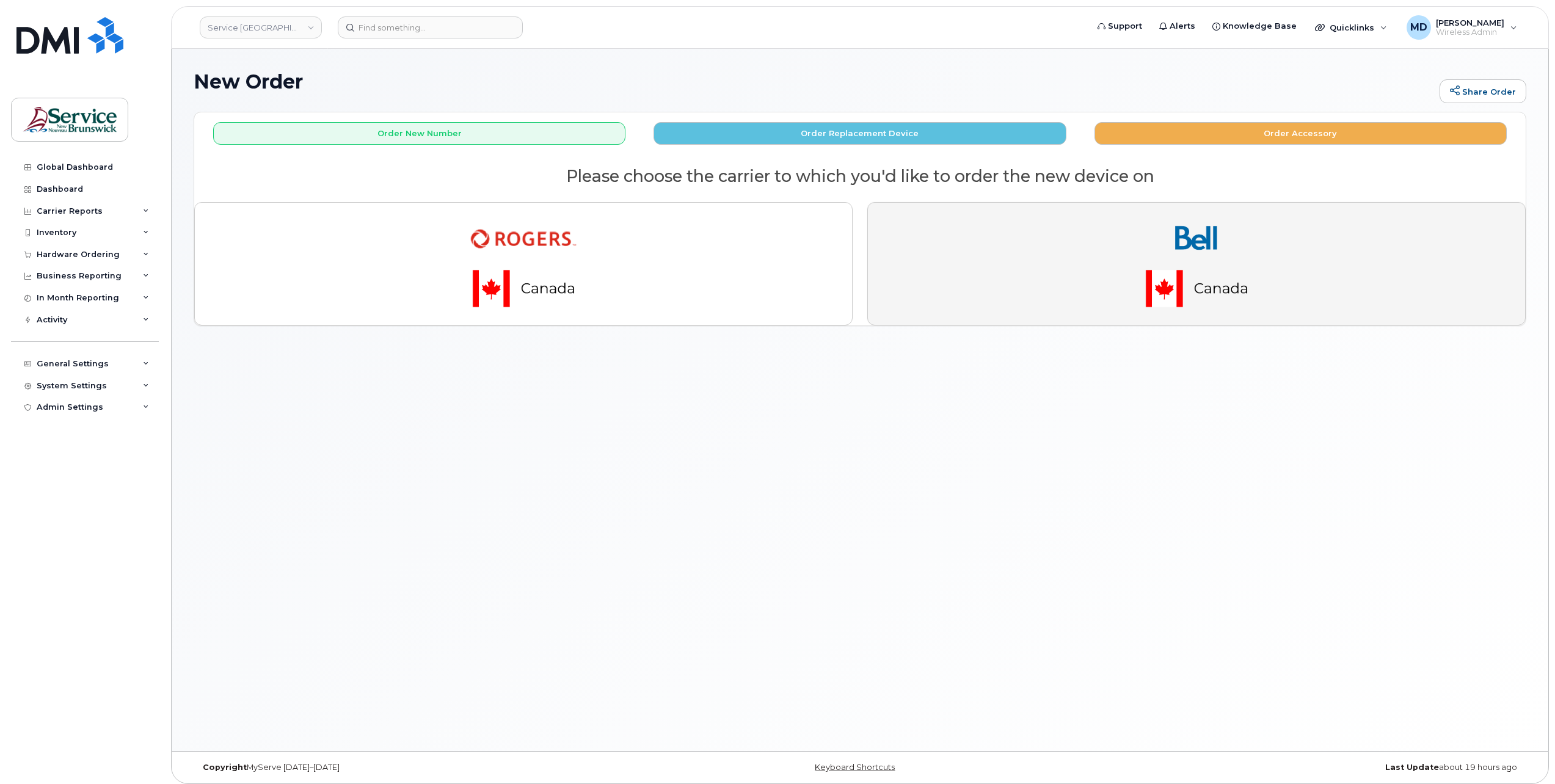
click at [1101, 267] on button "button" at bounding box center [1196, 264] width 659 height 123
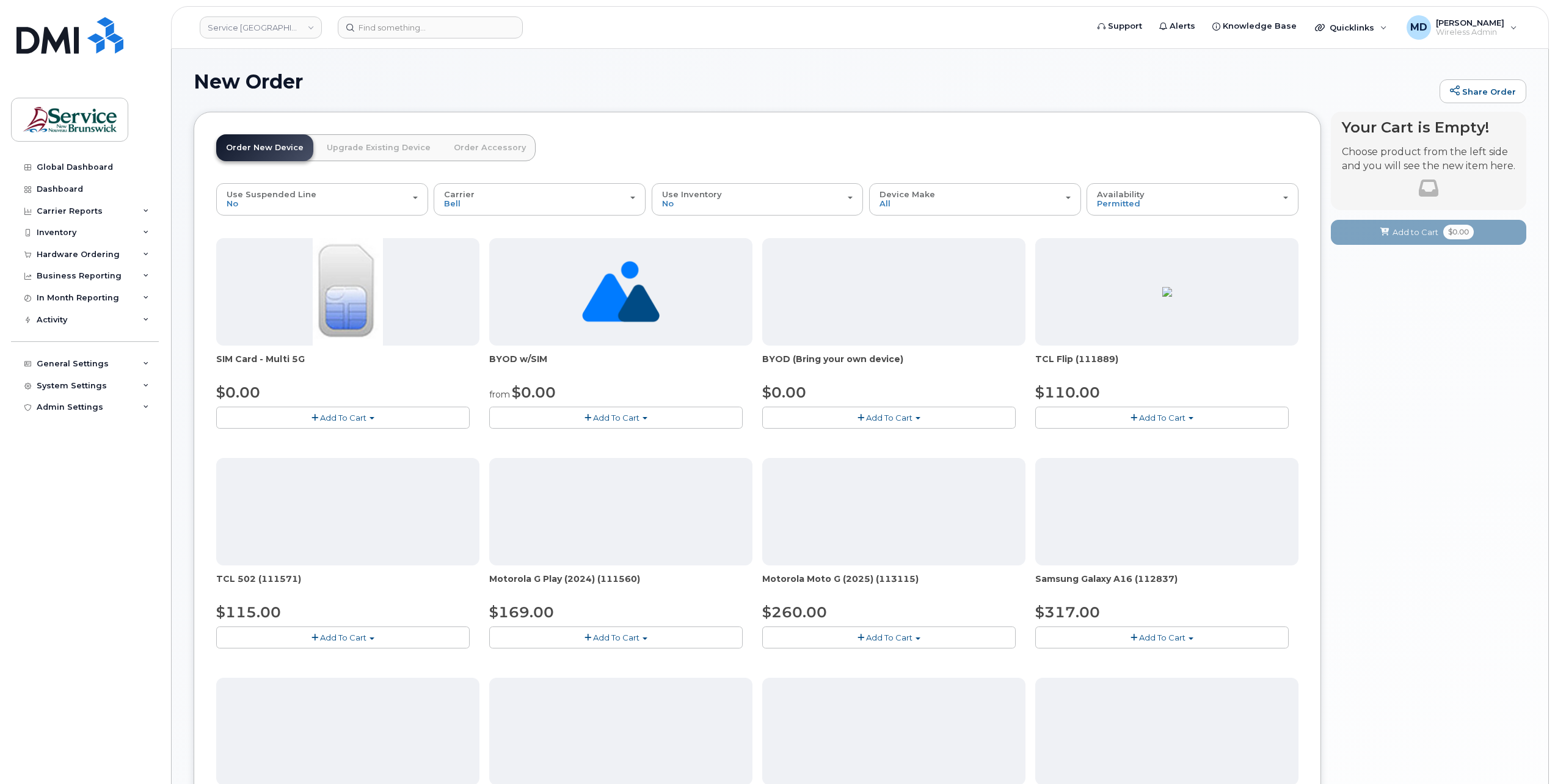
scroll to position [463, 0]
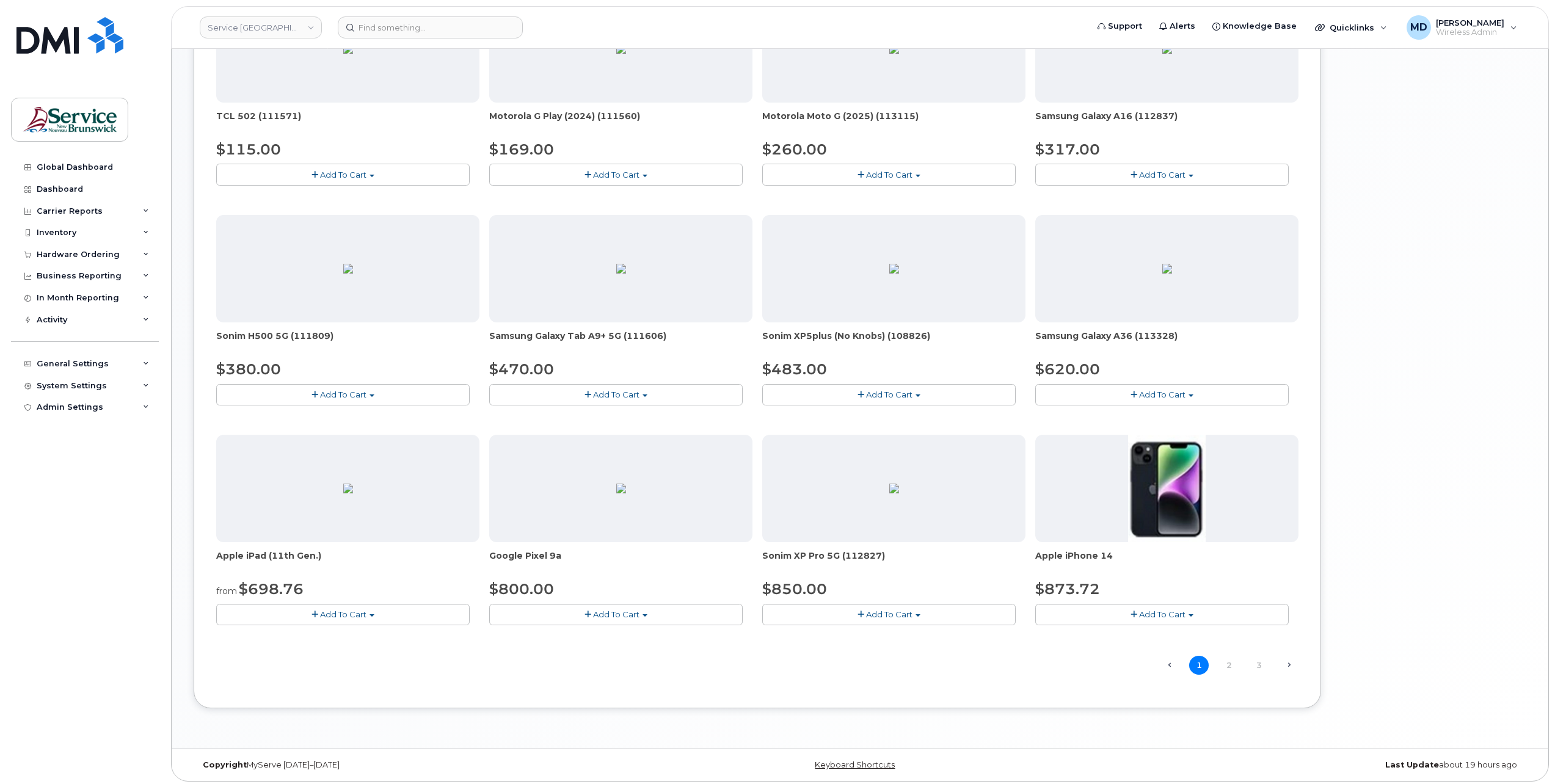
click at [1115, 612] on button "Add To Cart" at bounding box center [1162, 614] width 254 height 21
click at [1125, 635] on span "Model Midnight 128 GB is available" at bounding box center [1128, 636] width 139 height 9
click at [1136, 615] on button "Add To Cart" at bounding box center [1162, 614] width 254 height 21
click at [1138, 646] on link "$873.72 - 30-day activation (128GB model)" at bounding box center [1138, 652] width 199 height 15
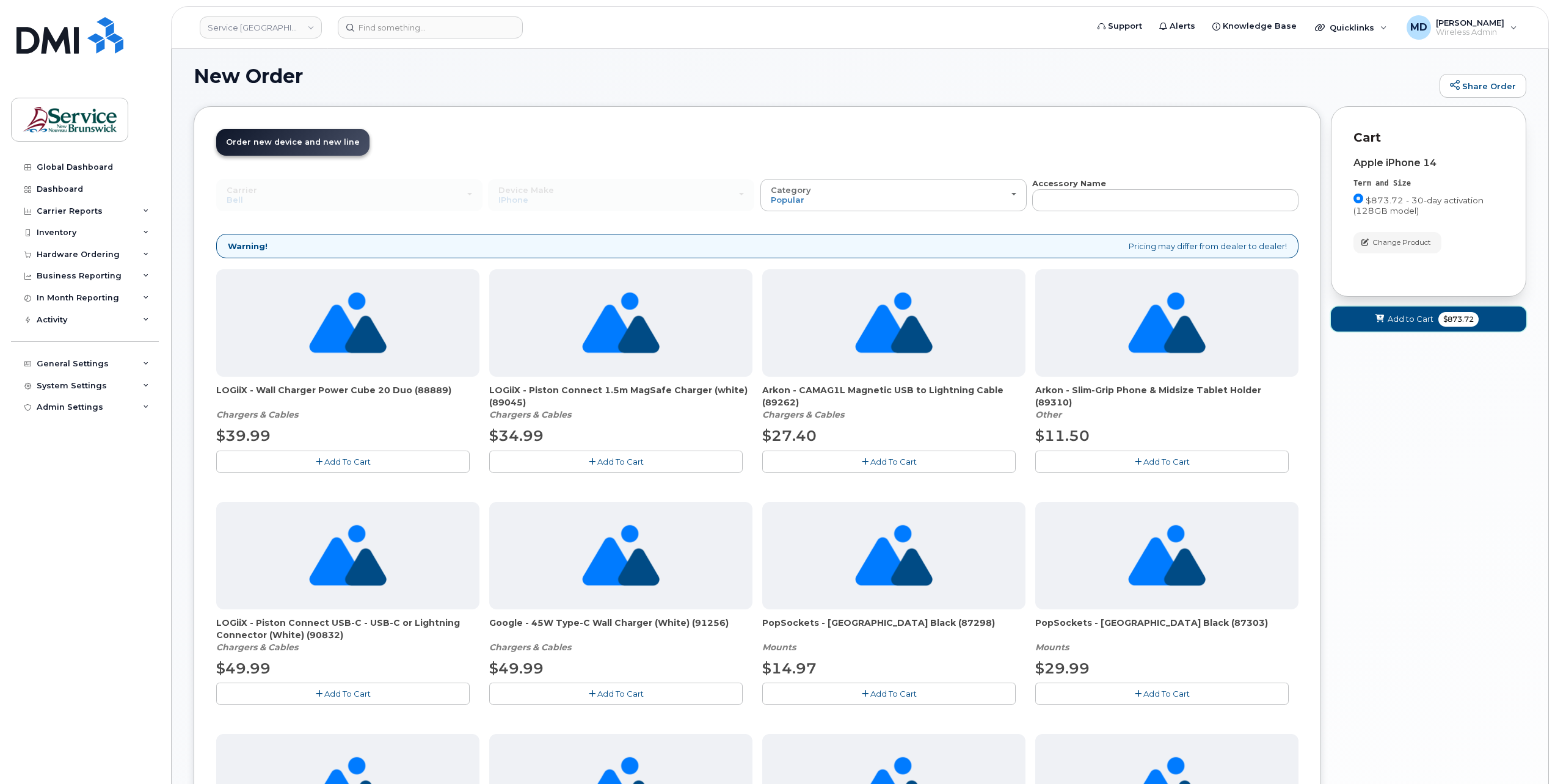
click at [1413, 320] on span "Add to Cart" at bounding box center [1411, 319] width 46 height 12
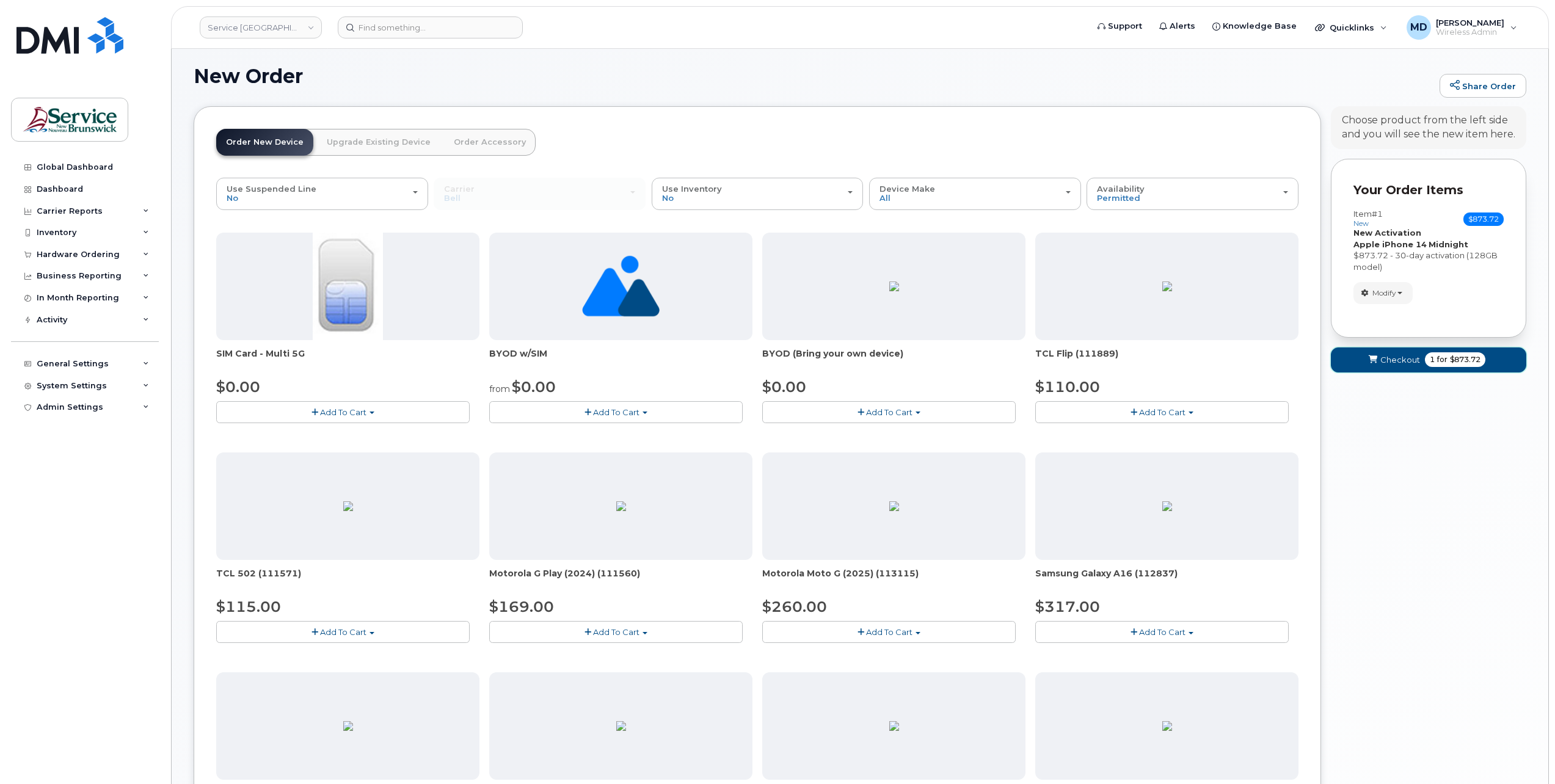
click at [1392, 363] on span "Checkout" at bounding box center [1400, 359] width 40 height 12
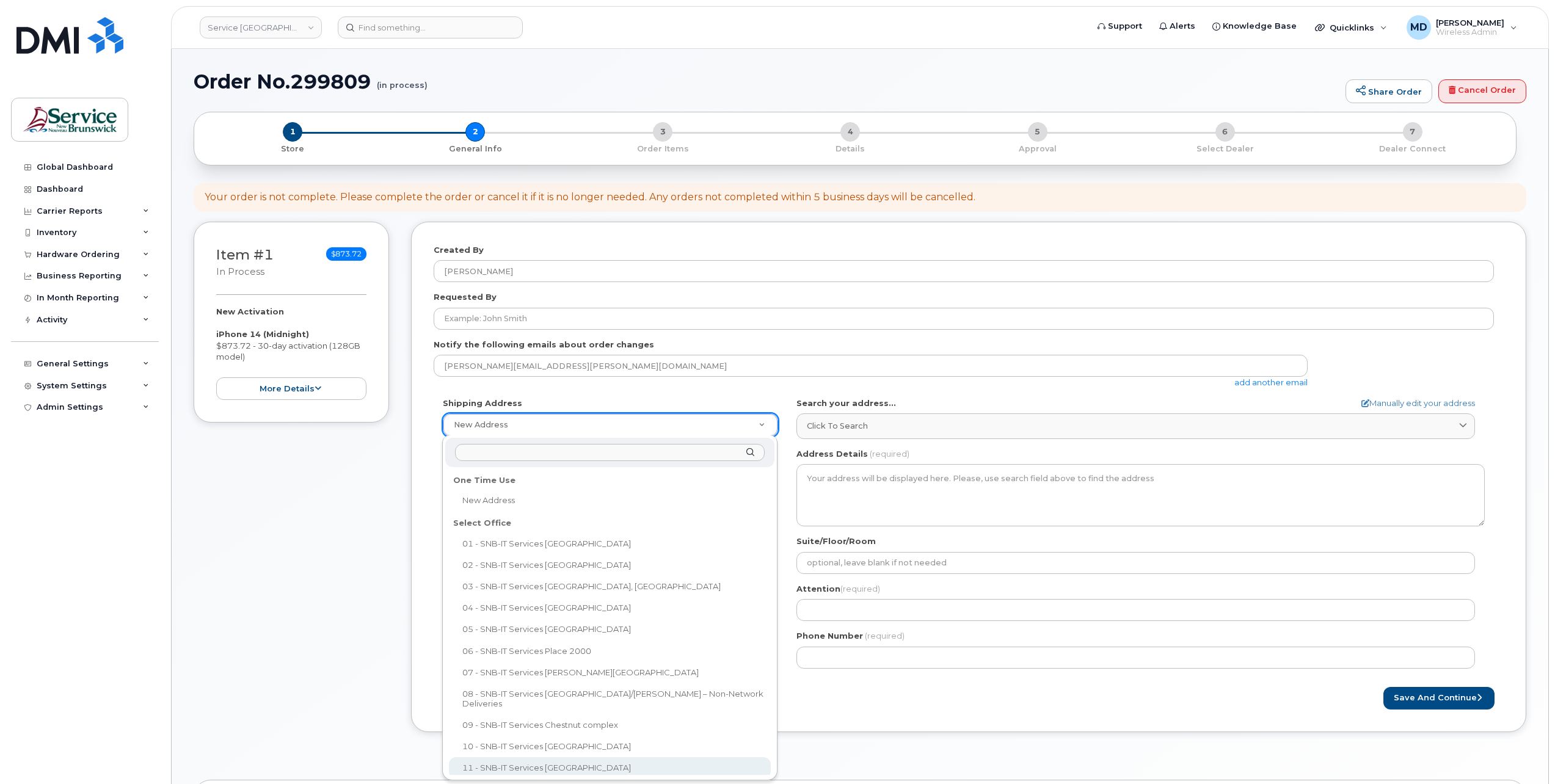
select select
type textarea "15 King Sq N Saint John New Brunswick E2L 1E6"
type input "[PERSON_NAME]"
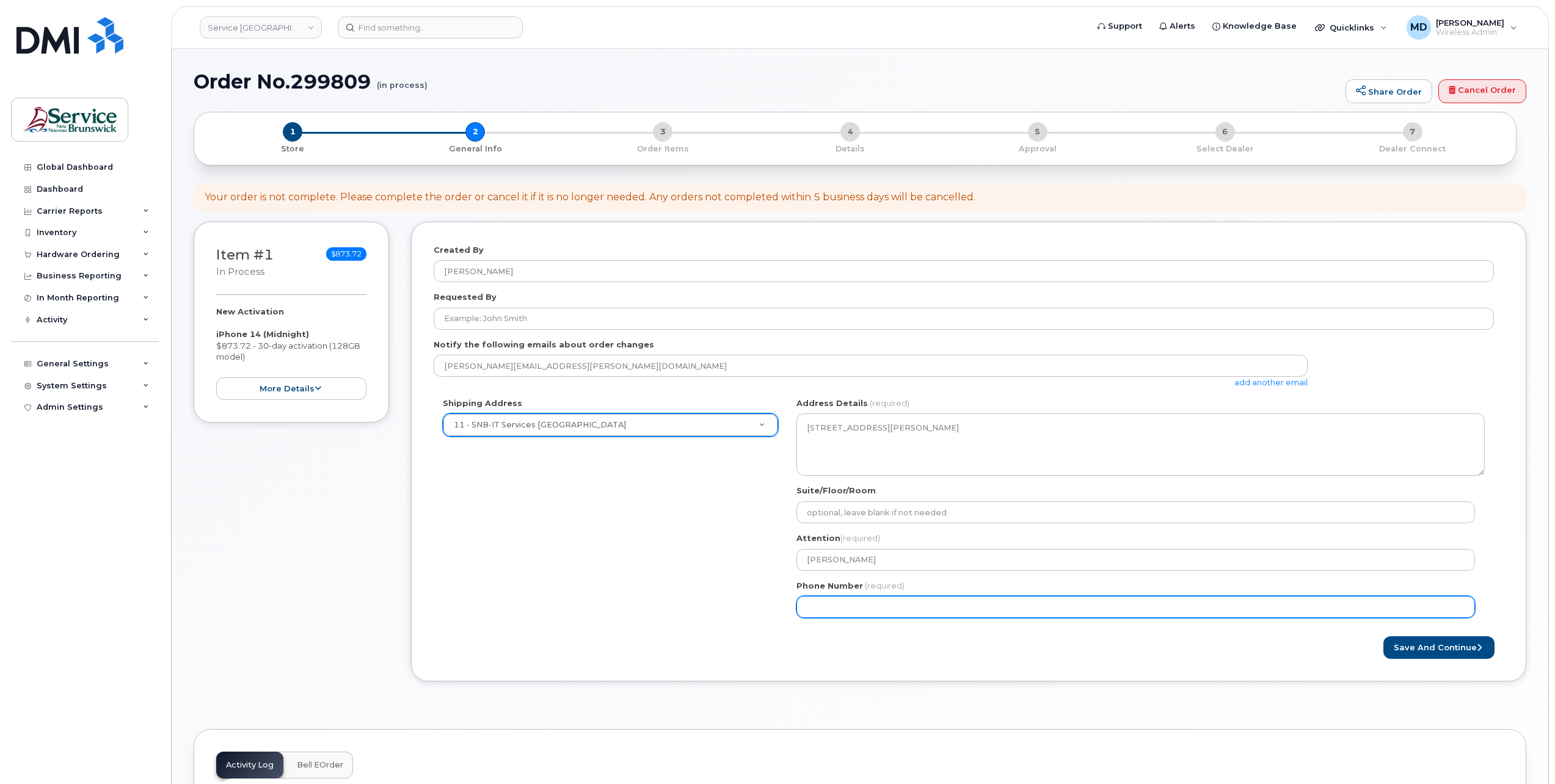
click at [855, 605] on input "Phone Number" at bounding box center [1136, 607] width 678 height 22
type input "5062615198"
select select
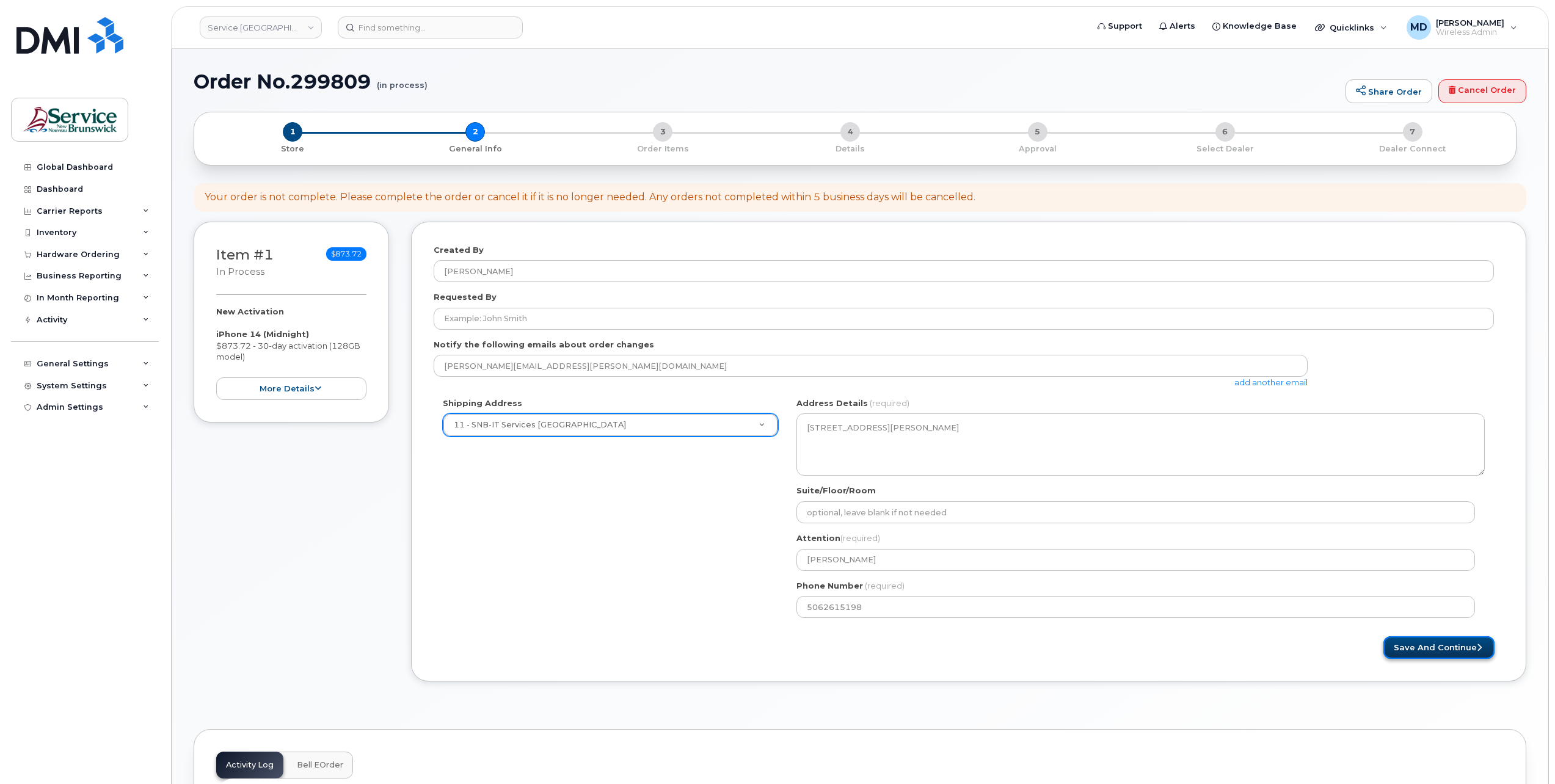
click at [1448, 651] on button "Save and Continue" at bounding box center [1439, 647] width 111 height 23
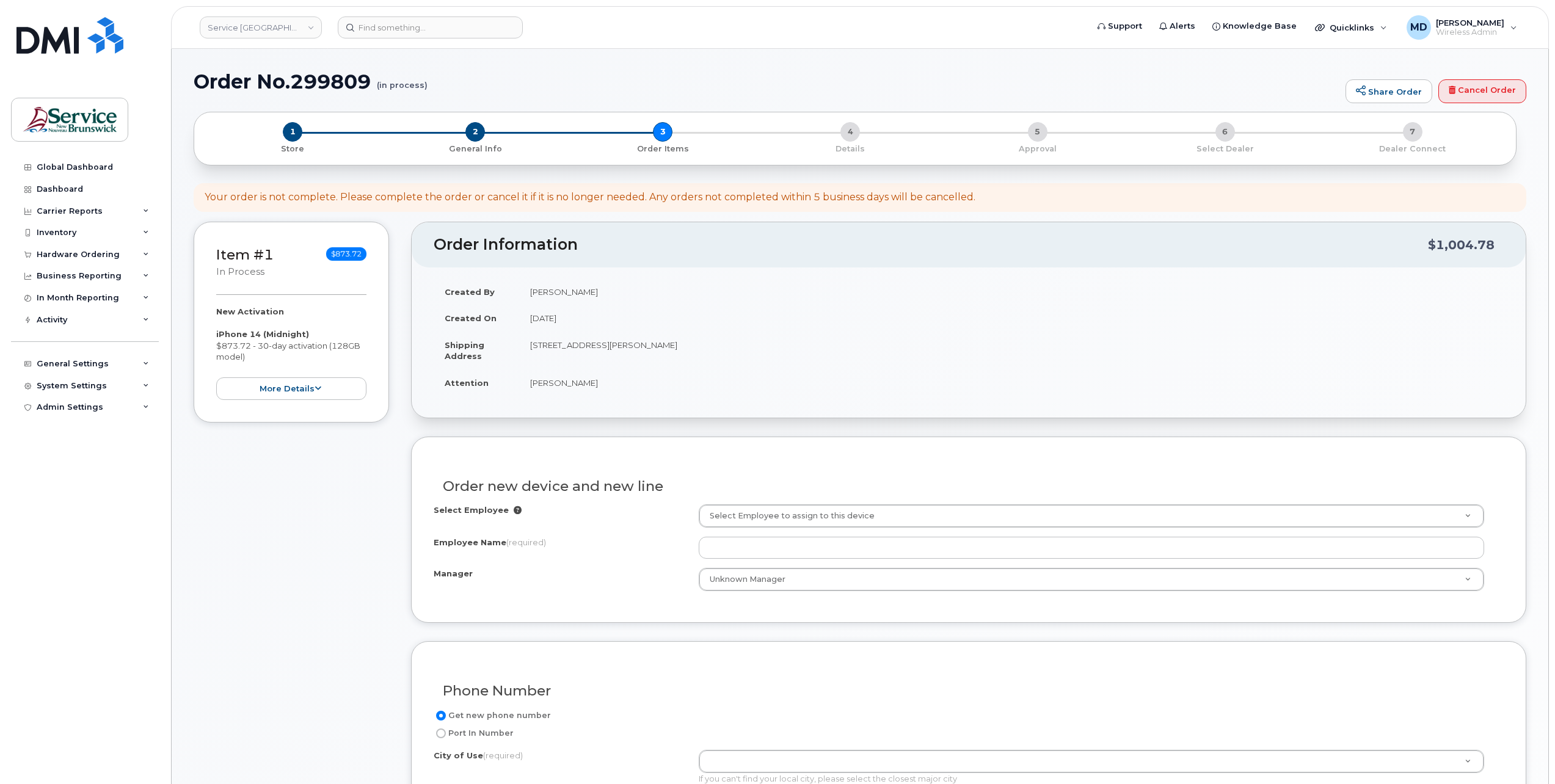
scroll to position [203, 0]
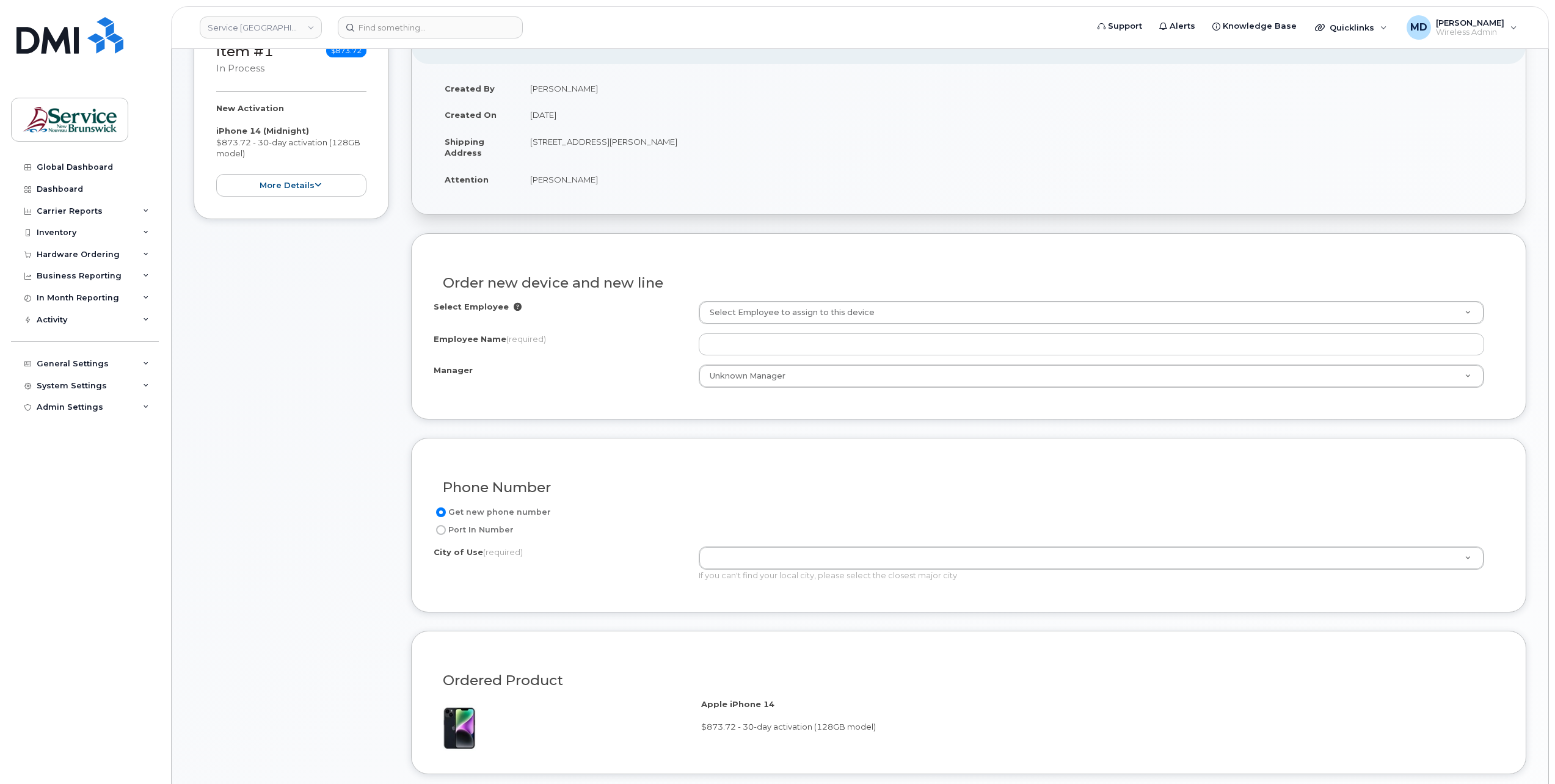
click at [477, 527] on label "Port In Number" at bounding box center [473, 530] width 80 height 15
click at [446, 527] on input "Port In Number" at bounding box center [441, 530] width 9 height 9
radio input "true"
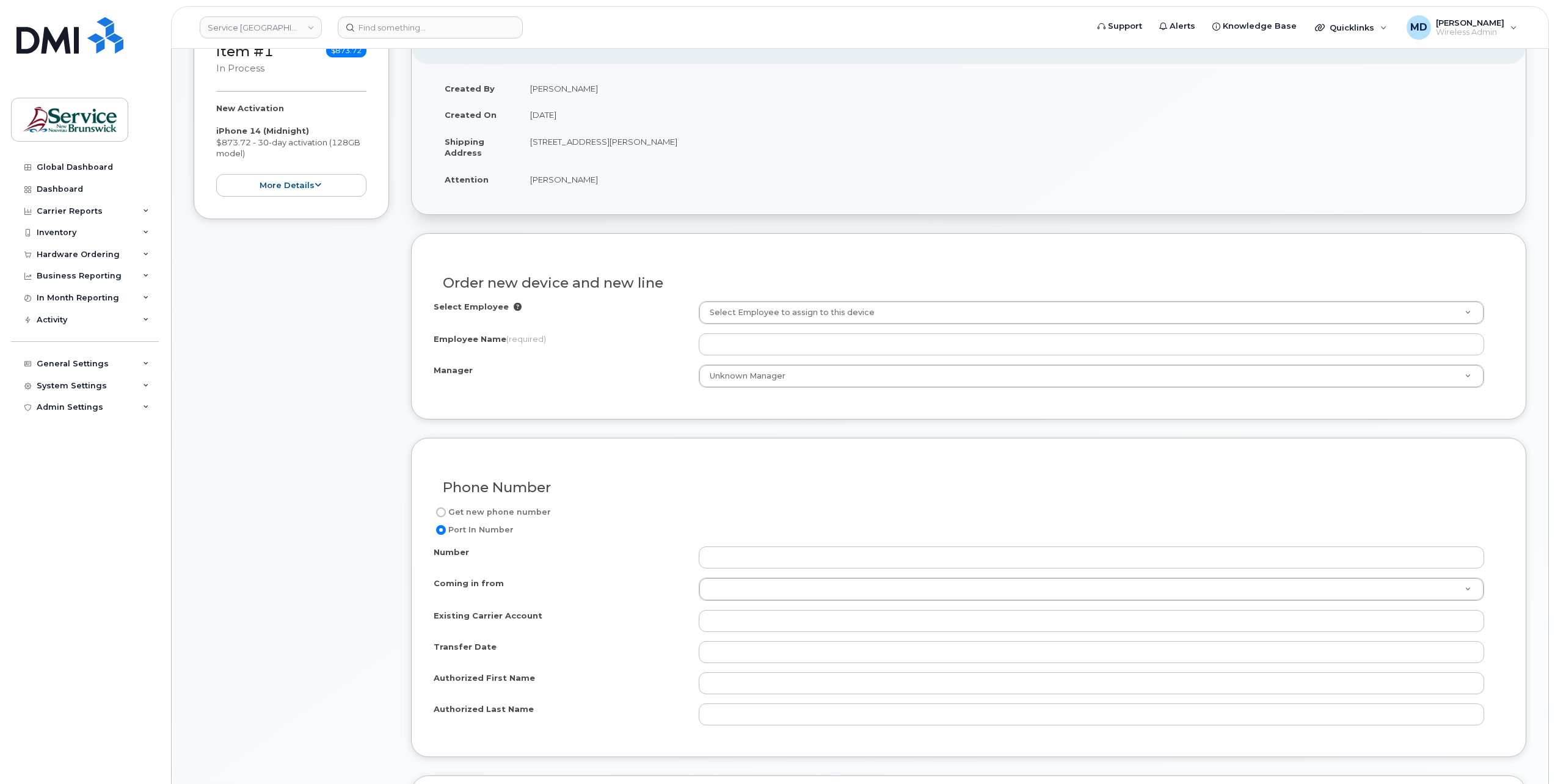
scroll to position [407, 0]
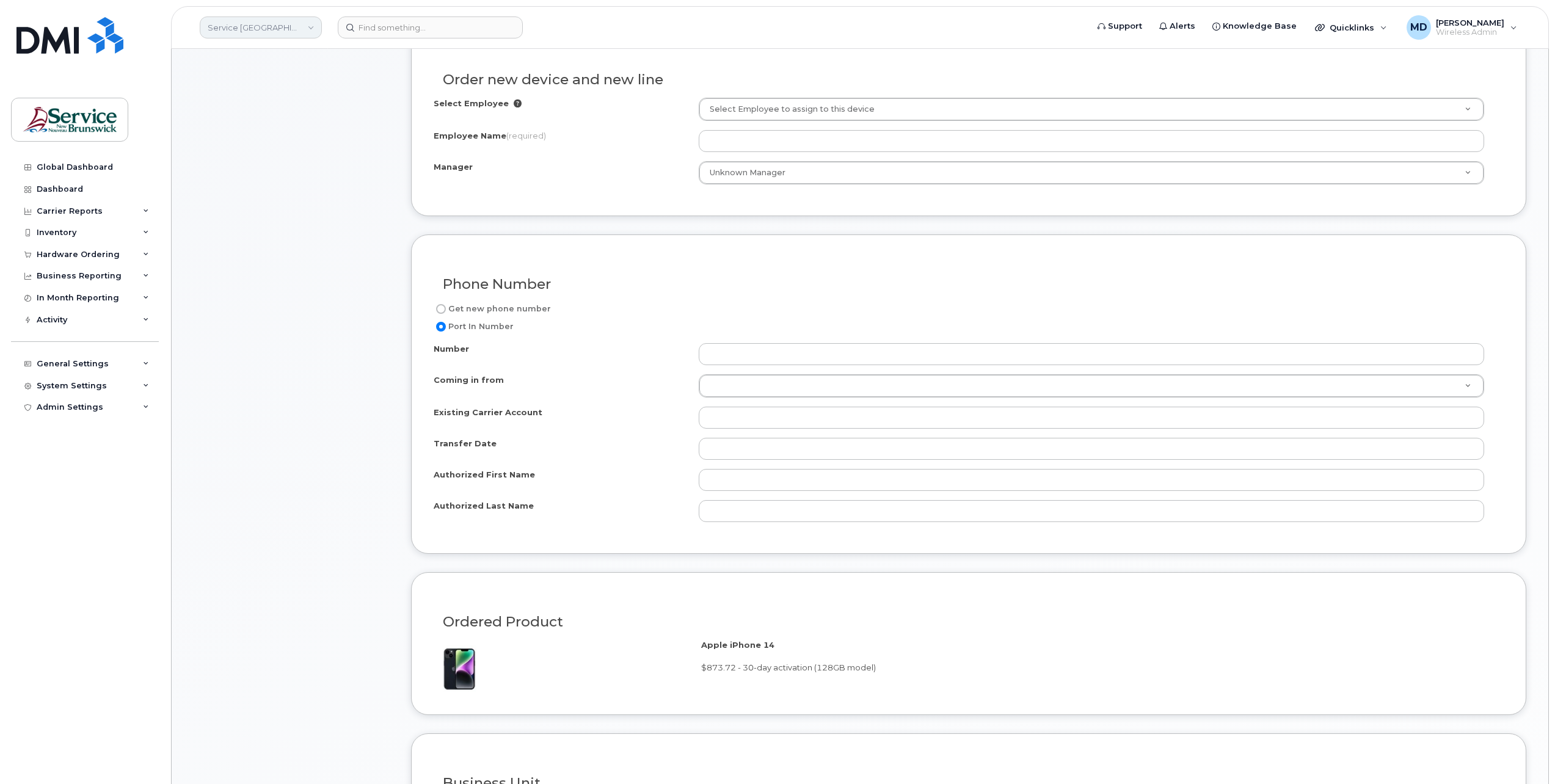
click at [297, 24] on link "Service [GEOGRAPHIC_DATA] (SNB)" at bounding box center [261, 27] width 122 height 22
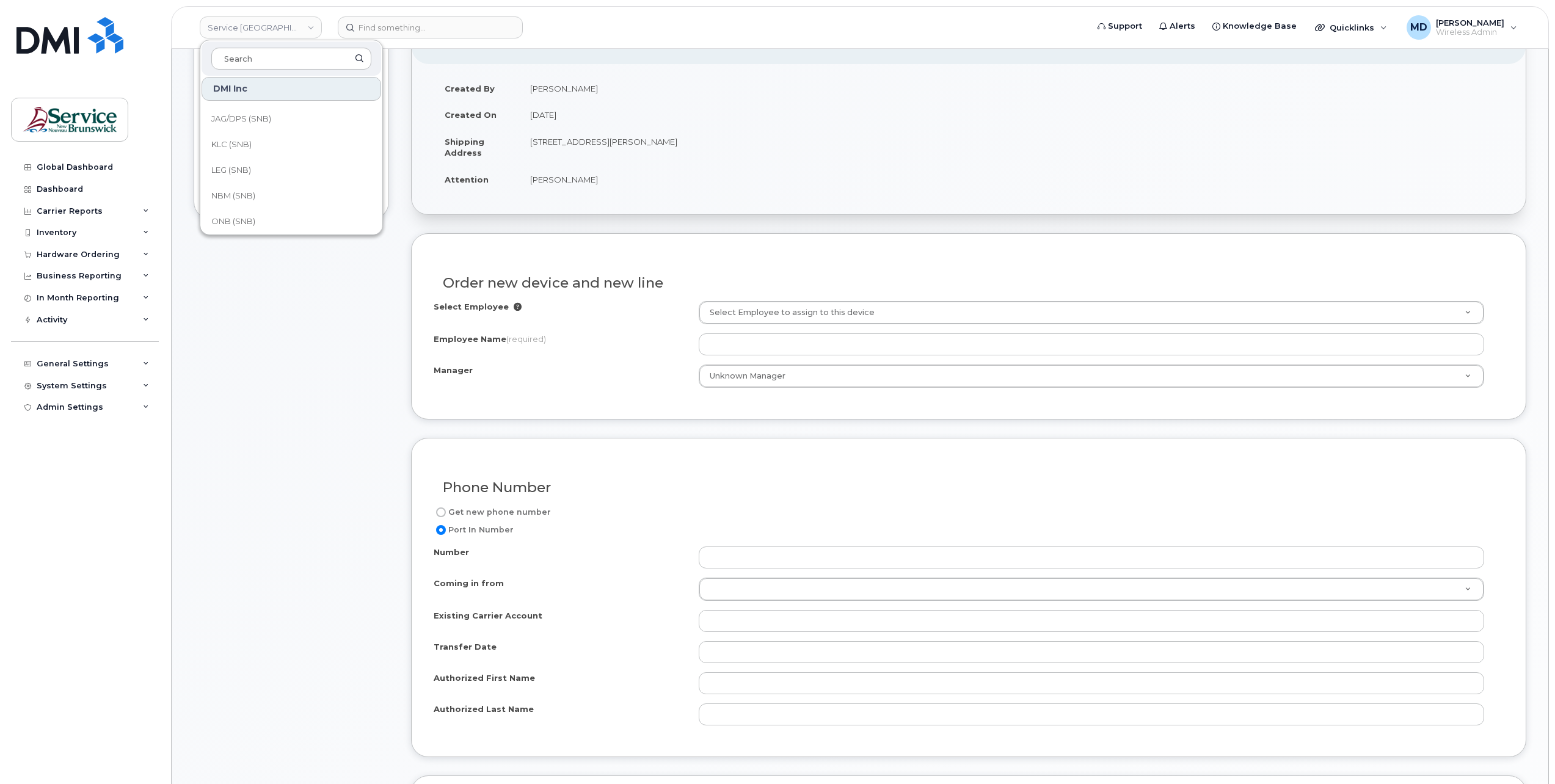
scroll to position [591, 0]
click at [257, 215] on link "VHN (SNB)" at bounding box center [291, 217] width 180 height 24
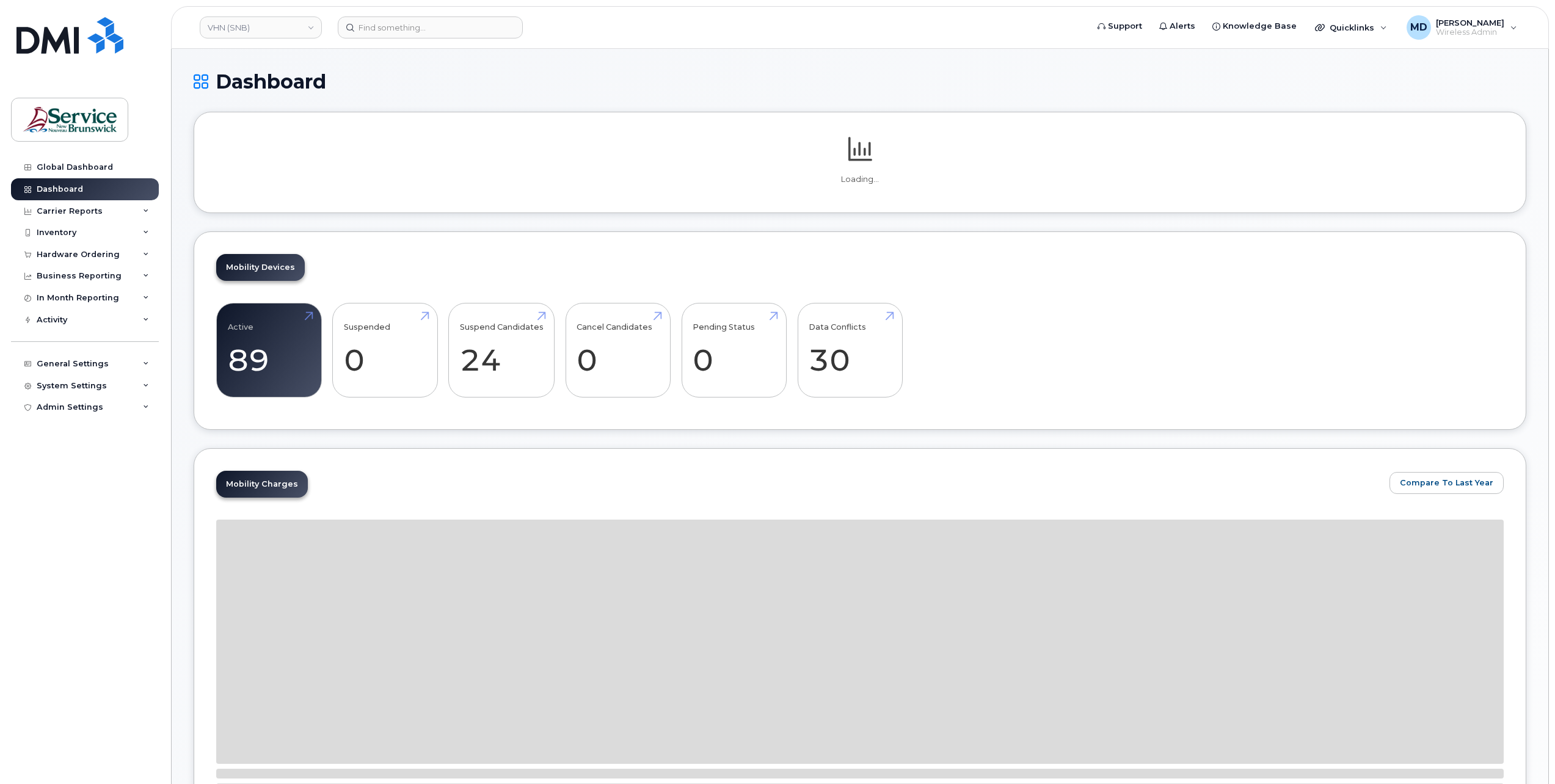
click at [60, 381] on div "System Settings" at bounding box center [71, 386] width 70 height 9
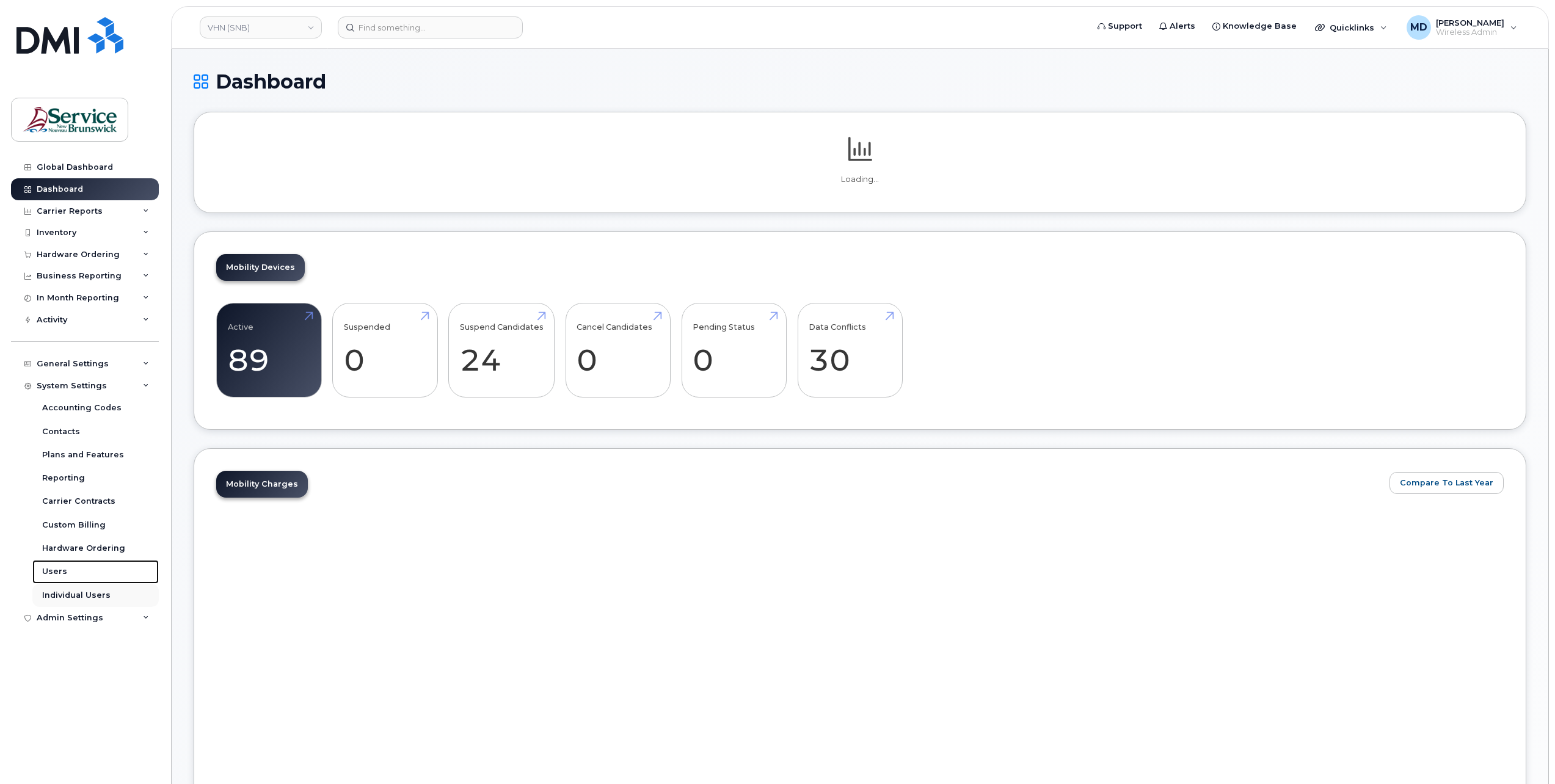
click at [54, 572] on div "Users" at bounding box center [55, 571] width 25 height 11
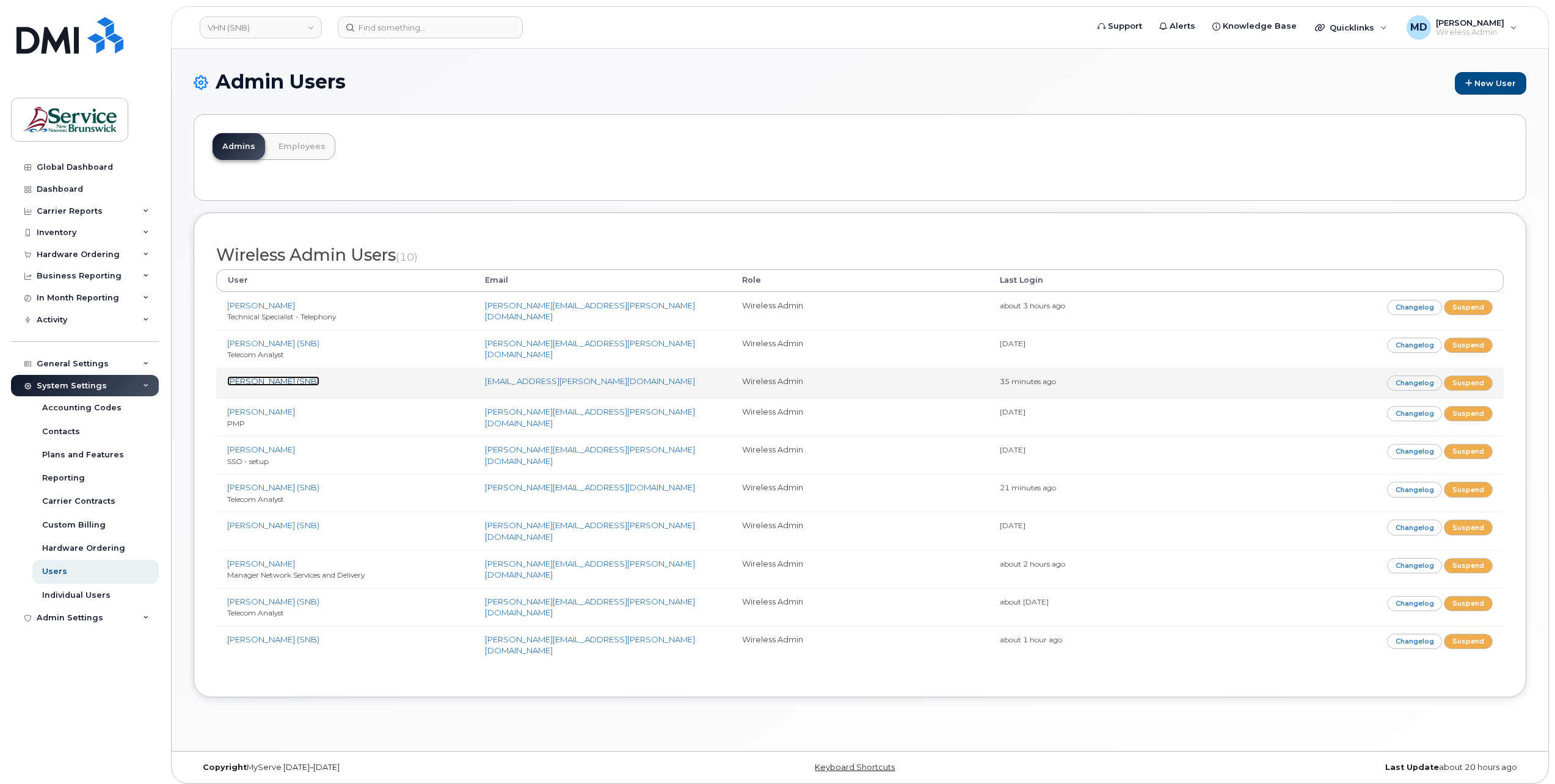
click at [249, 376] on link "LeBlanc, Ben (SNB)" at bounding box center [272, 381] width 92 height 9
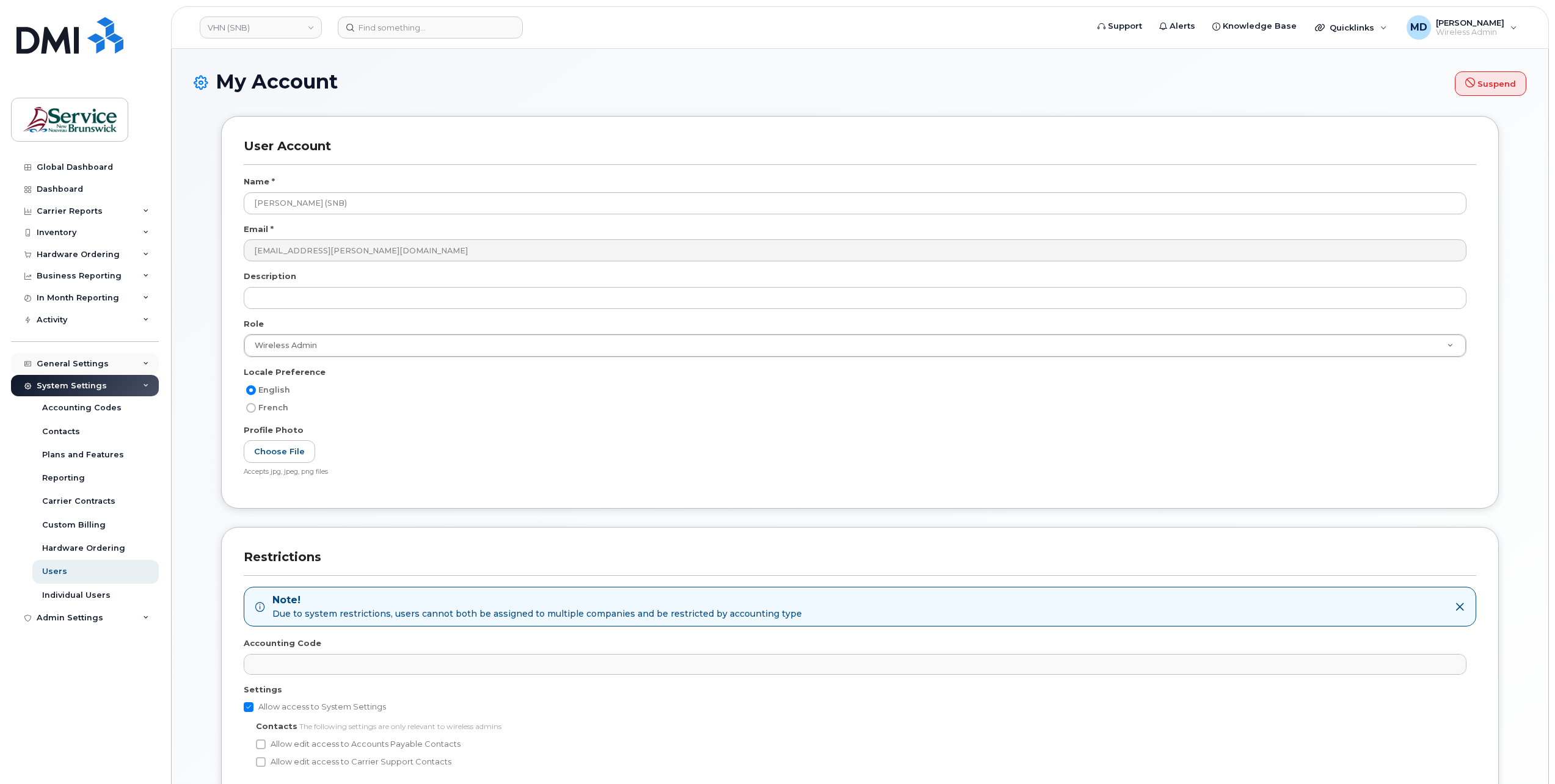
click at [72, 360] on div "General Settings" at bounding box center [73, 364] width 72 height 9
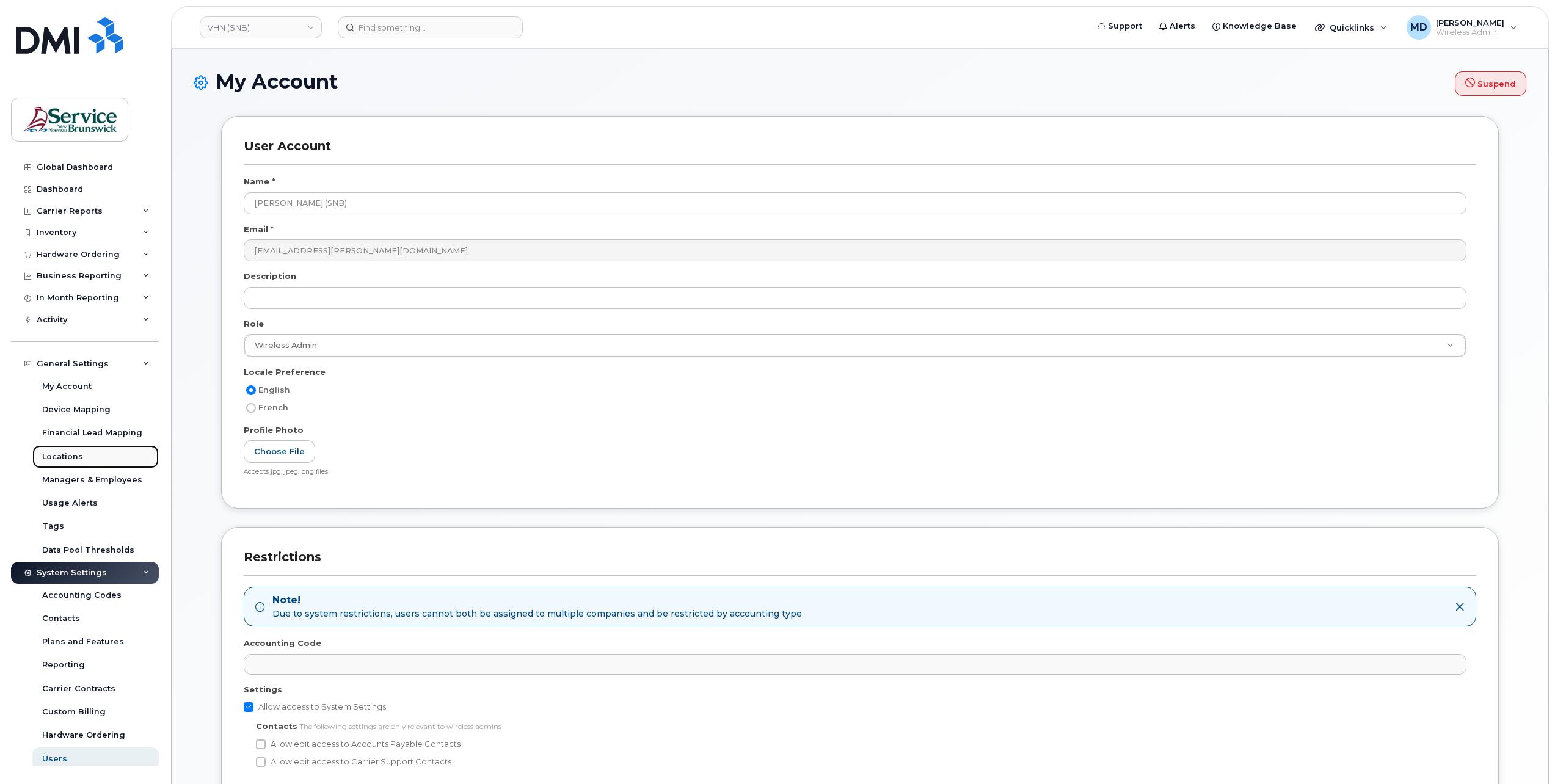
click at [62, 447] on link "Locations" at bounding box center [95, 457] width 126 height 24
click at [64, 454] on div "Locations" at bounding box center [63, 457] width 41 height 11
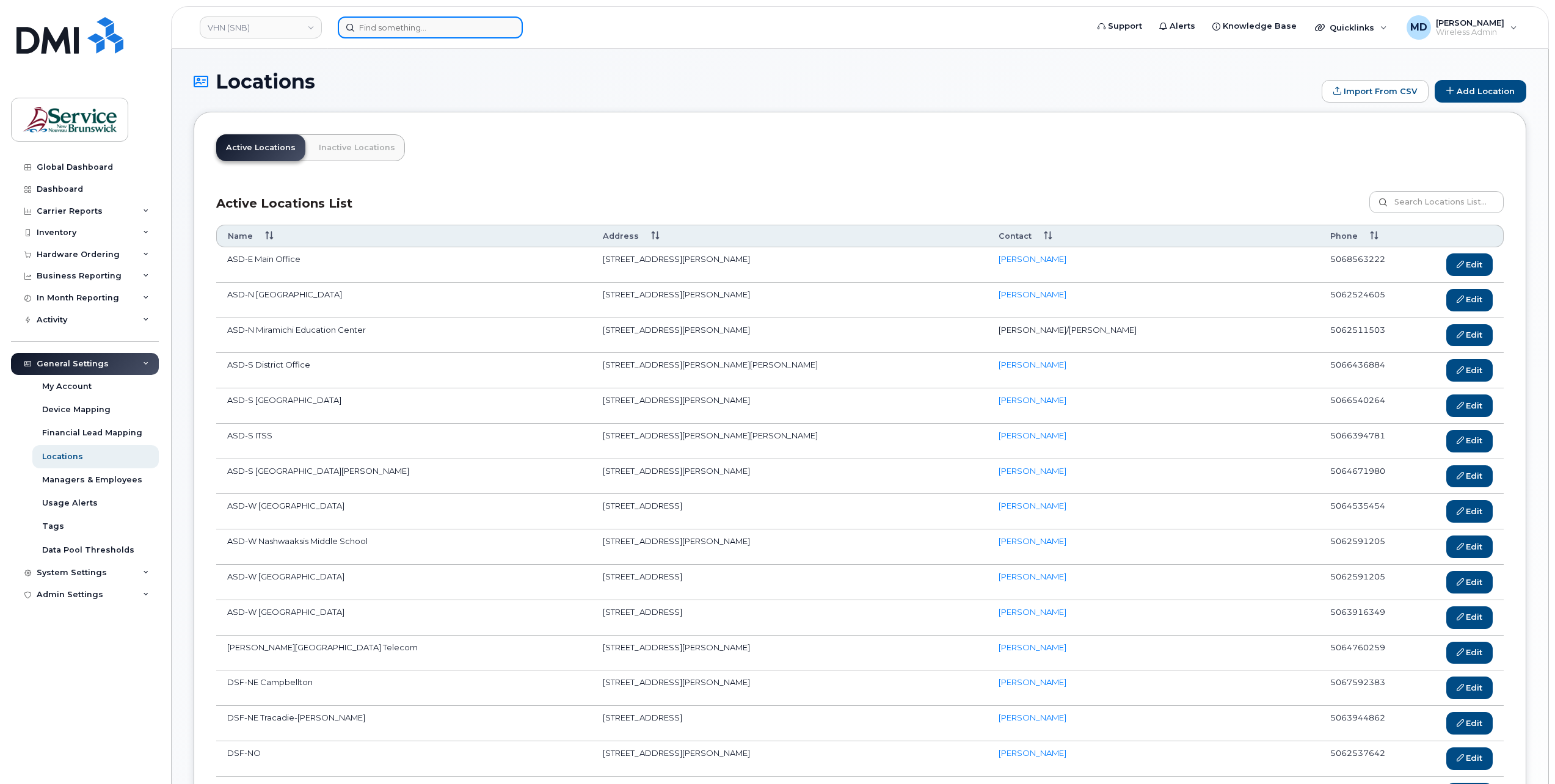
click at [376, 27] on input at bounding box center [430, 27] width 185 height 22
paste input "5068753916"
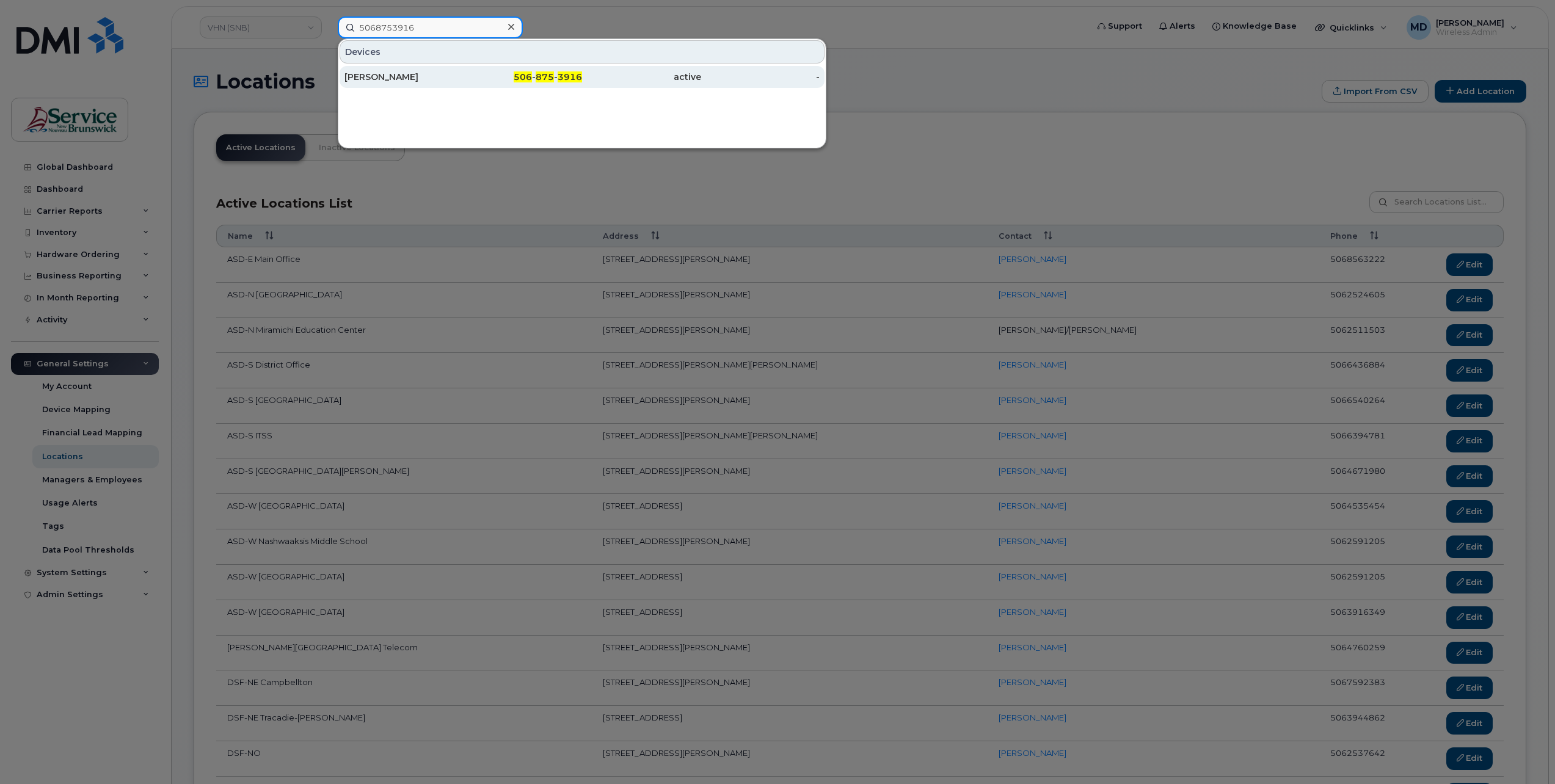
type input "5068753916"
click at [396, 77] on div "[PERSON_NAME]" at bounding box center [404, 77] width 119 height 13
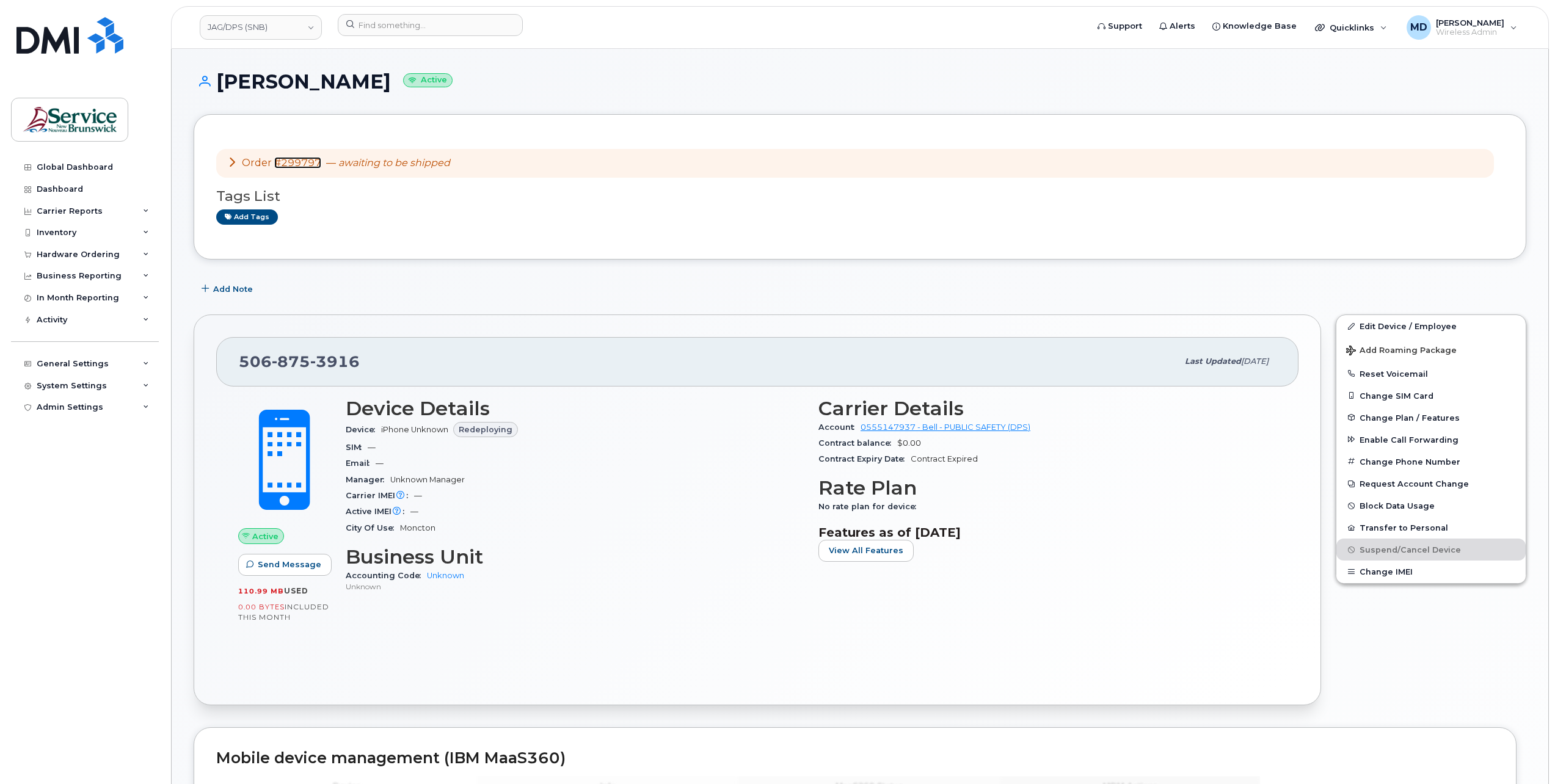
click at [301, 158] on link "#299797" at bounding box center [297, 162] width 47 height 12
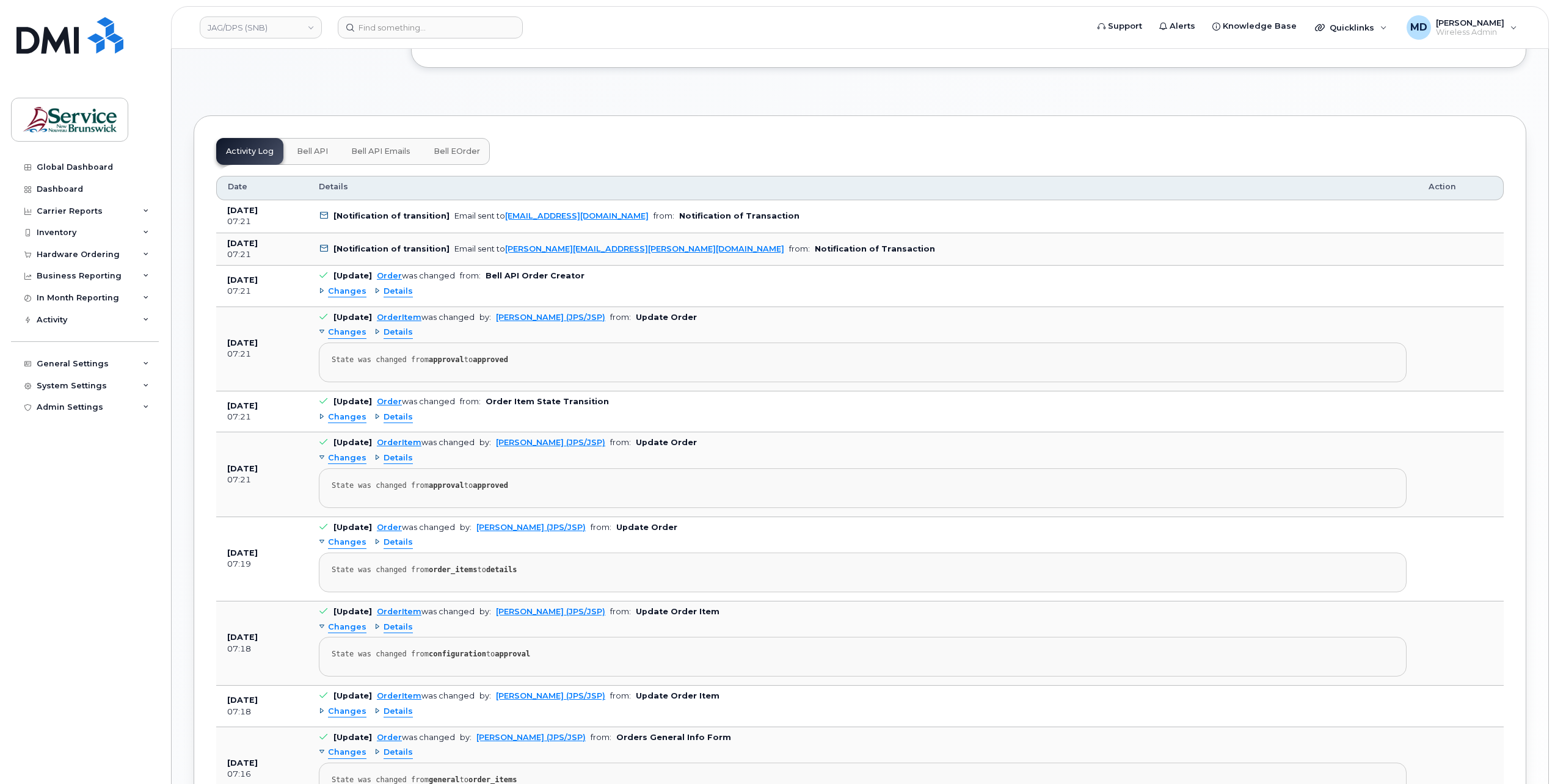
scroll to position [1078, 0]
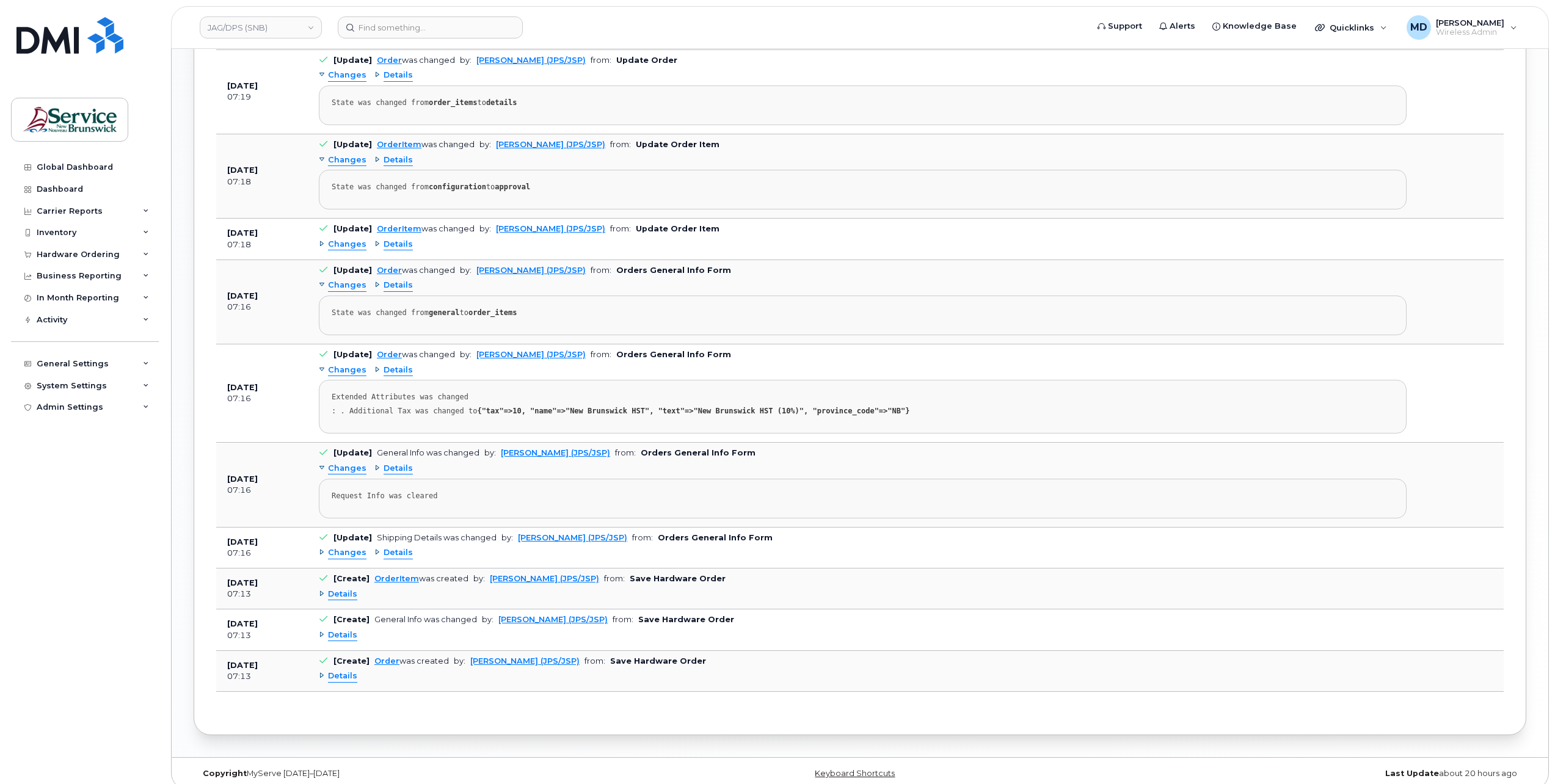
click at [343, 670] on span "Details" at bounding box center [342, 676] width 29 height 12
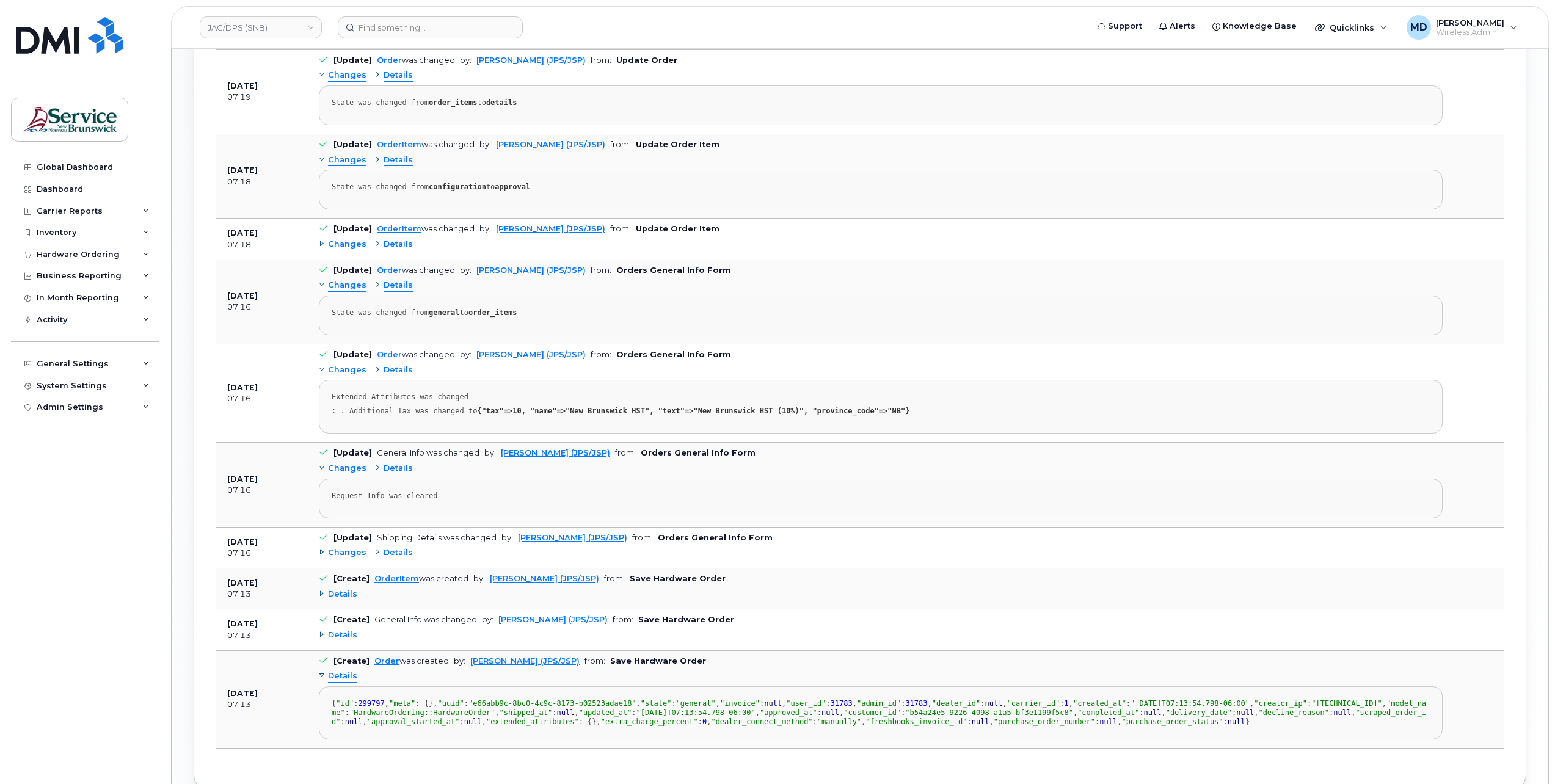
click at [334, 629] on span "Details" at bounding box center [342, 635] width 29 height 12
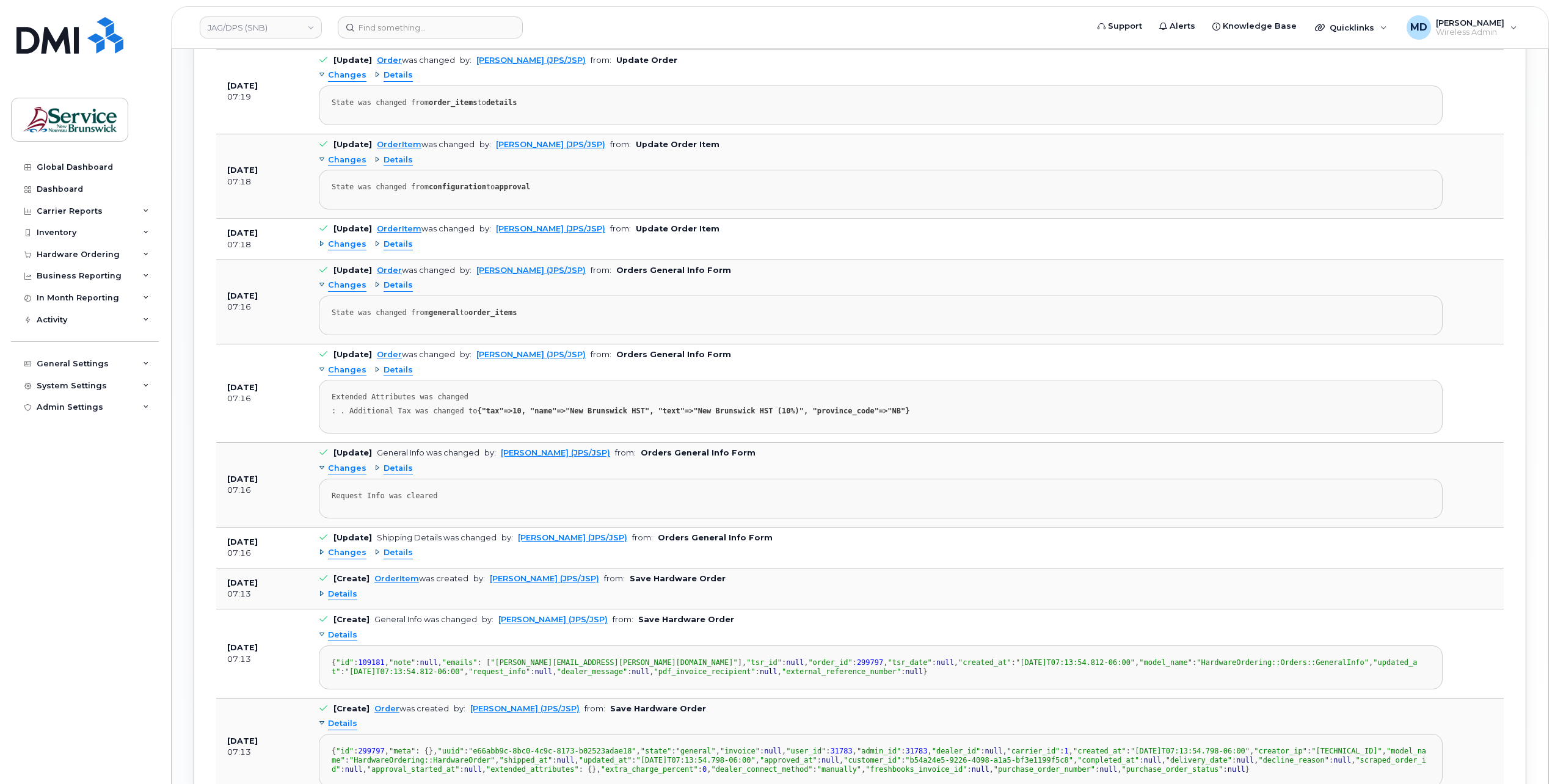
click at [343, 589] on span "Details" at bounding box center [342, 594] width 29 height 12
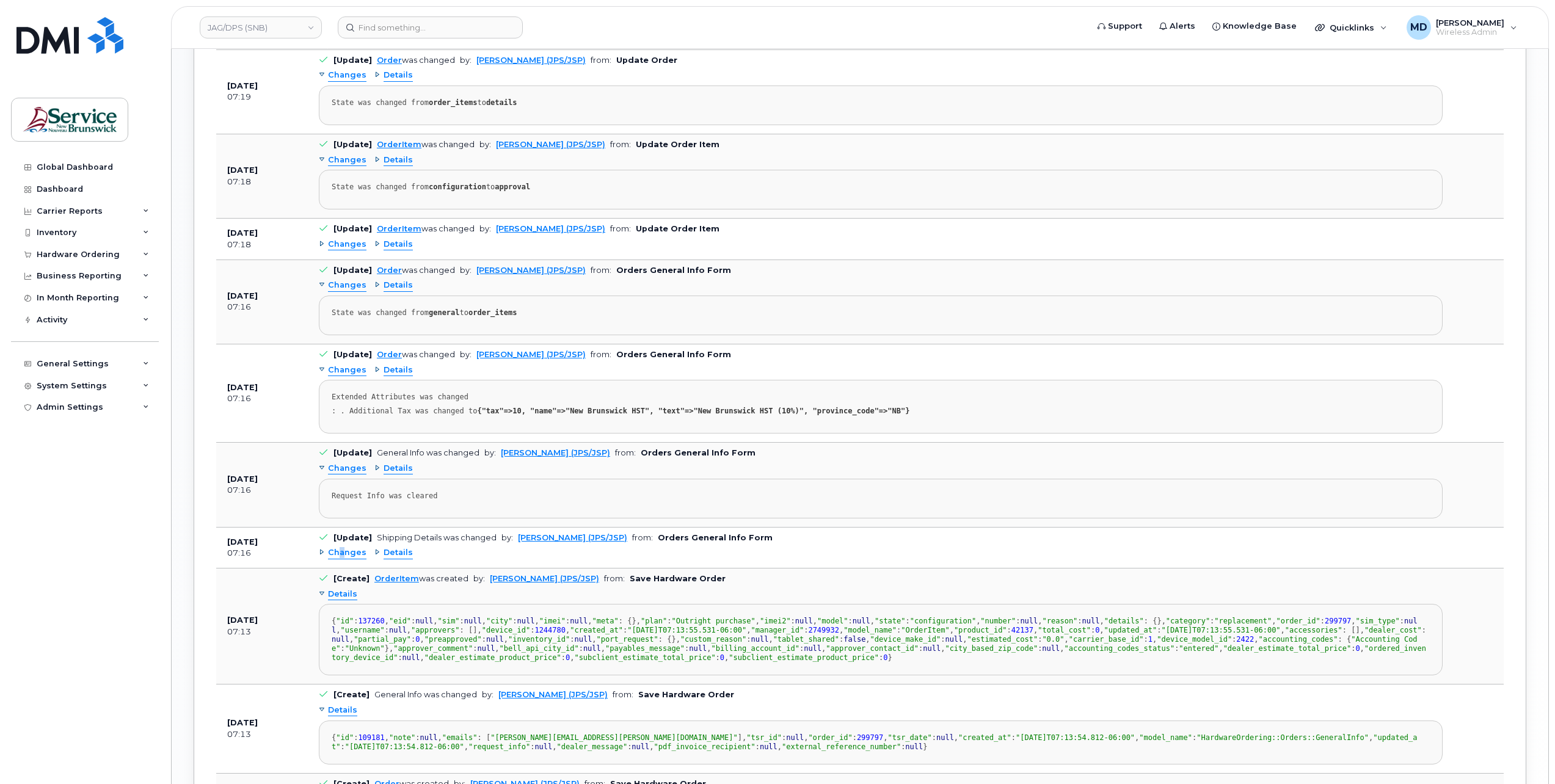
click at [341, 547] on span "Changes" at bounding box center [347, 552] width 38 height 12
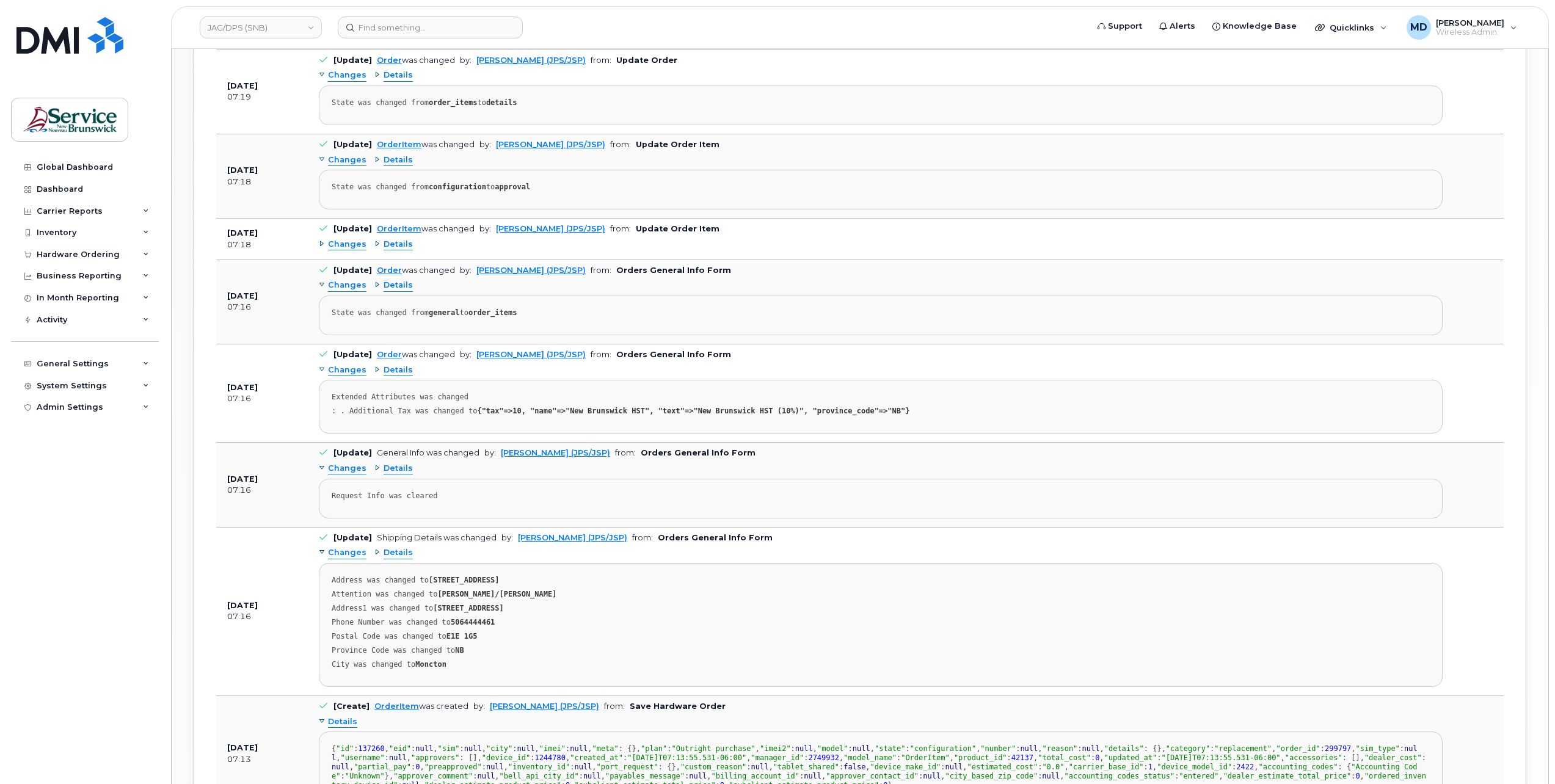
drag, startPoint x: 341, startPoint y: 546, endPoint x: 342, endPoint y: 621, distance: 75.0
click at [342, 621] on pre "Address was changed to 105-1600 Main St Moncton New Brunswick E1E 1G5 Attention…" at bounding box center [881, 625] width 1124 height 124
click at [345, 239] on span "Changes" at bounding box center [347, 244] width 38 height 12
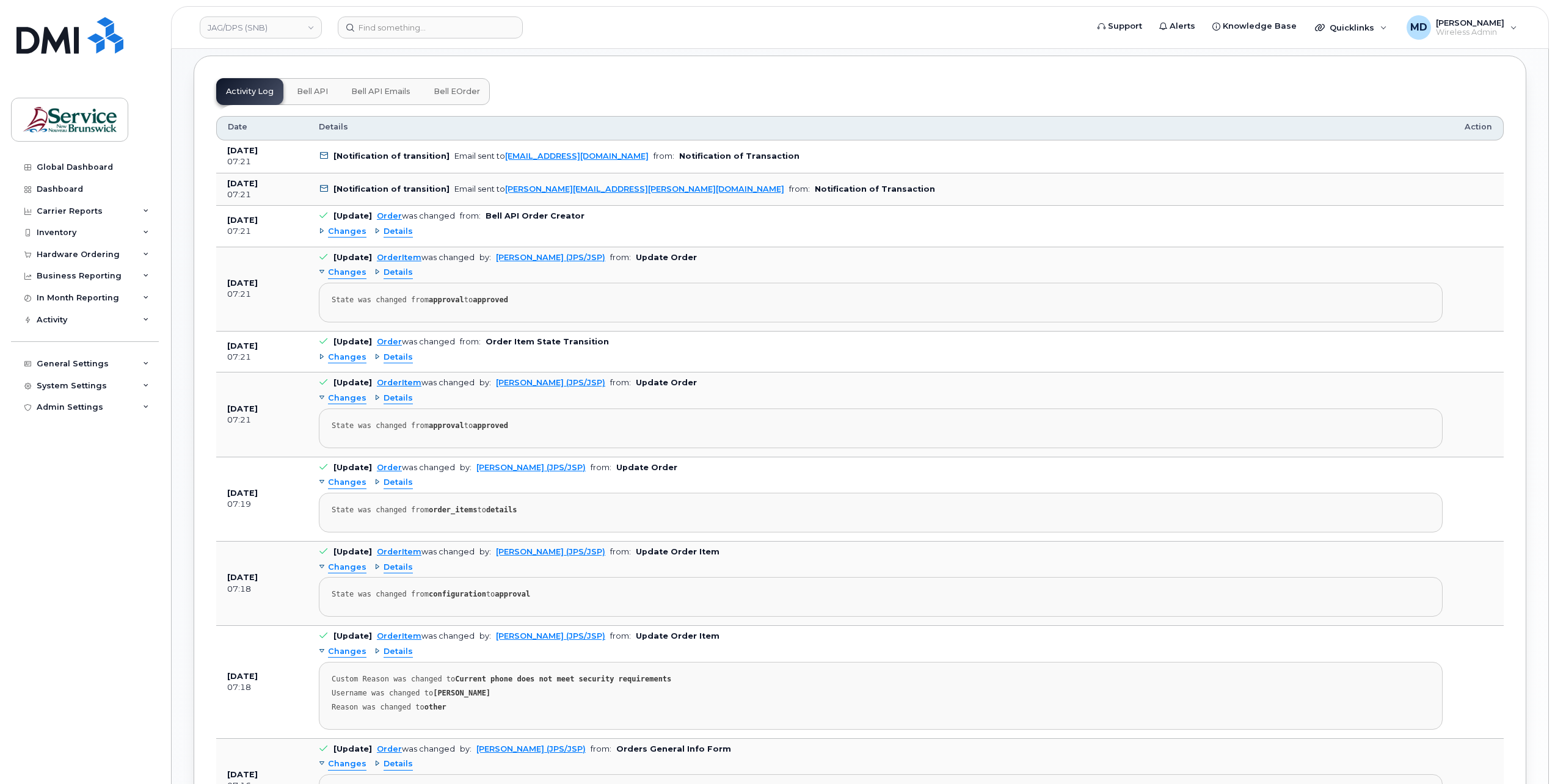
scroll to position [467, 0]
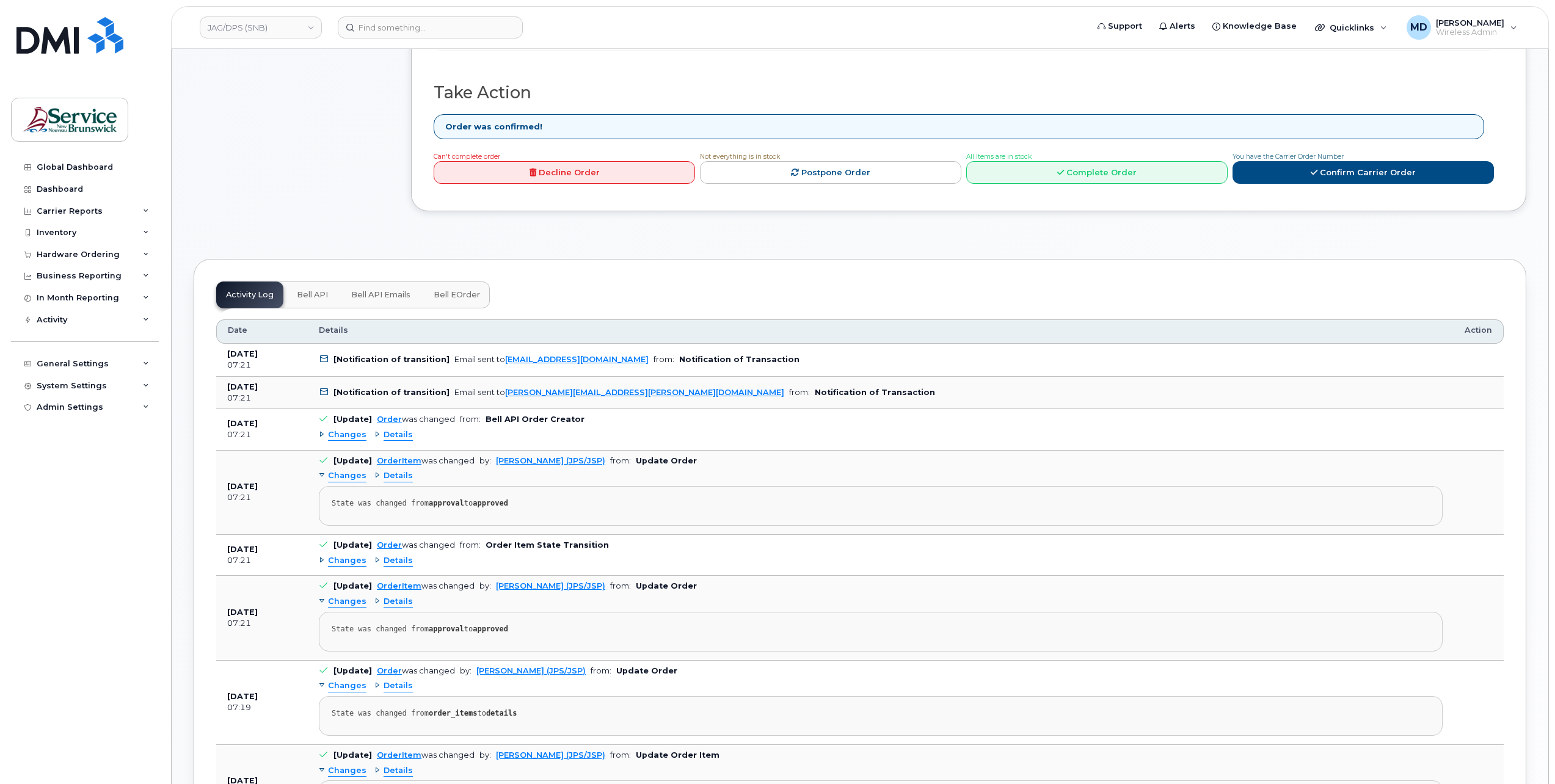
click at [357, 429] on span "Changes" at bounding box center [347, 435] width 38 height 12
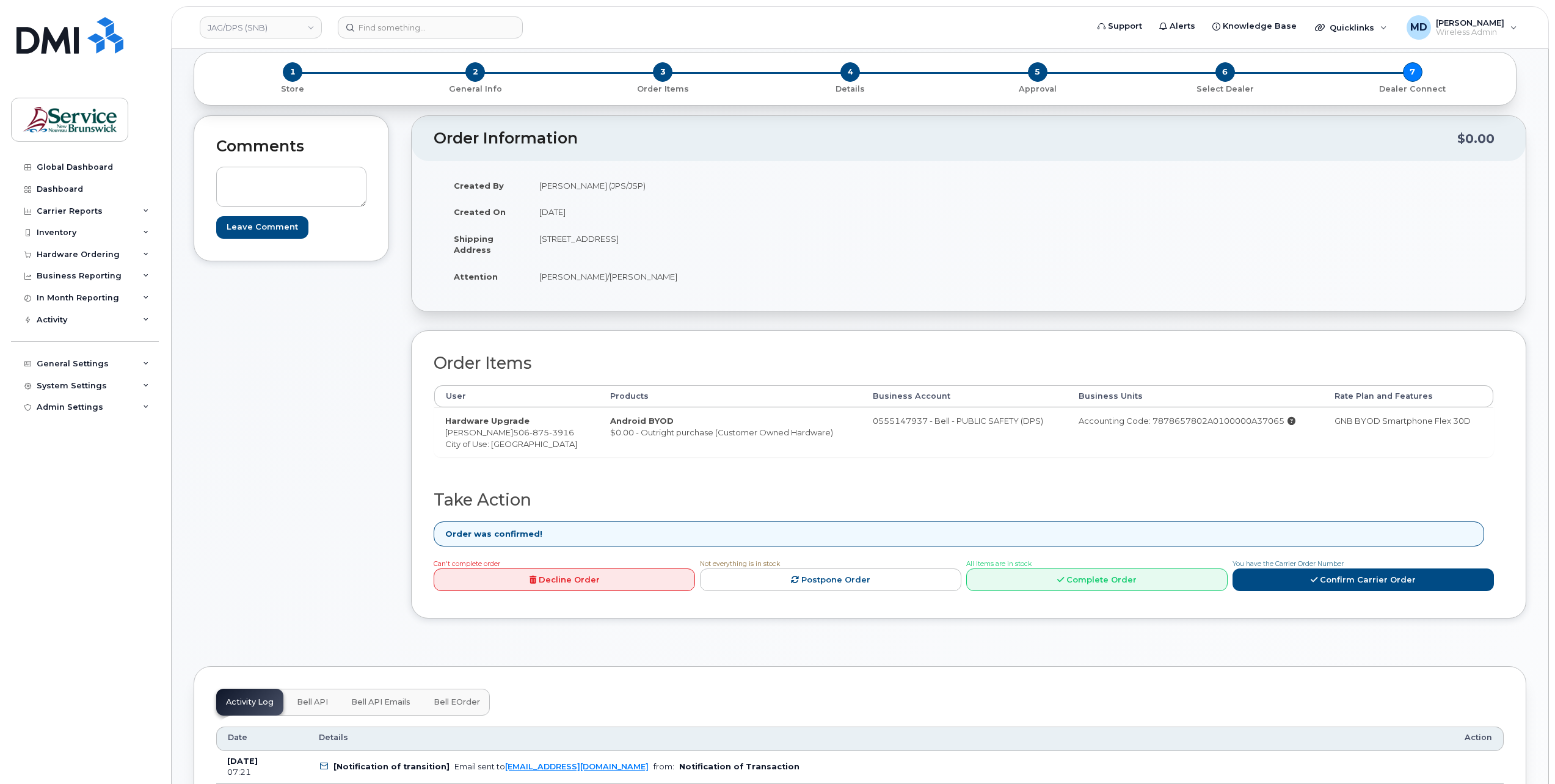
scroll to position [0, 0]
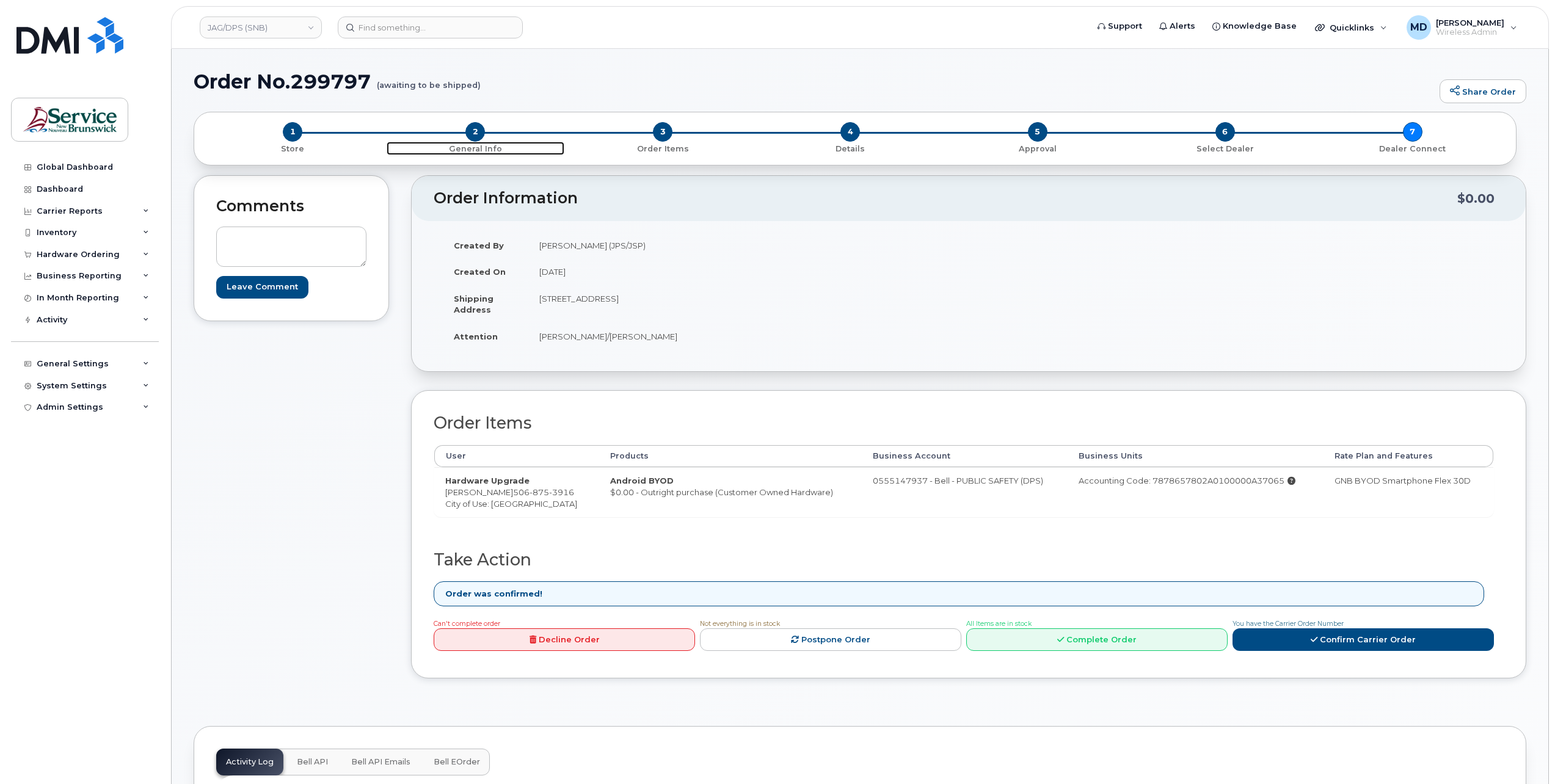
click at [476, 133] on span "2" at bounding box center [475, 132] width 20 height 20
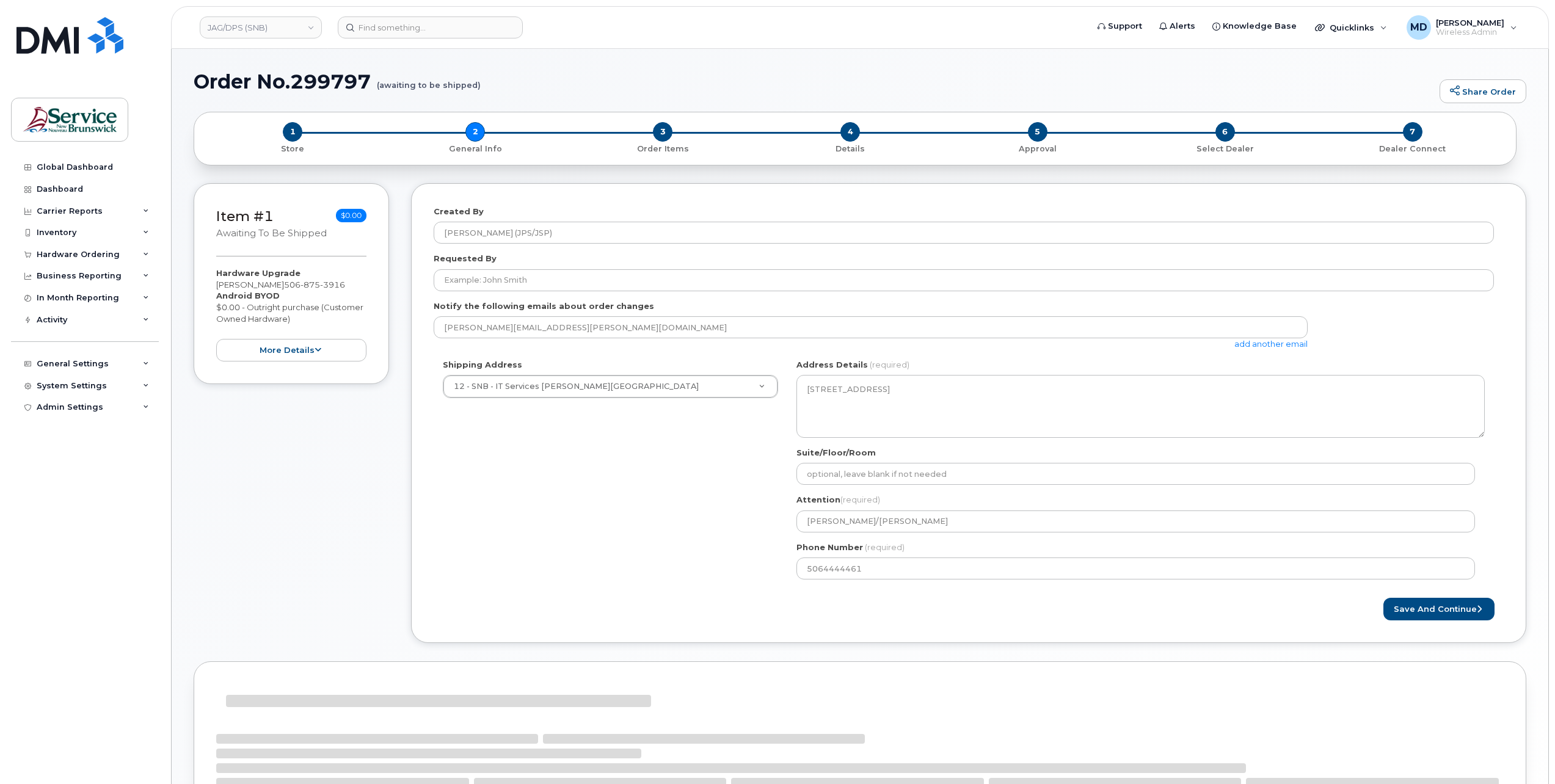
select select
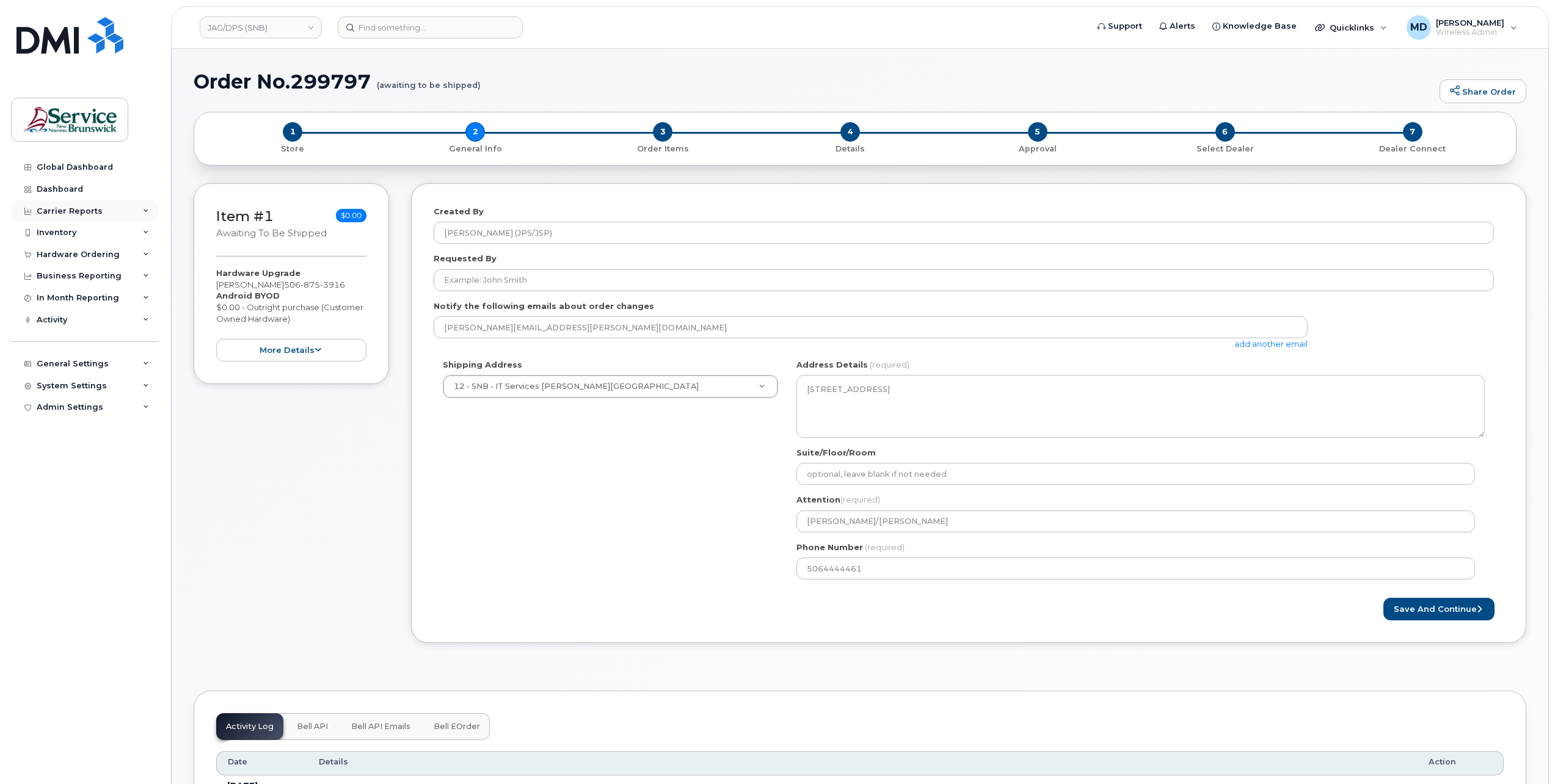
click at [72, 212] on div "Carrier Reports" at bounding box center [70, 211] width 66 height 9
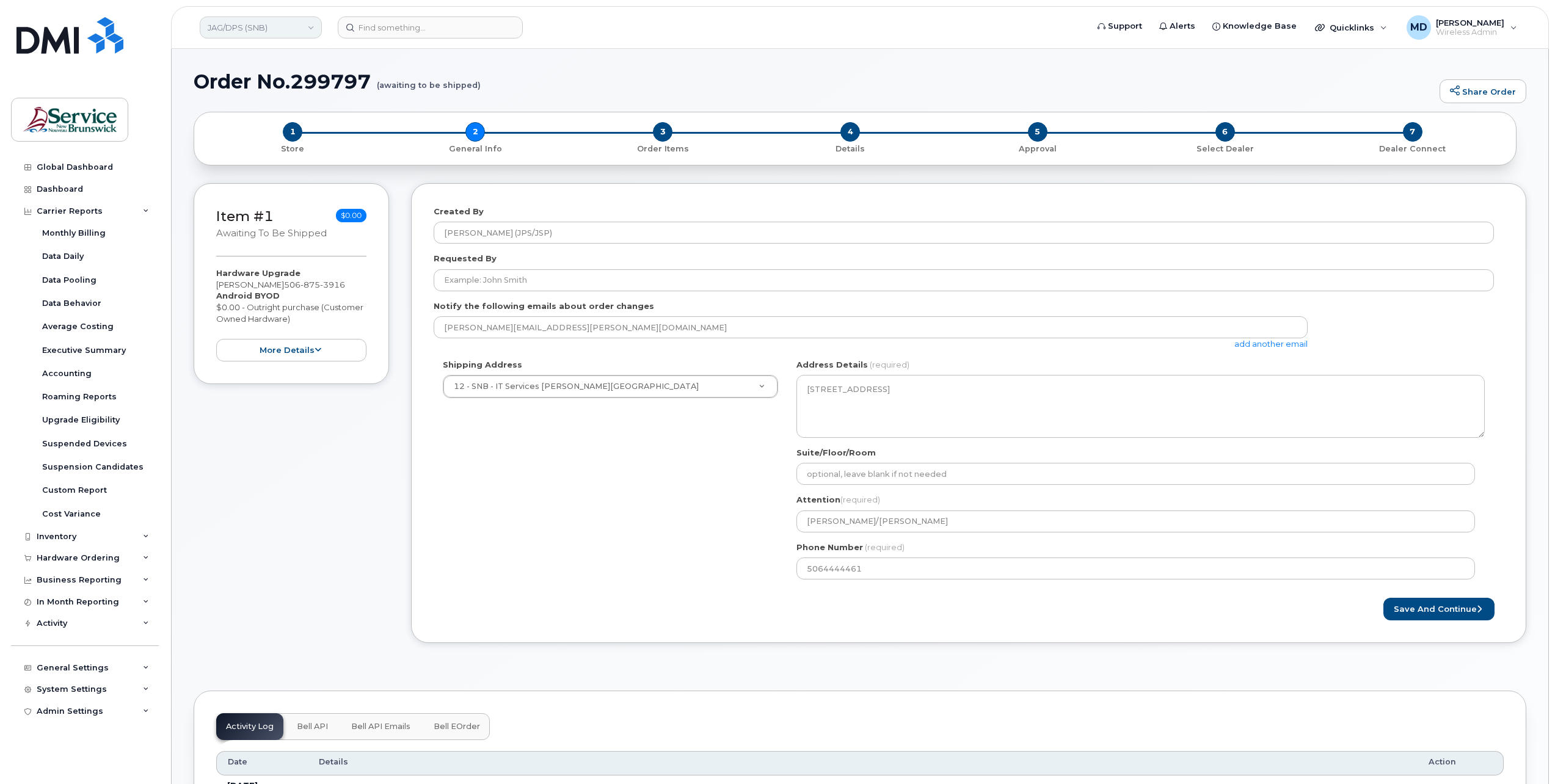
click at [268, 27] on link "JAG/DPS (SNB)" at bounding box center [261, 27] width 122 height 22
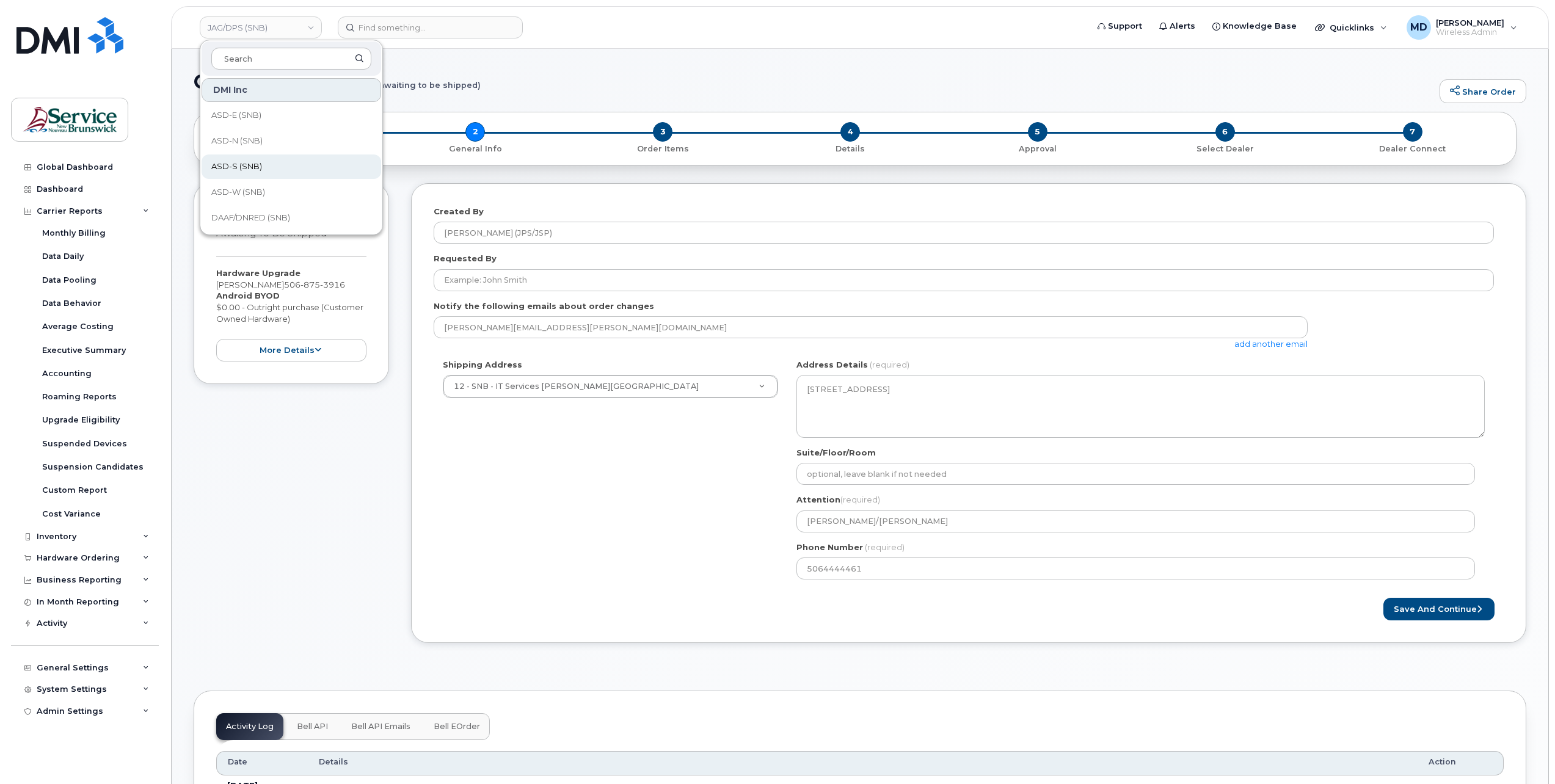
scroll to position [591, 0]
click at [261, 115] on link "SD (SNB)" at bounding box center [291, 114] width 180 height 24
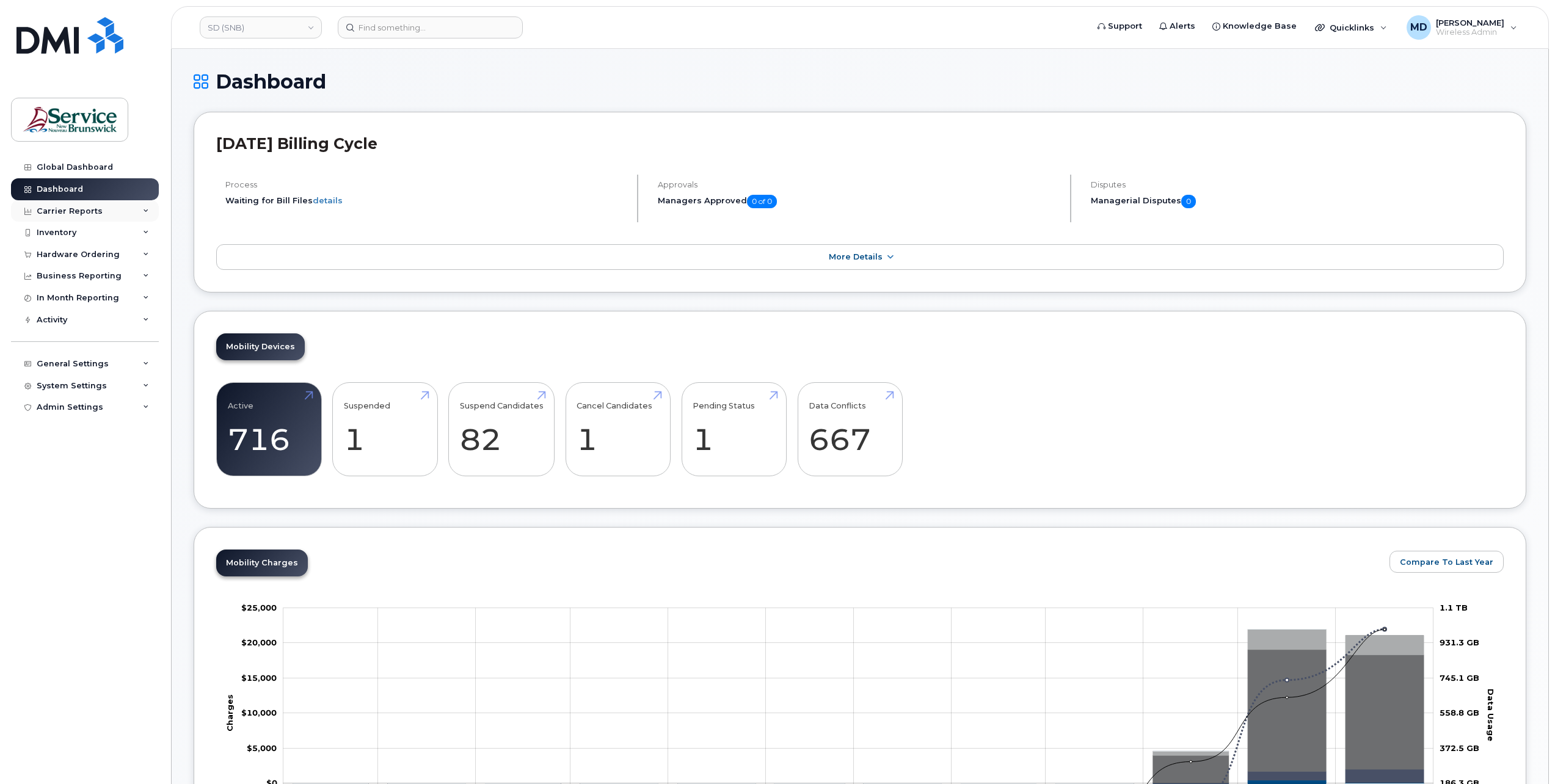
click at [93, 213] on div "Carrier Reports" at bounding box center [70, 211] width 66 height 9
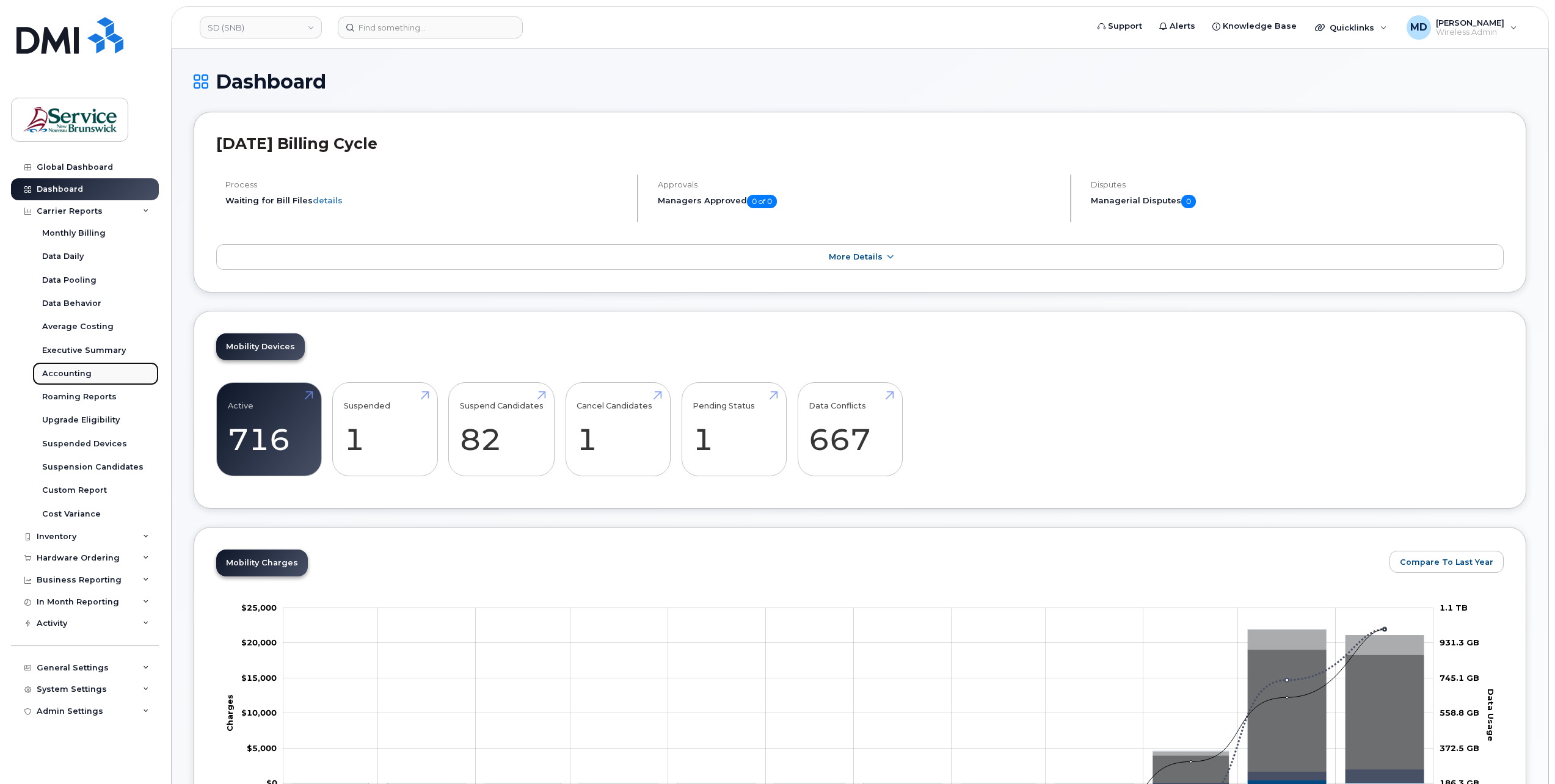
click at [82, 373] on div "Accounting" at bounding box center [67, 374] width 49 height 11
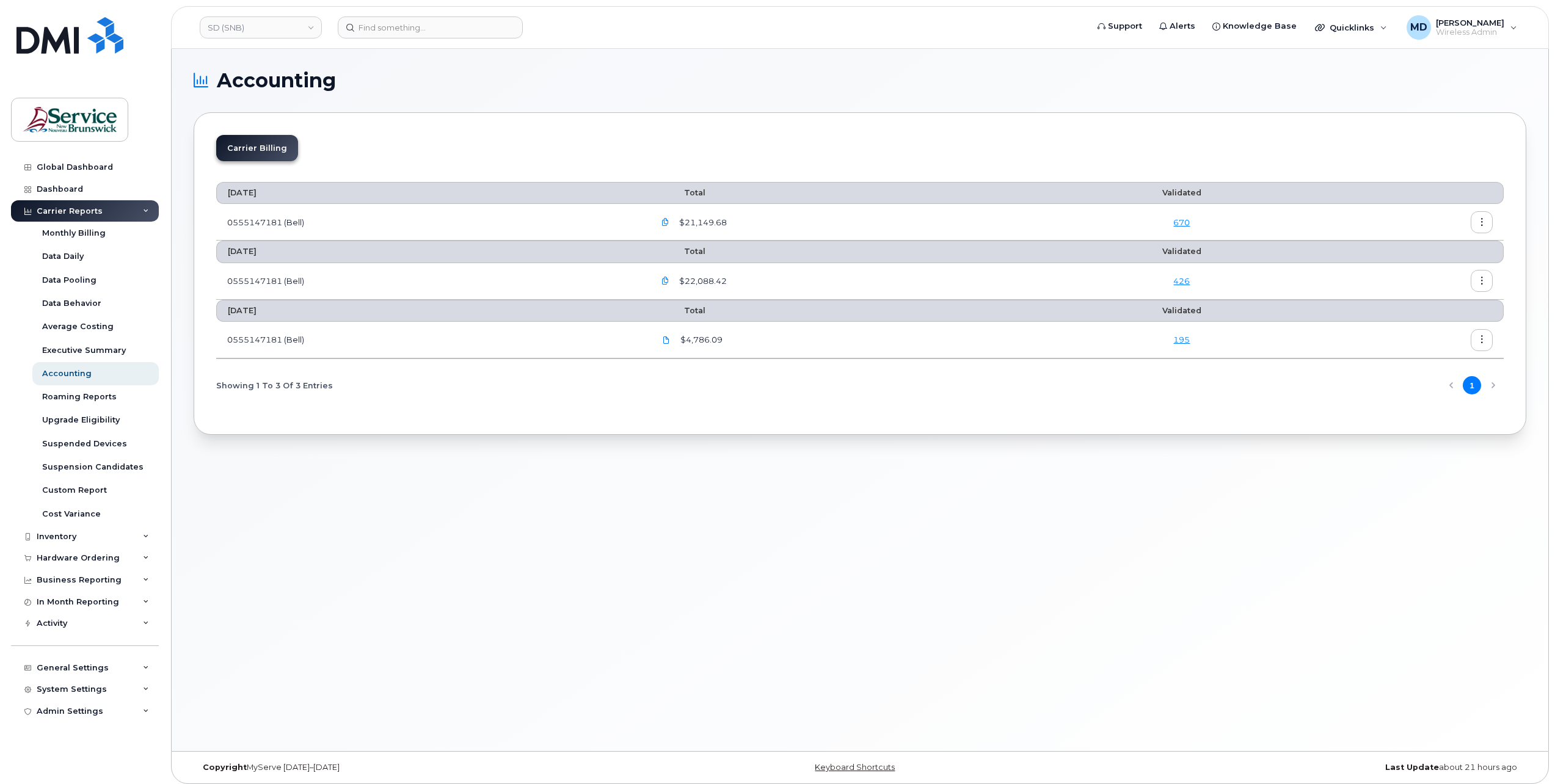
click at [670, 219] on icon "button" at bounding box center [666, 223] width 8 height 8
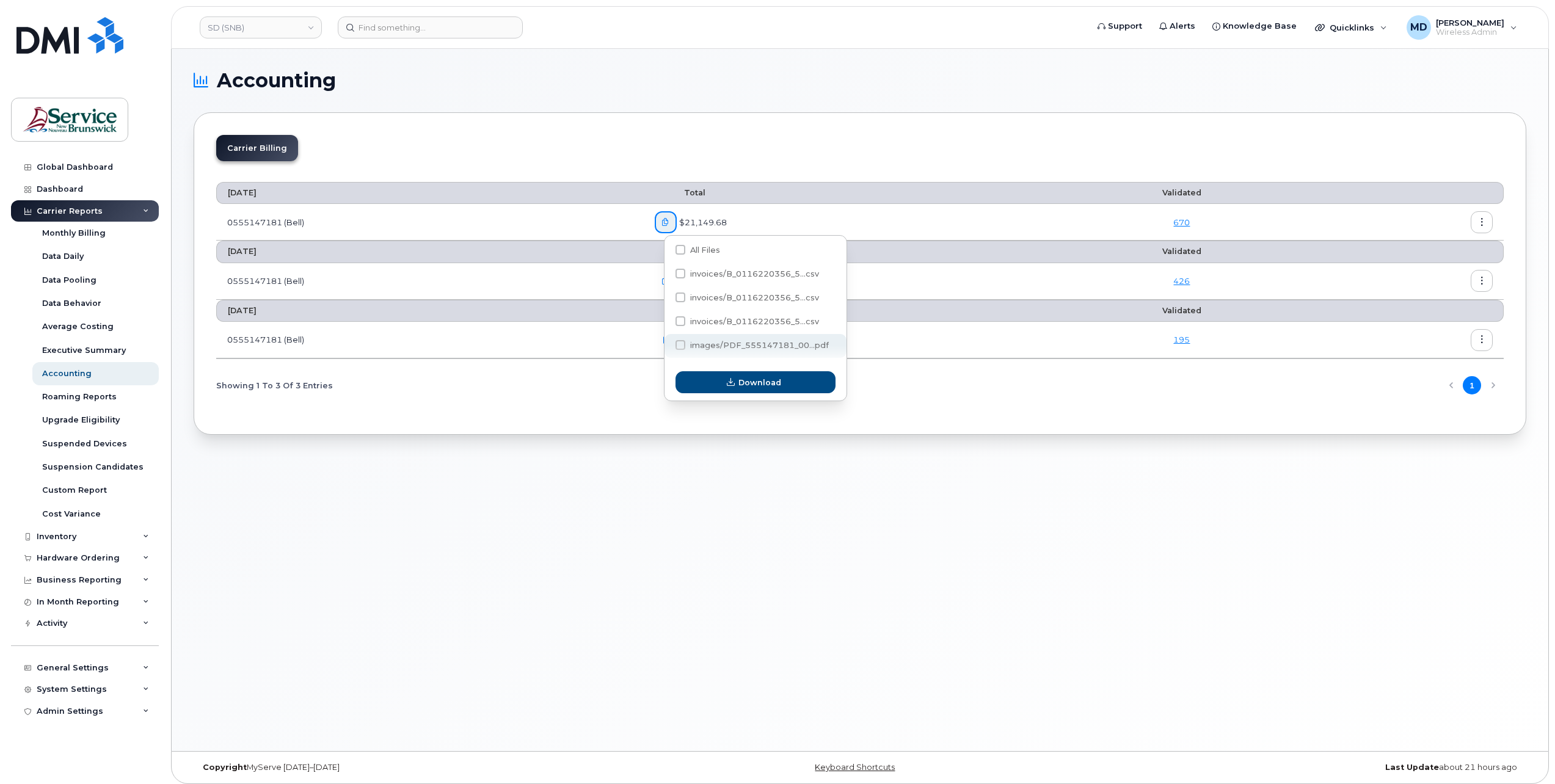
click at [736, 343] on span "images/PDF_555147181_00...pdf" at bounding box center [759, 345] width 139 height 9
click at [667, 343] on input "images/PDF_555147181_00...pdf" at bounding box center [664, 345] width 6 height 6
checkbox input "true"
click at [752, 381] on span "Download" at bounding box center [760, 382] width 42 height 12
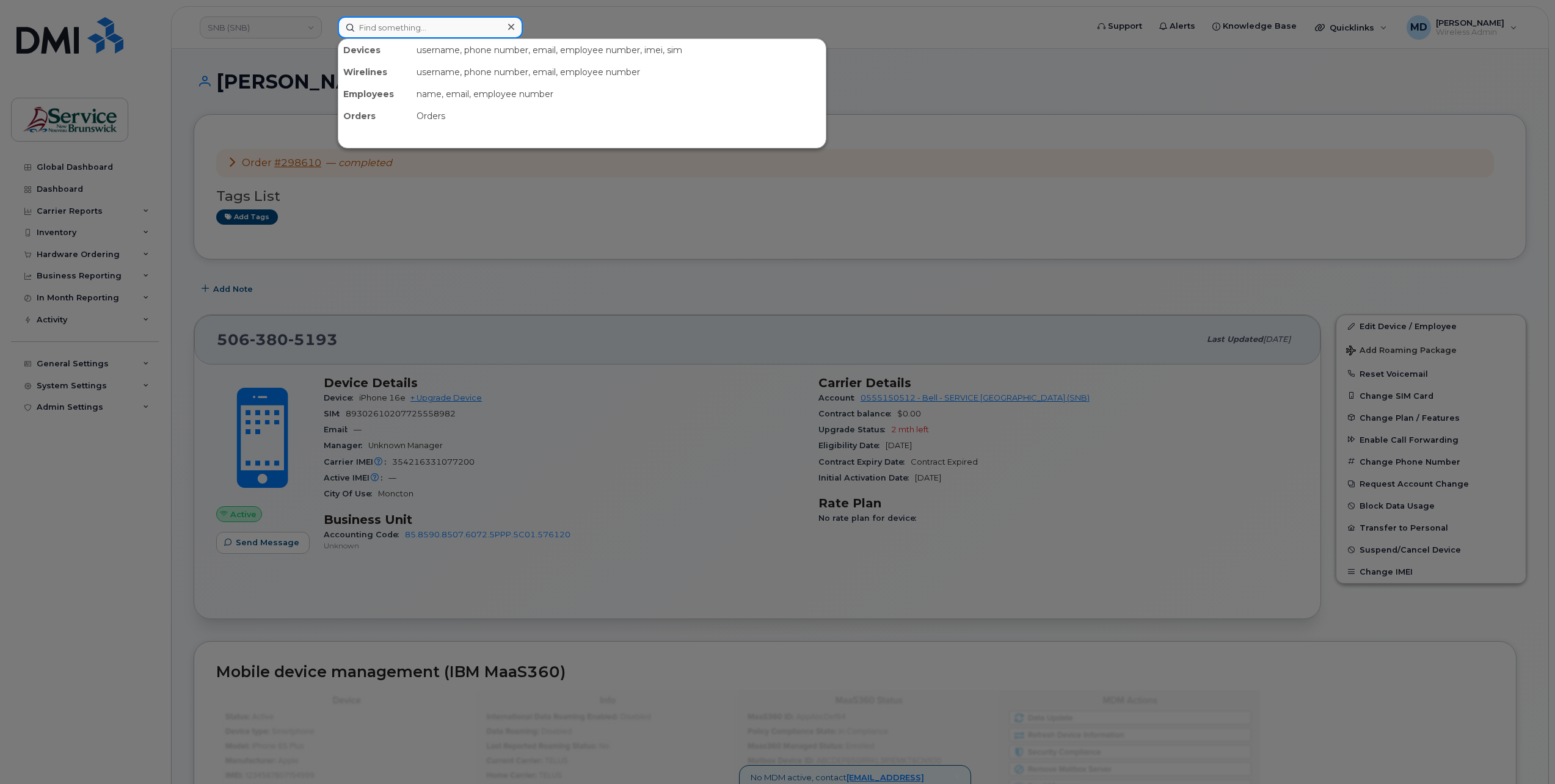
click at [403, 29] on input at bounding box center [430, 27] width 185 height 22
paste input "[PHONE_NUMBER]"
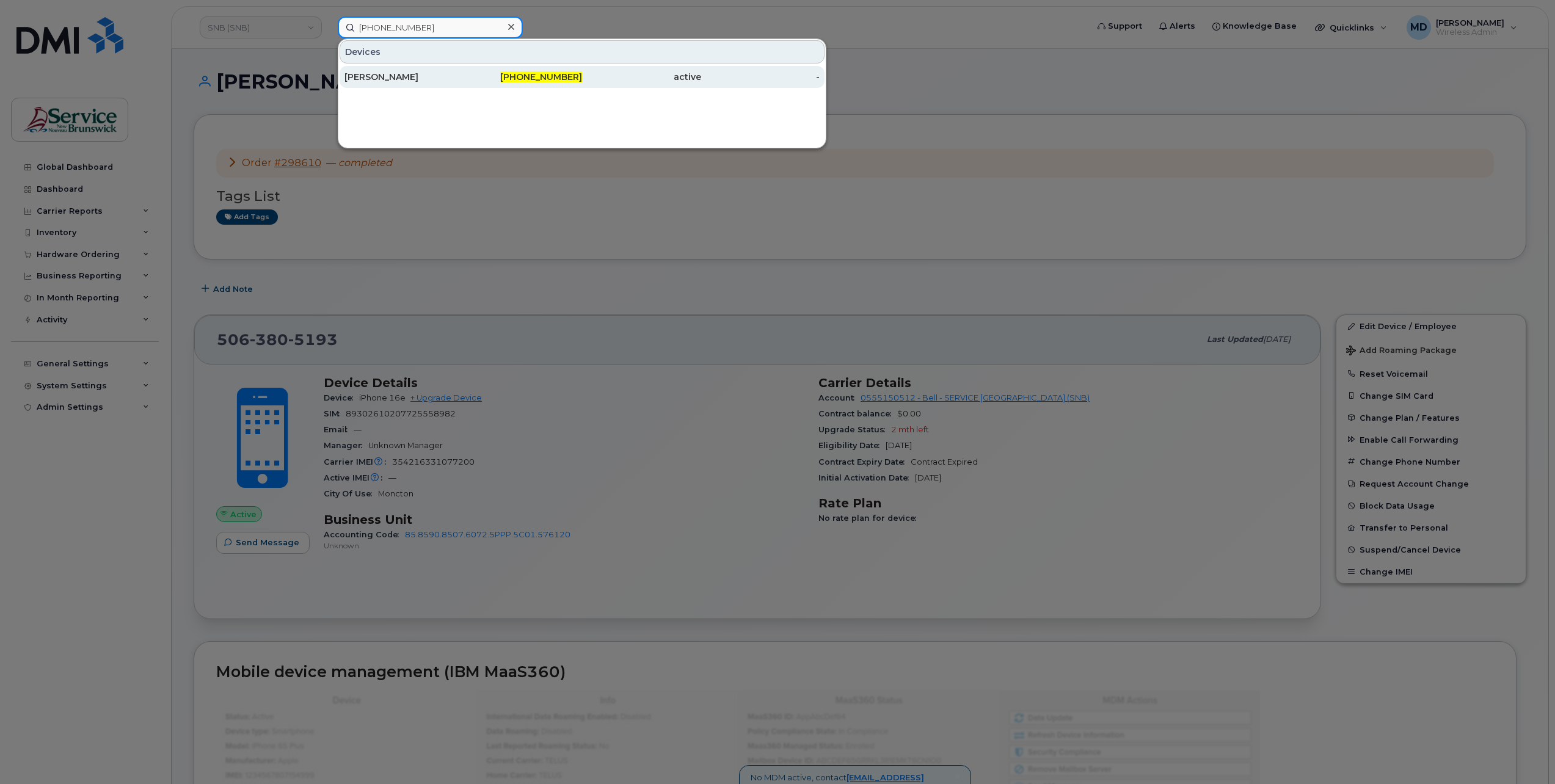
type input "[PHONE_NUMBER]"
click at [540, 78] on span "[PHONE_NUMBER]" at bounding box center [541, 77] width 82 height 11
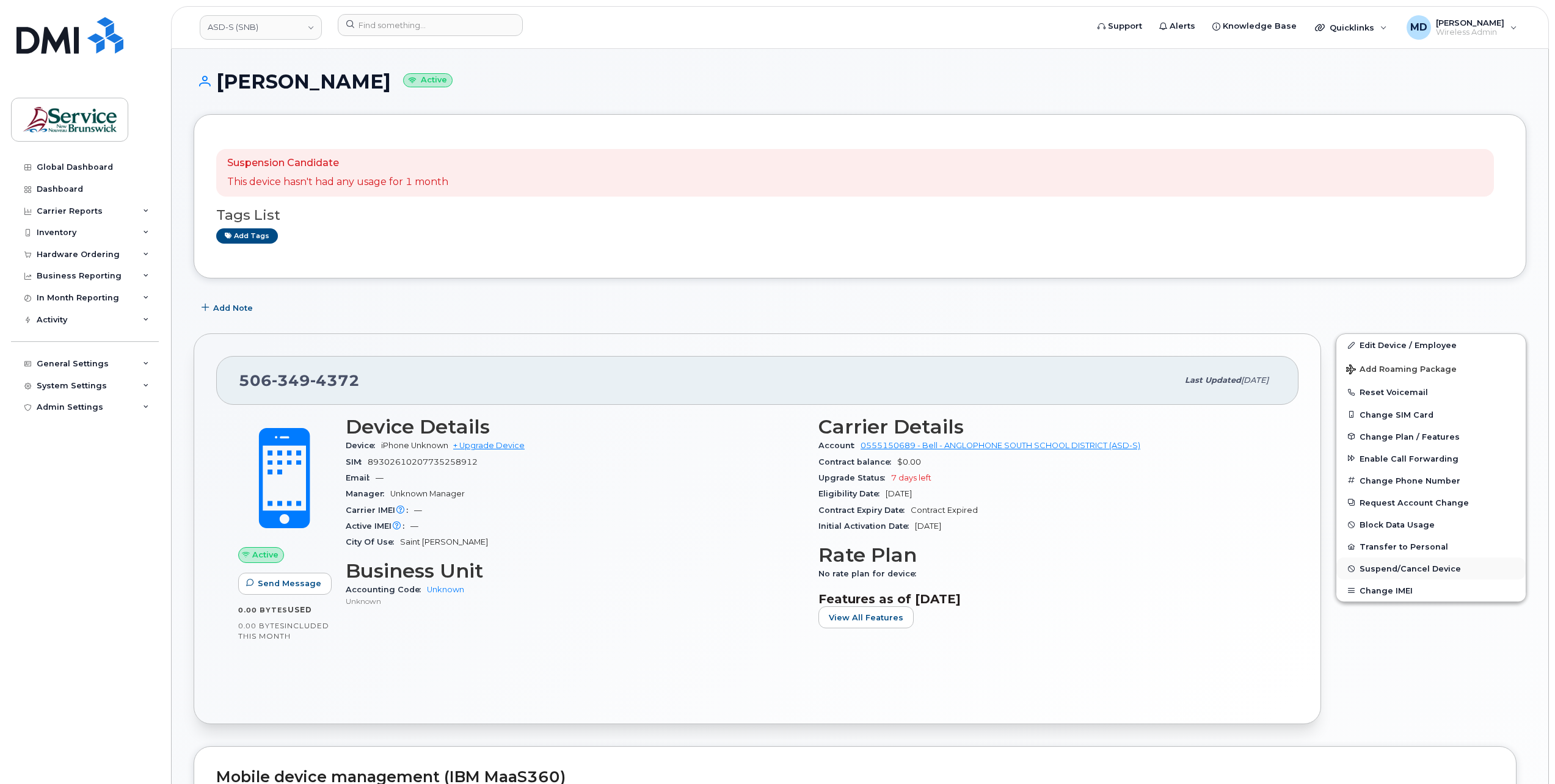
click at [1408, 568] on span "Suspend/Cancel Device" at bounding box center [1410, 569] width 101 height 9
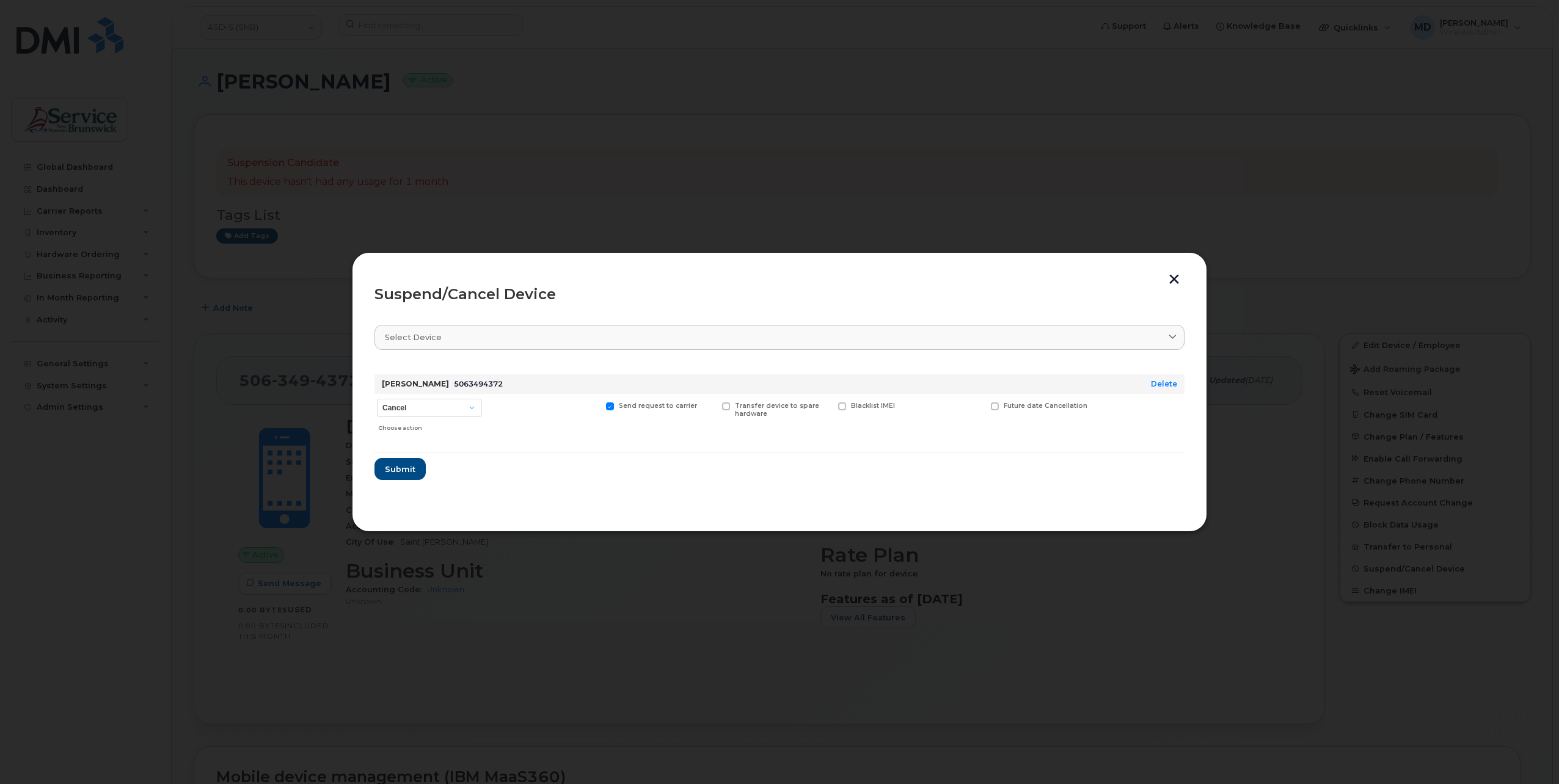
click at [1176, 279] on button "button" at bounding box center [1174, 280] width 18 height 13
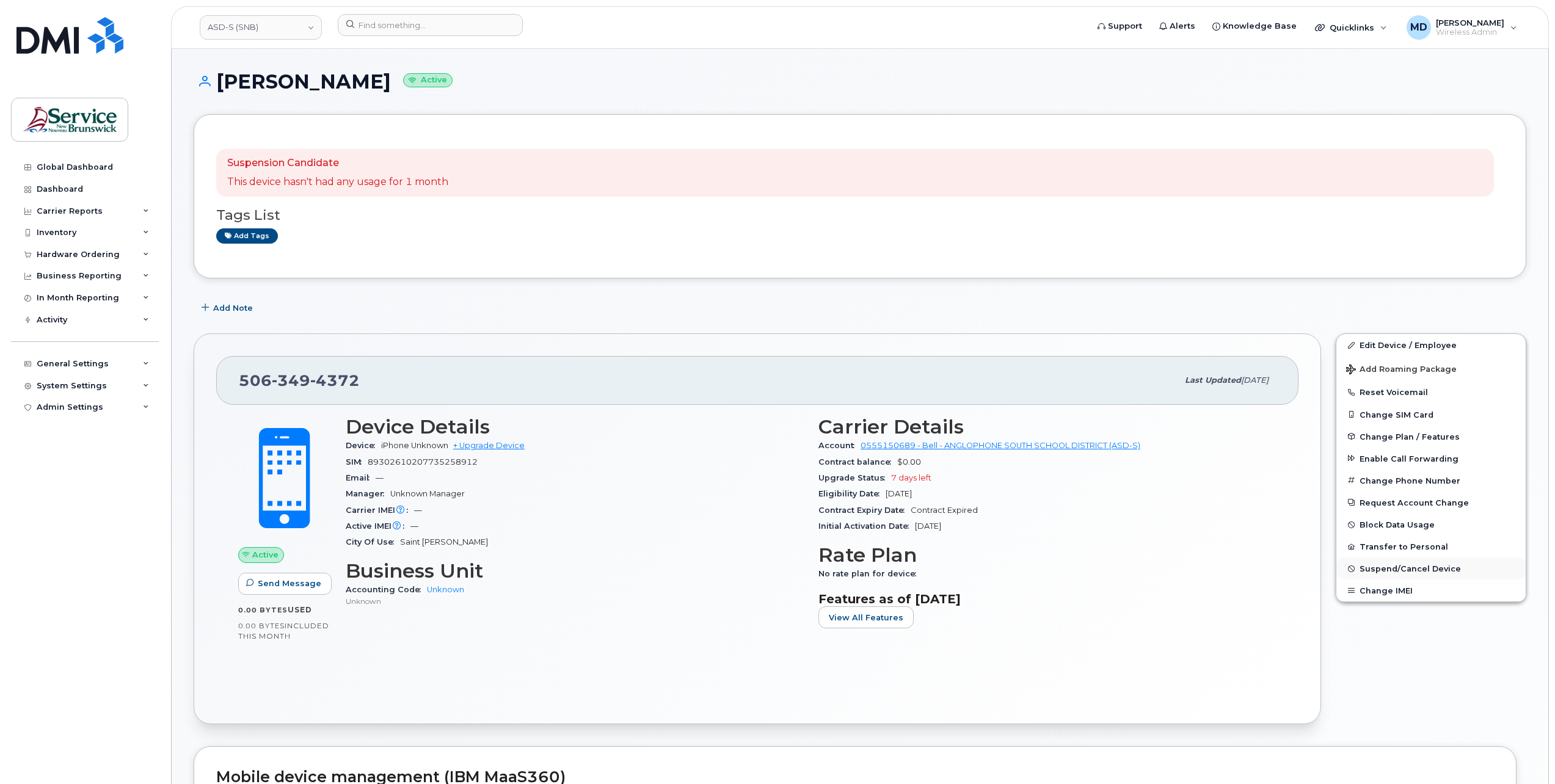
click at [1387, 564] on span "Suspend/Cancel Device" at bounding box center [1410, 569] width 101 height 9
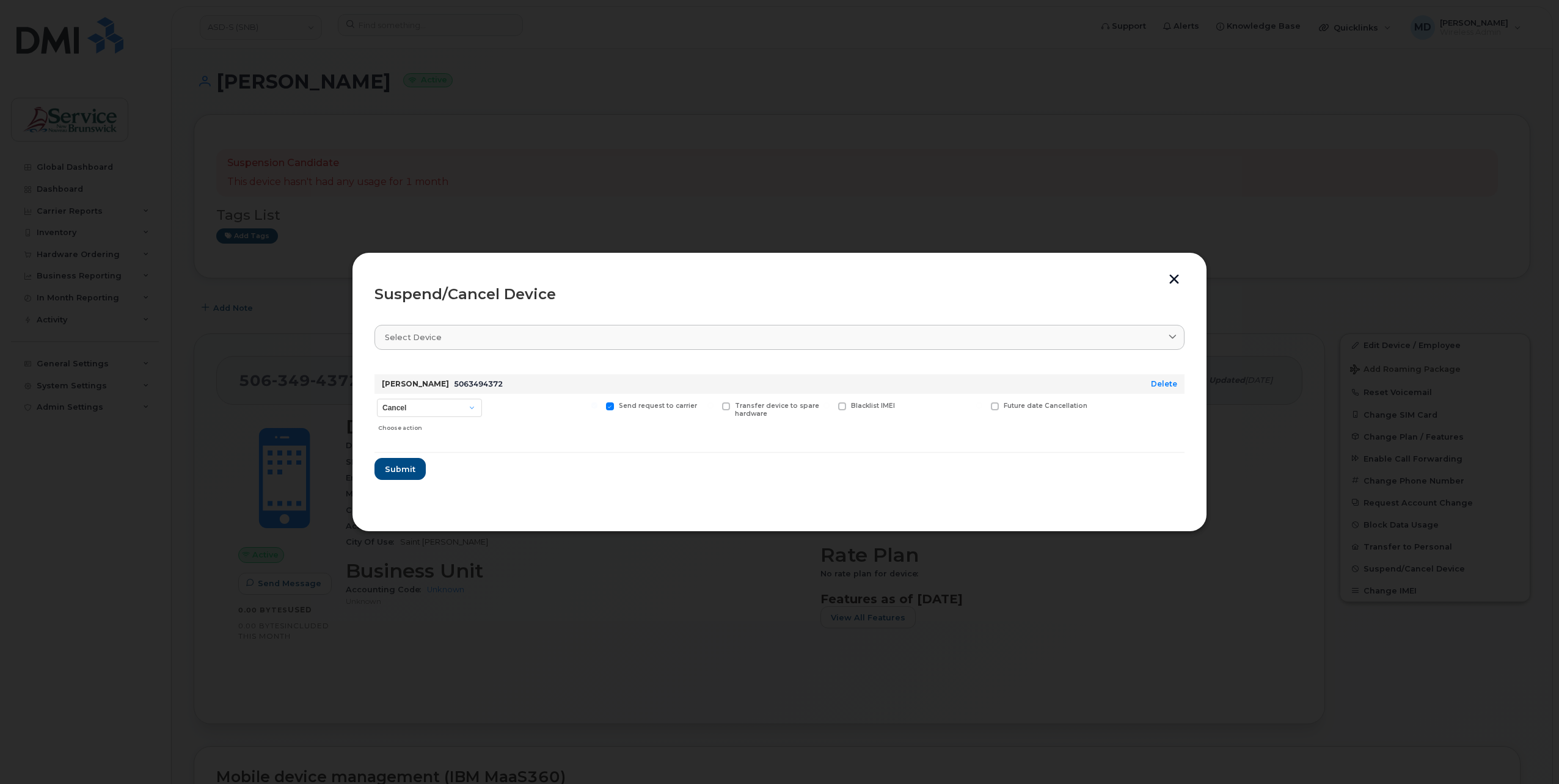
click at [875, 170] on div at bounding box center [780, 392] width 1559 height 784
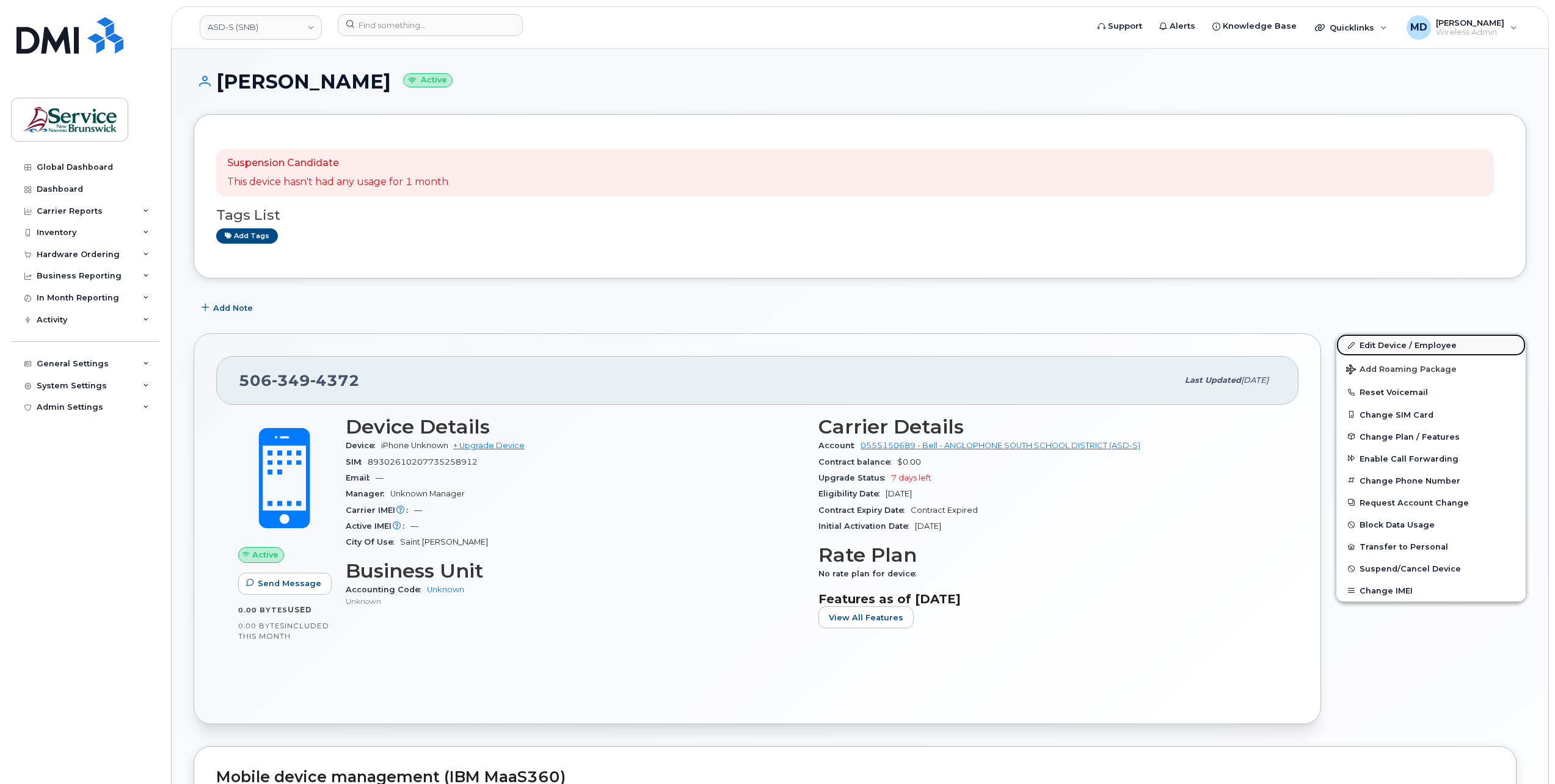
drag, startPoint x: 1410, startPoint y: 342, endPoint x: 1373, endPoint y: 351, distance: 38.1
click at [1411, 342] on link "Edit Device / Employee" at bounding box center [1430, 345] width 189 height 22
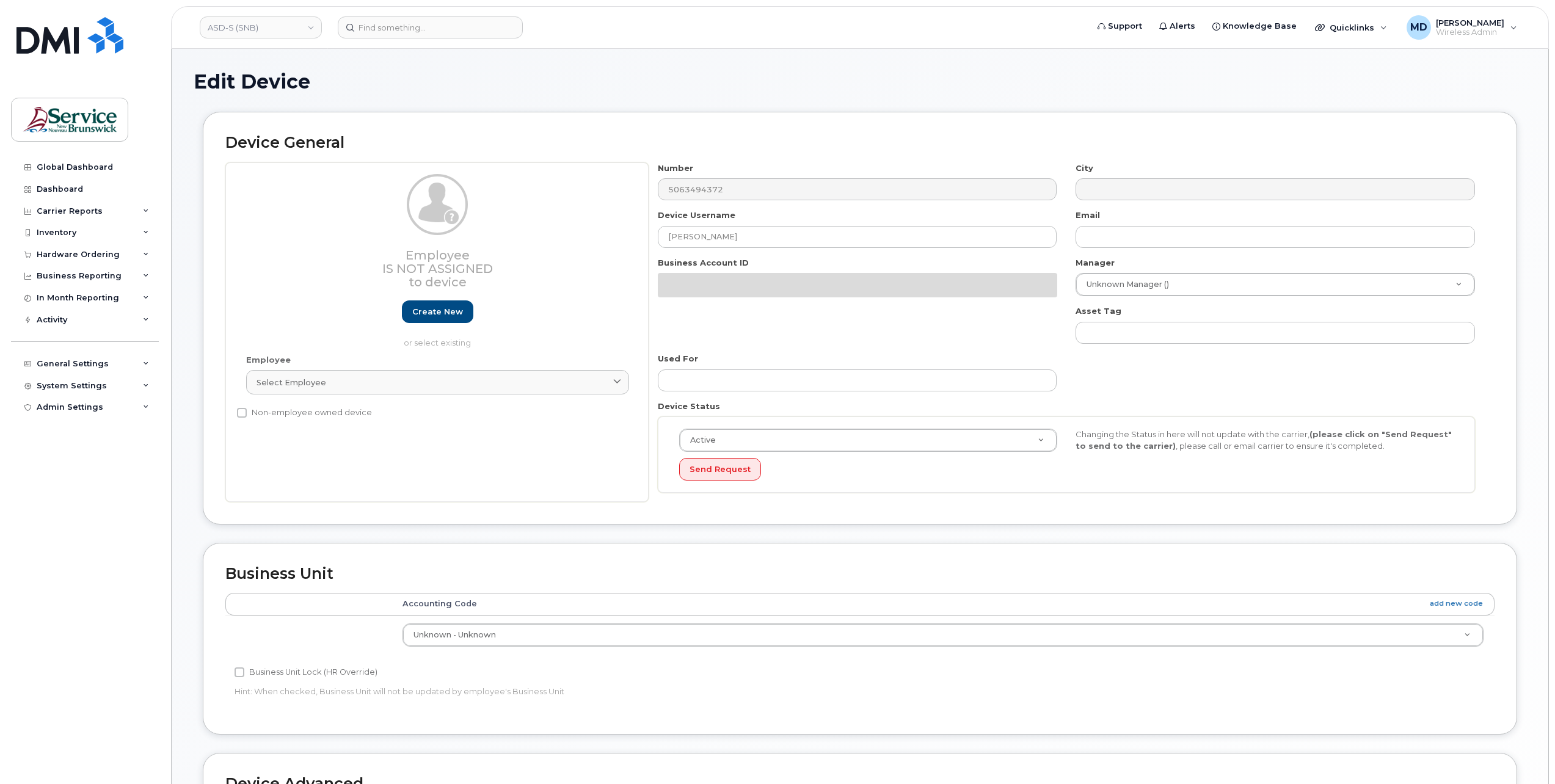
select select "34535615"
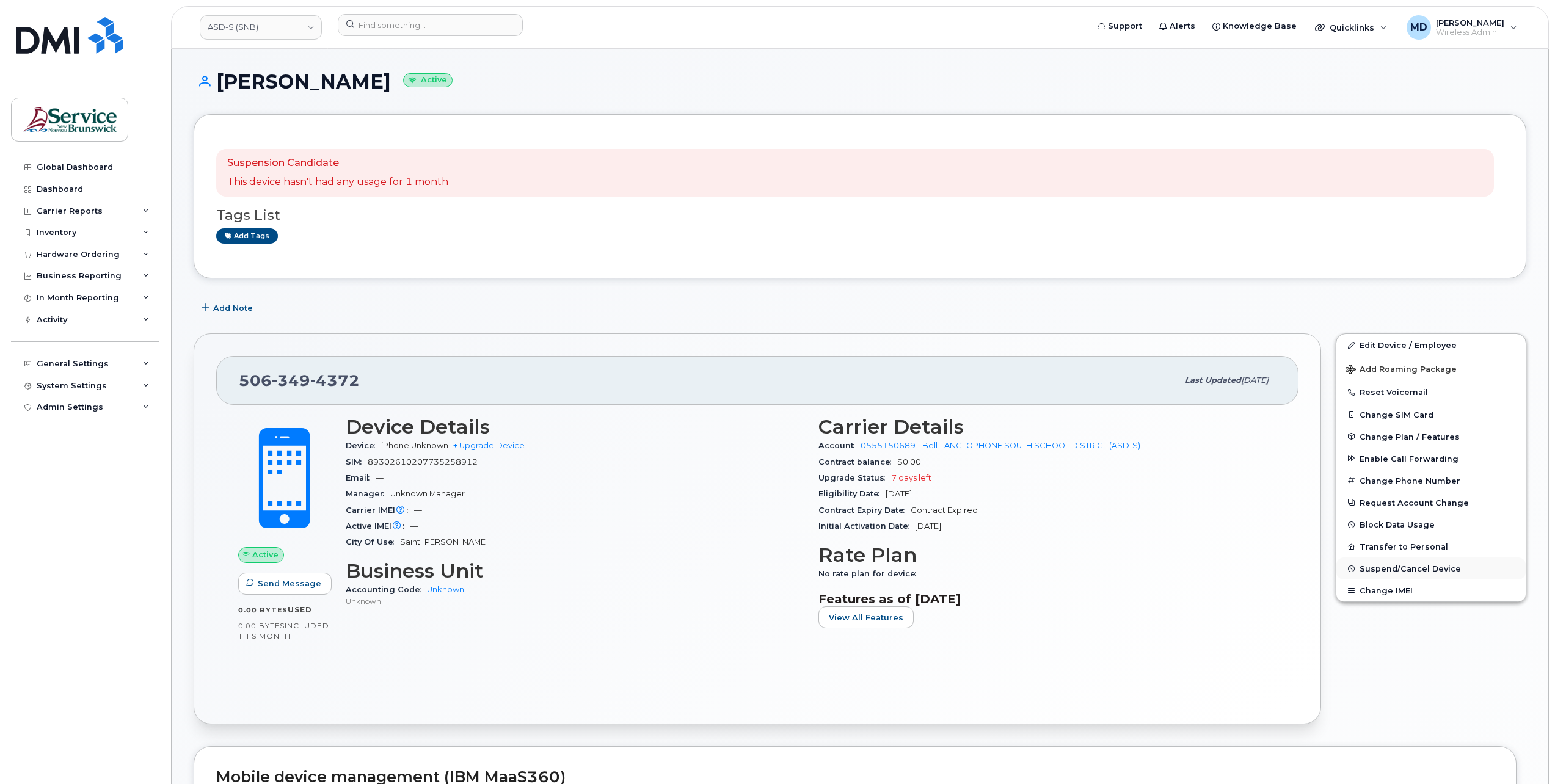
click at [1395, 560] on button "Suspend/Cancel Device" at bounding box center [1430, 568] width 189 height 22
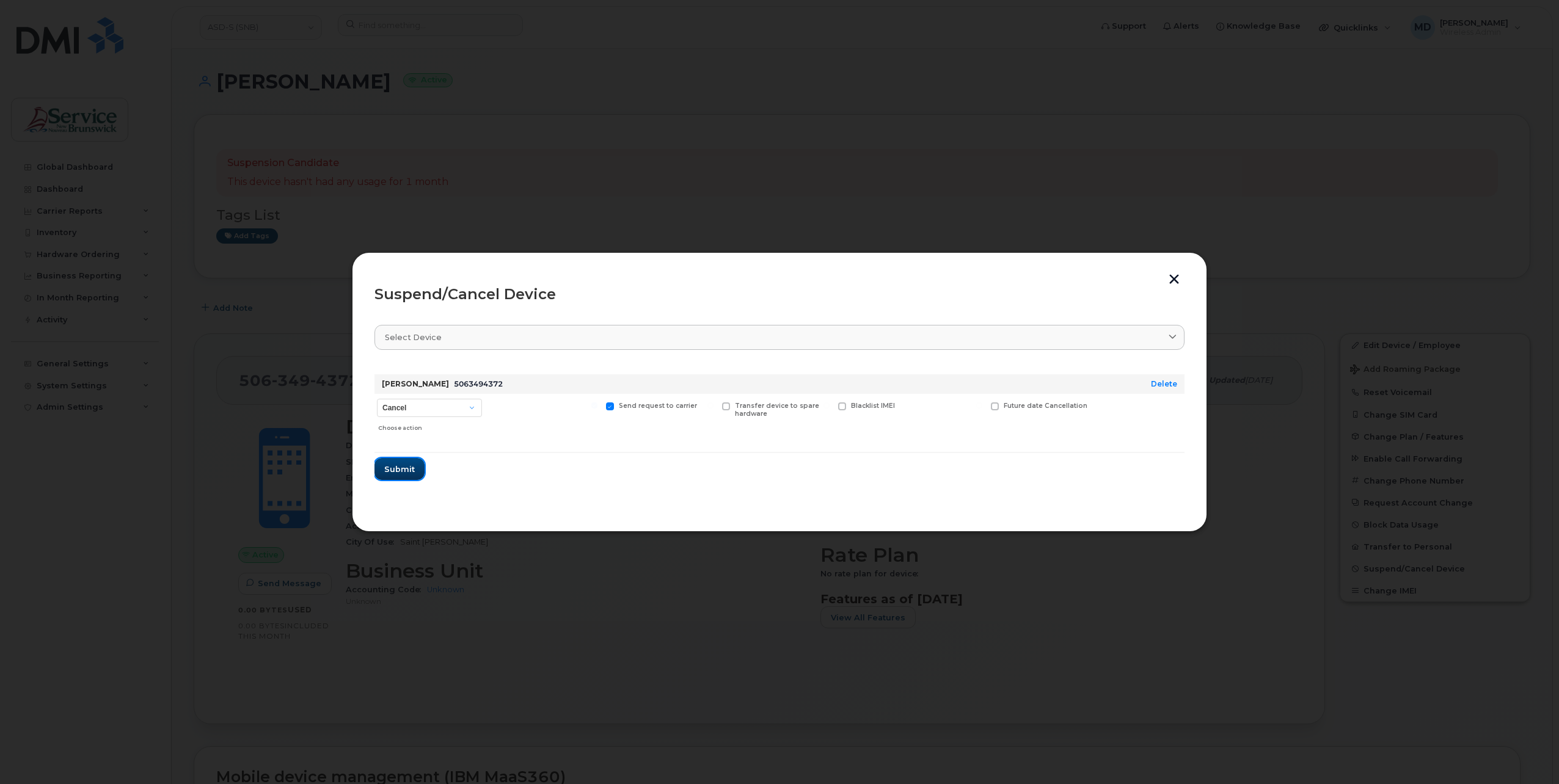
click at [404, 469] on span "Submit" at bounding box center [399, 469] width 31 height 12
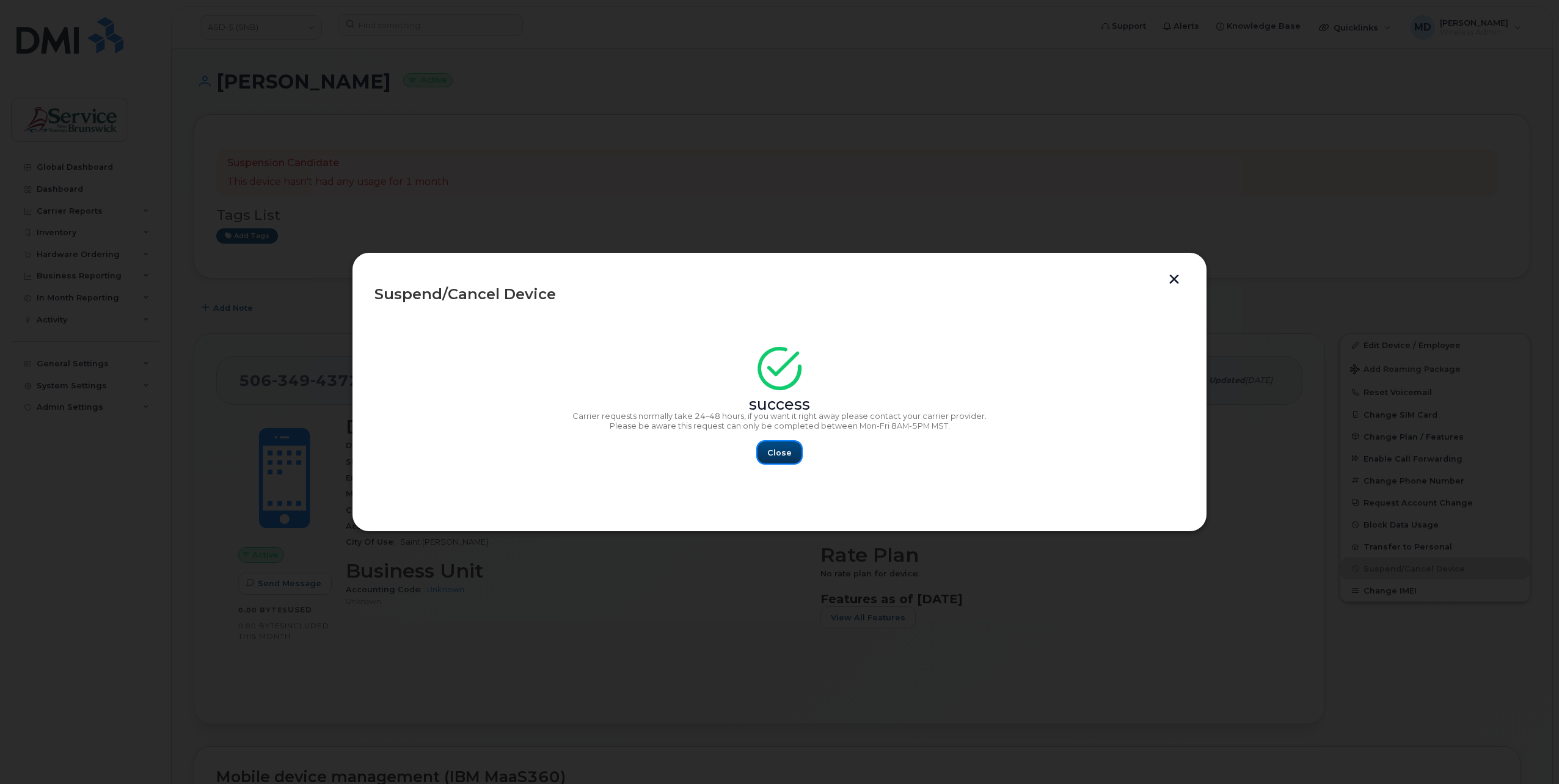
click at [784, 458] on span "Close" at bounding box center [779, 453] width 24 height 12
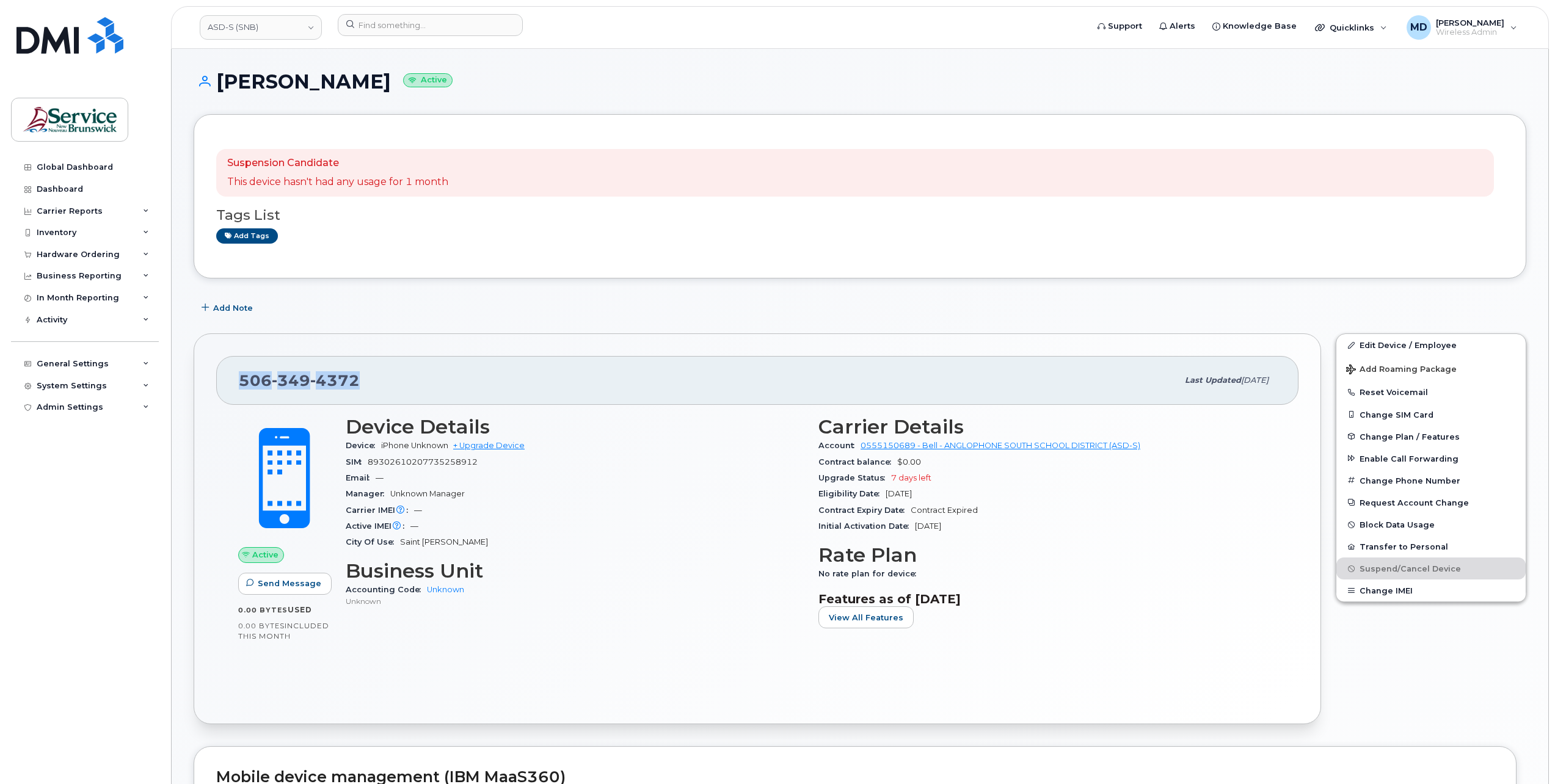
drag, startPoint x: 358, startPoint y: 381, endPoint x: 232, endPoint y: 384, distance: 126.0
click at [232, 384] on div "[PHONE_NUMBER] Last updated [DATE]" at bounding box center [757, 381] width 1082 height 49
drag, startPoint x: 400, startPoint y: 22, endPoint x: 405, endPoint y: 29, distance: 8.6
click at [400, 22] on input at bounding box center [430, 25] width 185 height 22
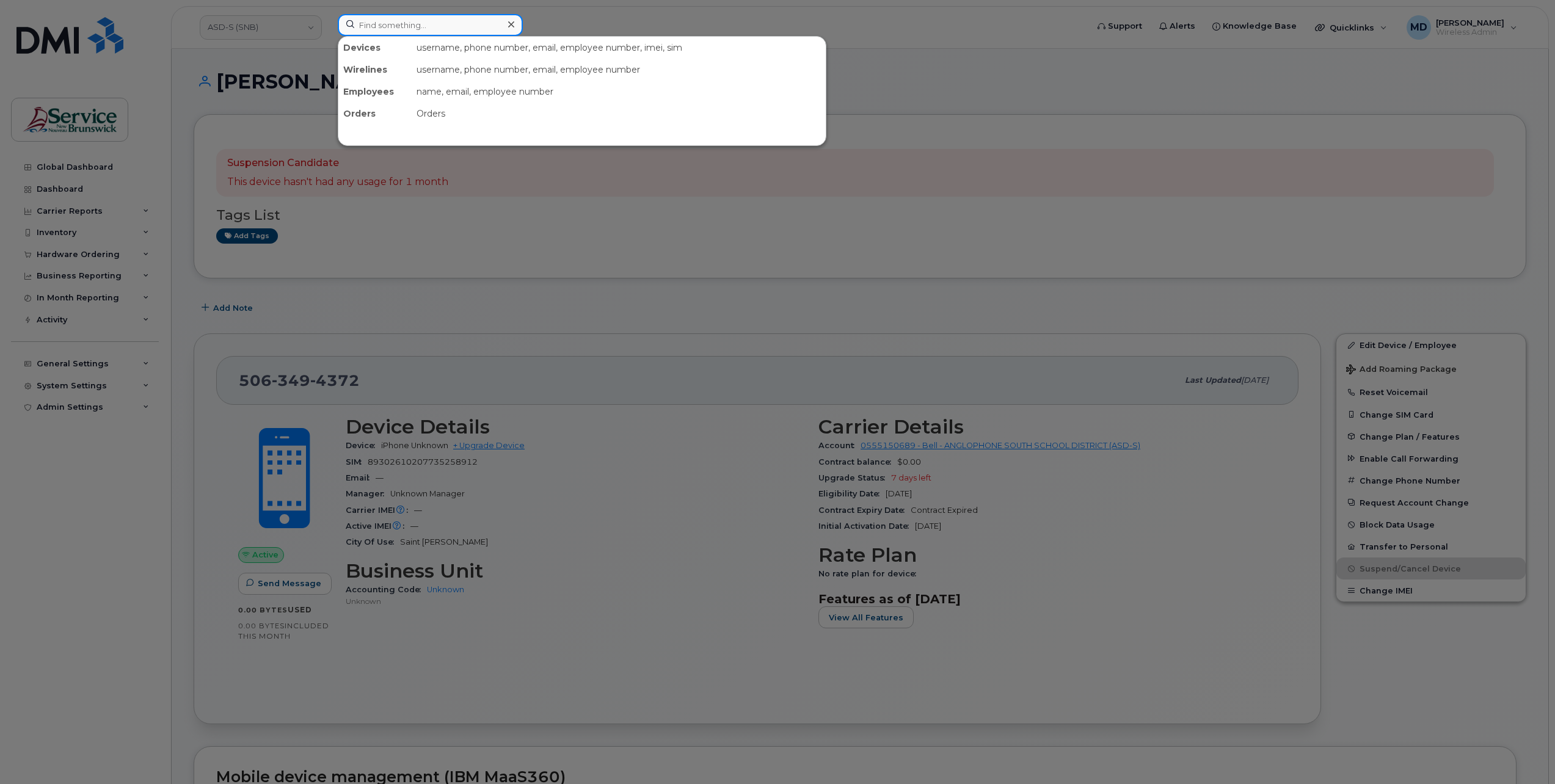
paste input "5063494372"
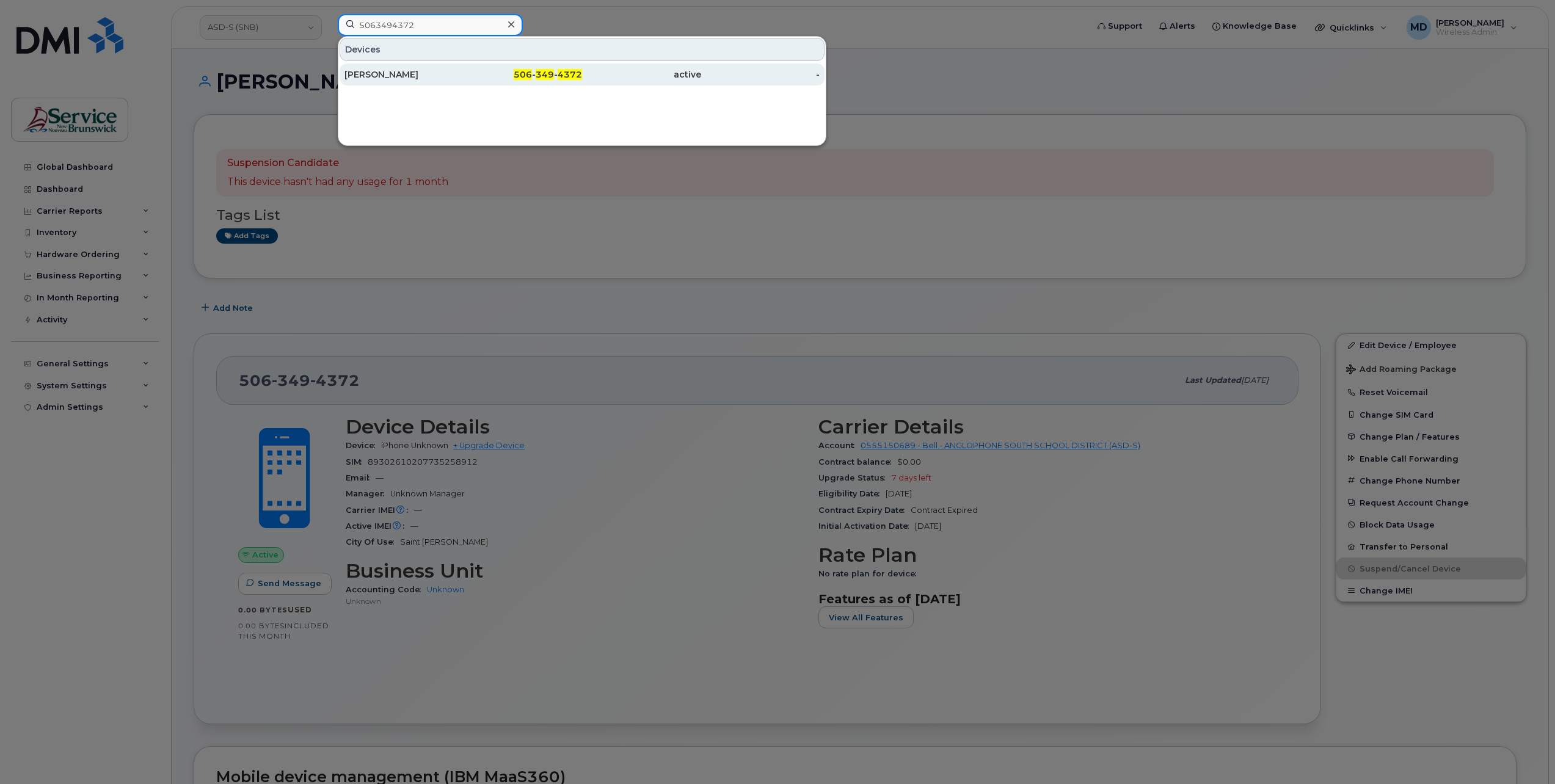
type input "5063494372"
drag, startPoint x: 400, startPoint y: 77, endPoint x: 419, endPoint y: 99, distance: 29.1
click at [400, 77] on div "[PERSON_NAME]" at bounding box center [404, 75] width 119 height 13
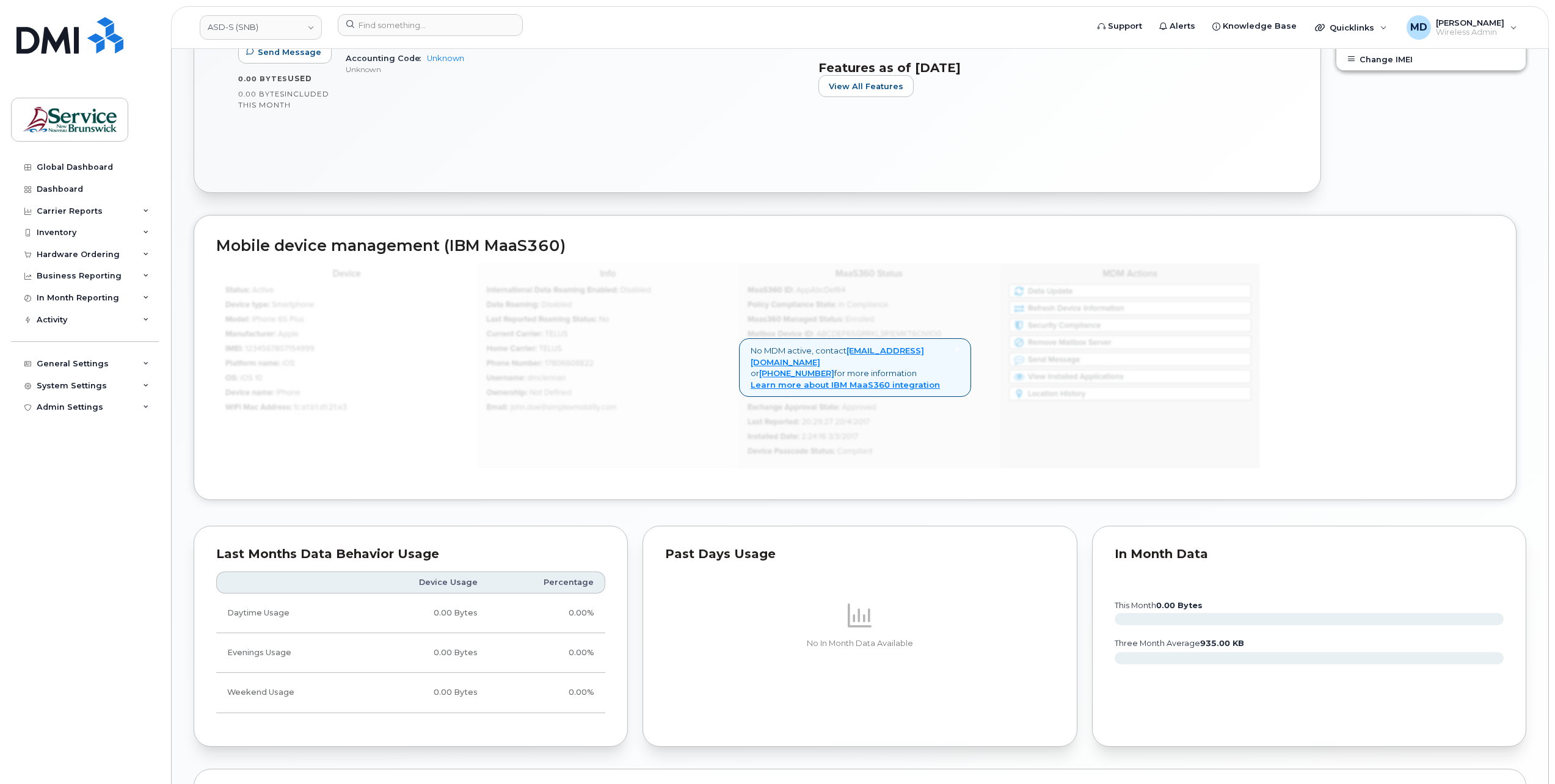
scroll to position [873, 0]
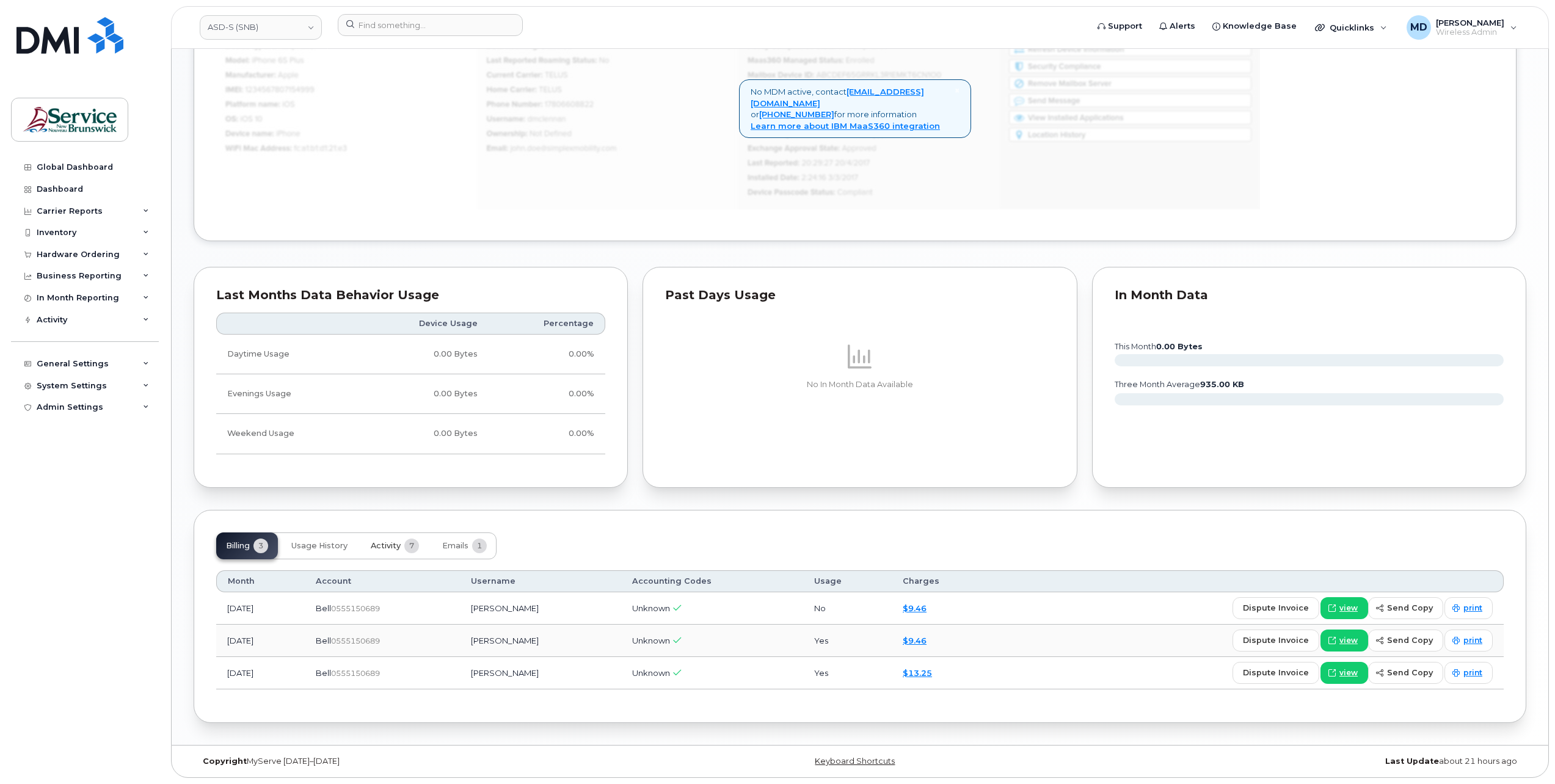
click at [398, 545] on span "Activity" at bounding box center [385, 545] width 30 height 9
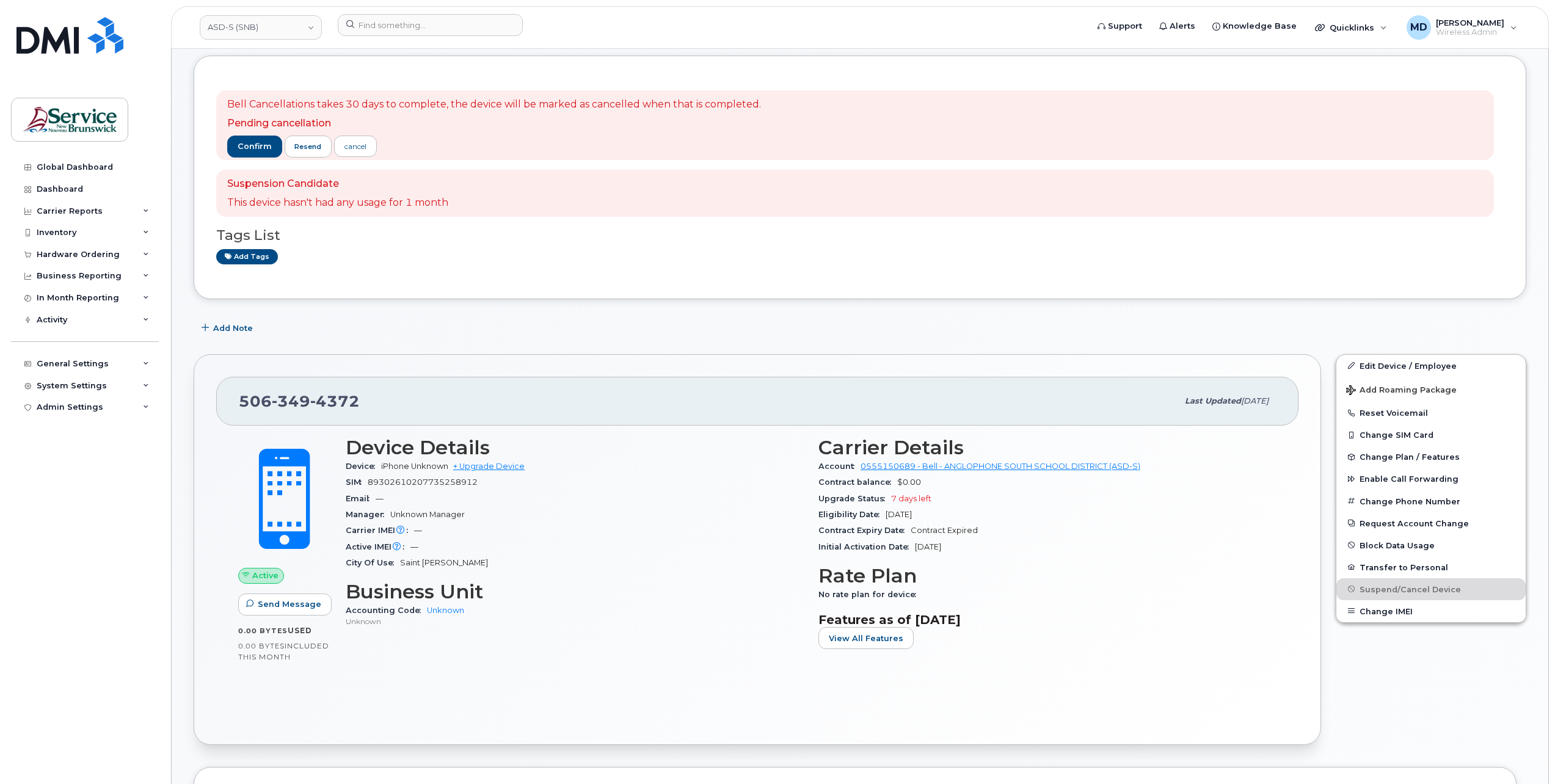
scroll to position [0, 0]
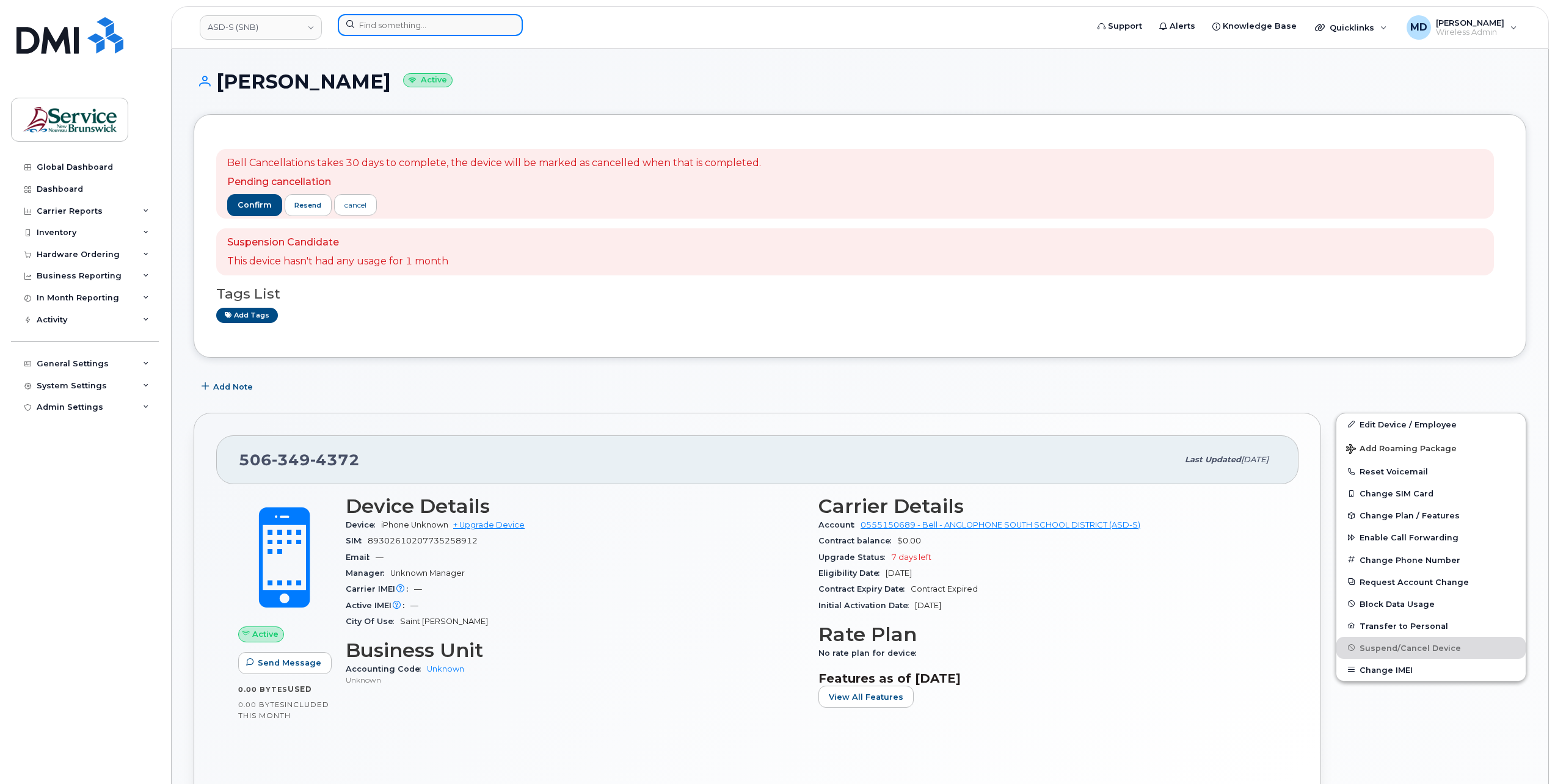
click at [429, 26] on input at bounding box center [430, 25] width 185 height 22
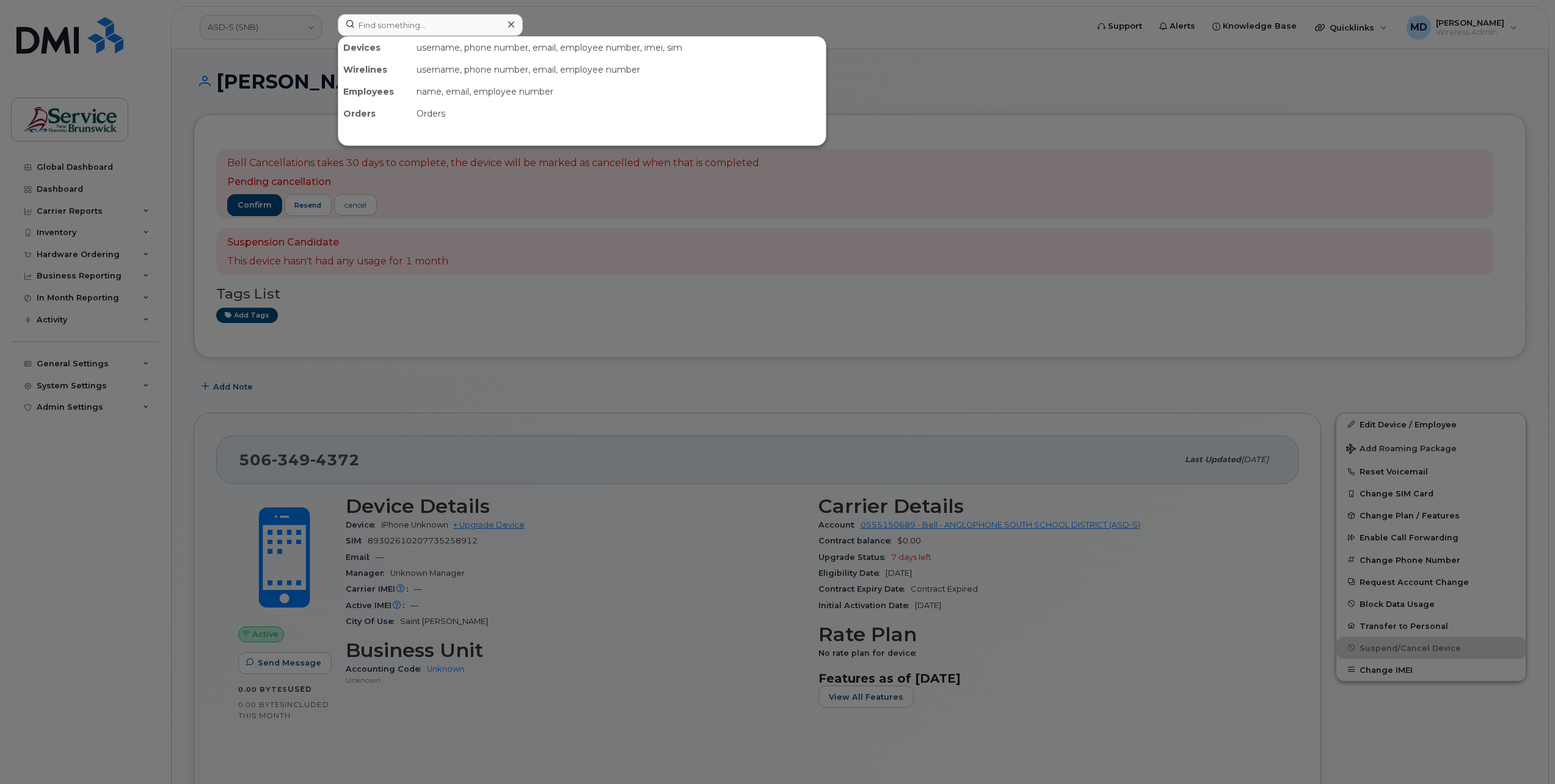
click at [222, 57] on div at bounding box center [777, 392] width 1555 height 784
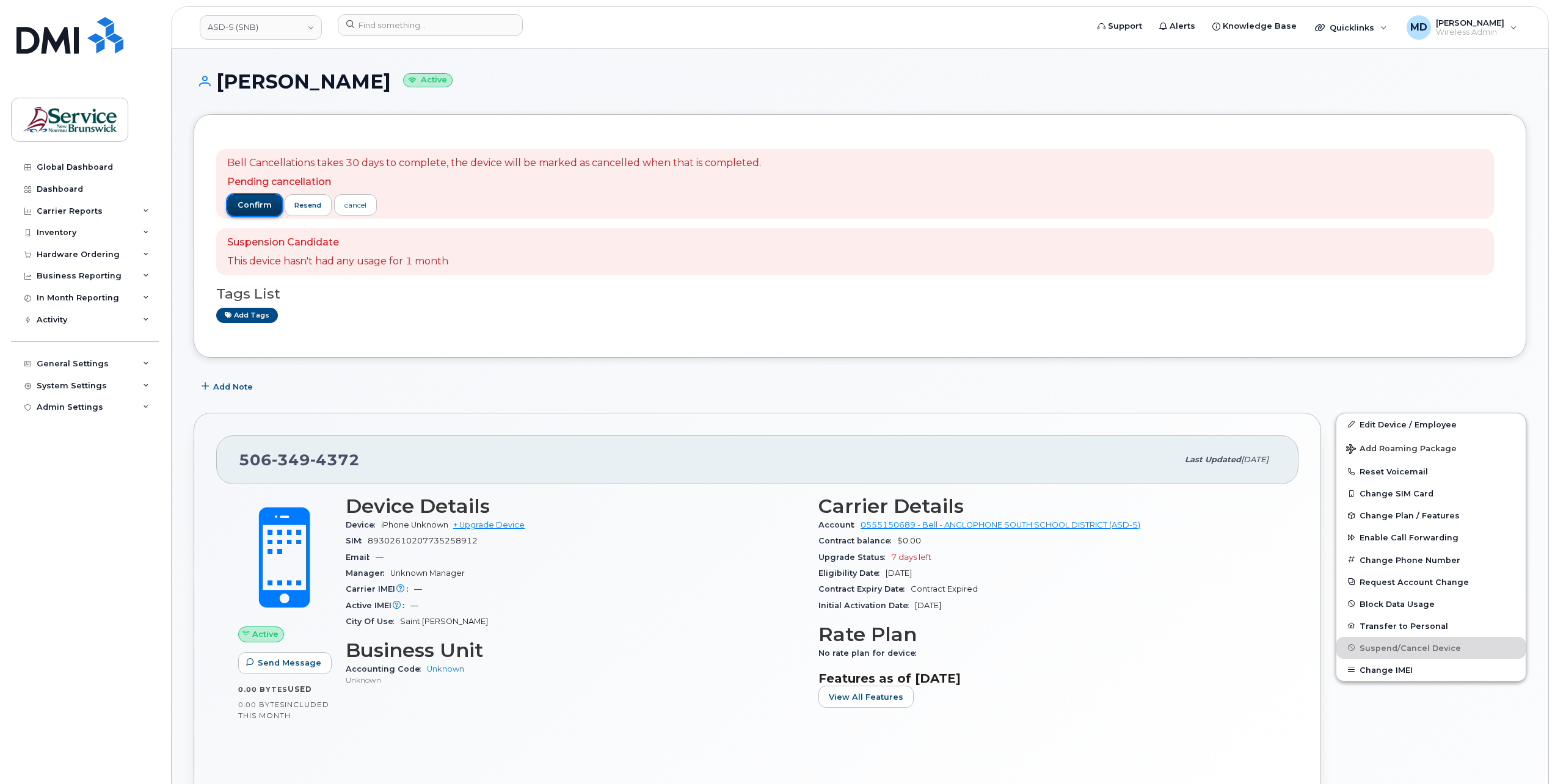
click at [254, 206] on span "confirm" at bounding box center [255, 205] width 35 height 11
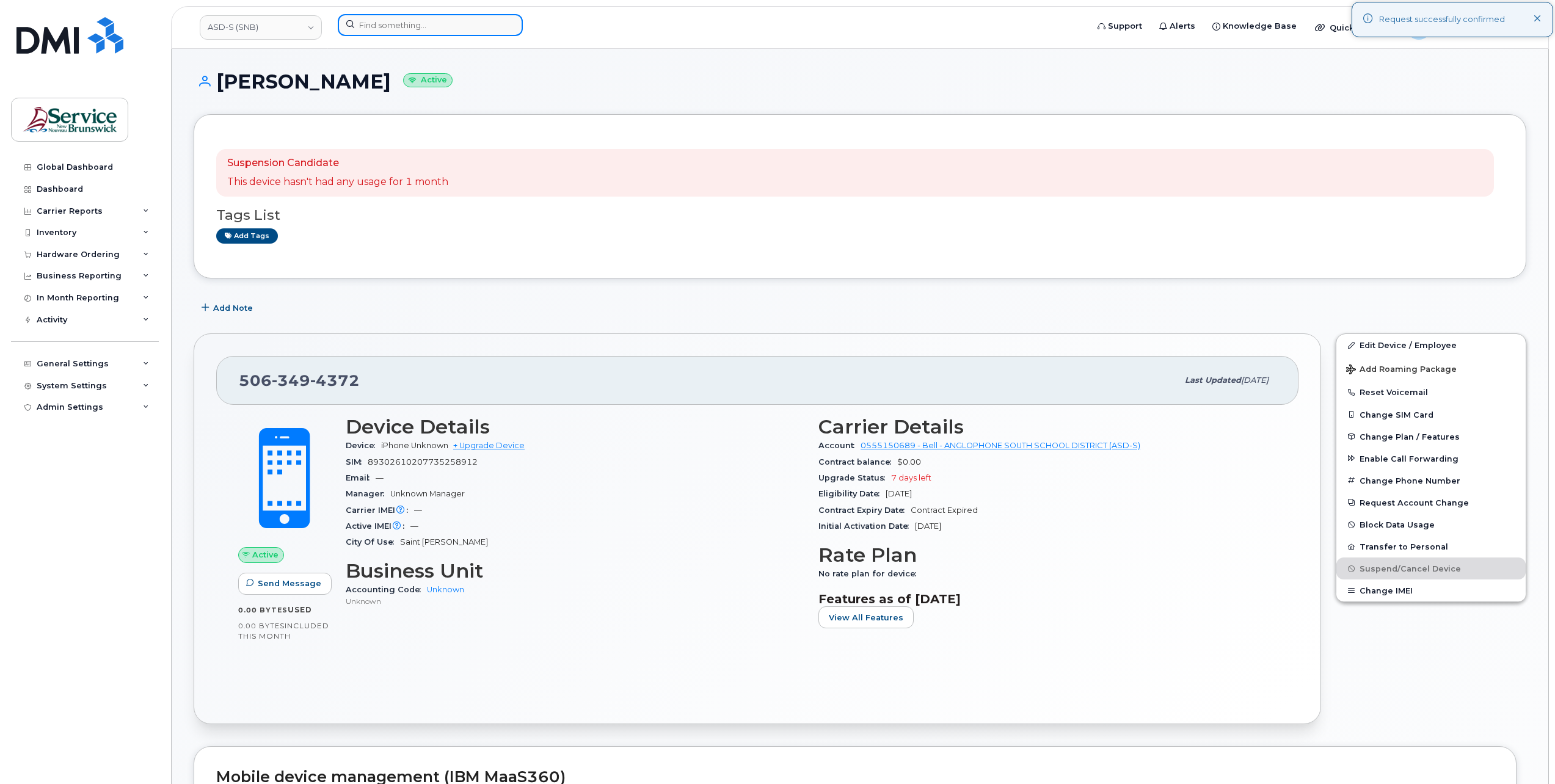
click at [385, 28] on input at bounding box center [430, 25] width 185 height 22
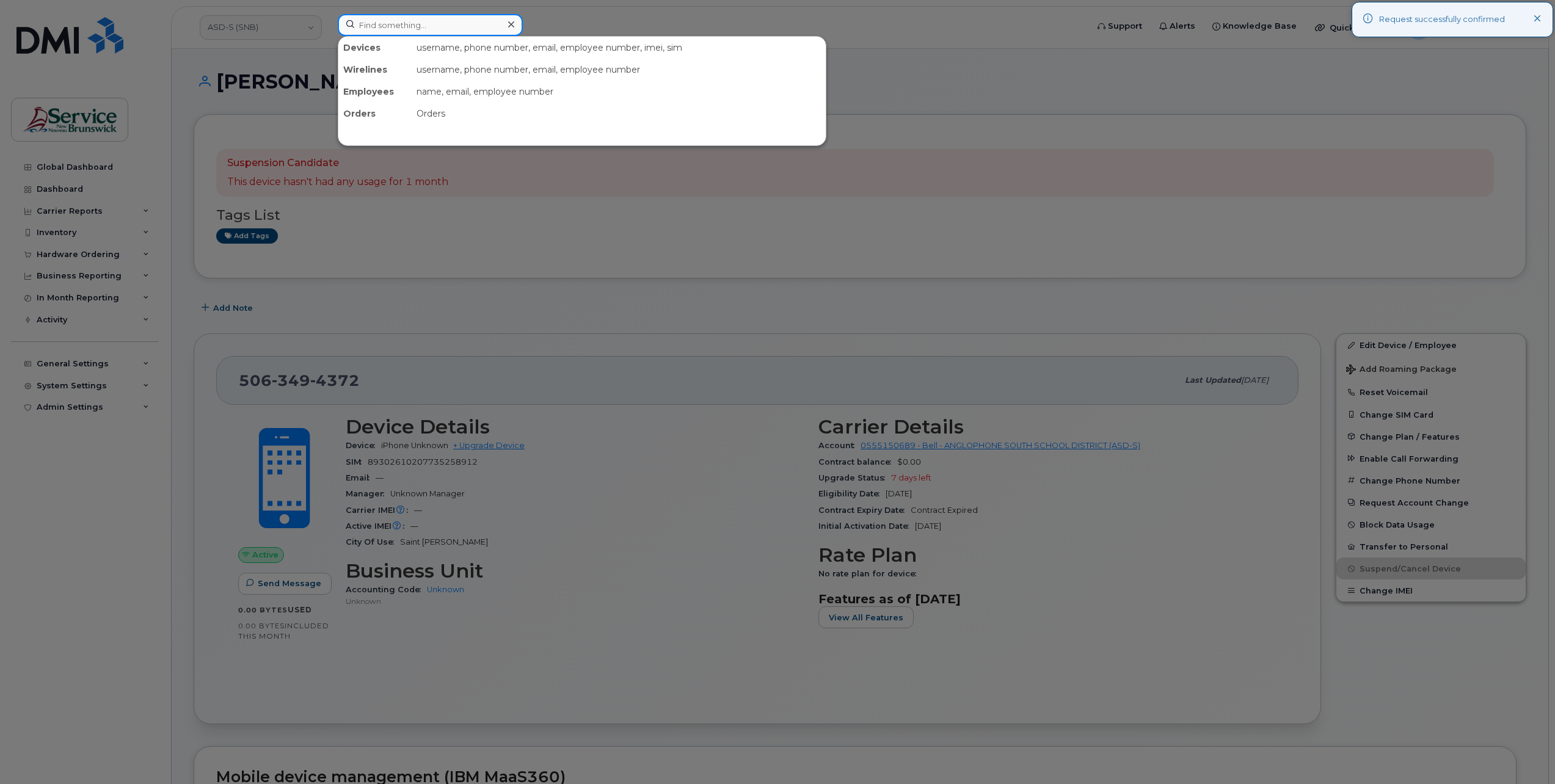
paste input "506-566-3045"
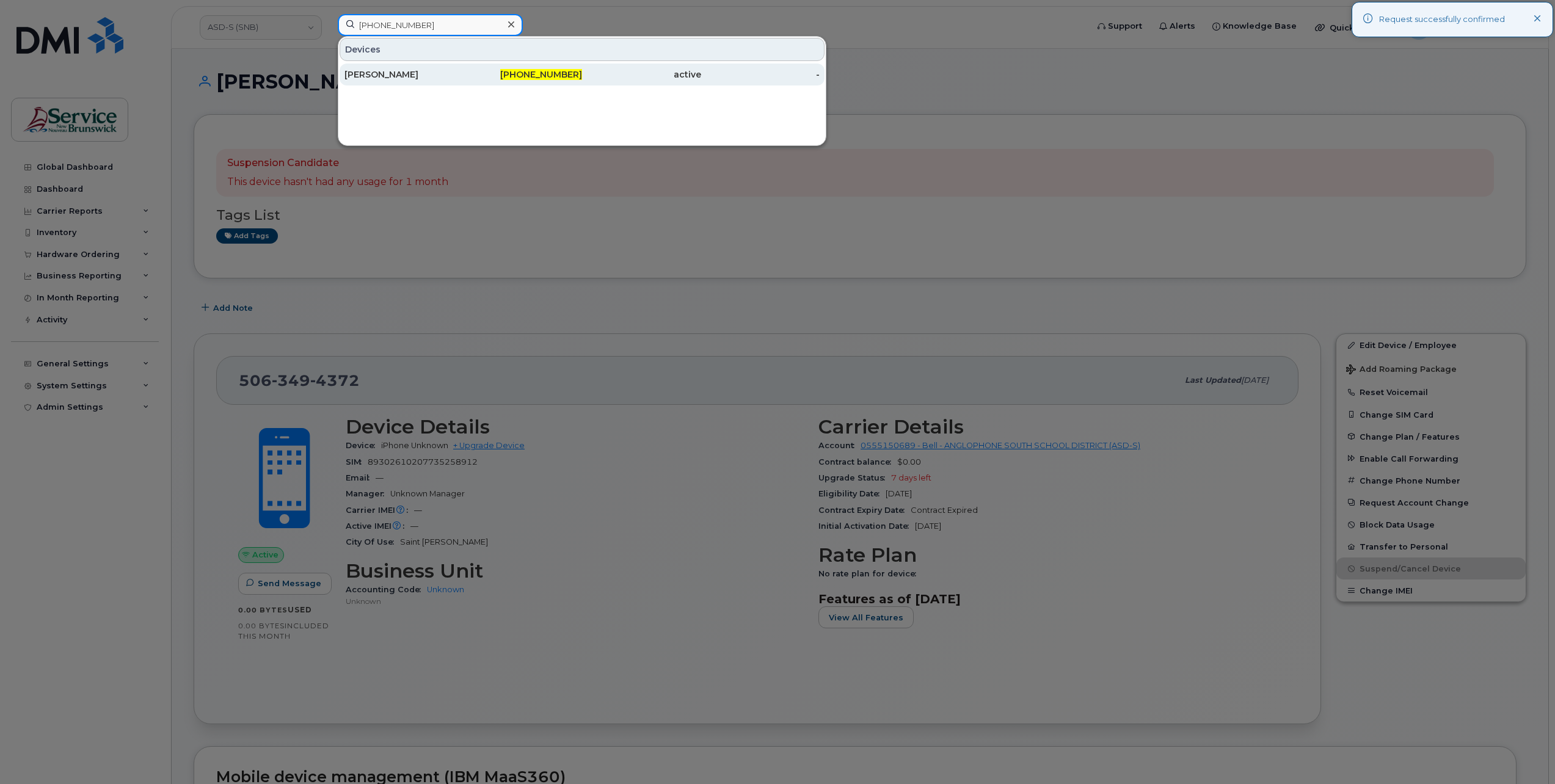
type input "506-566-3045"
drag, startPoint x: 403, startPoint y: 77, endPoint x: 411, endPoint y: 86, distance: 12.0
click at [403, 77] on div "Danielle Henry" at bounding box center [404, 75] width 119 height 13
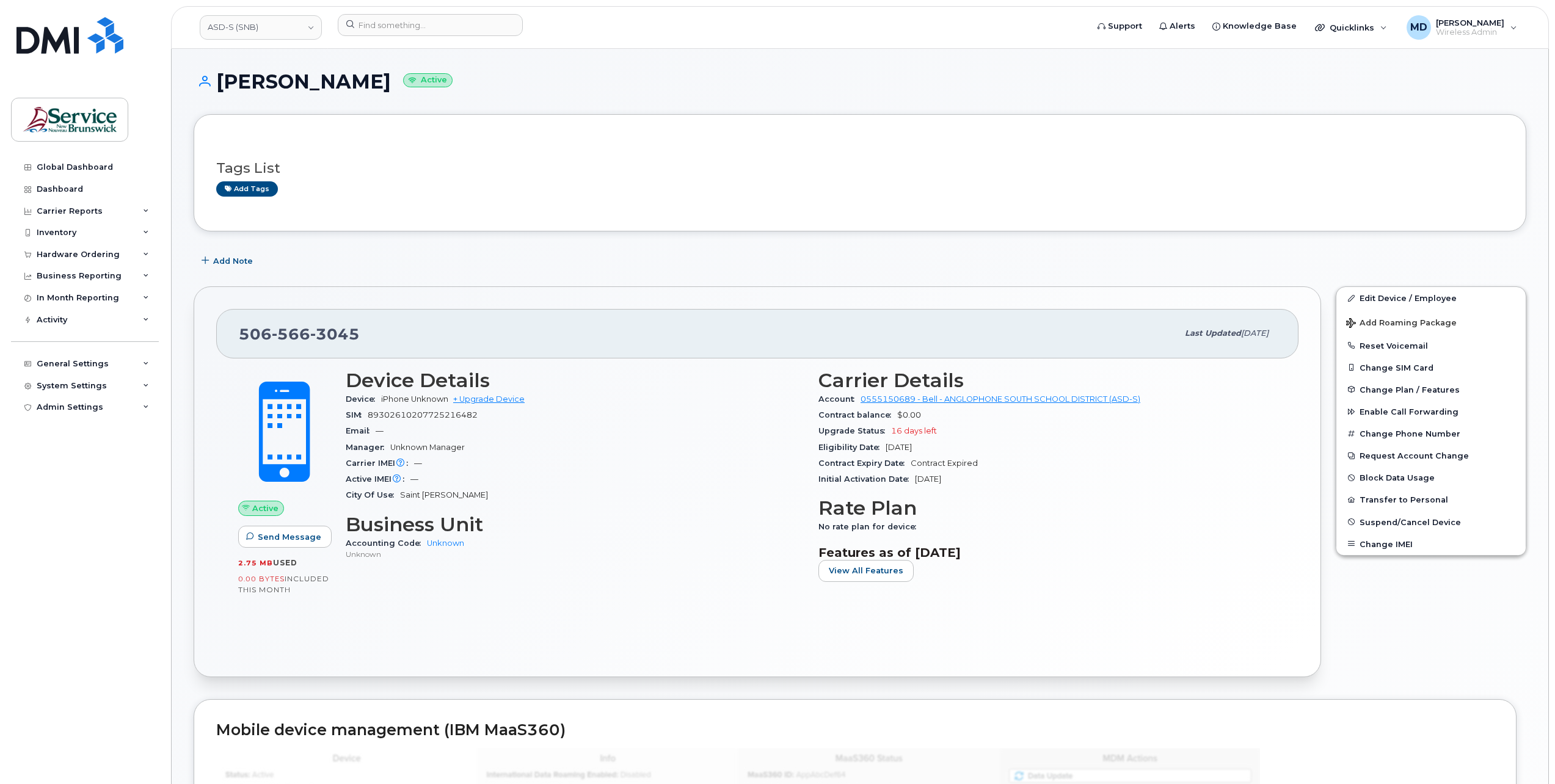
drag, startPoint x: 51, startPoint y: 228, endPoint x: 0, endPoint y: 263, distance: 61.9
click at [51, 228] on div "Inventory" at bounding box center [57, 232] width 40 height 9
drag, startPoint x: 85, startPoint y: 257, endPoint x: 119, endPoint y: 292, distance: 48.8
click at [85, 257] on div "Mobility Devices" at bounding box center [77, 255] width 69 height 11
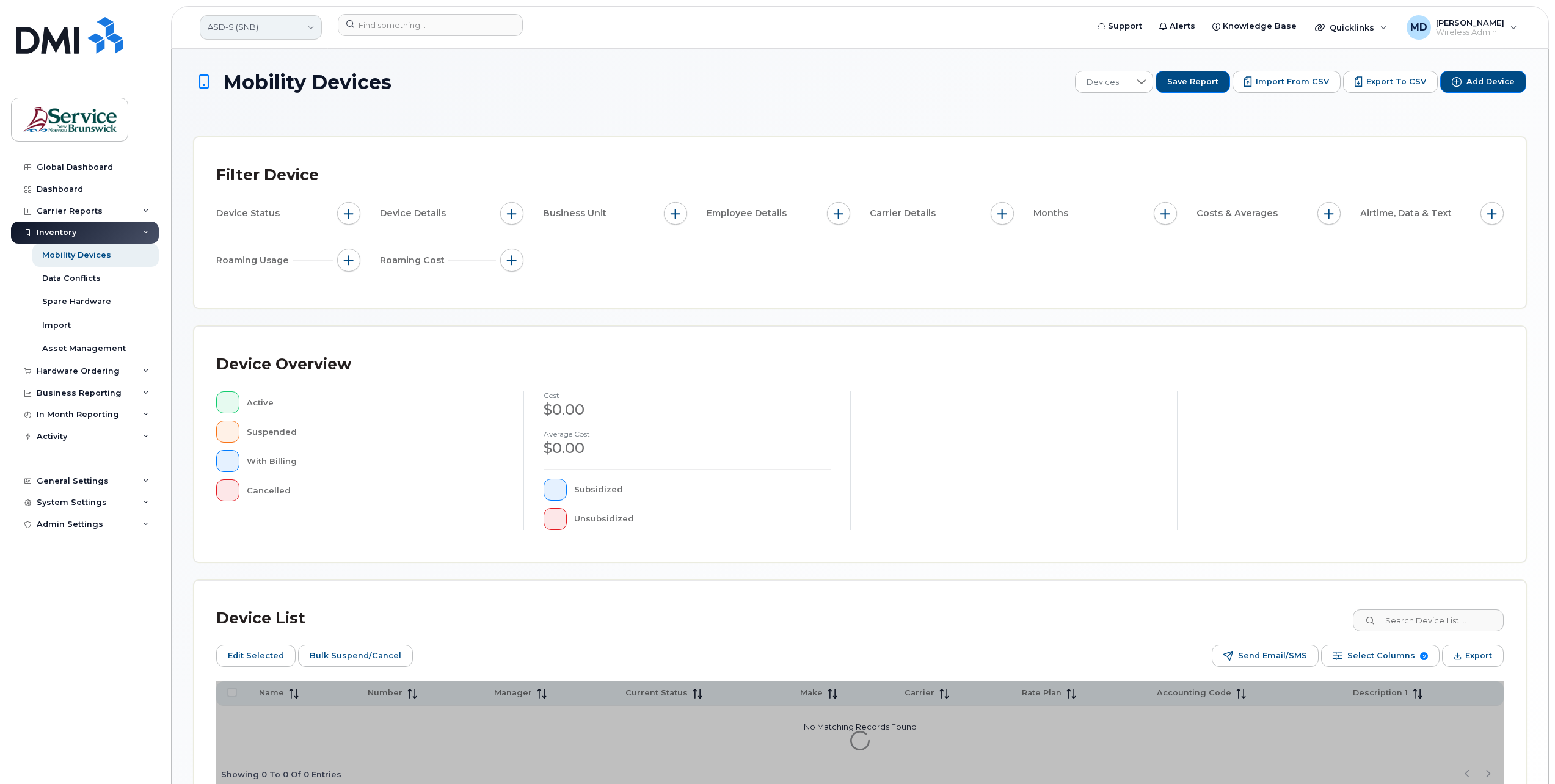
click at [270, 30] on link "ASD-S (SNB)" at bounding box center [261, 27] width 122 height 24
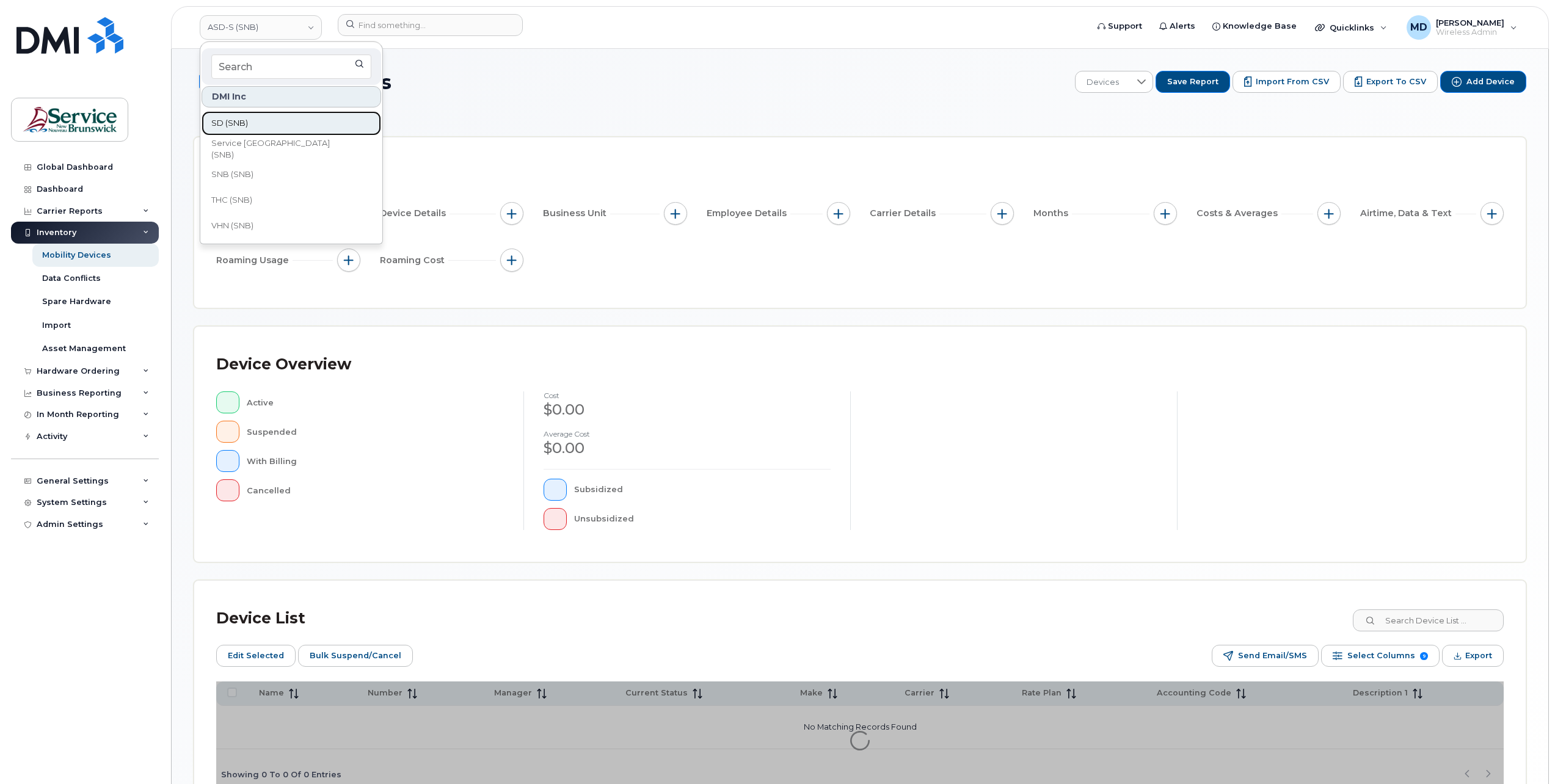
click at [231, 119] on span "SD (SNB)" at bounding box center [229, 123] width 37 height 13
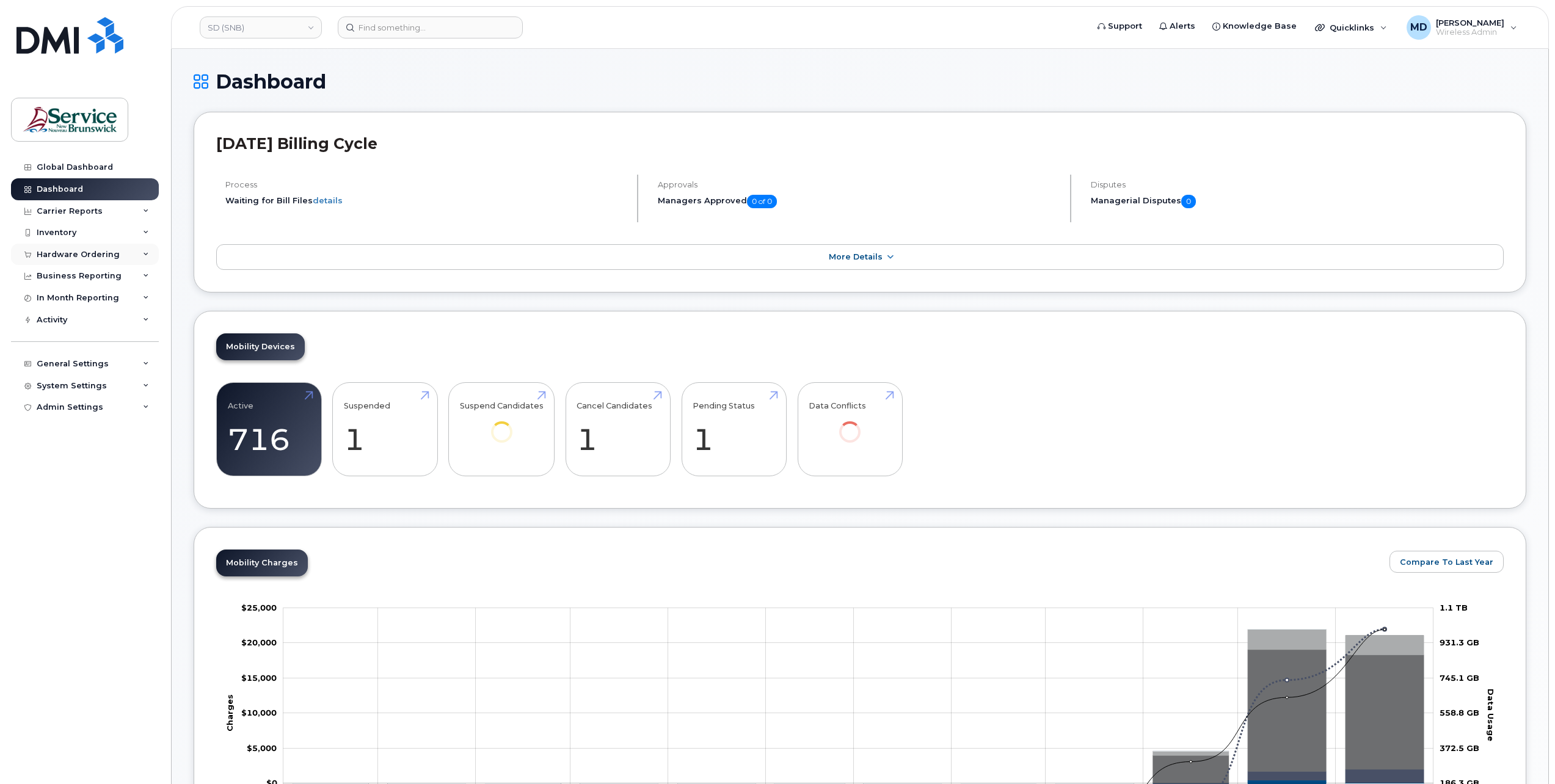
click at [80, 253] on div "Hardware Ordering" at bounding box center [78, 254] width 83 height 9
click at [75, 232] on div "Inventory" at bounding box center [85, 232] width 148 height 22
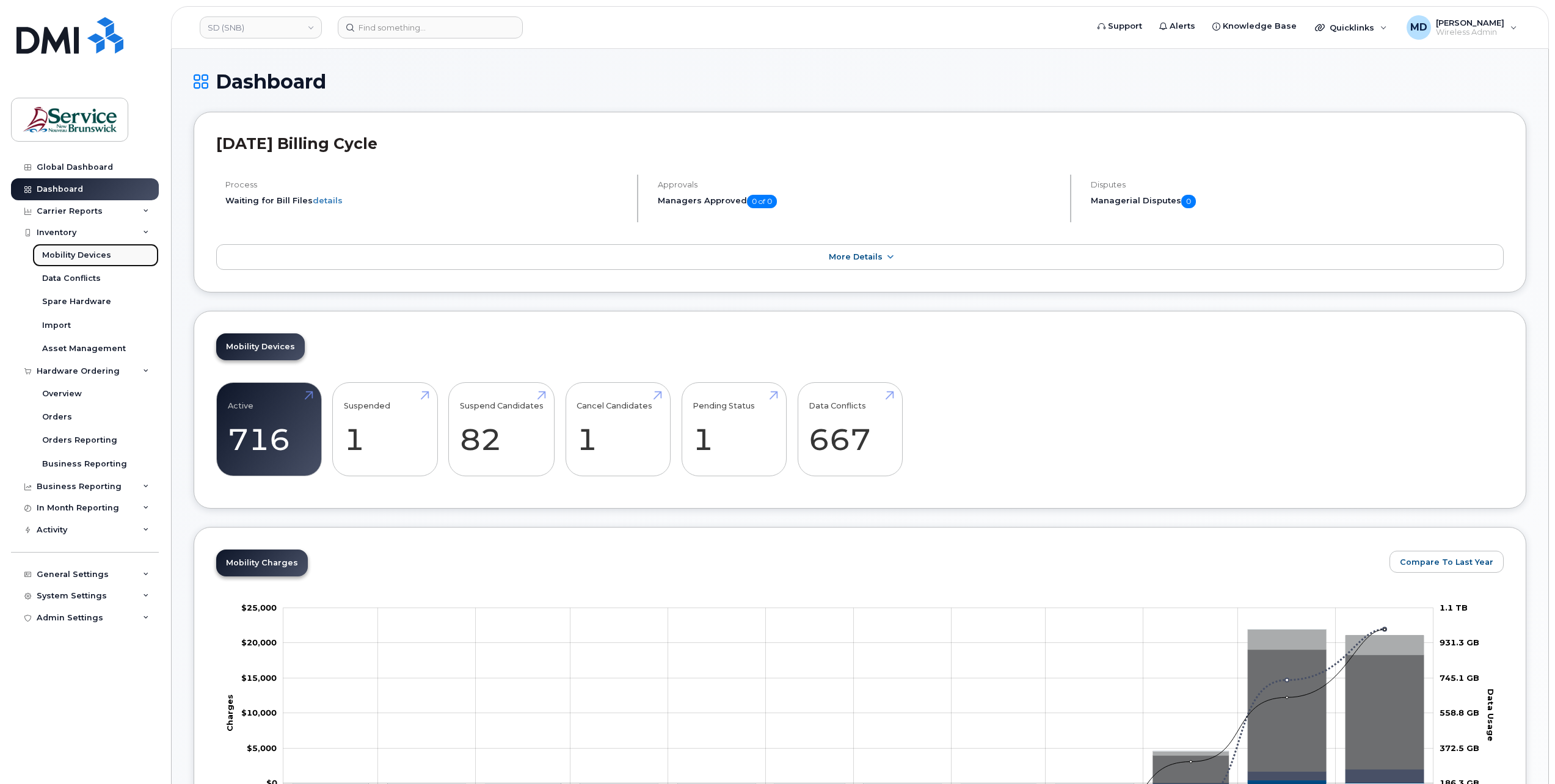
click at [86, 256] on div "Mobility Devices" at bounding box center [77, 255] width 69 height 11
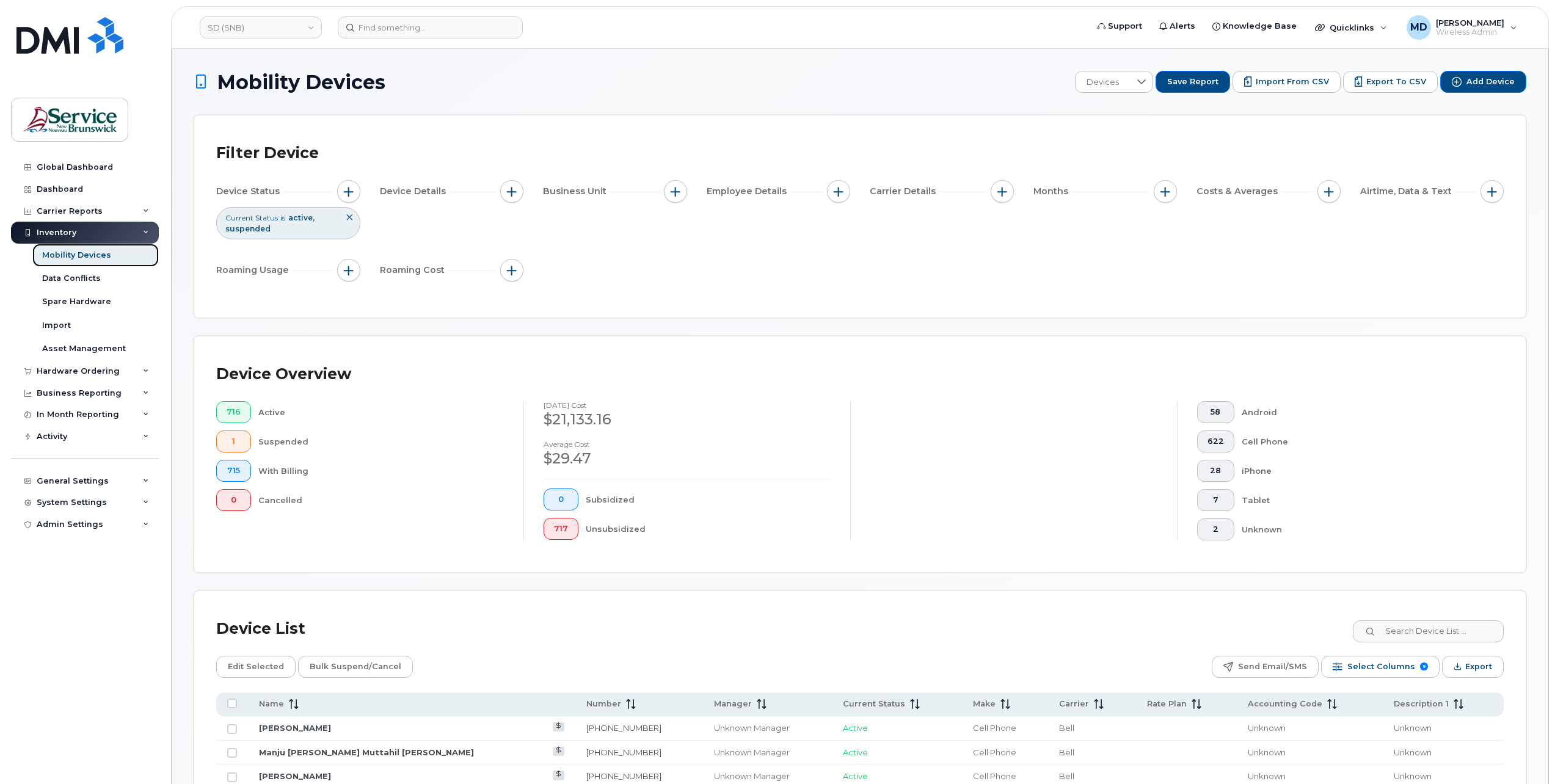
scroll to position [407, 0]
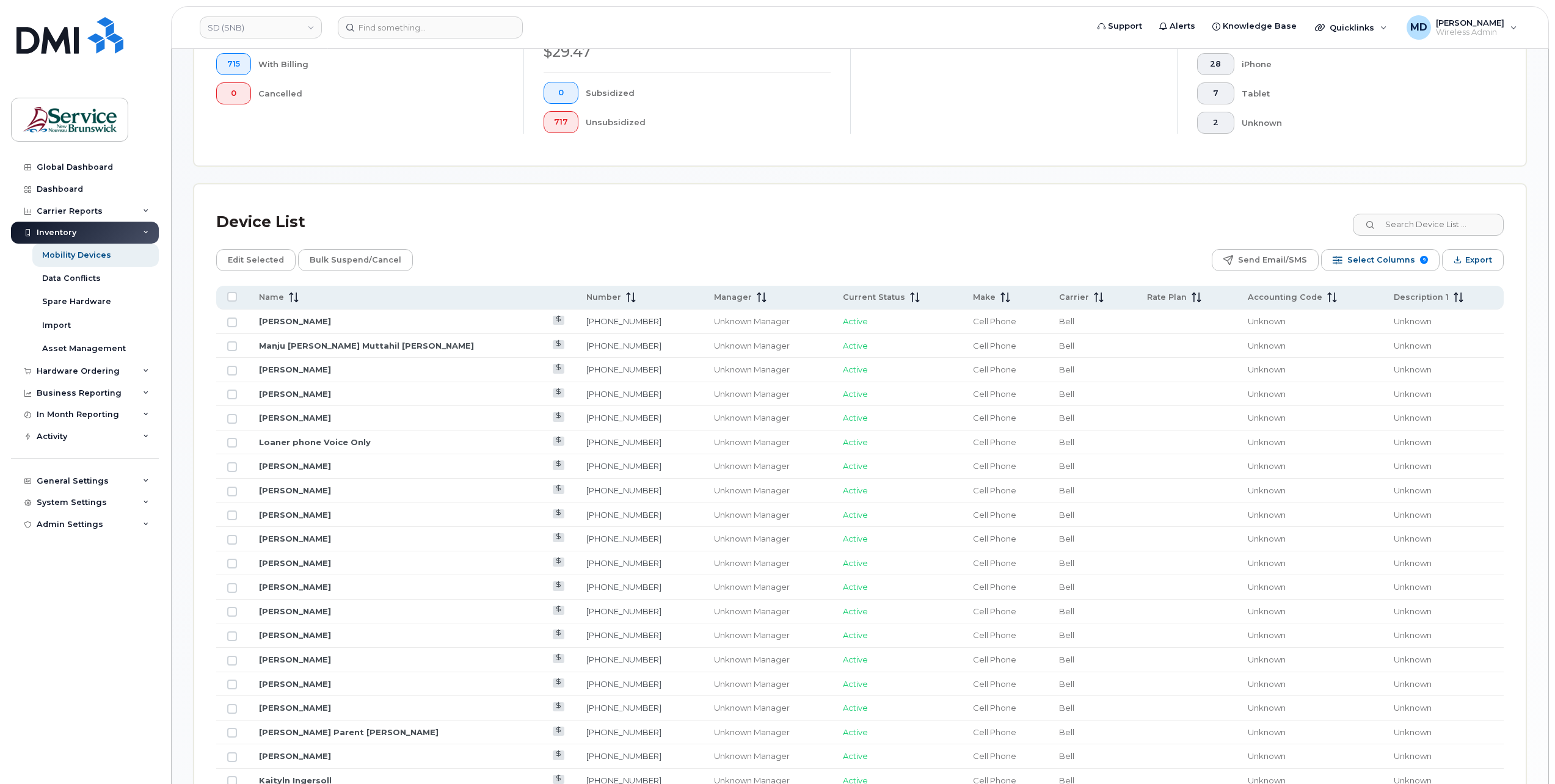
drag, startPoint x: 234, startPoint y: 319, endPoint x: 231, endPoint y: 331, distance: 12.4
click at [234, 320] on input "Row Unselected" at bounding box center [232, 323] width 9 height 9
checkbox input "true"
click at [232, 341] on input "Row Unselected" at bounding box center [232, 346] width 9 height 9
checkbox input "true"
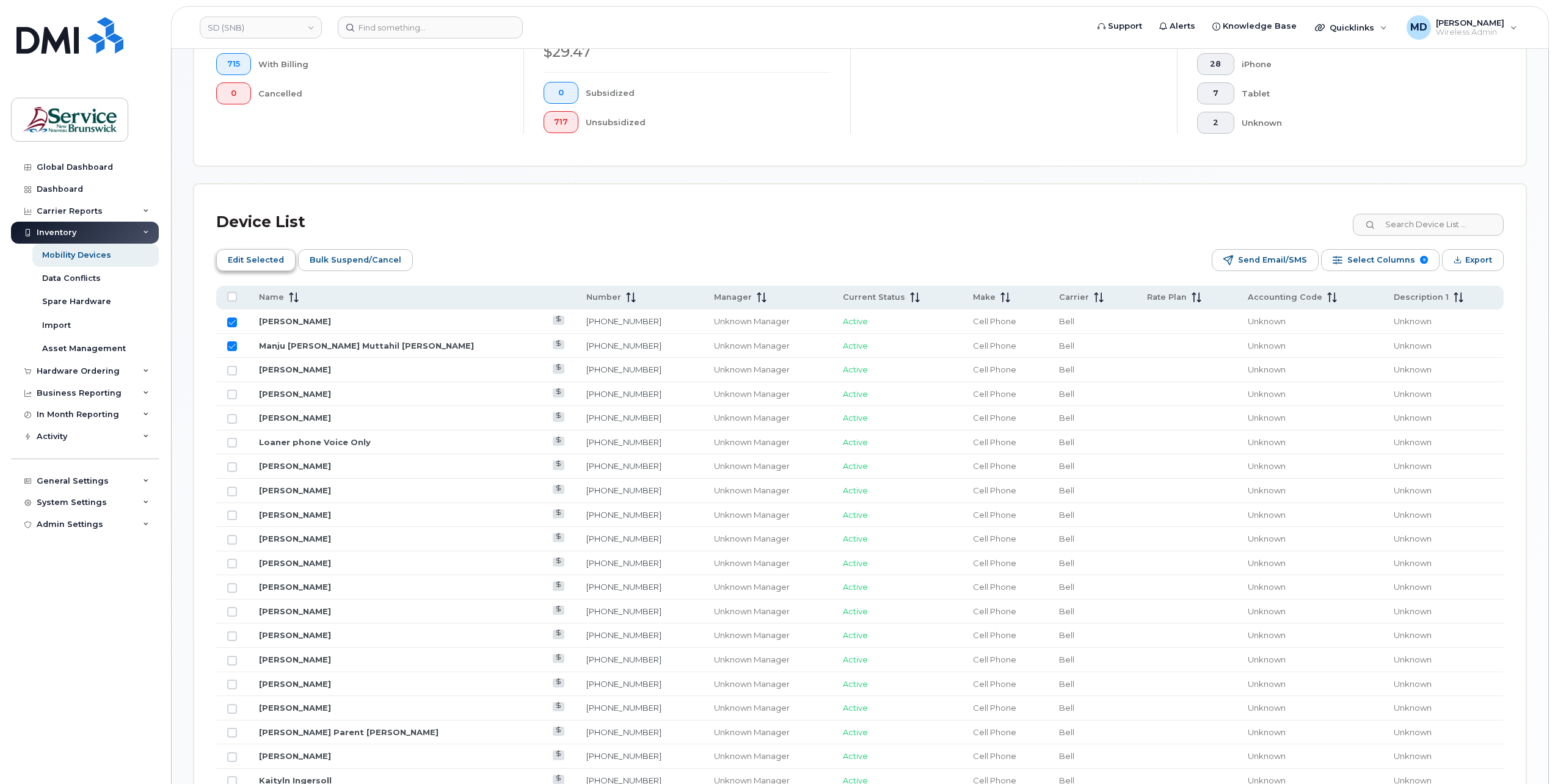
click at [272, 253] on span "Edit Selected" at bounding box center [256, 260] width 57 height 18
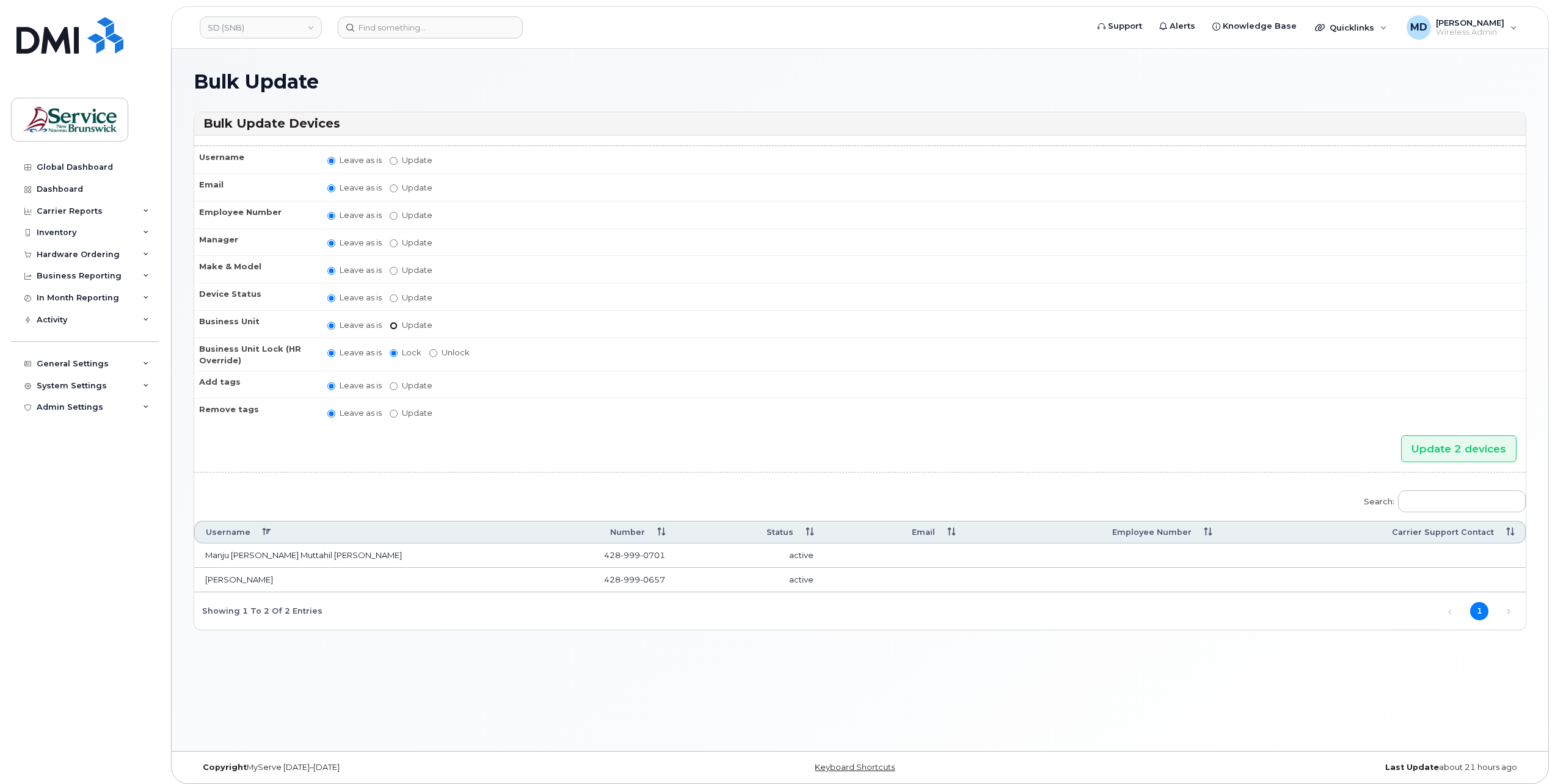
click at [398, 322] on input "Update" at bounding box center [393, 326] width 8 height 8
radio input "true"
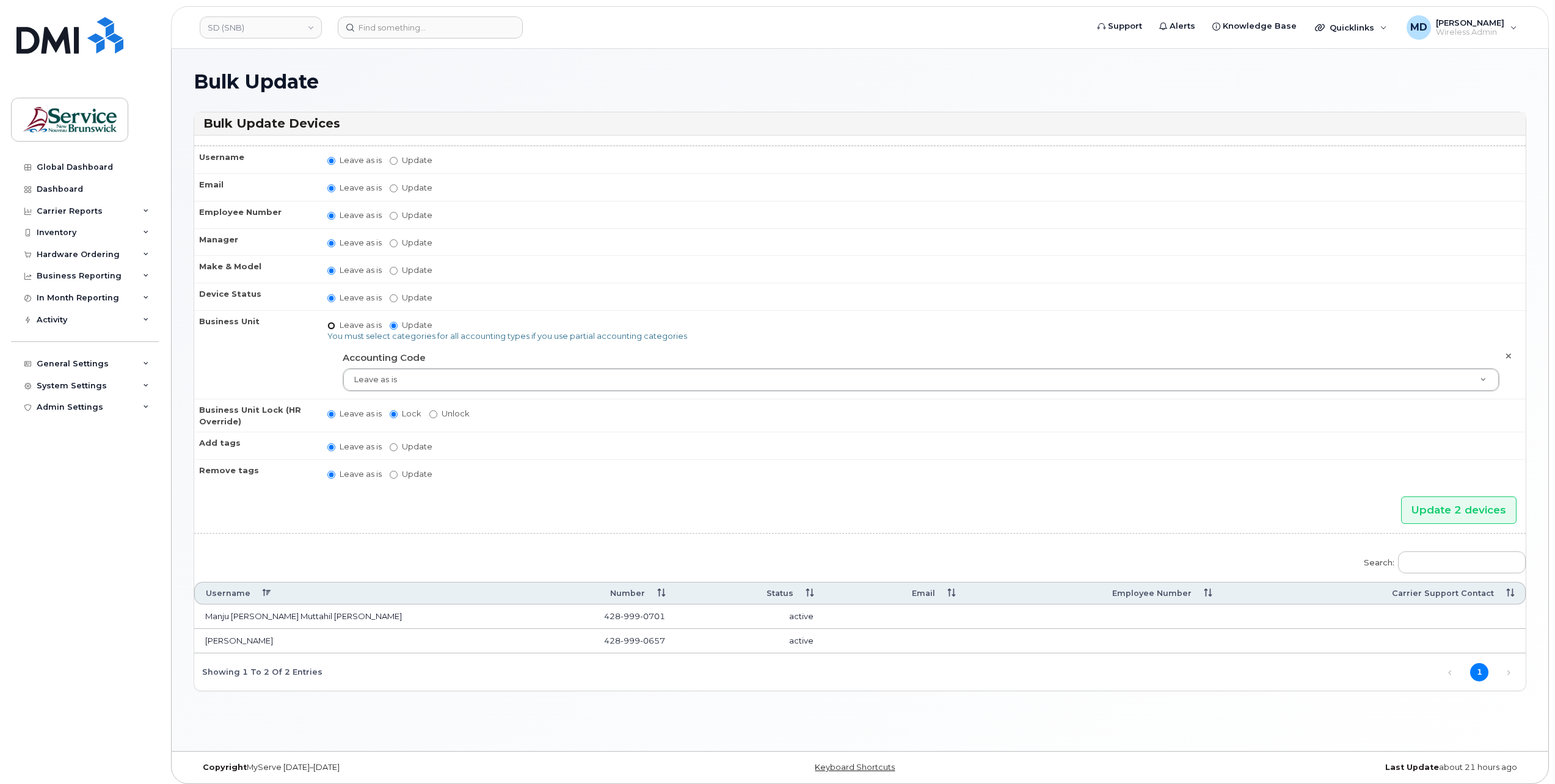
click at [331, 323] on input "Leave as is" at bounding box center [331, 326] width 8 height 8
radio input "true"
radio input "false"
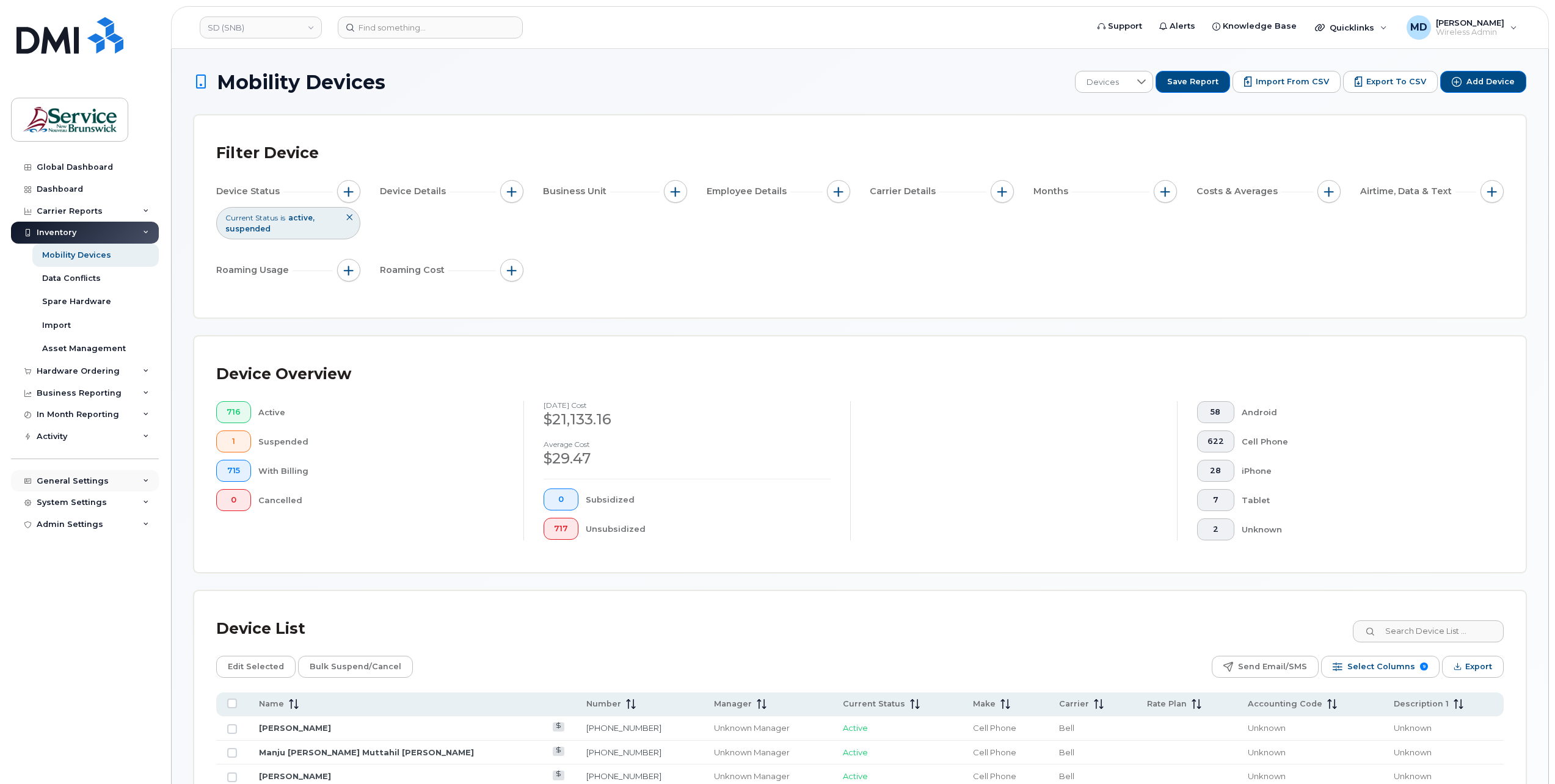
click at [80, 476] on div "General Settings" at bounding box center [73, 481] width 72 height 9
click at [74, 479] on div "General Settings" at bounding box center [73, 481] width 72 height 9
click at [78, 505] on div "System Settings" at bounding box center [71, 502] width 70 height 9
click at [85, 684] on link "Users" at bounding box center [95, 689] width 126 height 24
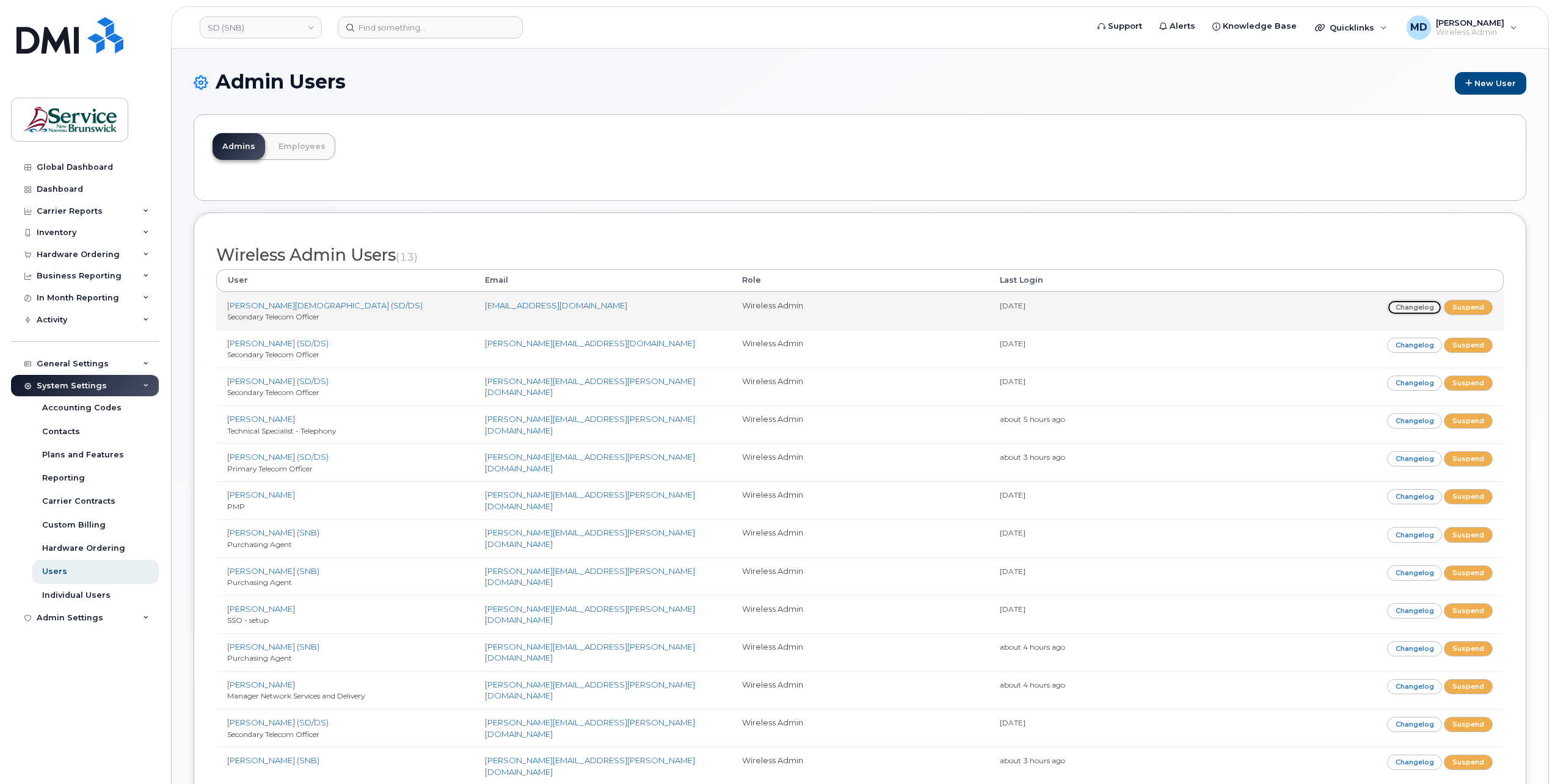
click at [1411, 303] on link "Changelog" at bounding box center [1414, 307] width 56 height 15
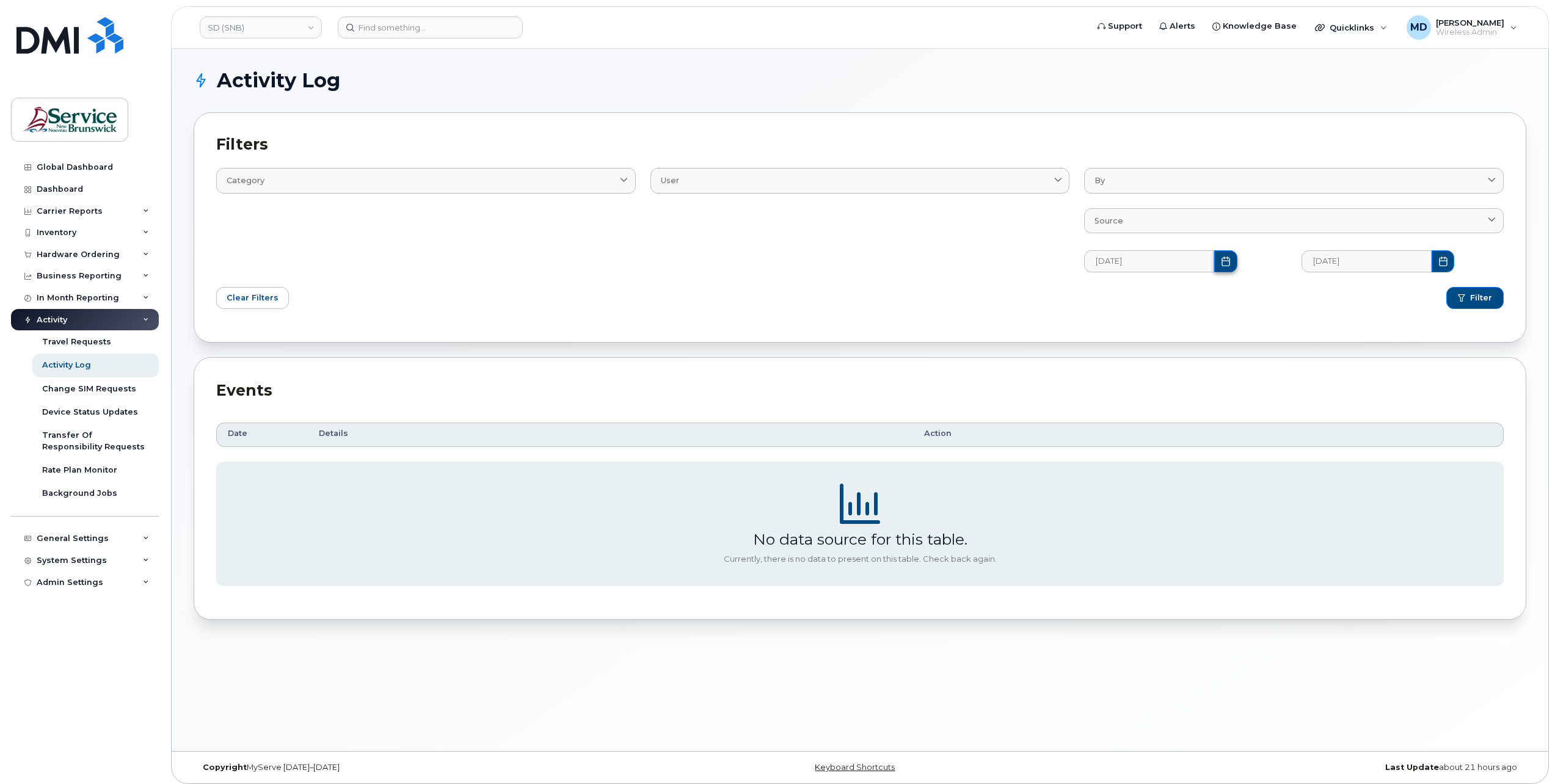
click at [1221, 260] on icon "Choose Date" at bounding box center [1225, 261] width 9 height 9
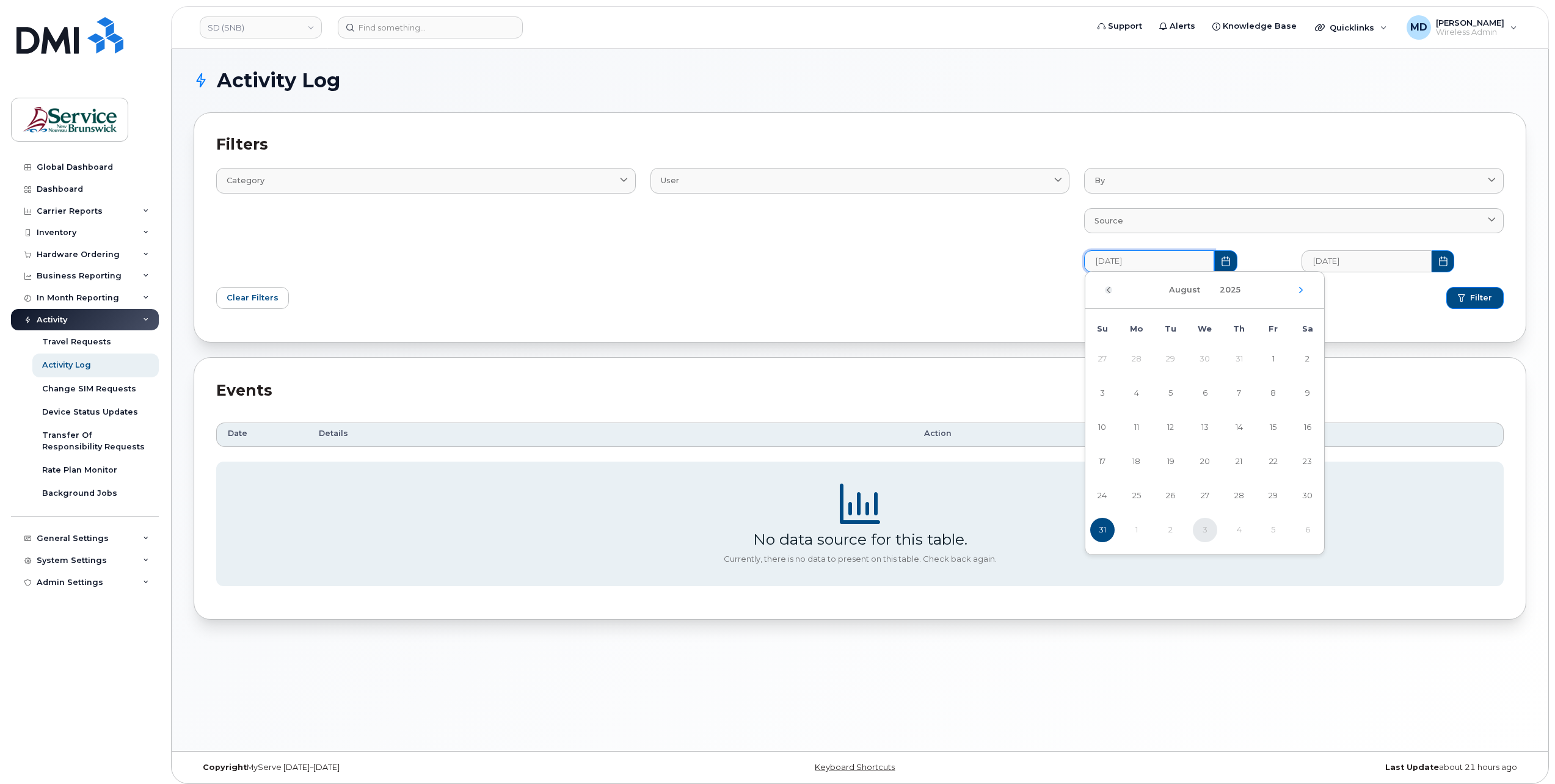
click at [1108, 288] on icon "Previous Month" at bounding box center [1108, 290] width 7 height 9
click at [1166, 361] on span "1" at bounding box center [1170, 359] width 24 height 24
type input "07/01/2025"
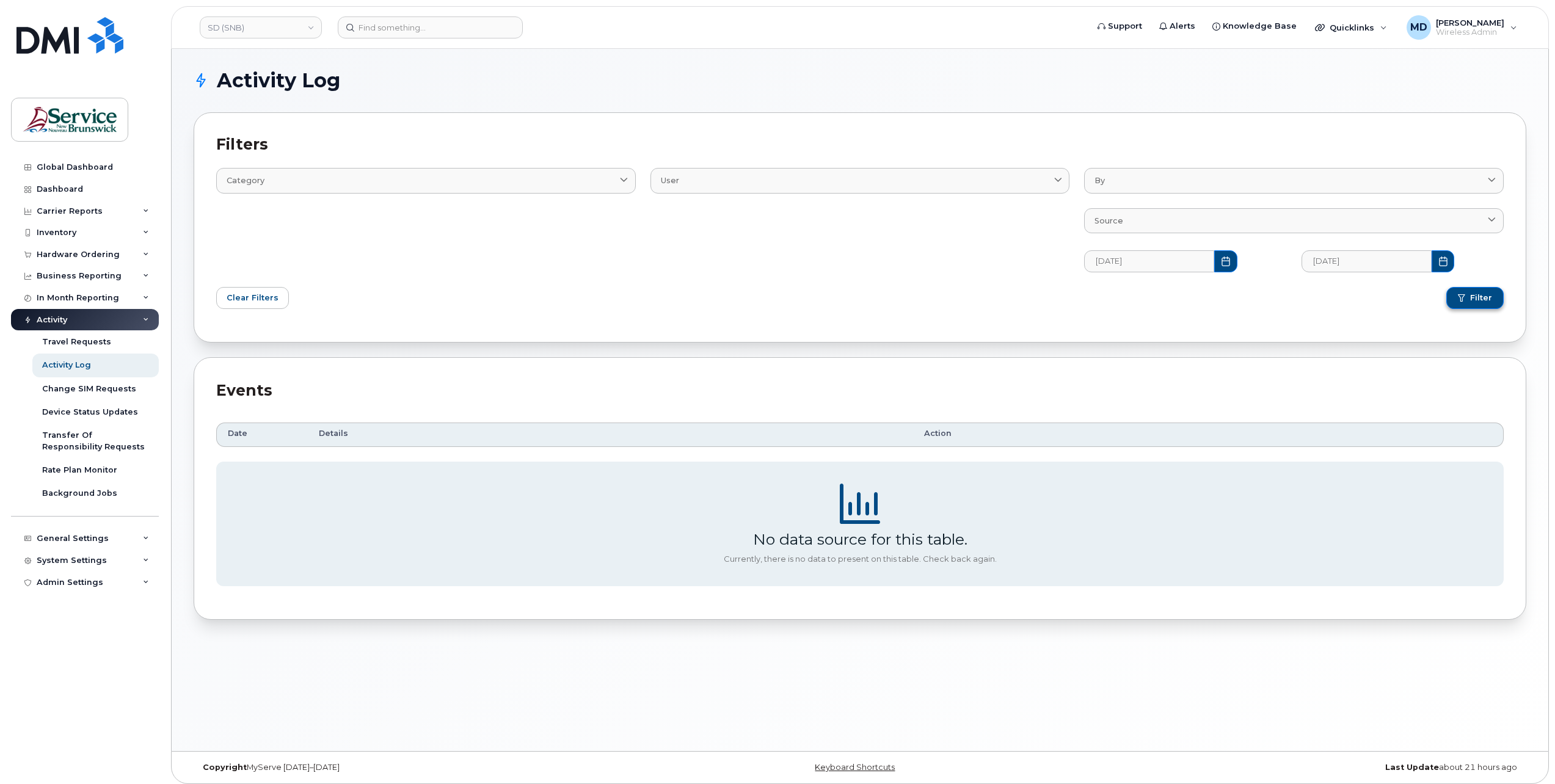
click at [1471, 295] on button "Filter" at bounding box center [1474, 298] width 57 height 22
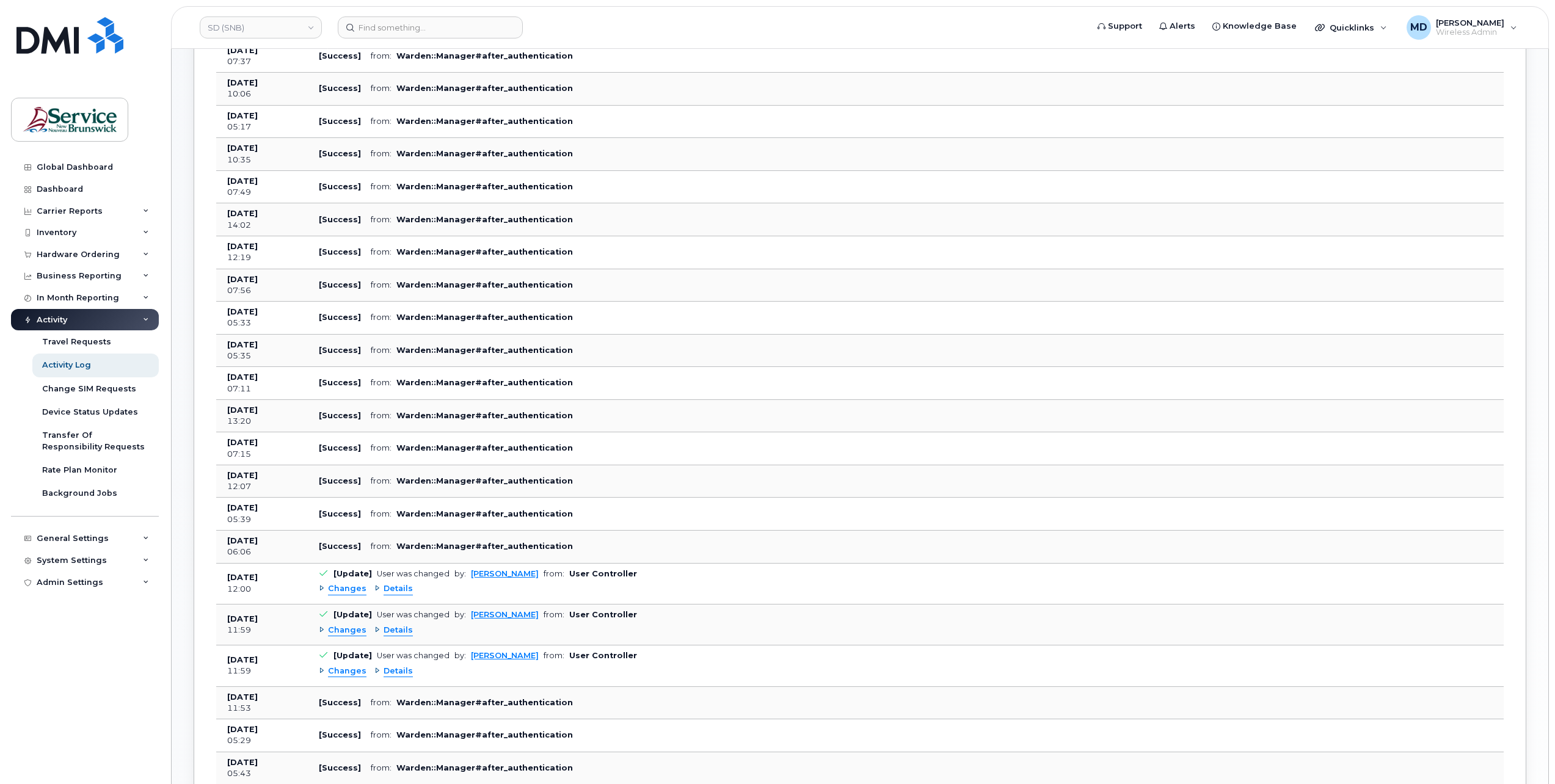
scroll to position [1017, 0]
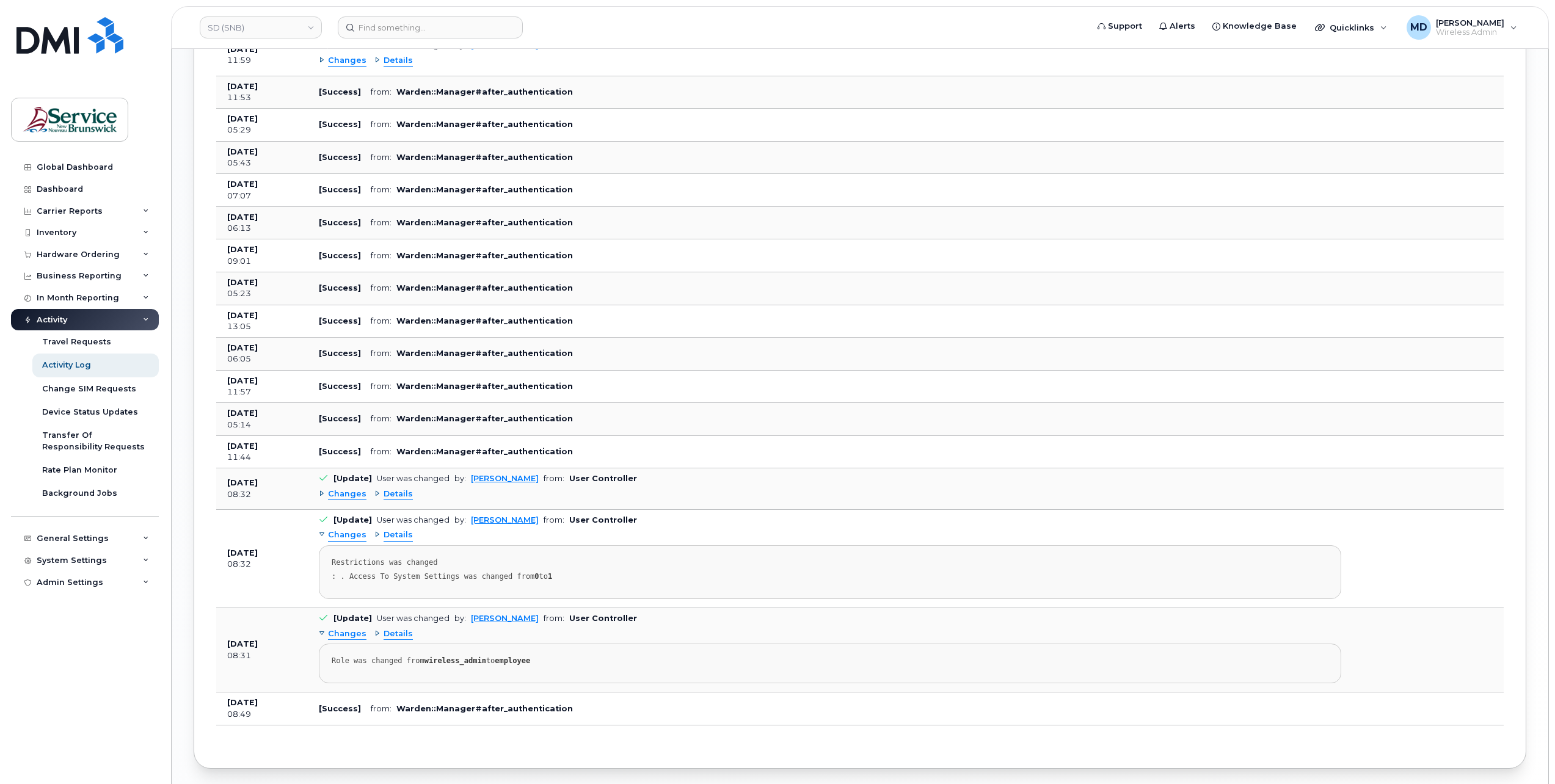
click at [352, 488] on span "Changes" at bounding box center [347, 494] width 38 height 12
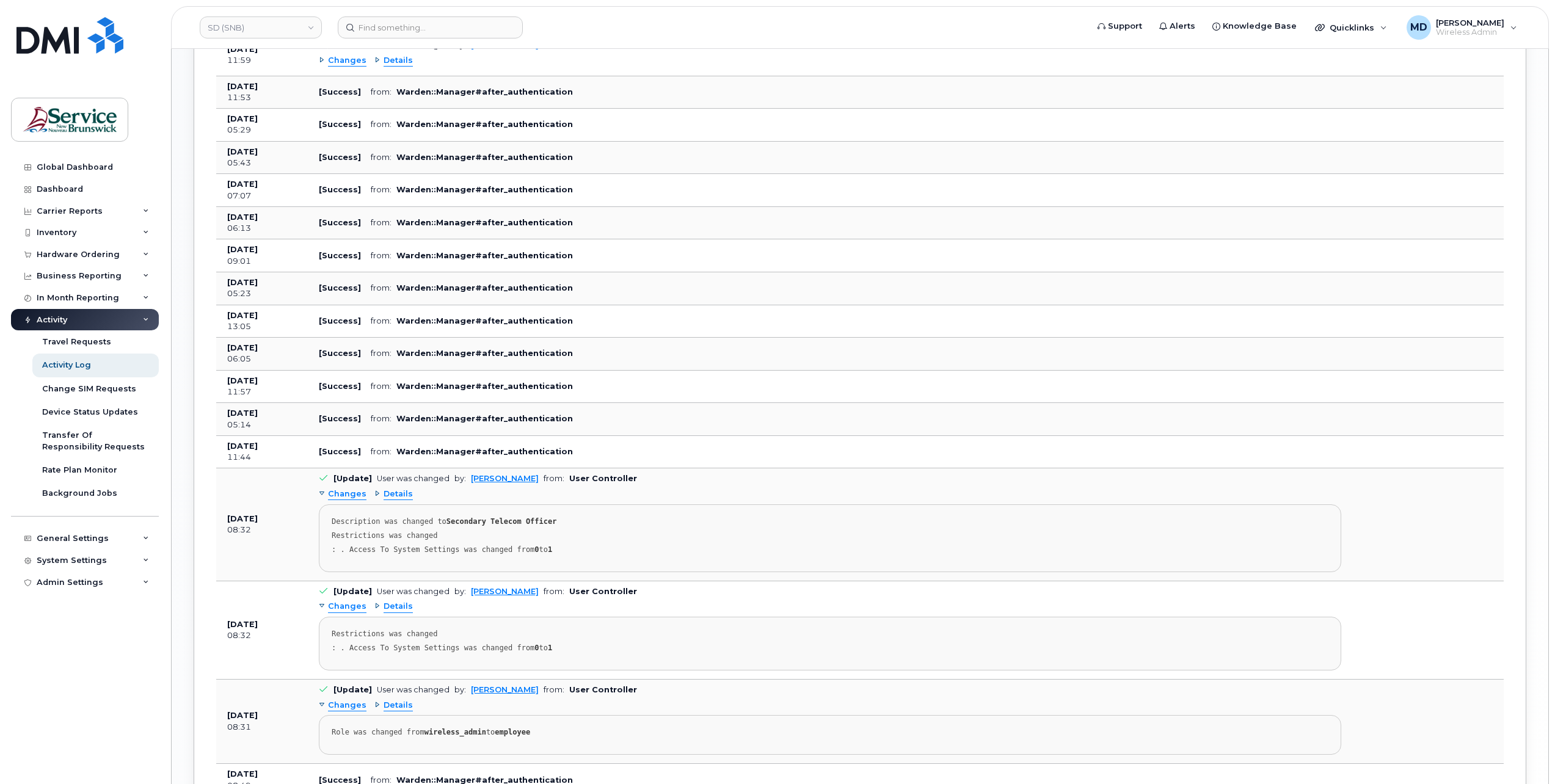
click at [352, 488] on span "Changes" at bounding box center [347, 494] width 38 height 12
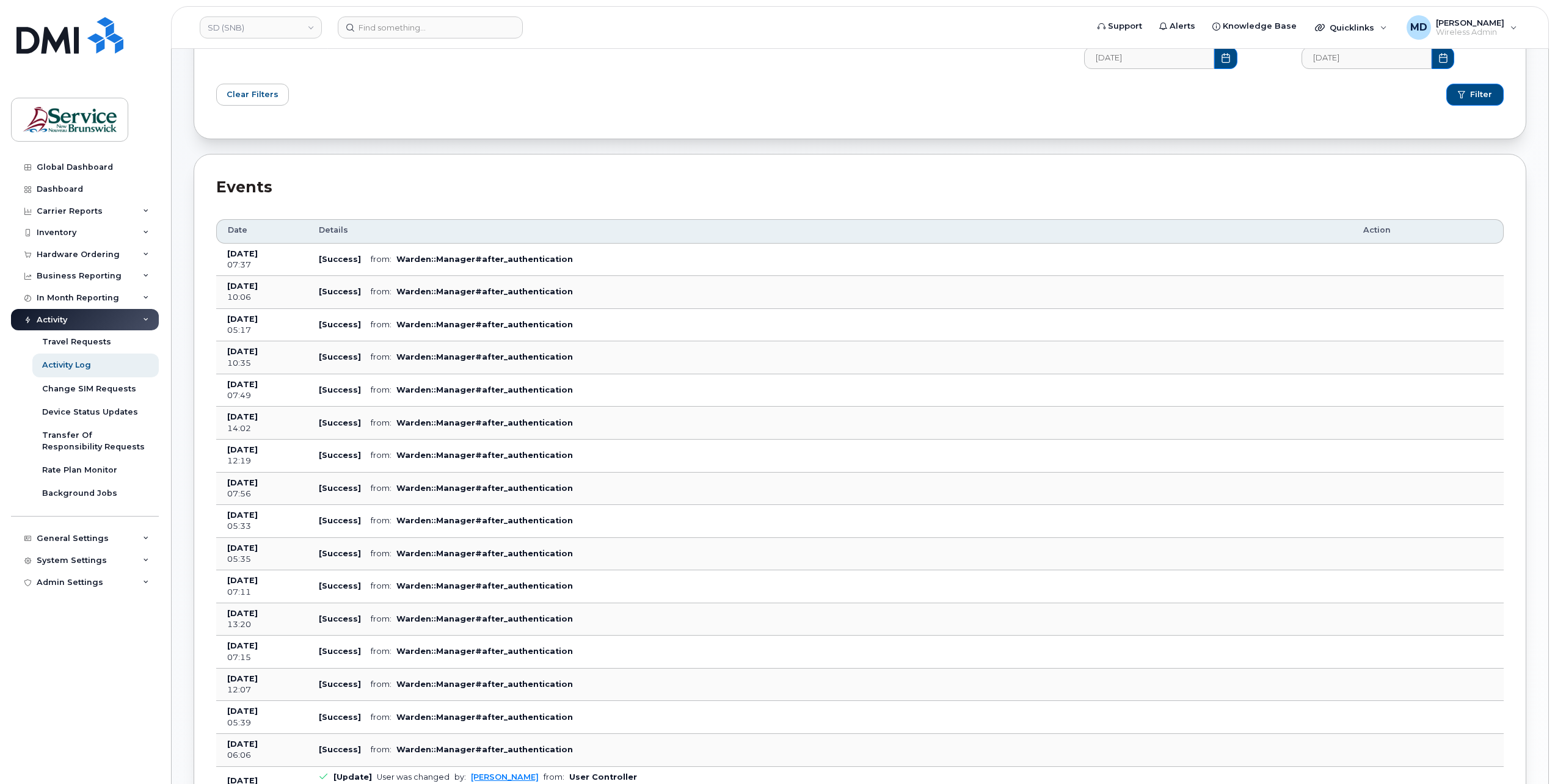
scroll to position [0, 0]
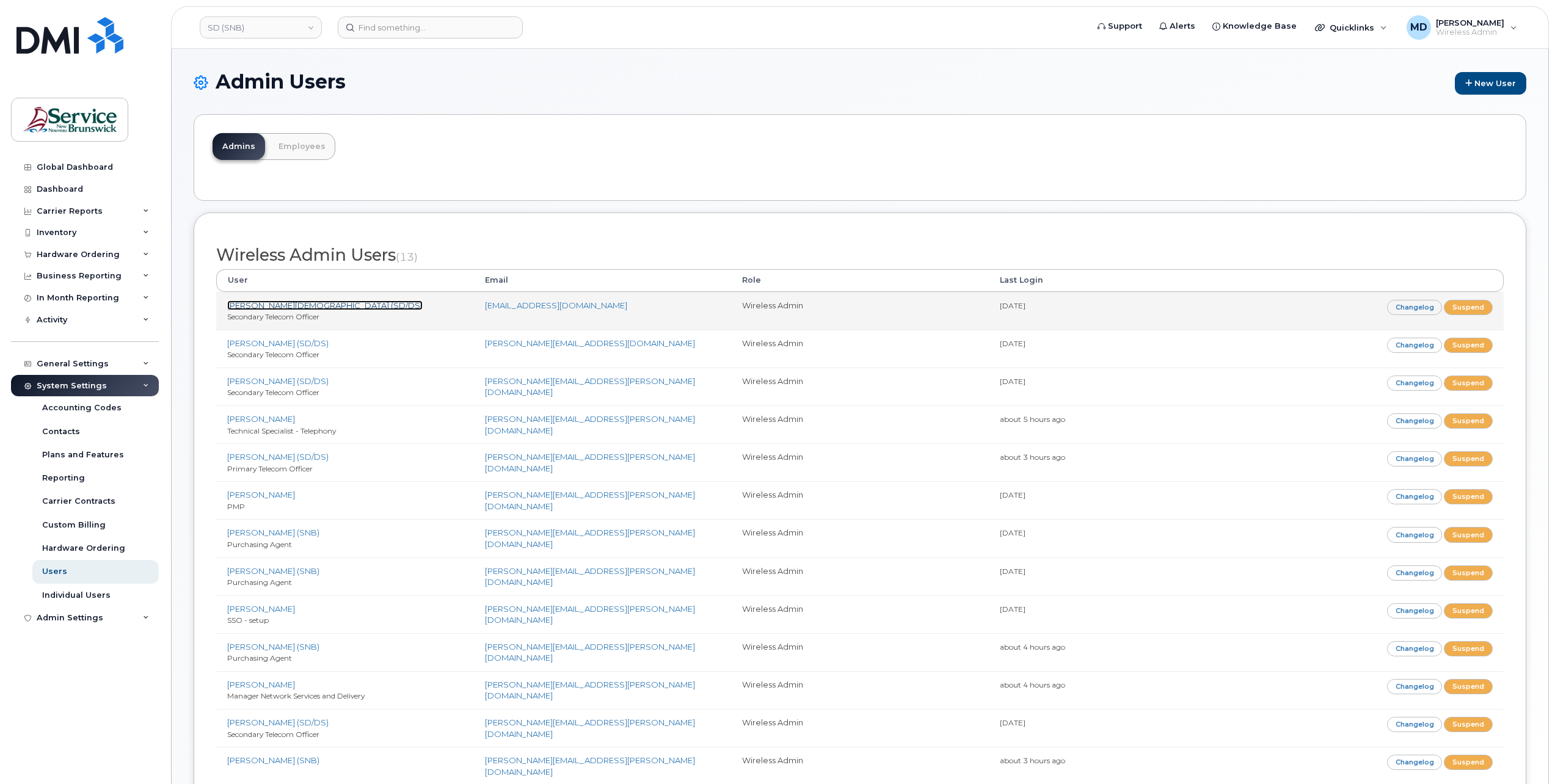
click at [291, 304] on link "[PERSON_NAME][DEMOGRAPHIC_DATA] (SD/DS)" at bounding box center [324, 305] width 195 height 9
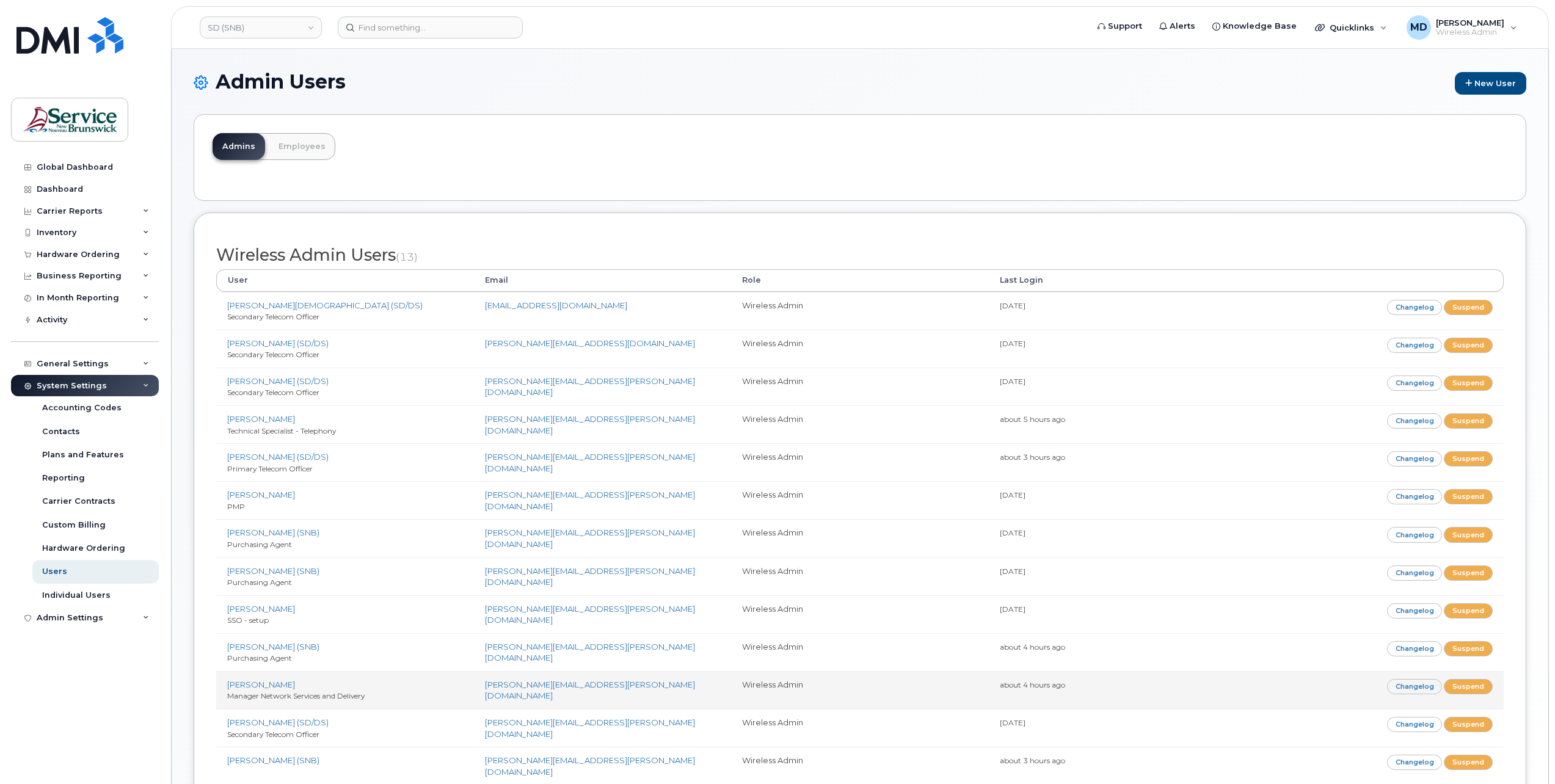
scroll to position [100, 0]
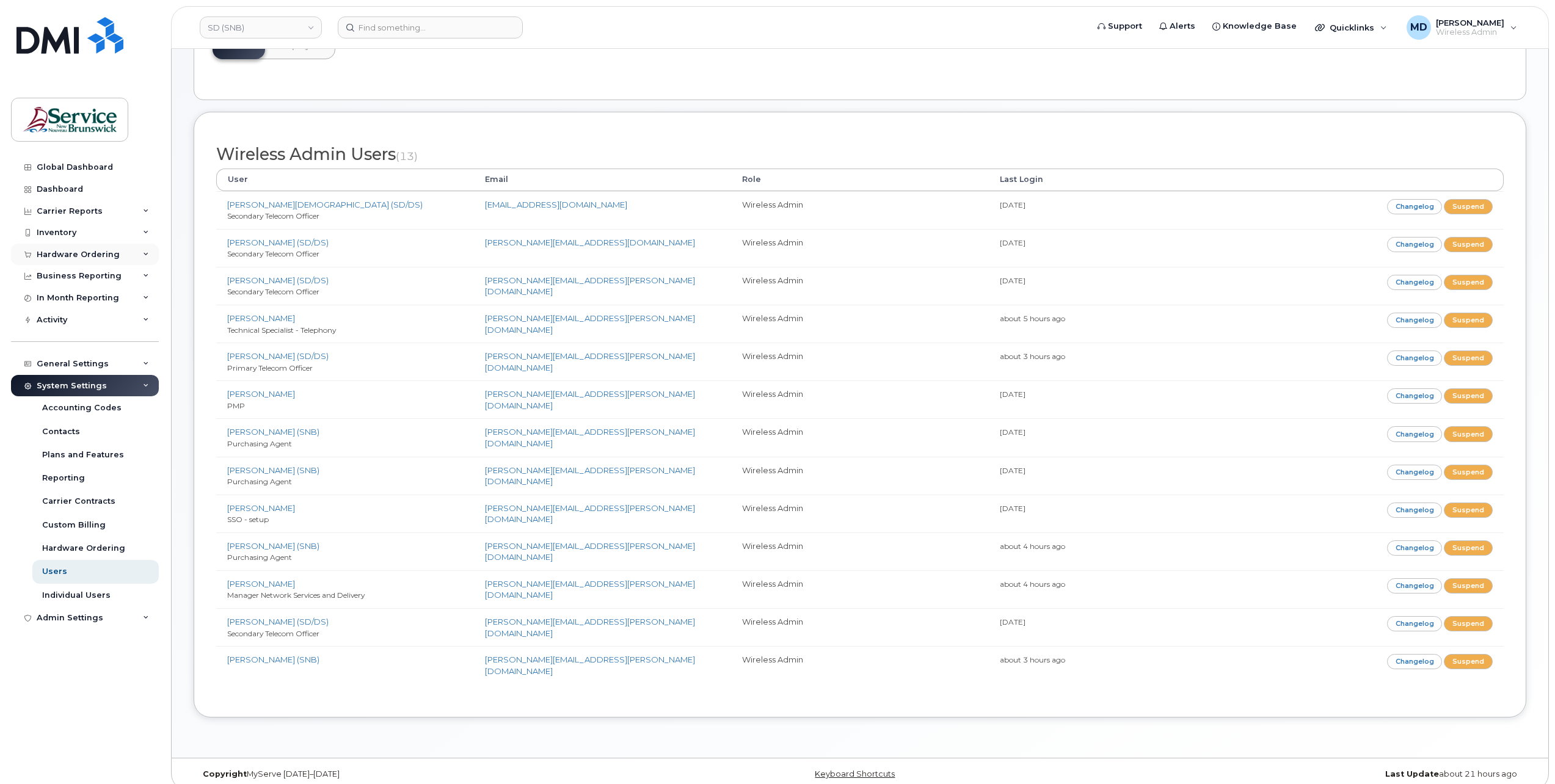
click at [84, 250] on div "Hardware Ordering" at bounding box center [78, 254] width 83 height 9
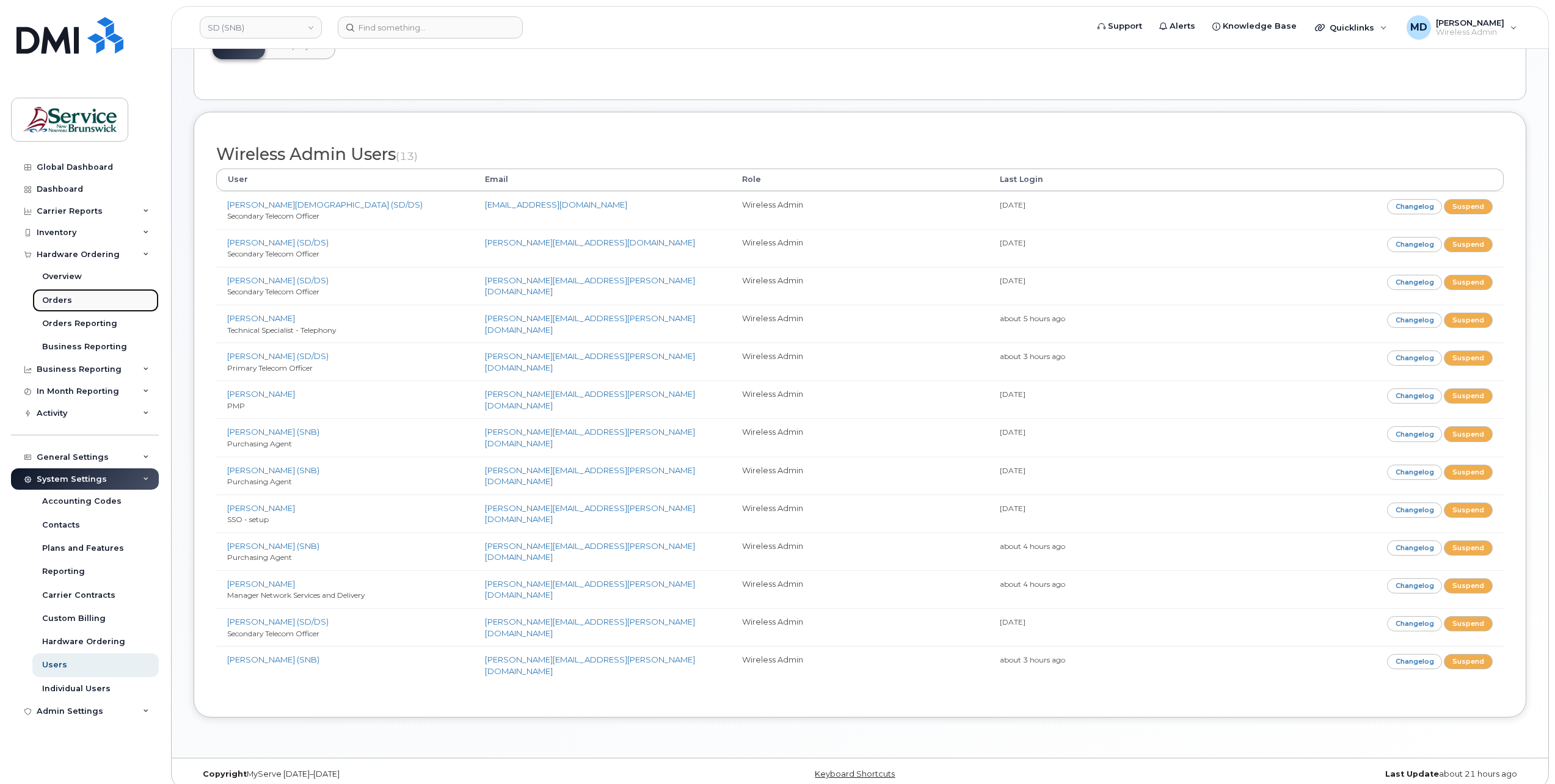
click at [66, 298] on div "Orders" at bounding box center [57, 301] width 30 height 11
